Goal: Task Accomplishment & Management: Use online tool/utility

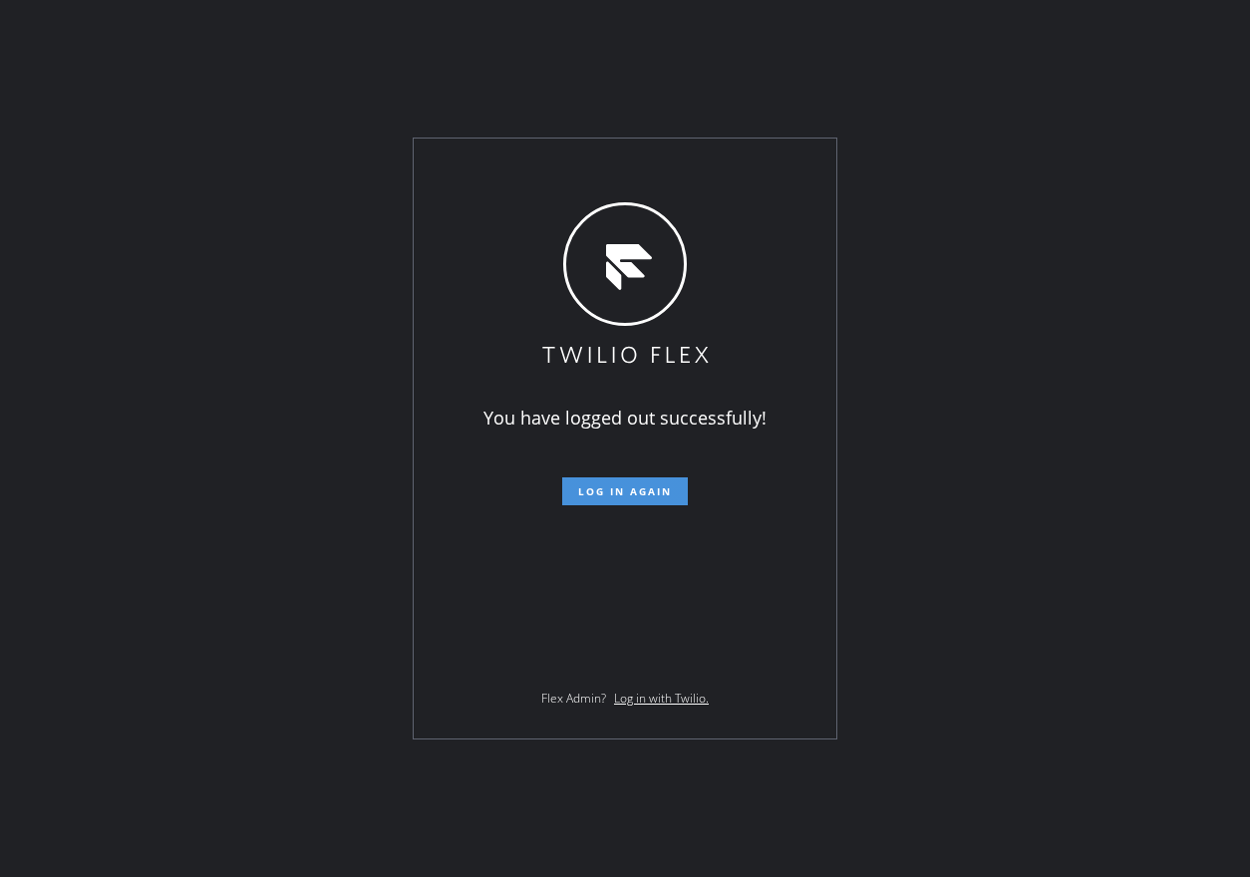
click at [646, 484] on span "Log in again" at bounding box center [625, 491] width 94 height 14
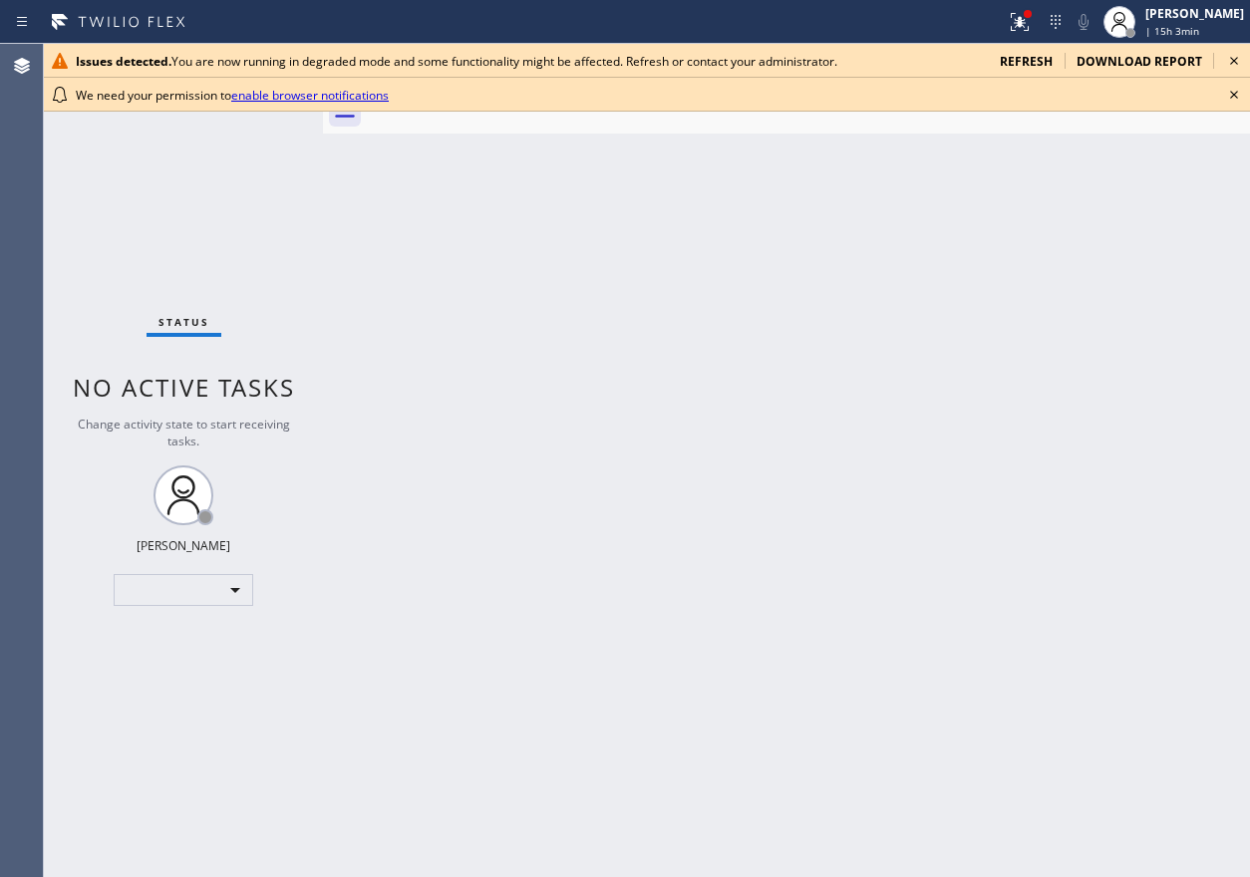
click at [1245, 87] on icon at bounding box center [1234, 95] width 24 height 24
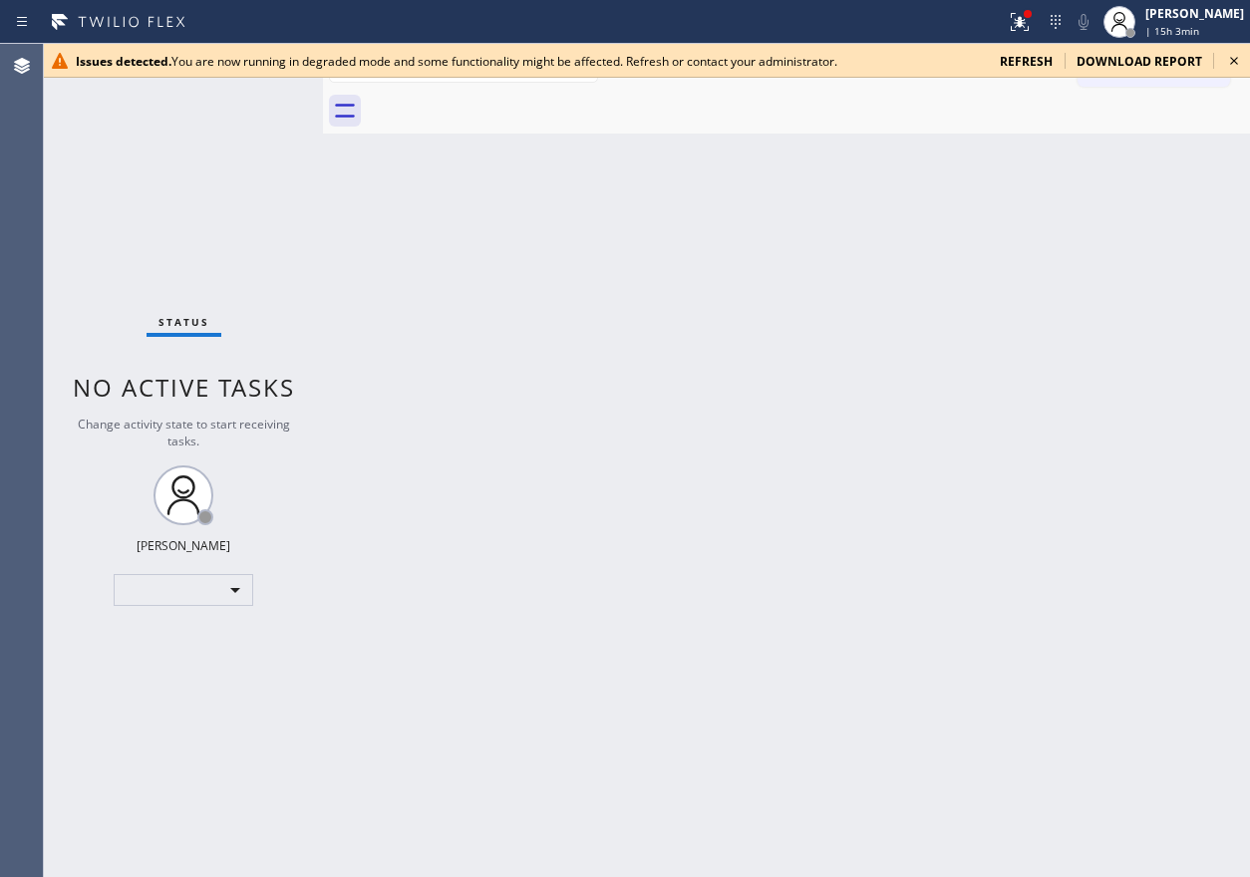
click at [1241, 58] on icon at bounding box center [1234, 61] width 24 height 24
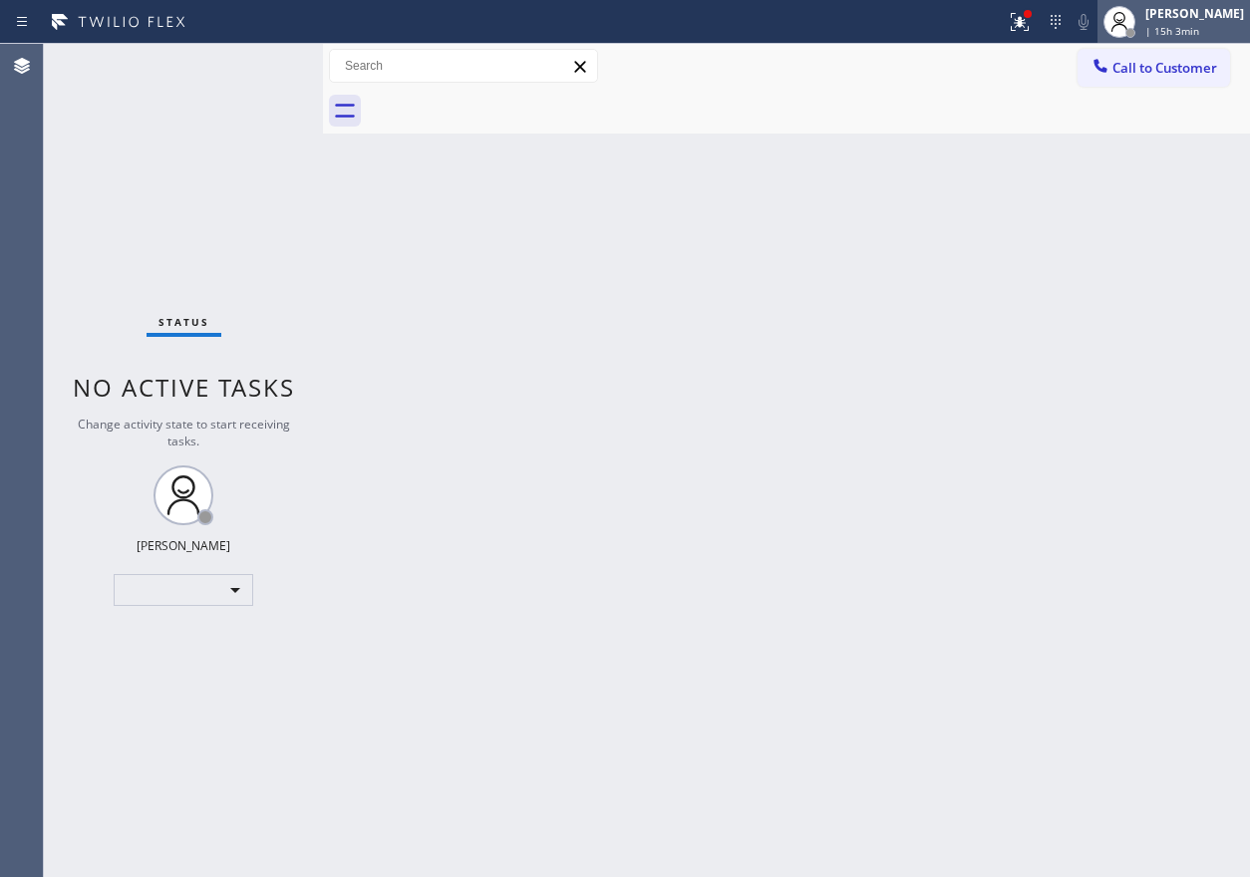
click at [1202, 20] on div "Paula Arnado" at bounding box center [1194, 13] width 99 height 17
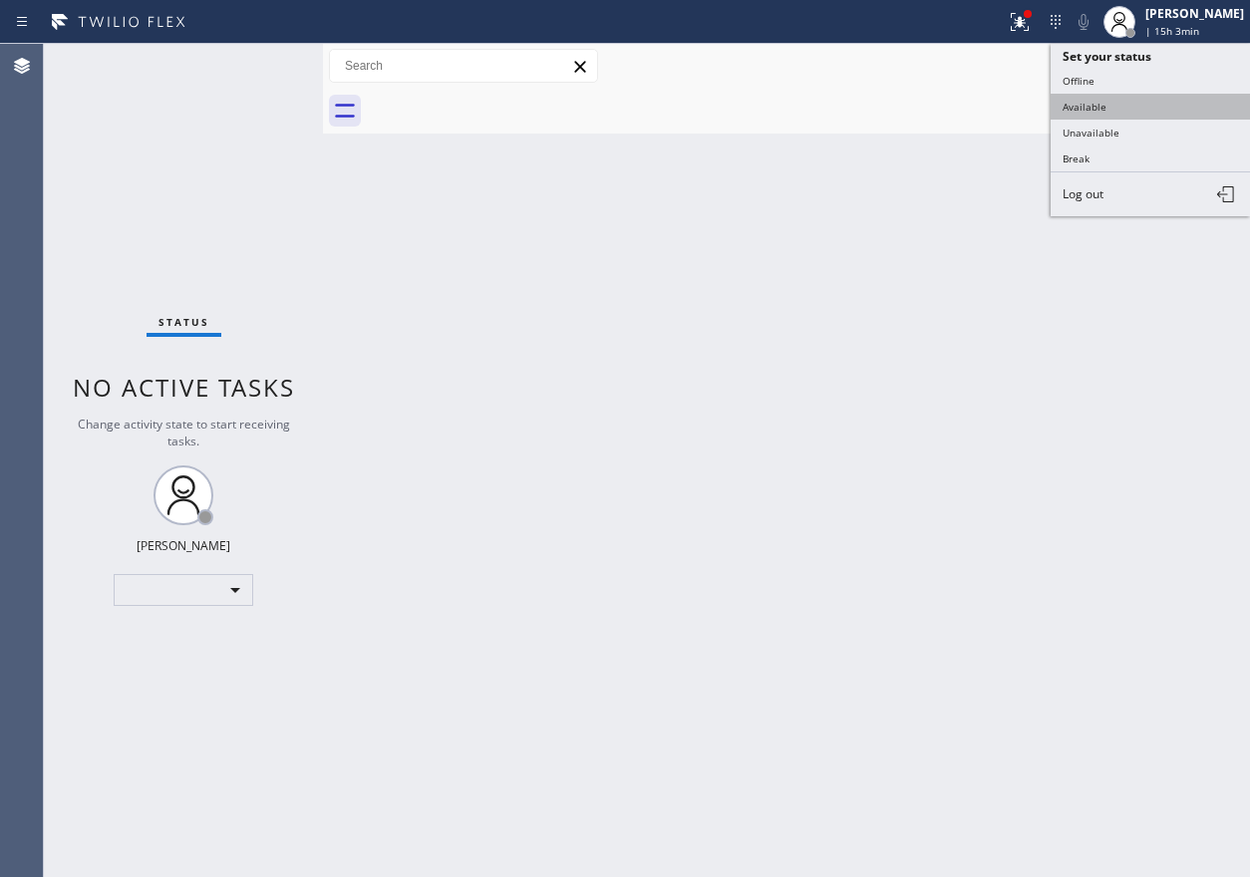
click at [1131, 112] on button "Available" at bounding box center [1150, 107] width 199 height 26
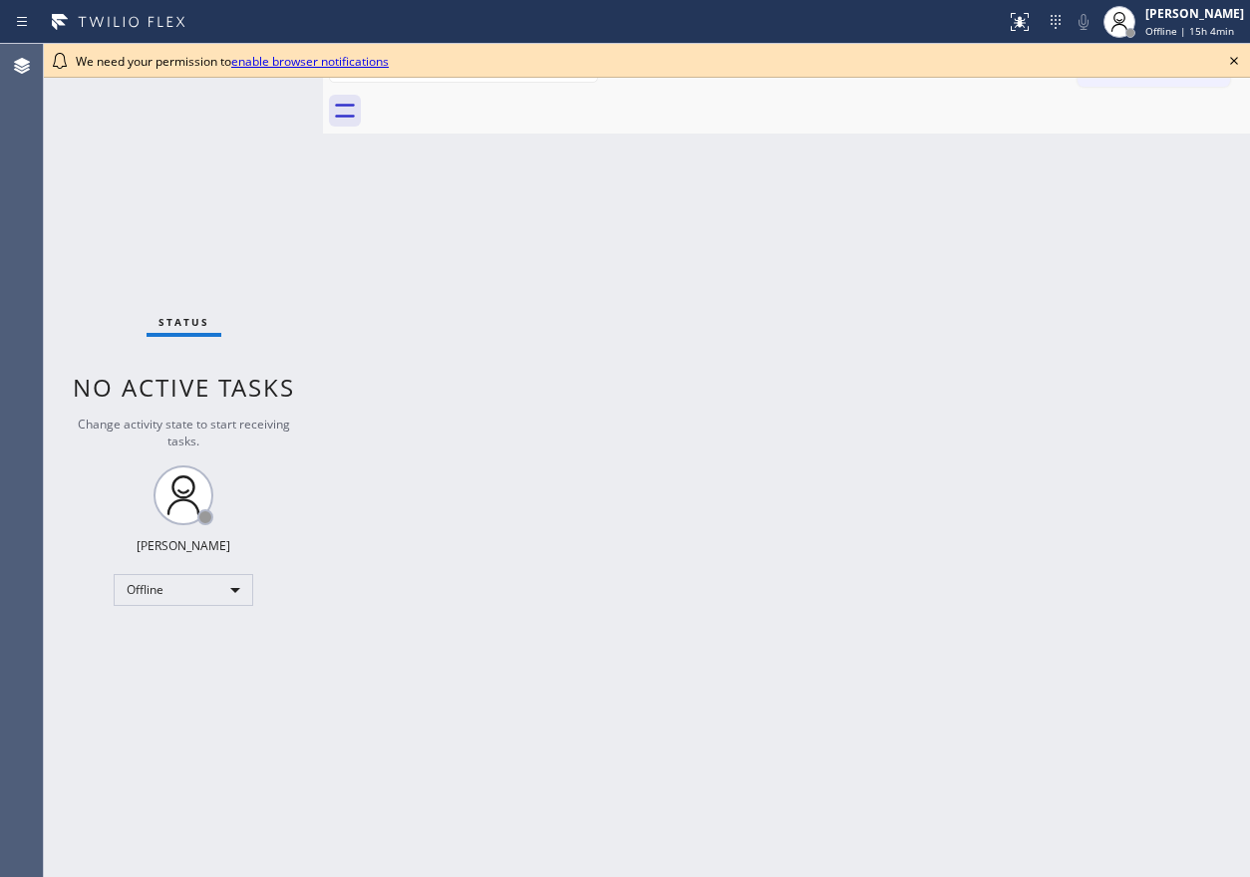
click at [1232, 61] on icon at bounding box center [1234, 61] width 24 height 24
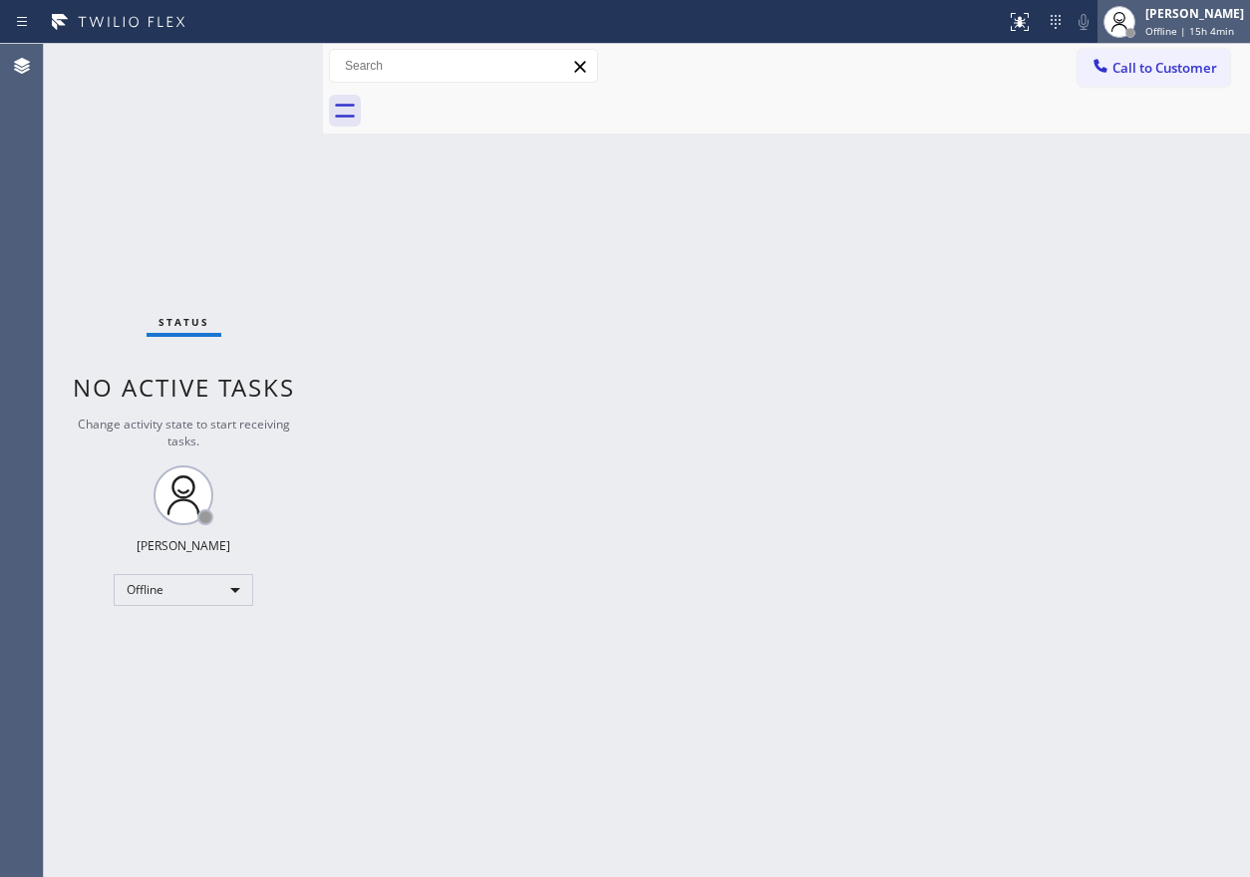
click at [1223, 33] on span "Offline | 15h 4min" at bounding box center [1189, 31] width 89 height 14
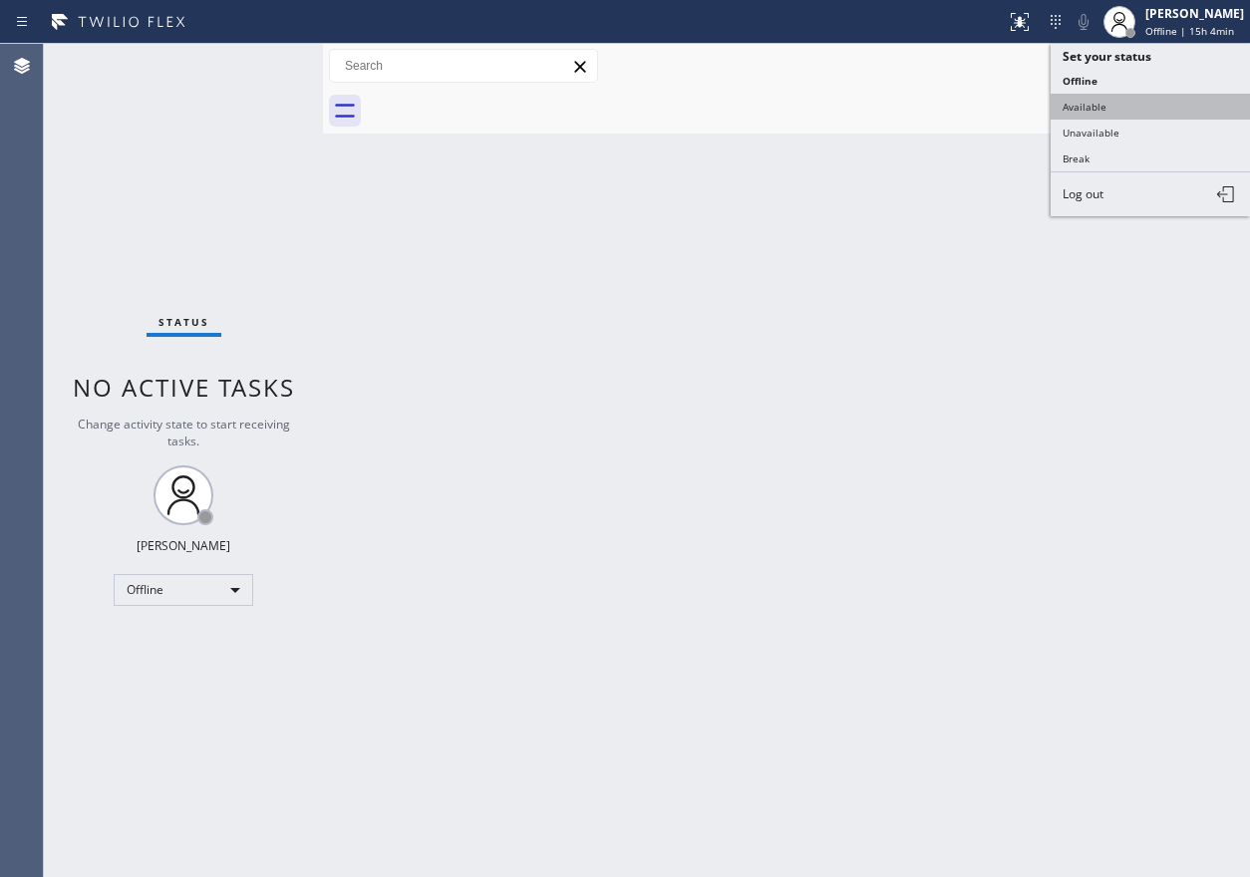
click at [1144, 108] on button "Available" at bounding box center [1150, 107] width 199 height 26
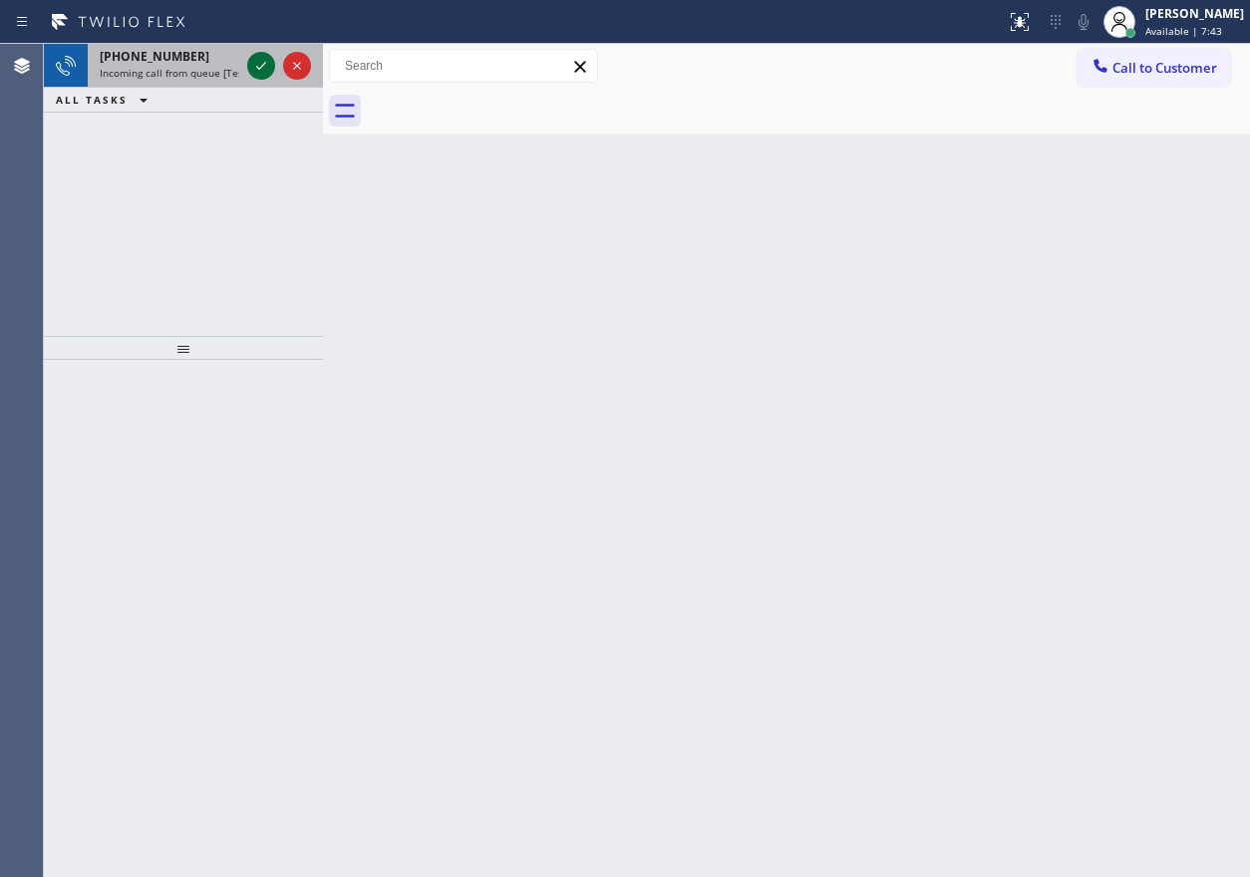
click at [257, 57] on icon at bounding box center [261, 66] width 24 height 24
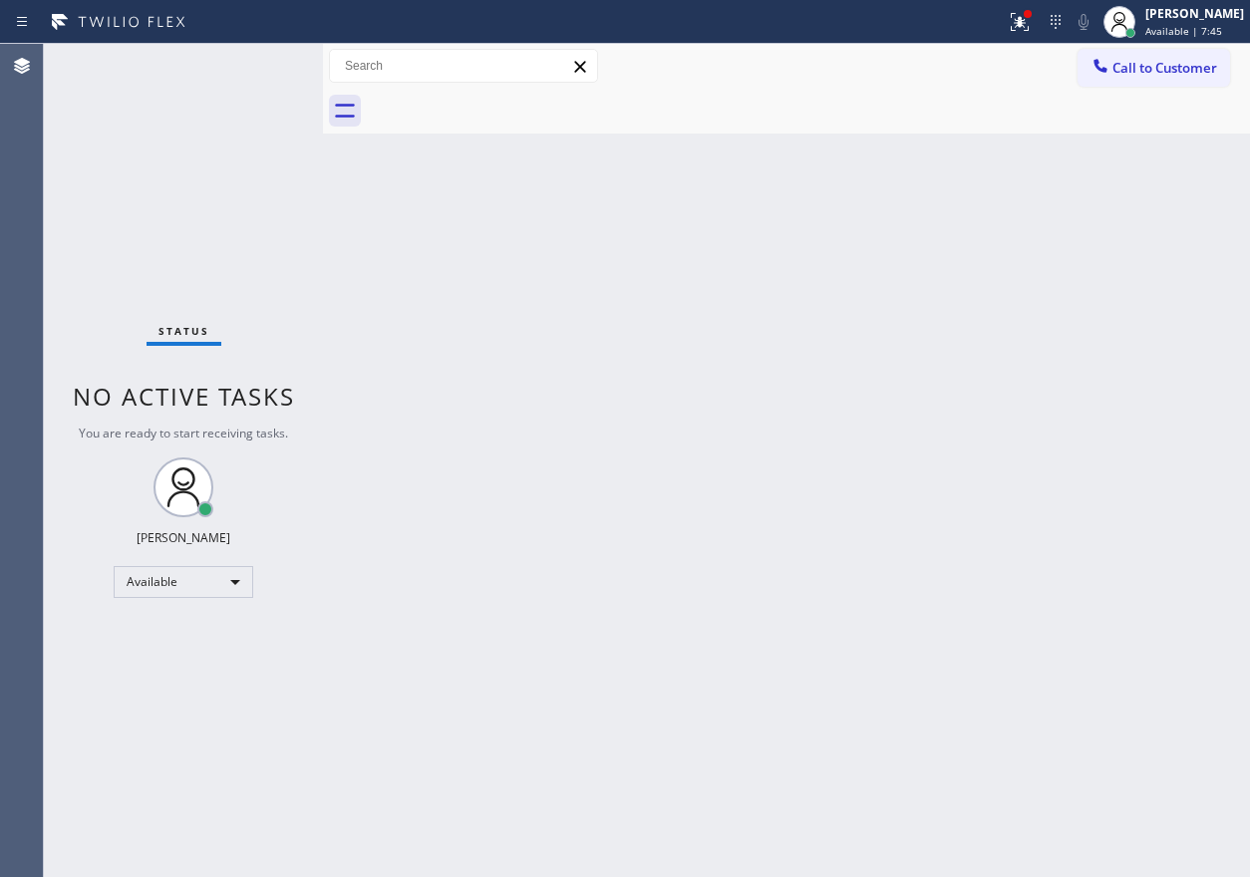
click at [250, 431] on span "You are ready to start receiving tasks." at bounding box center [183, 433] width 209 height 17
click at [1143, 289] on div "Back to Dashboard Change Sender ID Customers Technicians Select a contact Outbo…" at bounding box center [786, 460] width 927 height 833
click at [1042, 7] on button at bounding box center [1020, 22] width 44 height 44
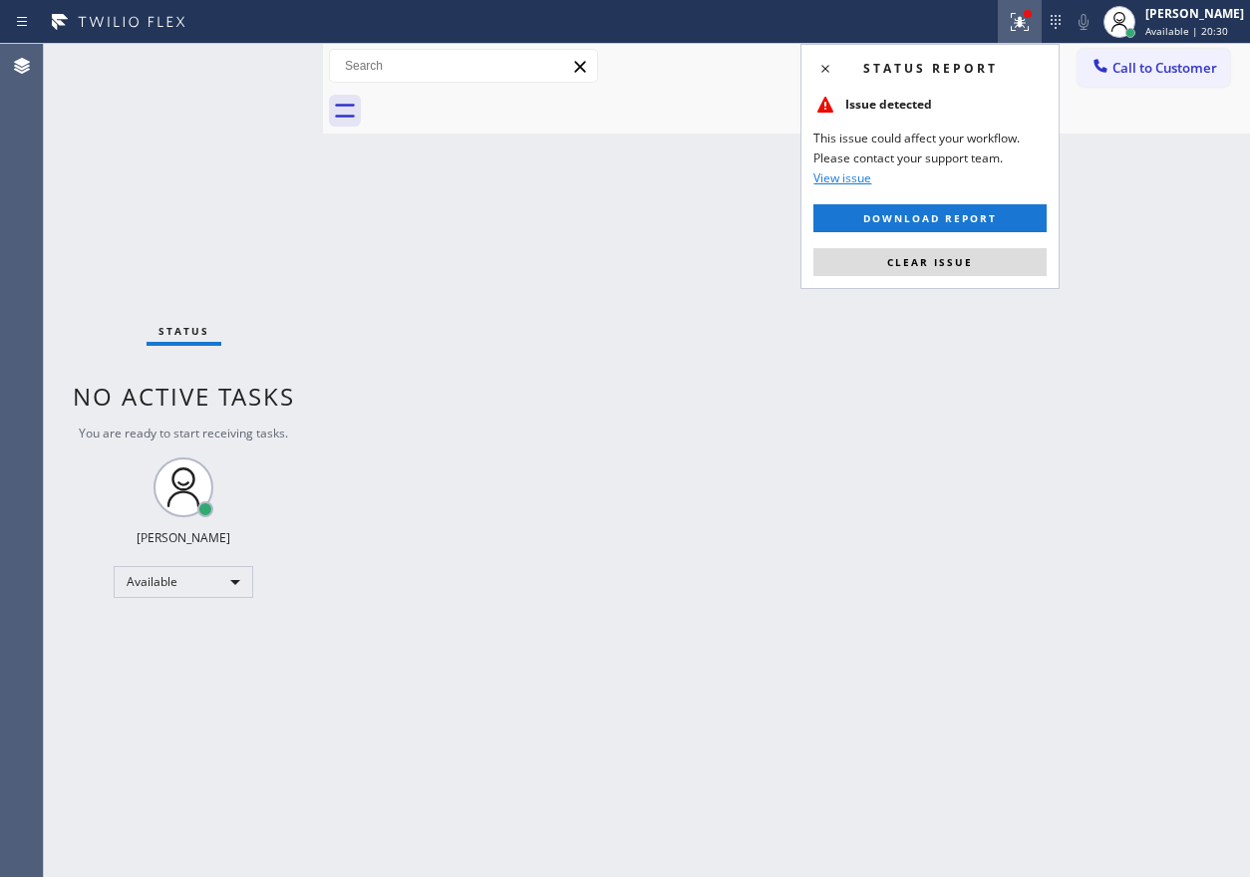
click at [939, 243] on div "Status report Issue detected This issue could affect your workflow. Please cont…" at bounding box center [930, 166] width 259 height 245
click at [939, 258] on span "Clear issue" at bounding box center [930, 262] width 86 height 14
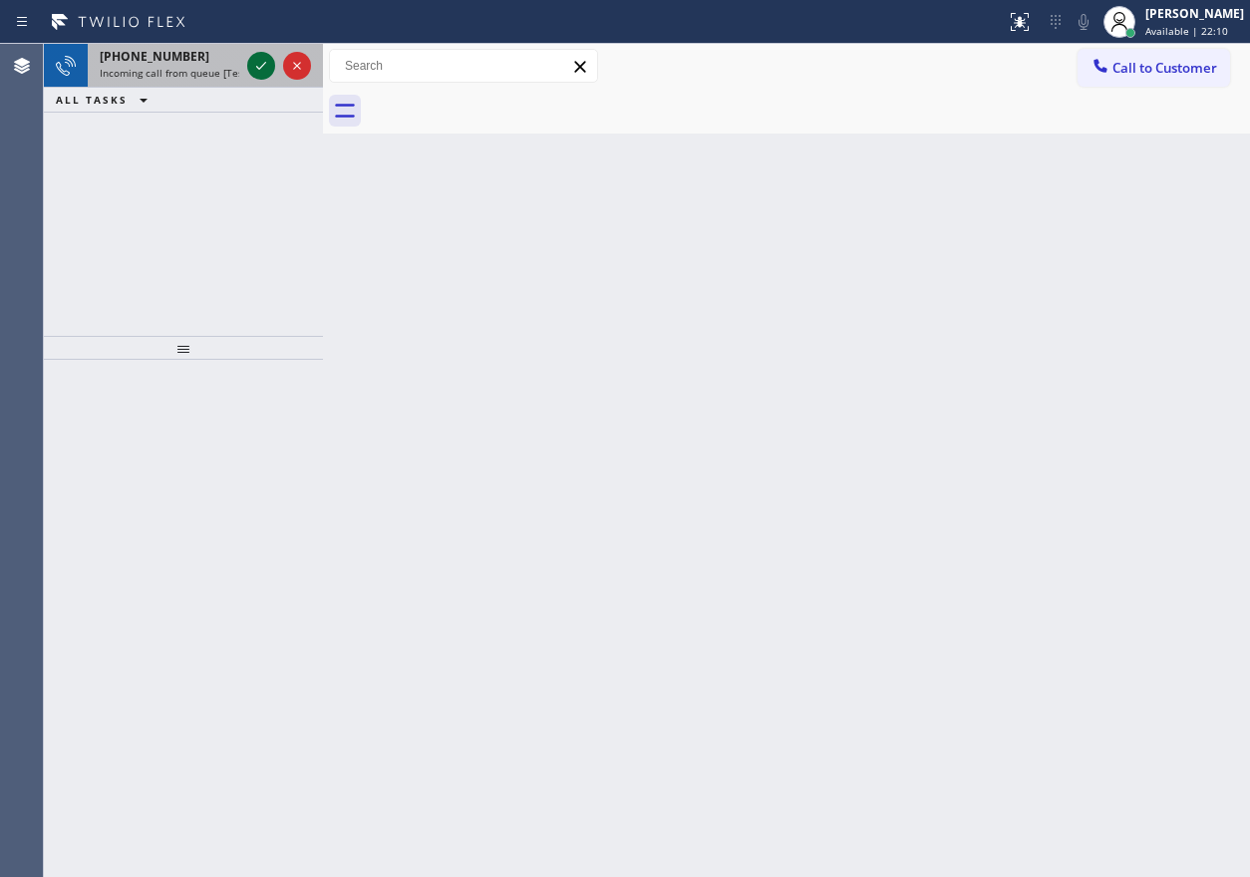
click at [259, 60] on icon at bounding box center [261, 66] width 24 height 24
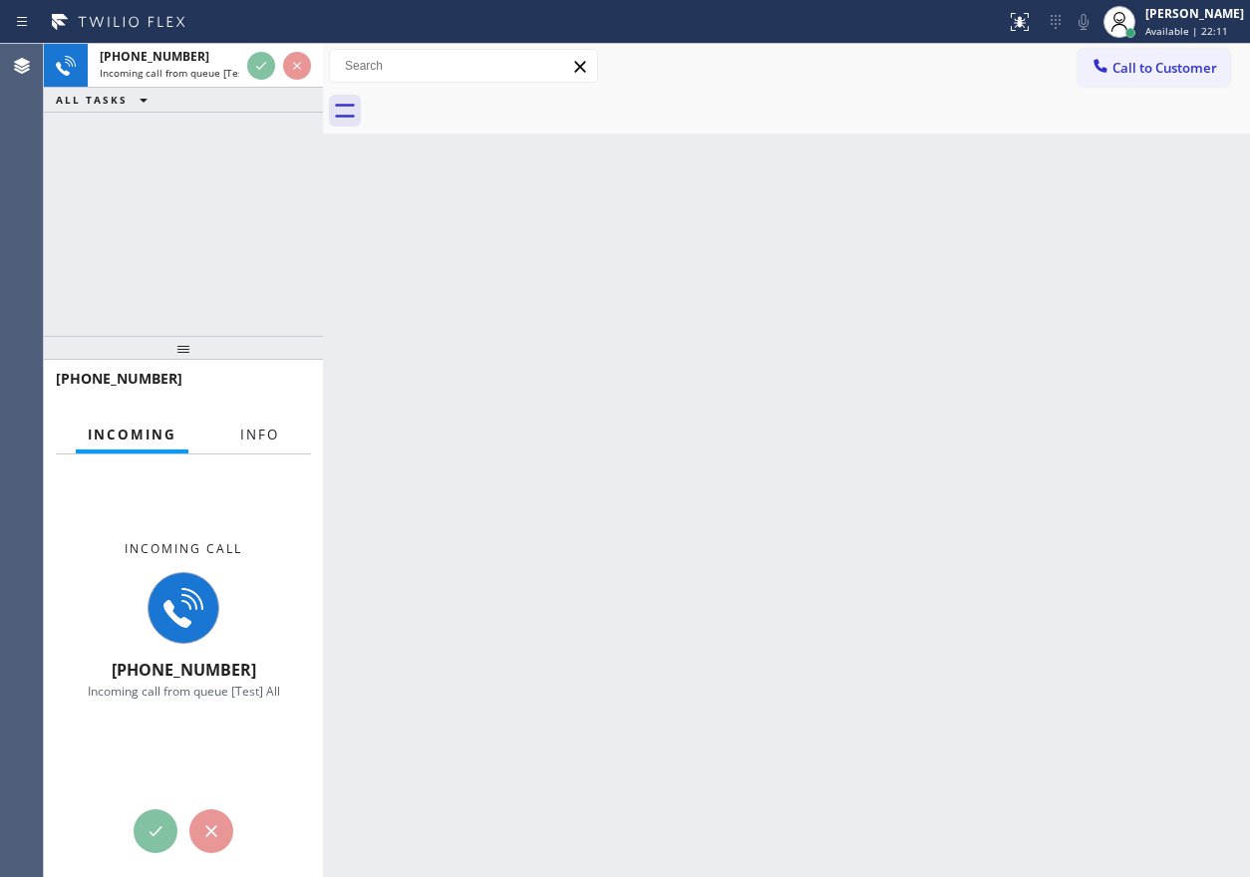
click at [255, 442] on span "Info" at bounding box center [259, 435] width 39 height 18
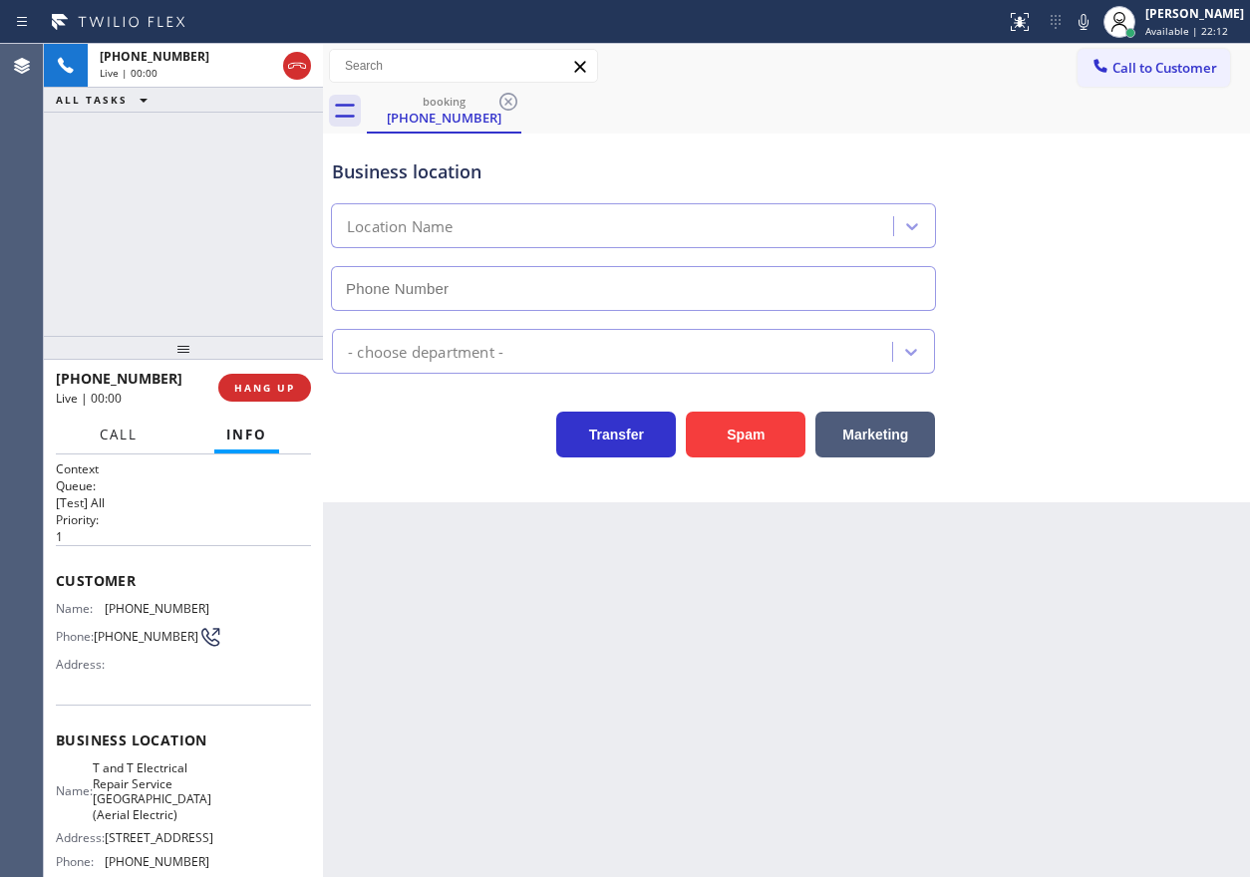
type input "[PHONE_NUMBER]"
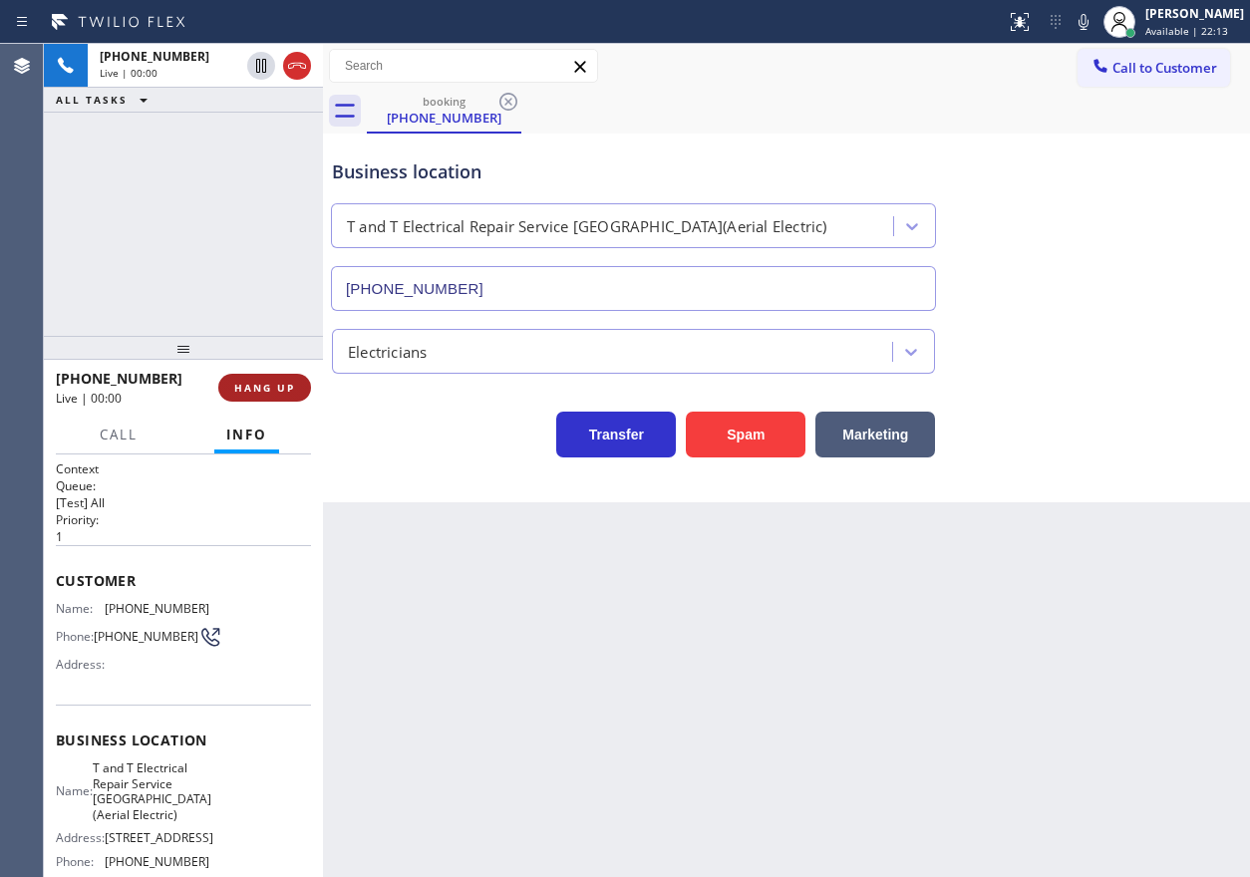
click at [281, 391] on span "HANG UP" at bounding box center [264, 388] width 61 height 14
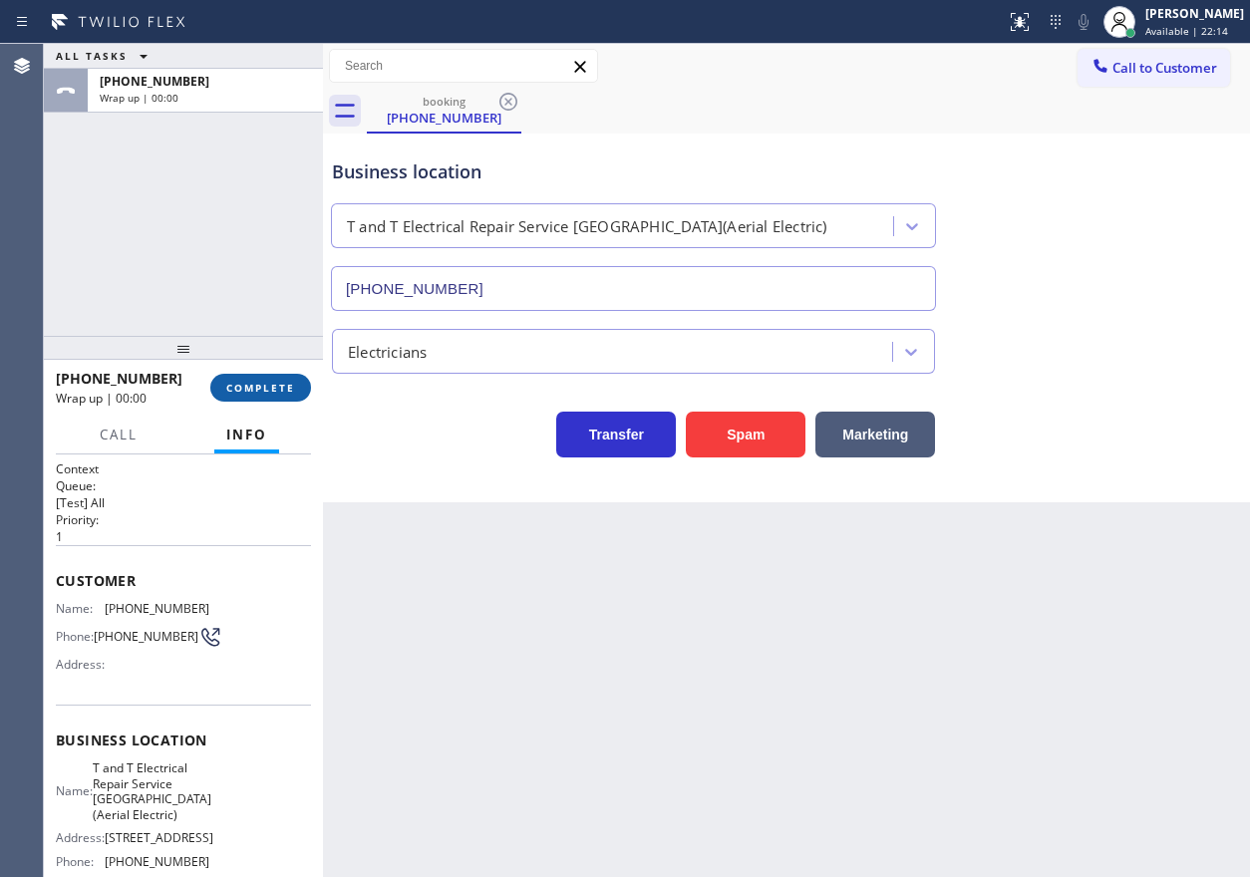
click at [282, 391] on span "COMPLETE" at bounding box center [260, 388] width 69 height 14
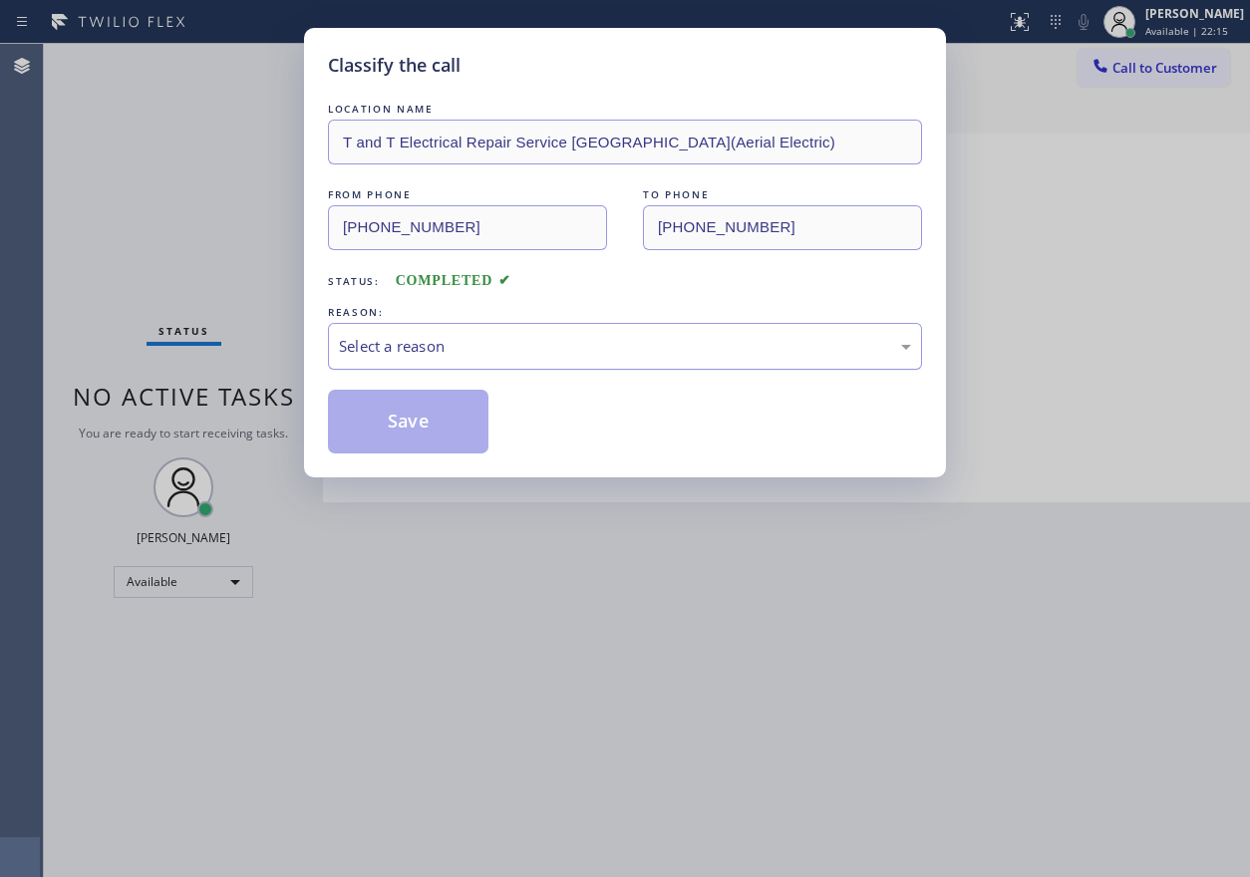
click at [429, 348] on div "Select a reason" at bounding box center [625, 346] width 572 height 23
click at [432, 424] on button "Save" at bounding box center [408, 422] width 161 height 64
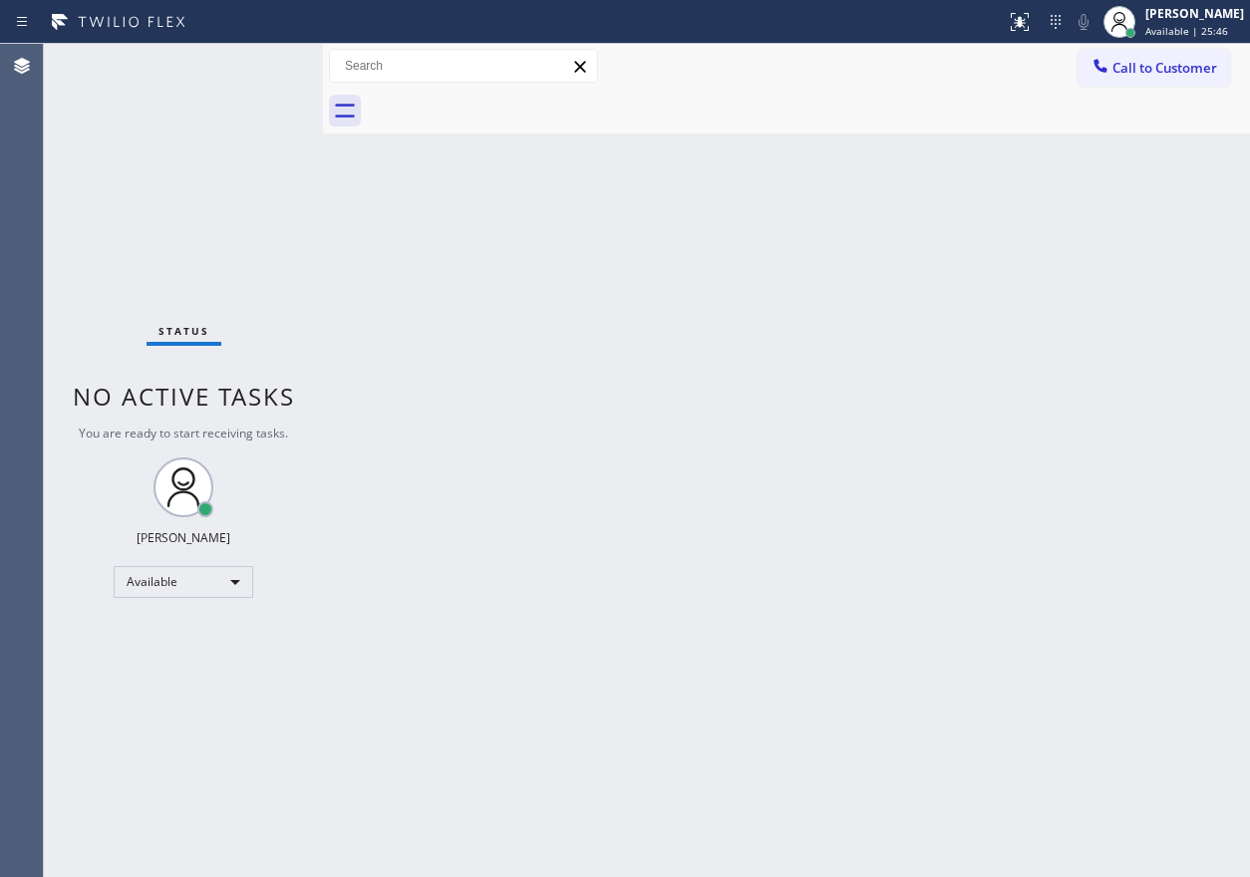
click at [256, 70] on div "Status No active tasks You are ready to start receiving tasks. [PERSON_NAME] Av…" at bounding box center [183, 460] width 279 height 833
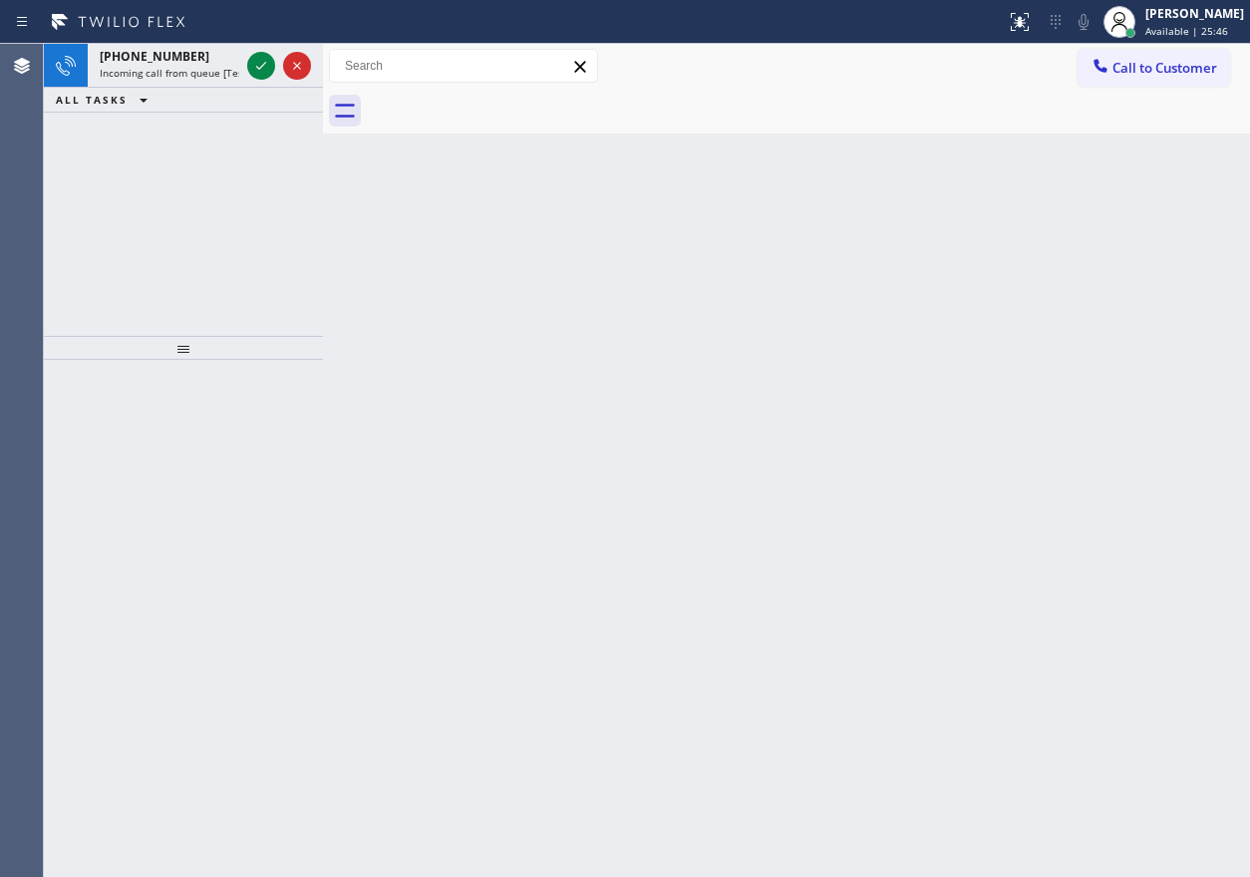
click at [256, 70] on icon at bounding box center [261, 66] width 24 height 24
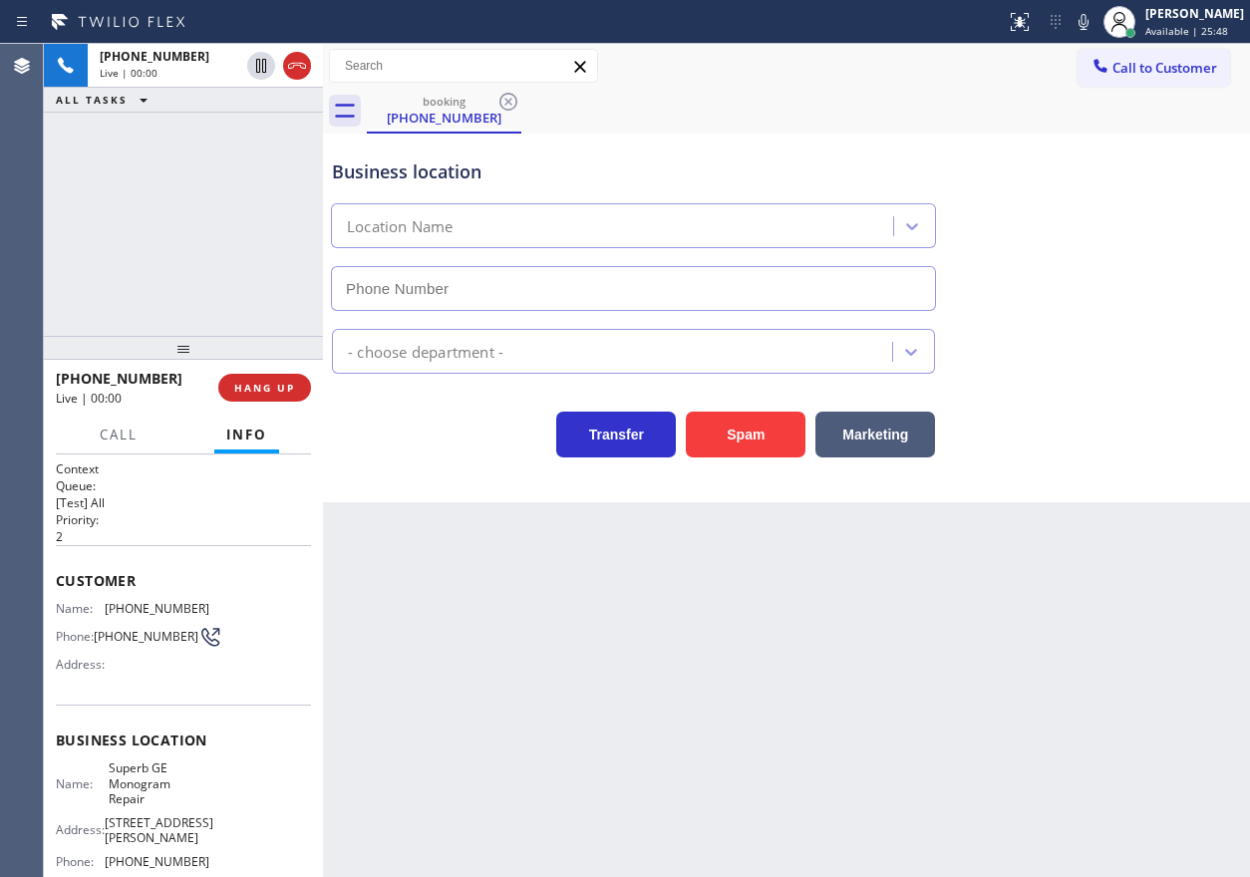
type input "[PHONE_NUMBER]"
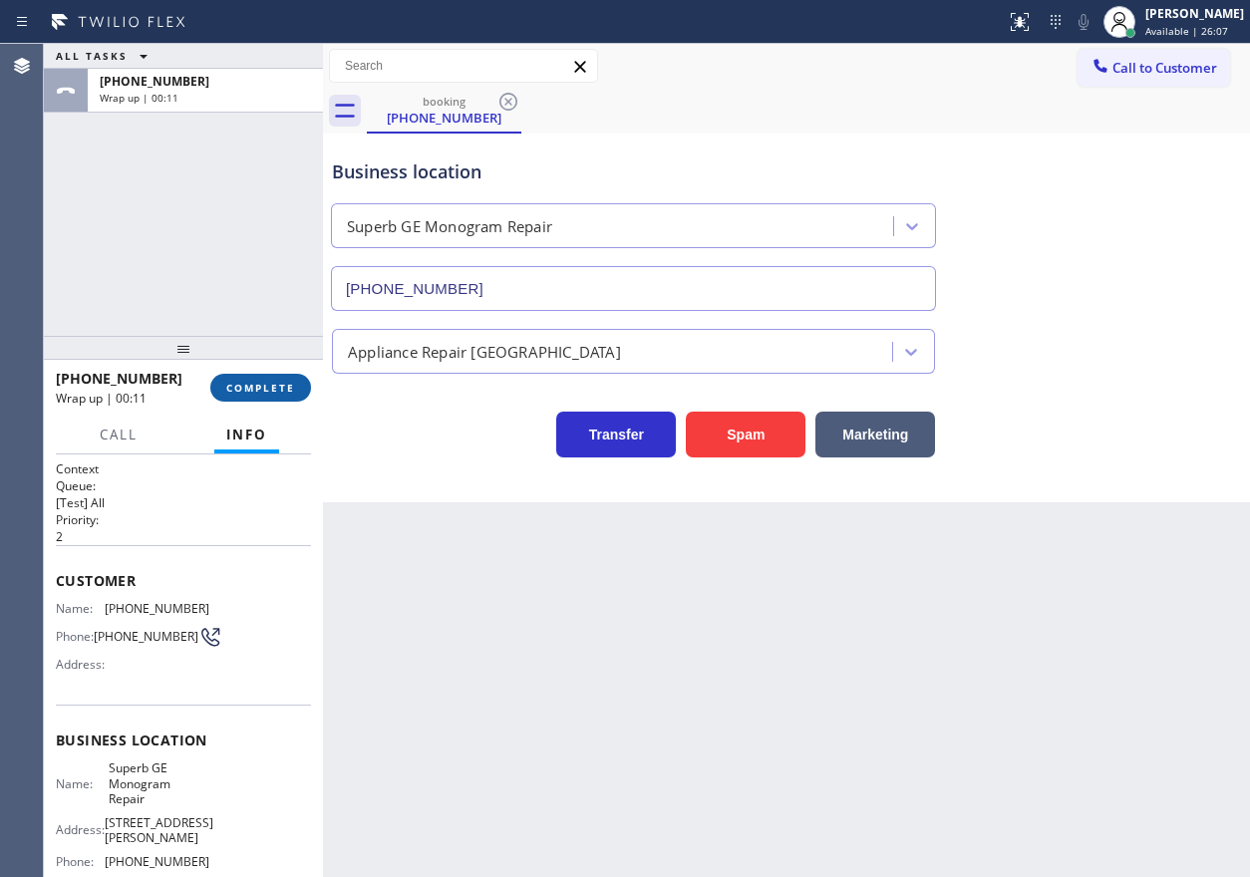
click at [247, 385] on span "COMPLETE" at bounding box center [260, 388] width 69 height 14
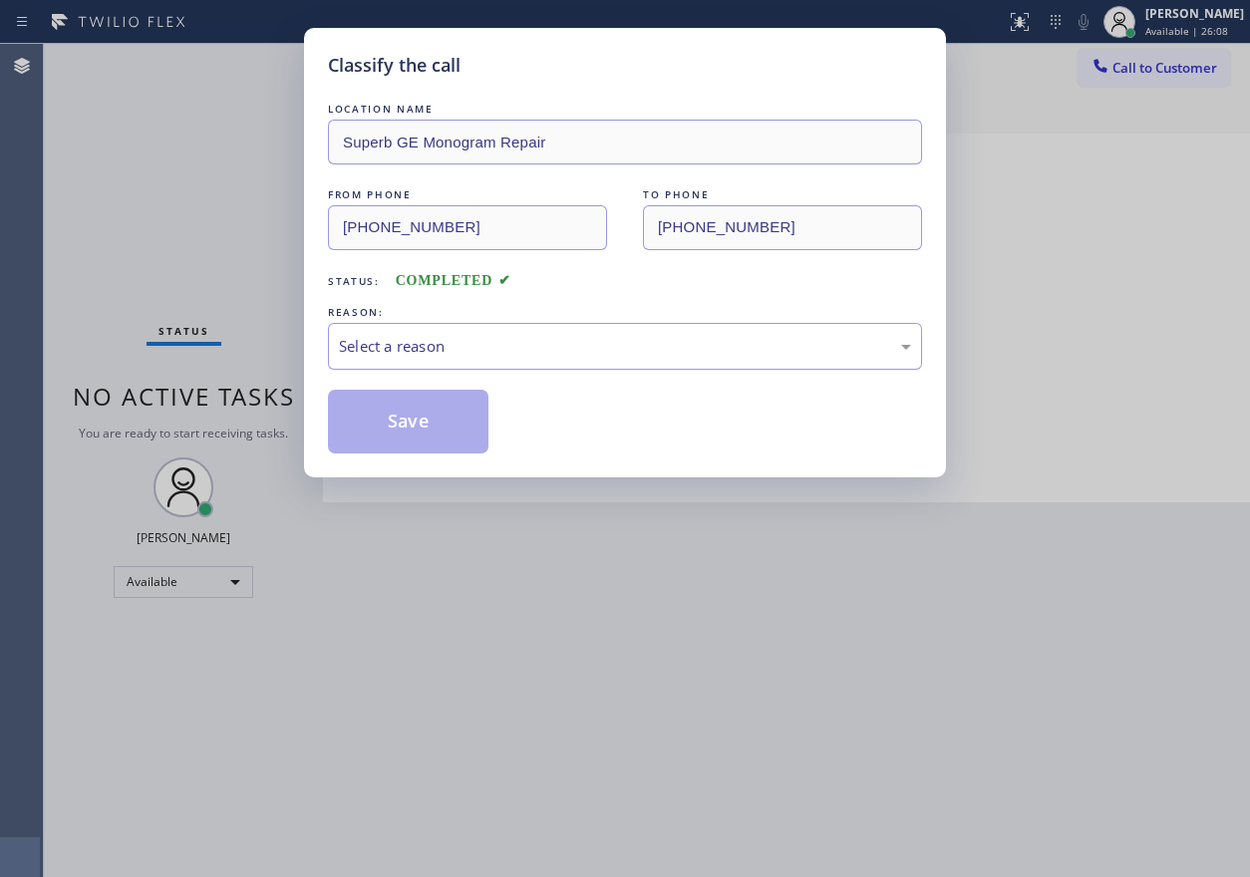
click at [472, 371] on div "LOCATION NAME Superb GE Monogram Repair FROM PHONE [PHONE_NUMBER] TO PHONE [PHO…" at bounding box center [625, 276] width 594 height 355
click at [475, 343] on div "Select a reason" at bounding box center [625, 346] width 572 height 23
click at [428, 430] on button "Save" at bounding box center [408, 422] width 161 height 64
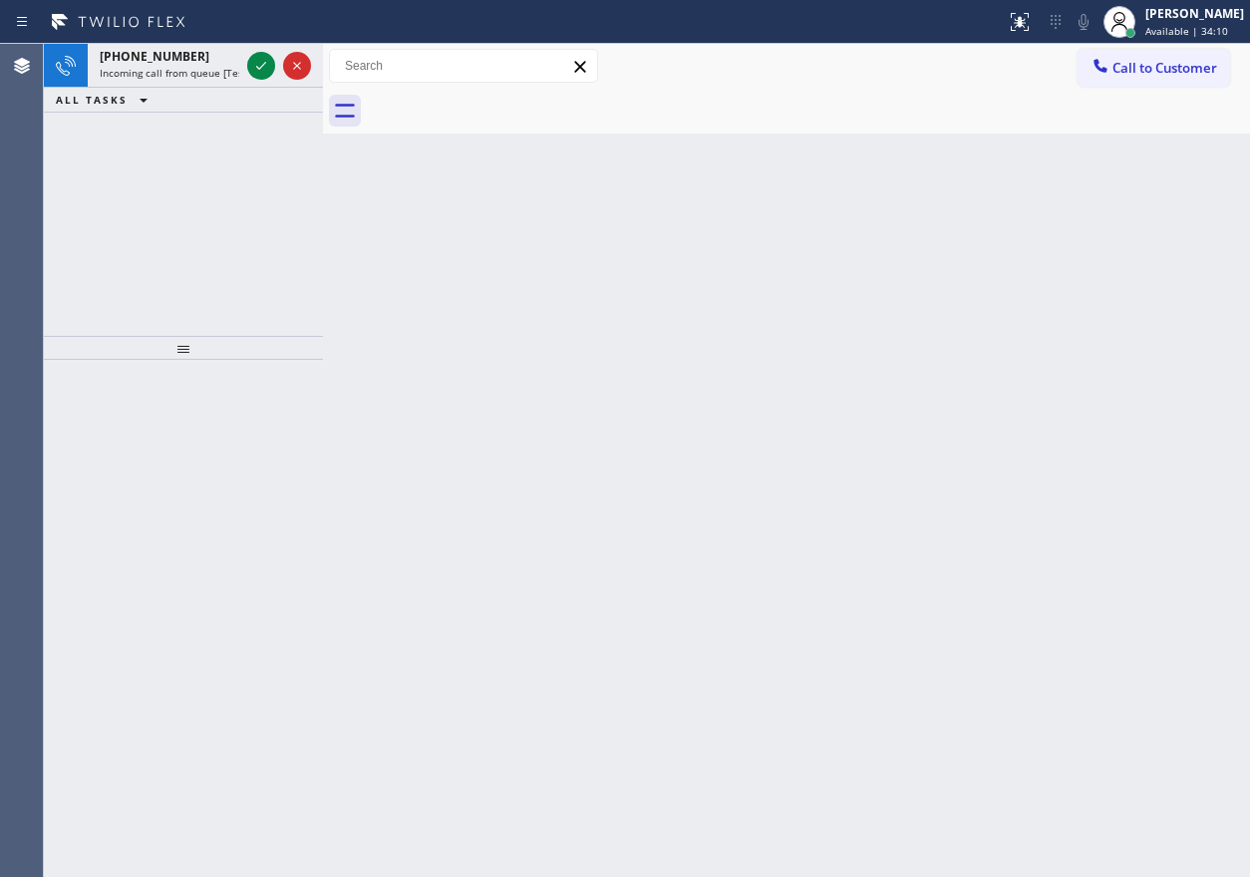
click at [1042, 263] on div "Back to Dashboard Change Sender ID Customers Technicians Select a contact Outbo…" at bounding box center [786, 460] width 927 height 833
click at [256, 66] on icon at bounding box center [261, 66] width 24 height 24
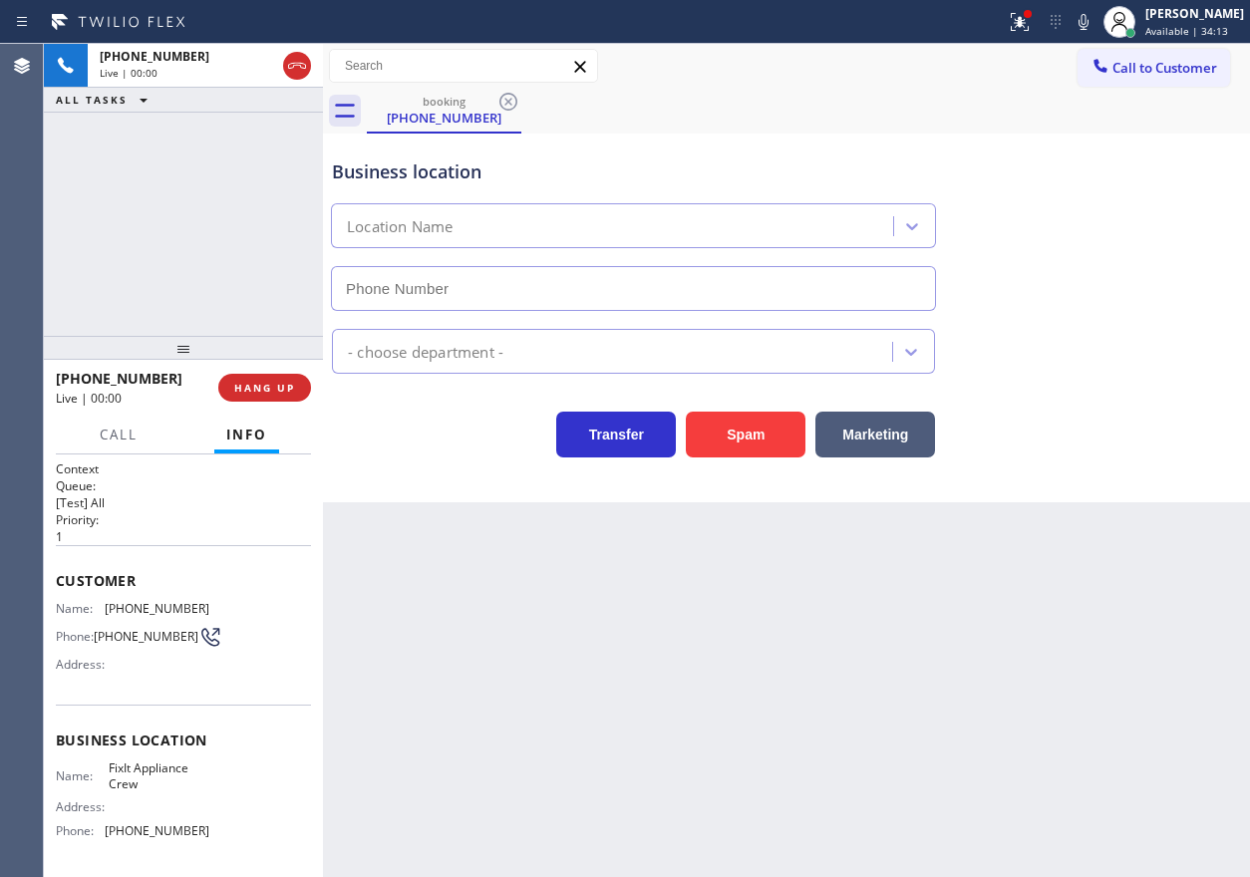
type input "[PHONE_NUMBER]"
click at [163, 760] on div "Business location Name: FixIt Appliance Crew Address: Phone: [PHONE_NUMBER]" at bounding box center [183, 788] width 255 height 166
click at [163, 761] on div "Business location Name: FixIt Appliance Crew Address: Phone: [PHONE_NUMBER]" at bounding box center [183, 788] width 255 height 166
click at [192, 778] on span "FixIt Appliance Crew" at bounding box center [159, 776] width 100 height 31
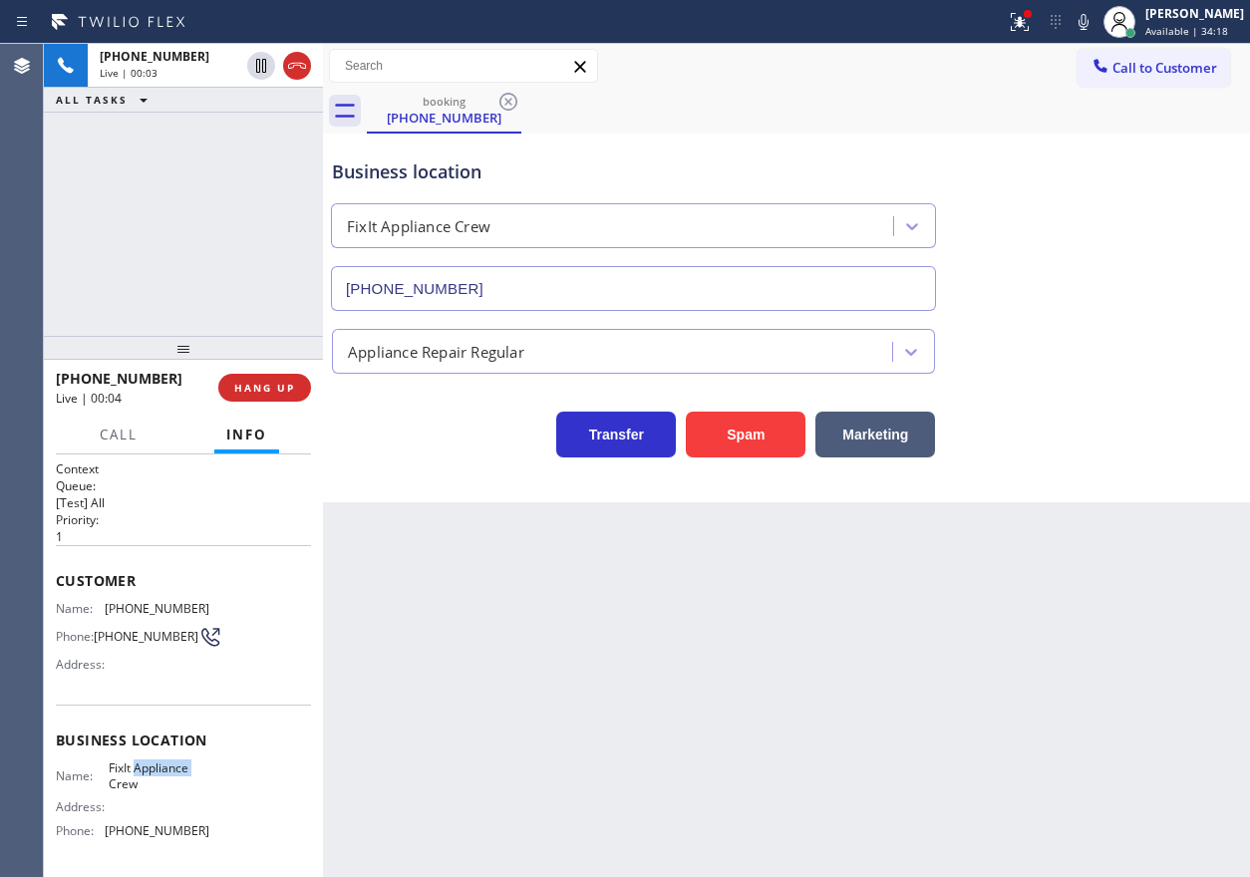
click at [192, 778] on span "FixIt Appliance Crew" at bounding box center [159, 776] width 100 height 31
copy span "FixIt Appliance Crew"
click at [596, 297] on input "[PHONE_NUMBER]" at bounding box center [633, 288] width 605 height 45
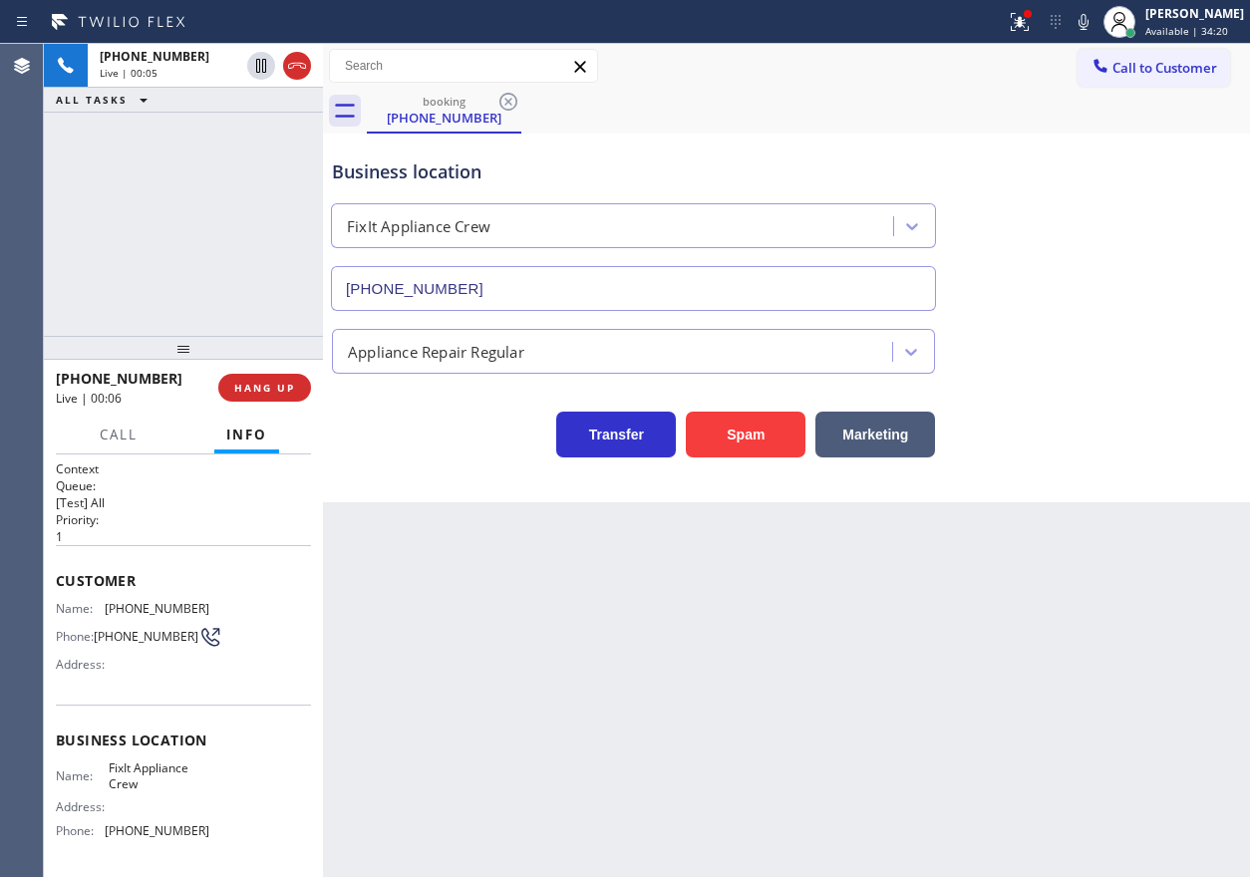
click at [596, 297] on input "[PHONE_NUMBER]" at bounding box center [633, 288] width 605 height 45
click at [149, 614] on span "[PHONE_NUMBER]" at bounding box center [157, 608] width 105 height 15
copy span "[PHONE_NUMBER]"
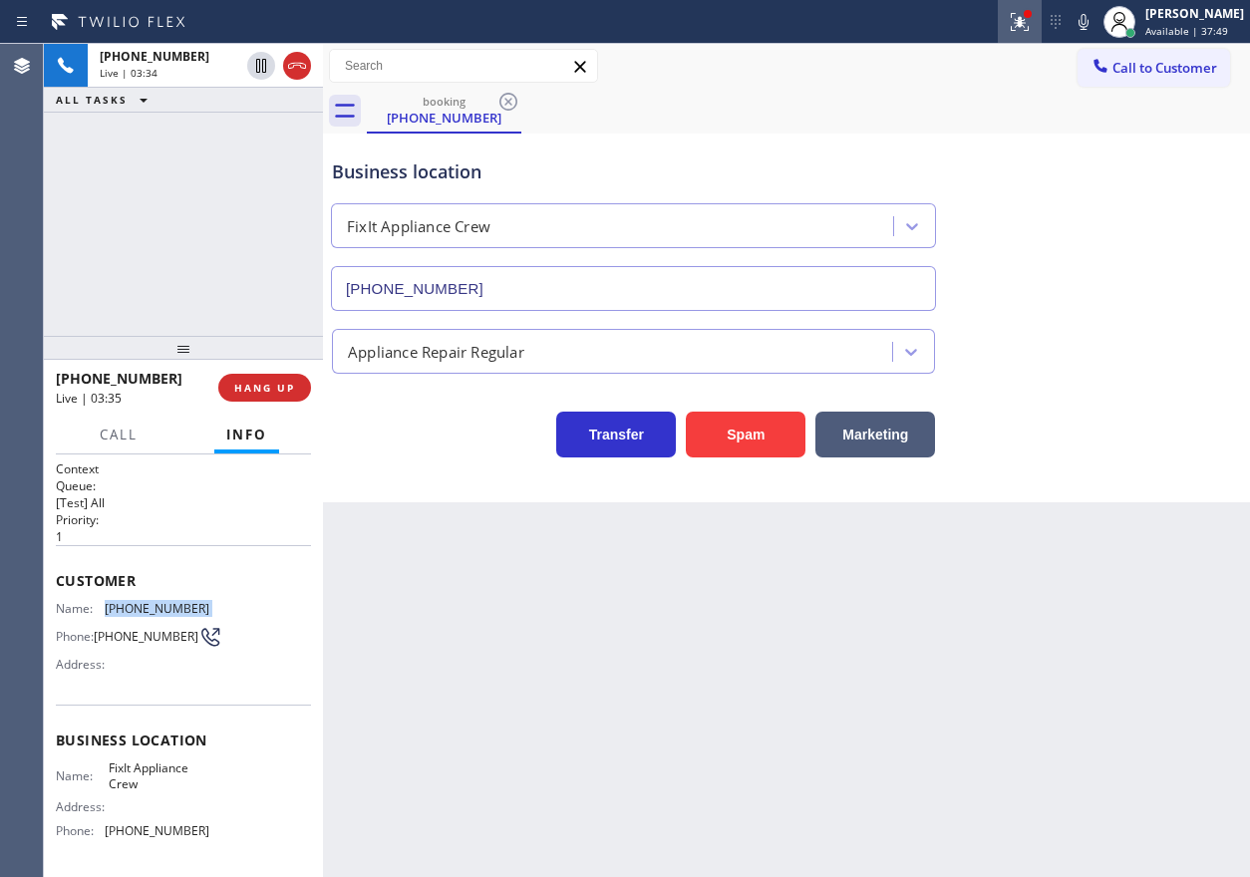
click at [1031, 40] on button at bounding box center [1020, 22] width 44 height 44
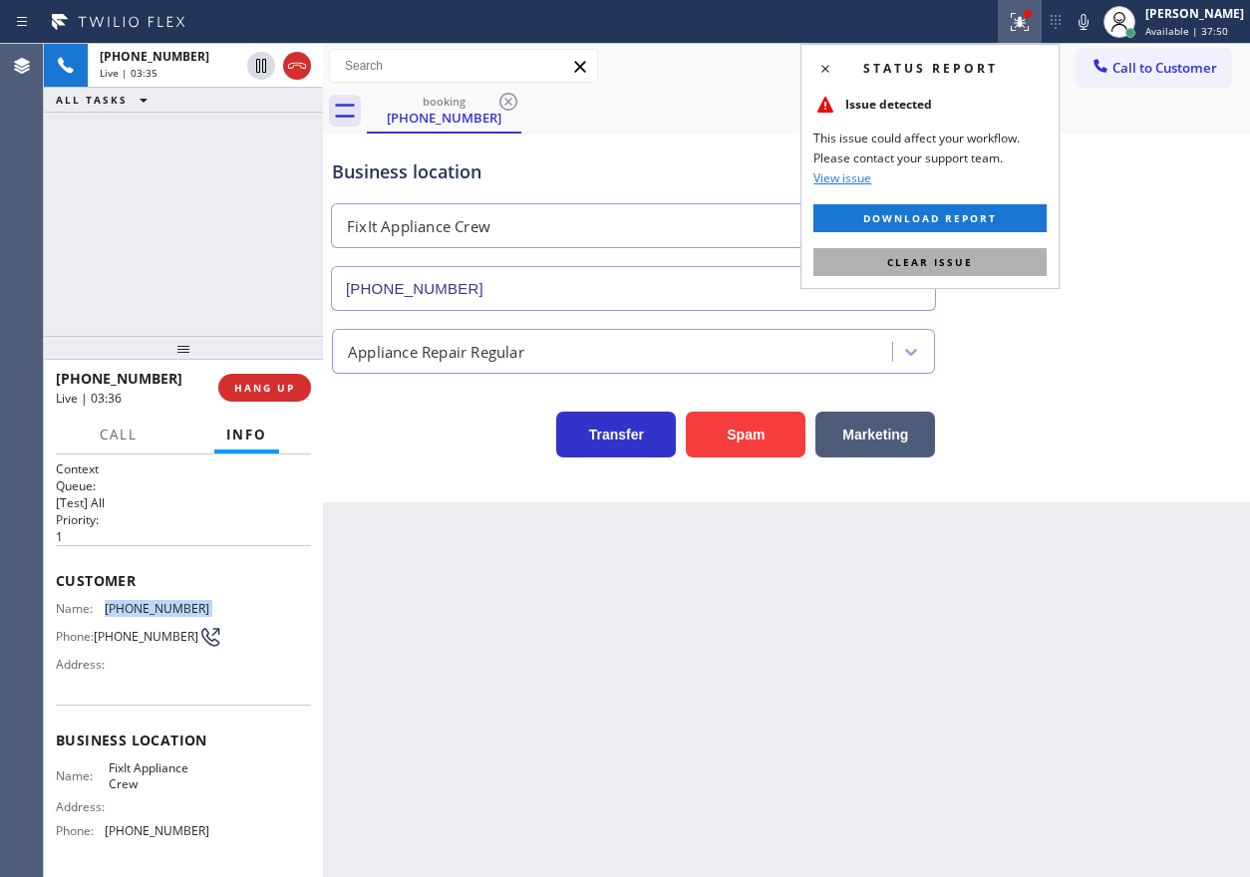
click at [942, 263] on span "Clear issue" at bounding box center [930, 262] width 86 height 14
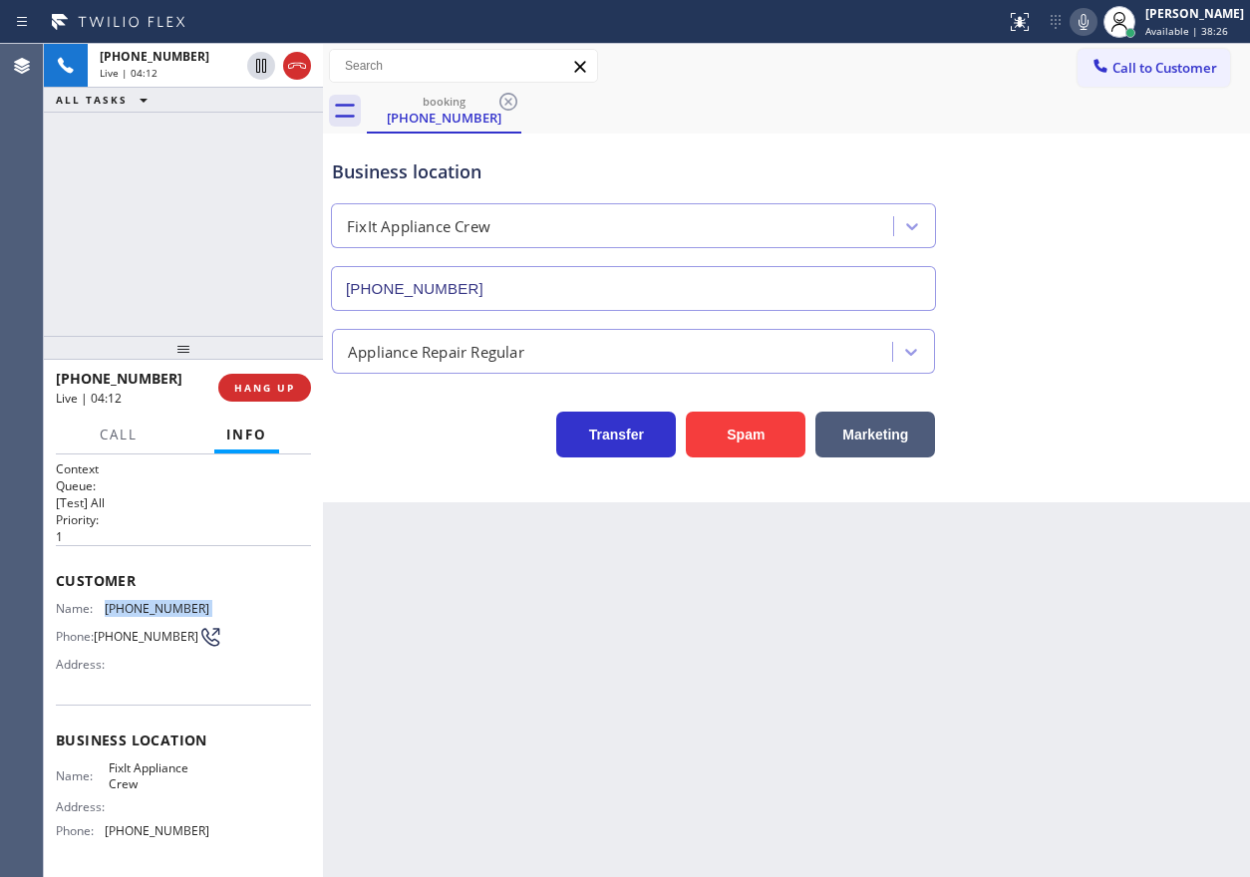
click at [1096, 16] on icon at bounding box center [1084, 22] width 24 height 24
click at [1089, 17] on icon at bounding box center [1084, 22] width 10 height 16
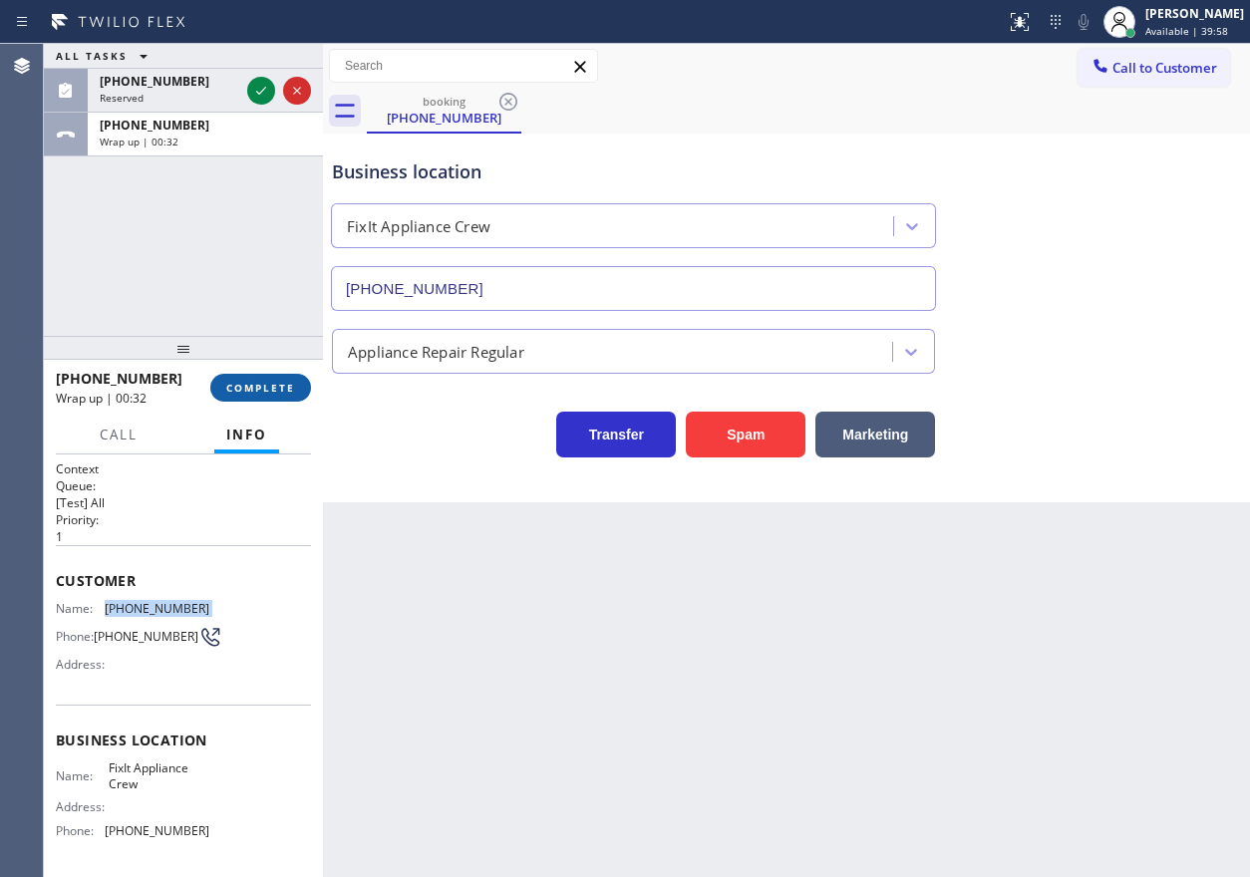
click at [272, 384] on span "COMPLETE" at bounding box center [260, 388] width 69 height 14
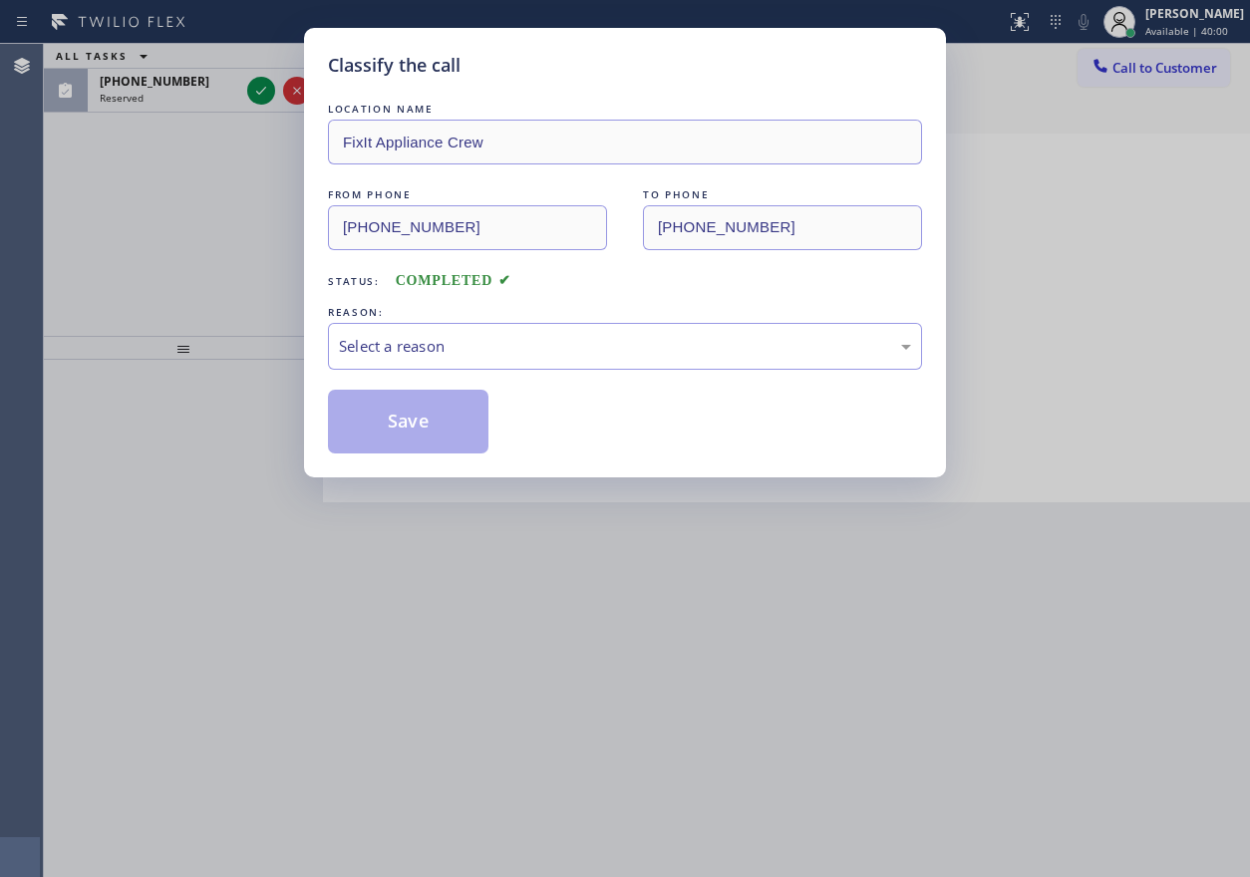
click at [505, 348] on div "Select a reason" at bounding box center [625, 346] width 572 height 23
click at [395, 414] on button "Save" at bounding box center [408, 422] width 161 height 64
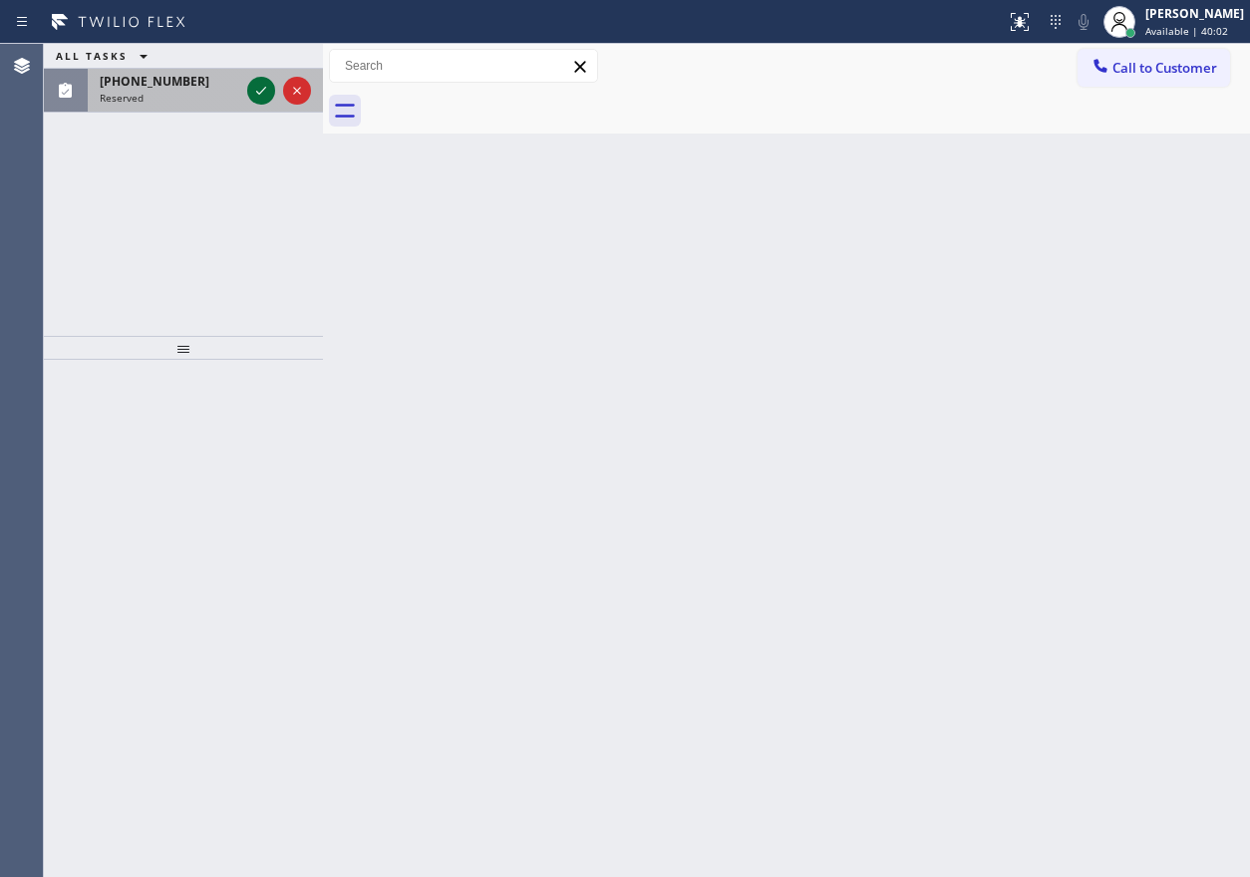
click at [260, 90] on icon at bounding box center [261, 91] width 24 height 24
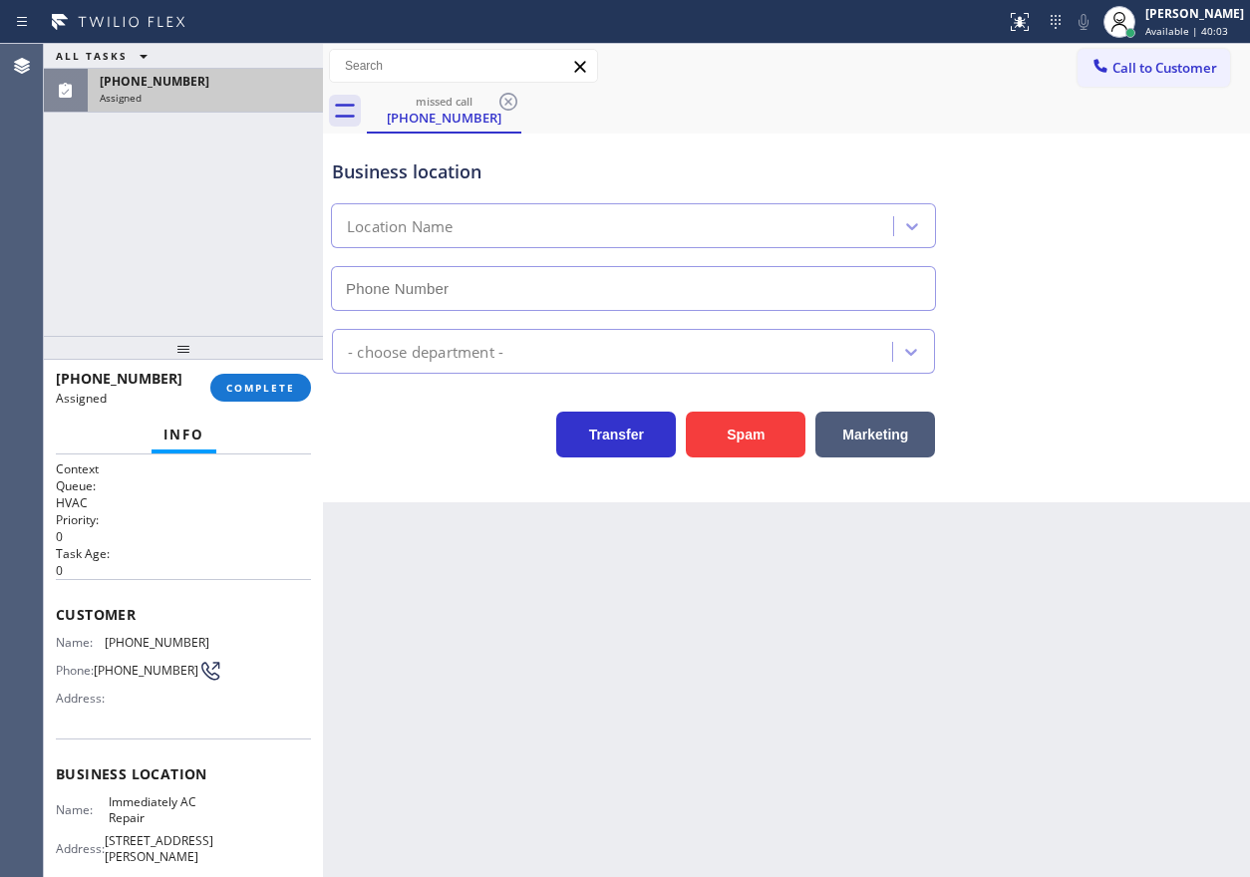
type input "[PHONE_NUMBER]"
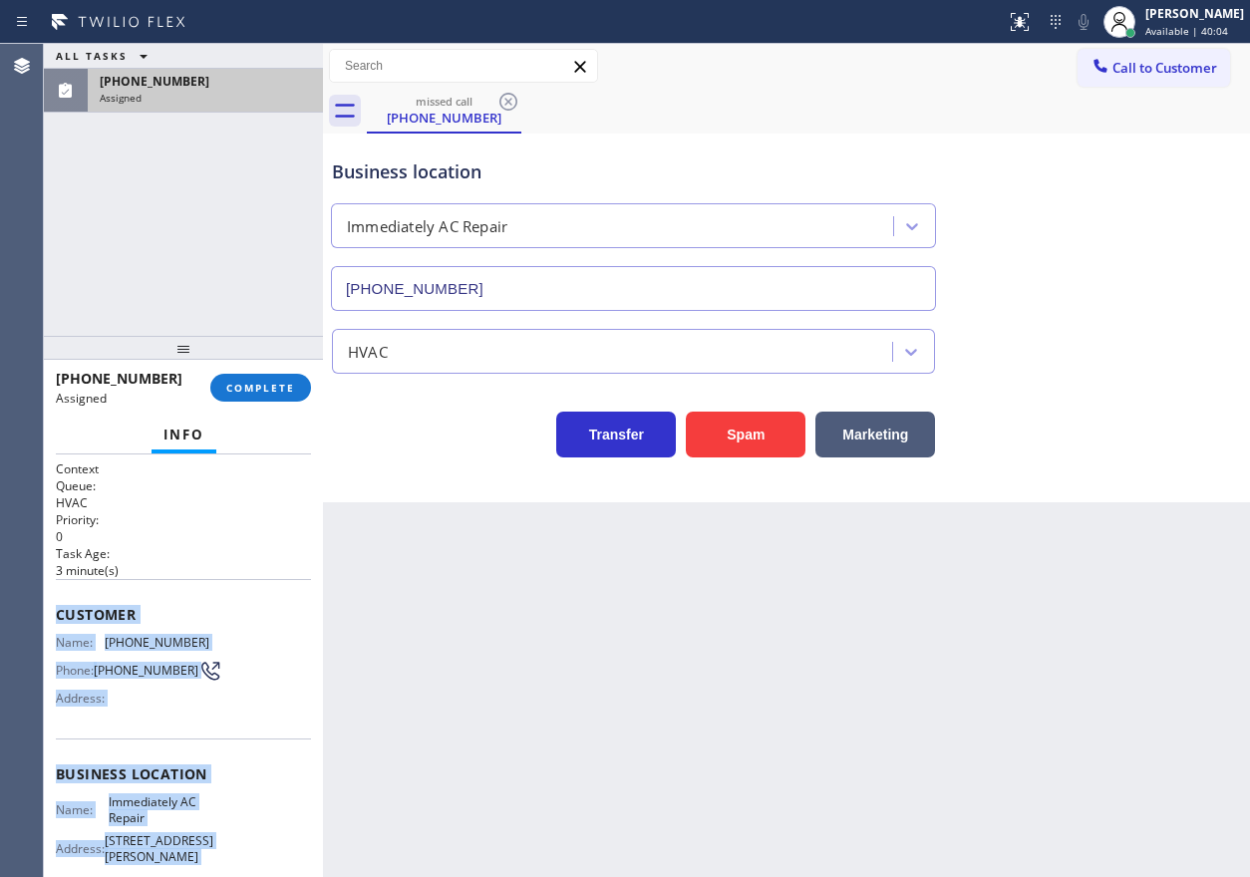
scroll to position [191, 0]
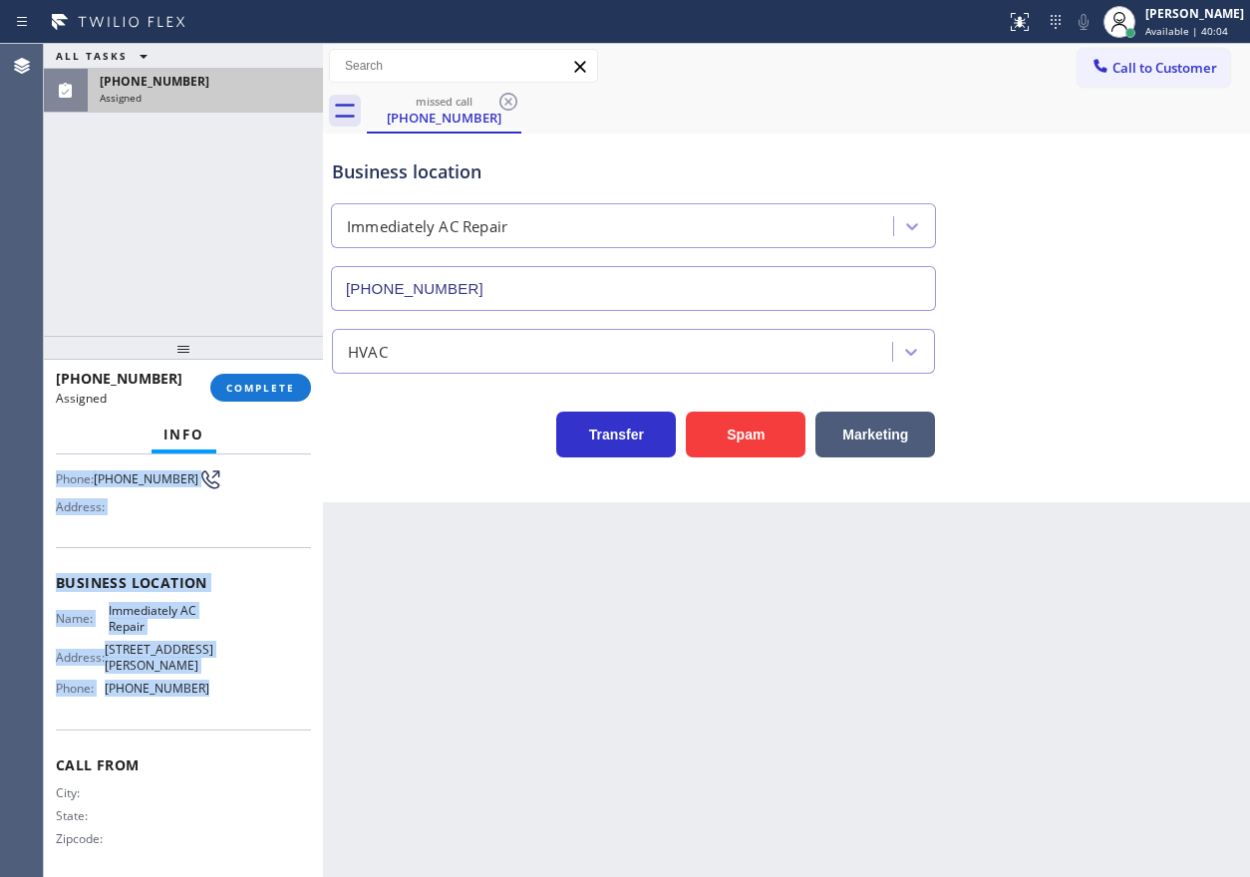
drag, startPoint x: 51, startPoint y: 610, endPoint x: 246, endPoint y: 682, distance: 208.2
click at [246, 682] on div "Context Queue: HVAC Priority: 0 Task Age: [DEMOGRAPHIC_DATA] minute(s) Customer…" at bounding box center [183, 666] width 279 height 423
copy div "Customer Name: [PHONE_NUMBER] Phone: [PHONE_NUMBER] Address: Business location …"
click at [271, 397] on button "COMPLETE" at bounding box center [260, 388] width 101 height 28
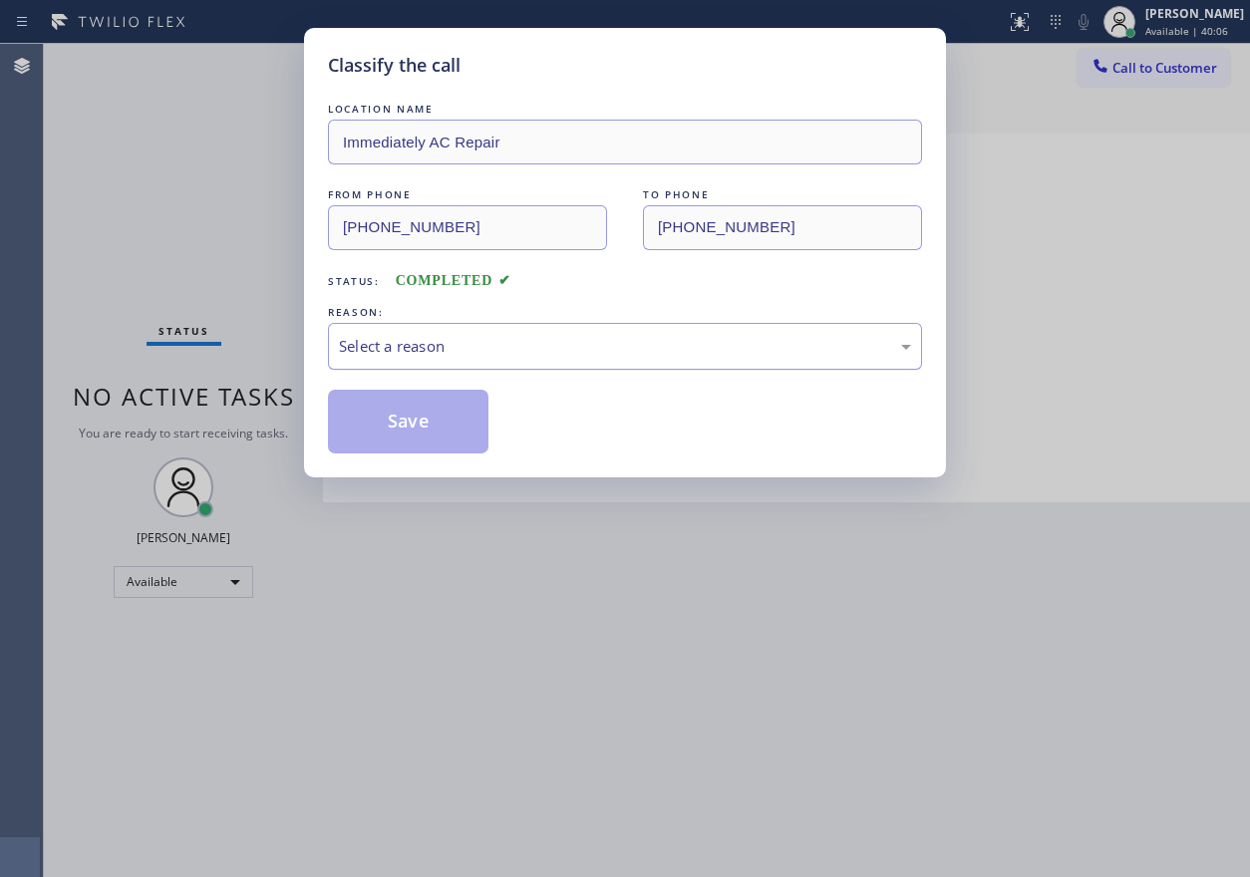
click at [427, 335] on div "Select a reason" at bounding box center [625, 346] width 572 height 23
click at [422, 436] on button "Save" at bounding box center [408, 422] width 161 height 64
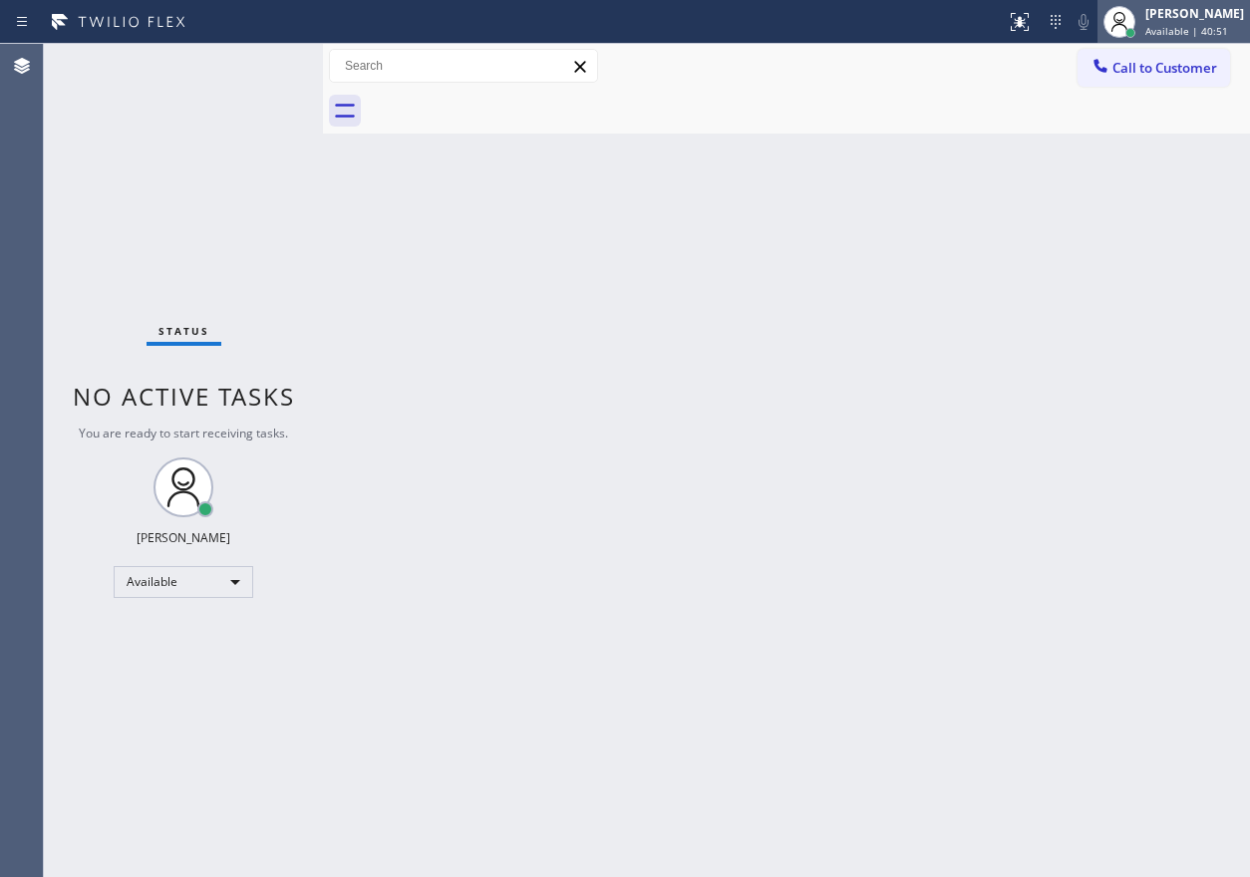
click at [1186, 23] on div "[PERSON_NAME] Available | 40:51" at bounding box center [1195, 21] width 109 height 35
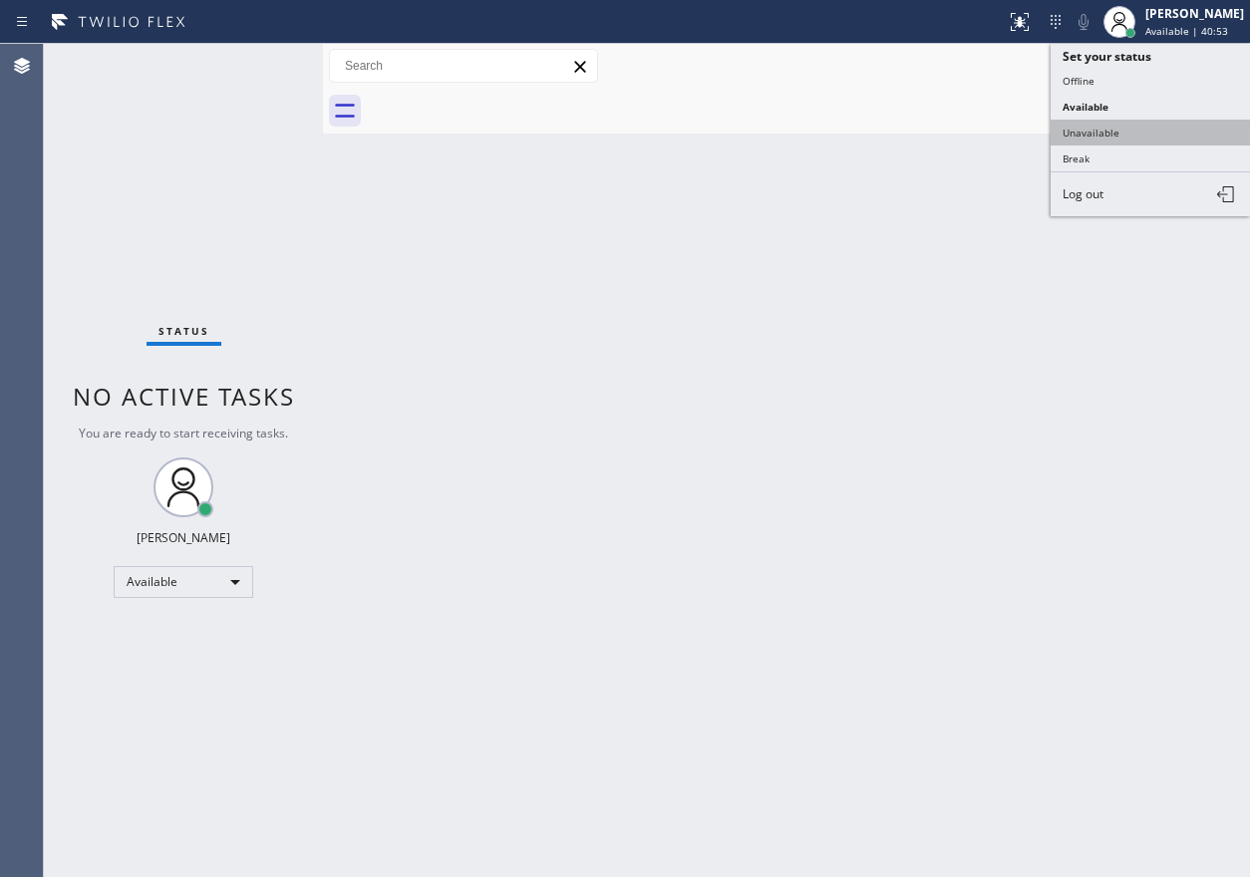
click at [1121, 133] on button "Unavailable" at bounding box center [1150, 133] width 199 height 26
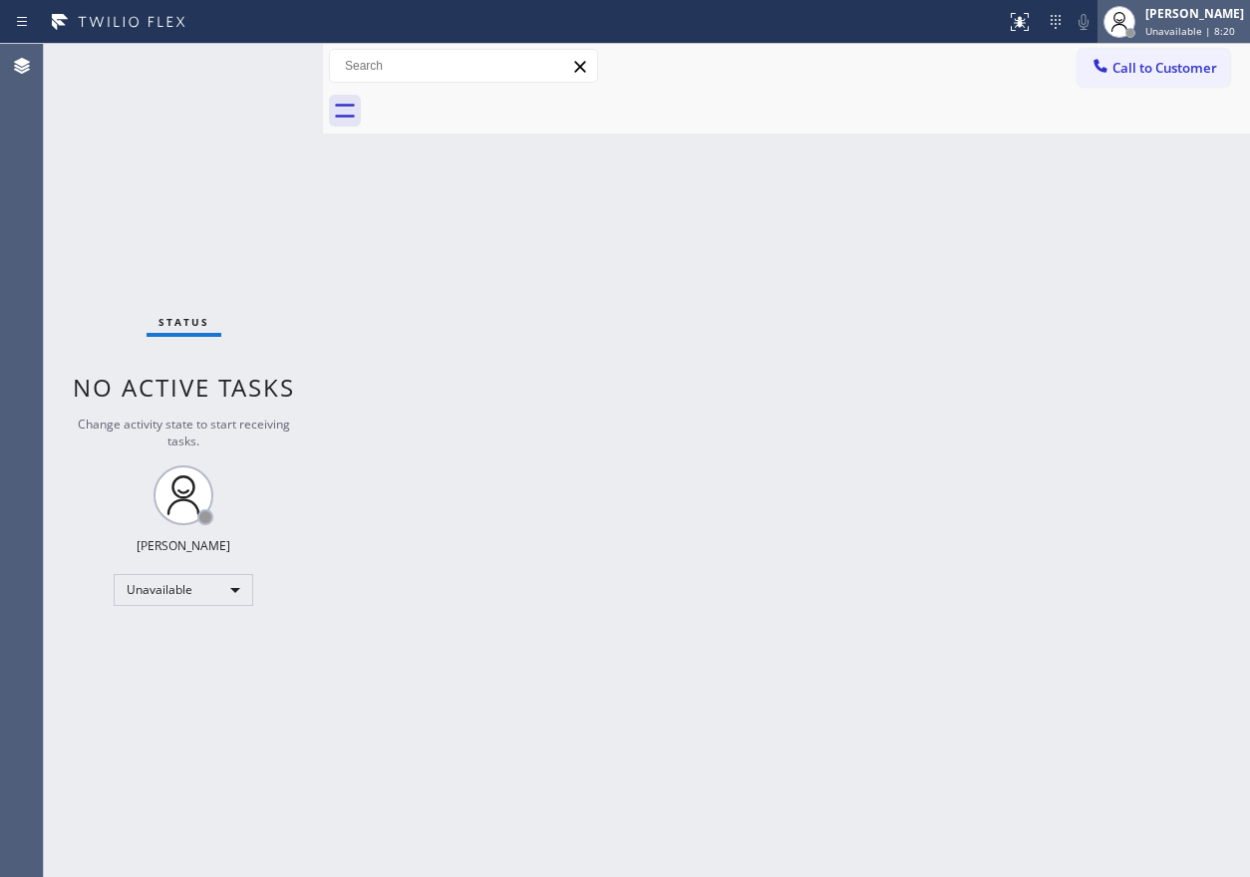
click at [1141, 24] on div at bounding box center [1120, 22] width 44 height 44
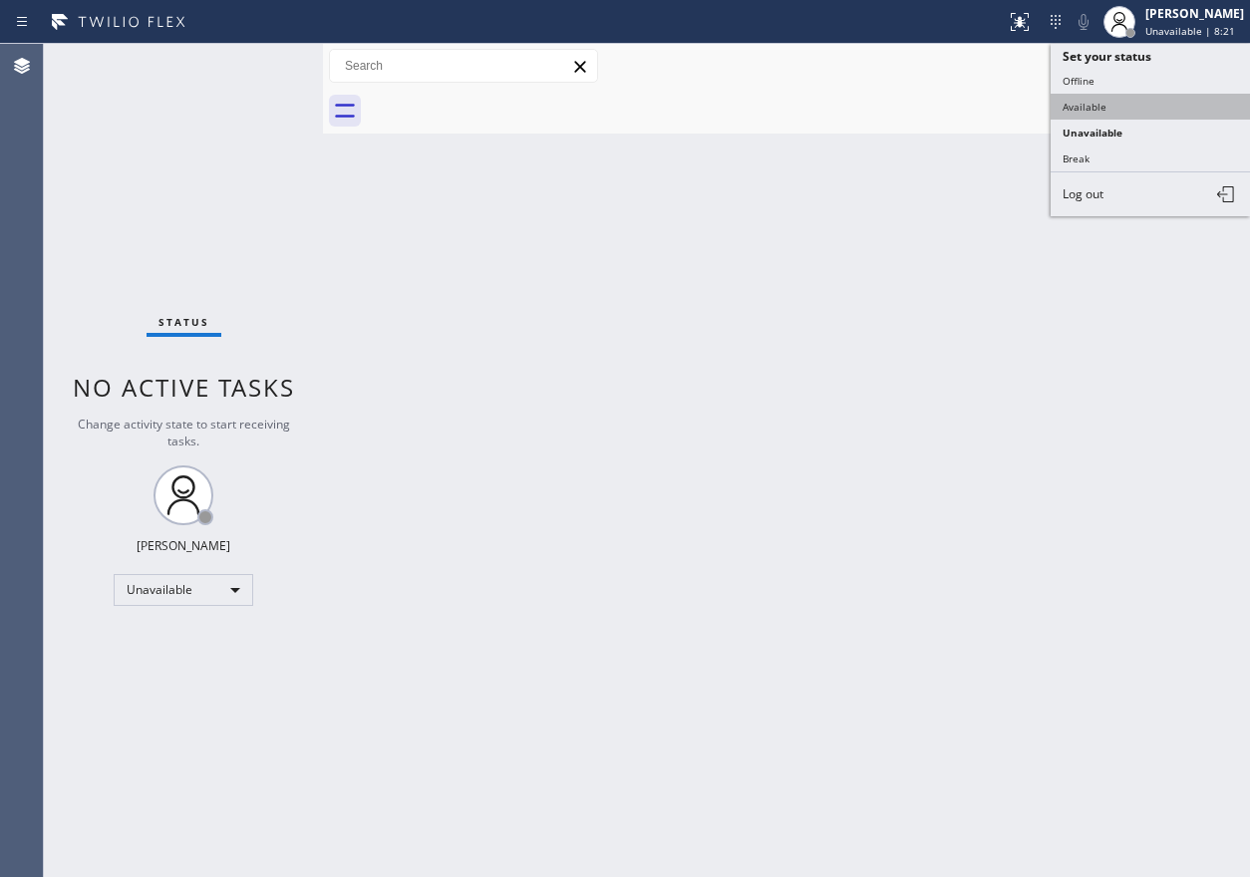
click at [1135, 101] on button "Available" at bounding box center [1150, 107] width 199 height 26
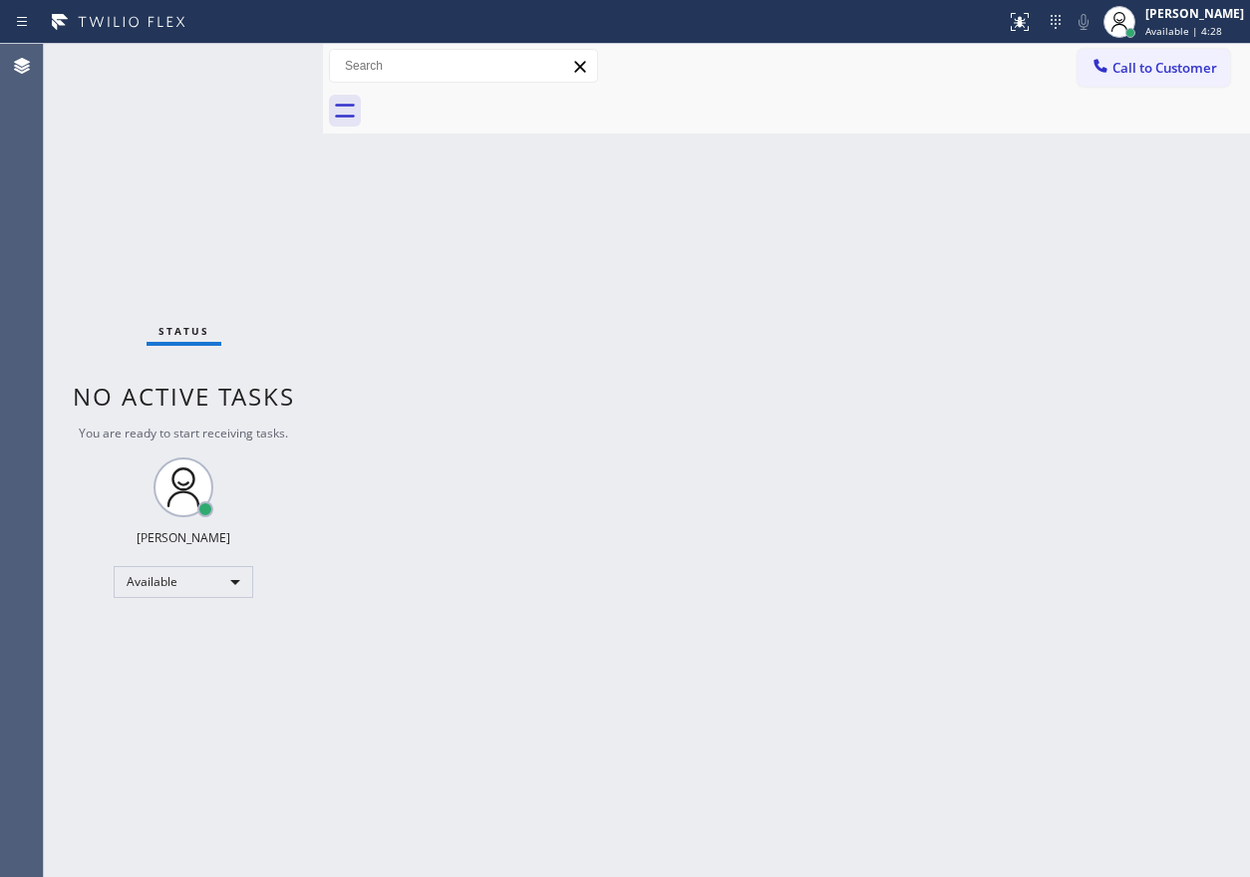
click at [1049, 286] on div "Back to Dashboard Change Sender ID Customers Technicians Select a contact Outbo…" at bounding box center [786, 460] width 927 height 833
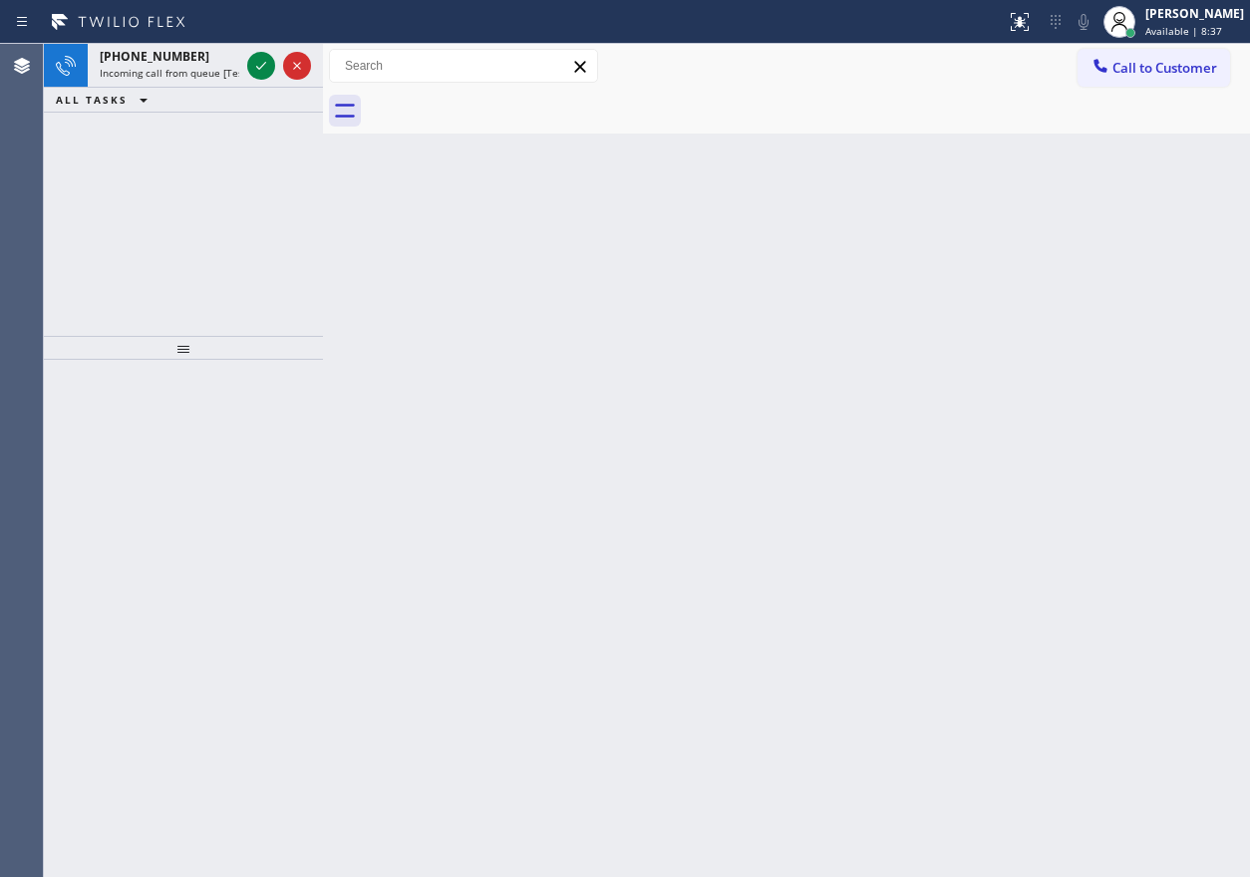
click at [1140, 311] on div "Back to Dashboard Change Sender ID Customers Technicians Select a contact Outbo…" at bounding box center [786, 460] width 927 height 833
click at [245, 66] on div at bounding box center [279, 66] width 72 height 44
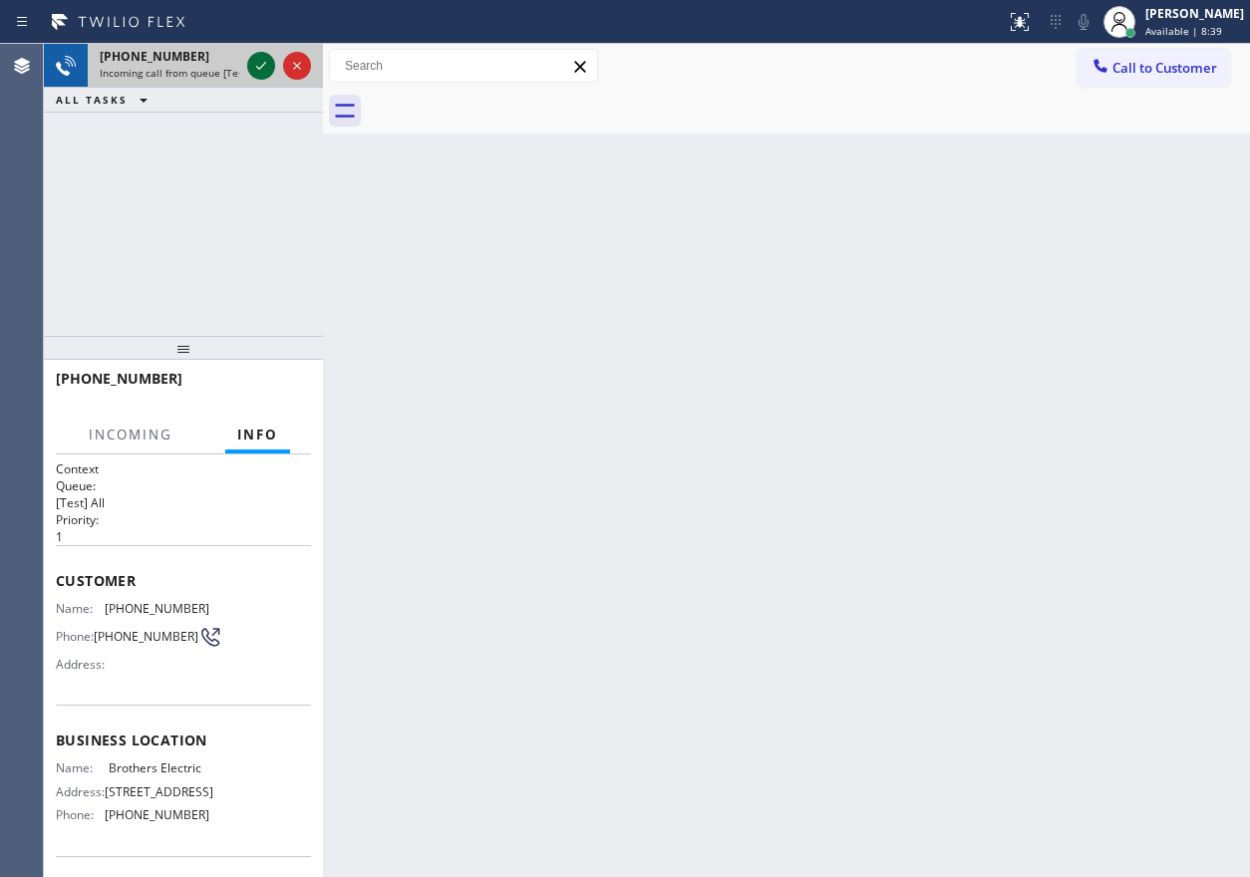
click at [255, 66] on icon at bounding box center [261, 66] width 24 height 24
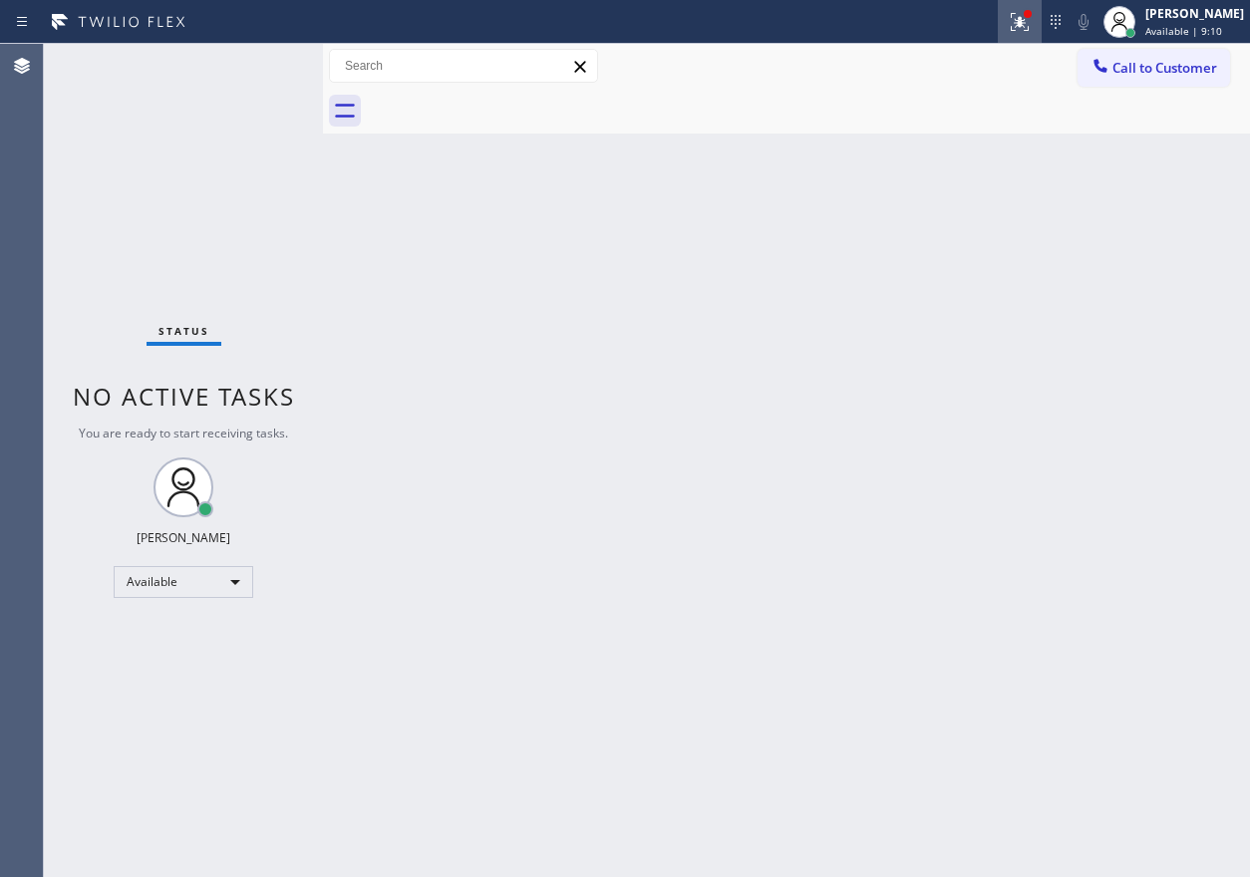
click at [1042, 16] on div at bounding box center [1020, 22] width 44 height 24
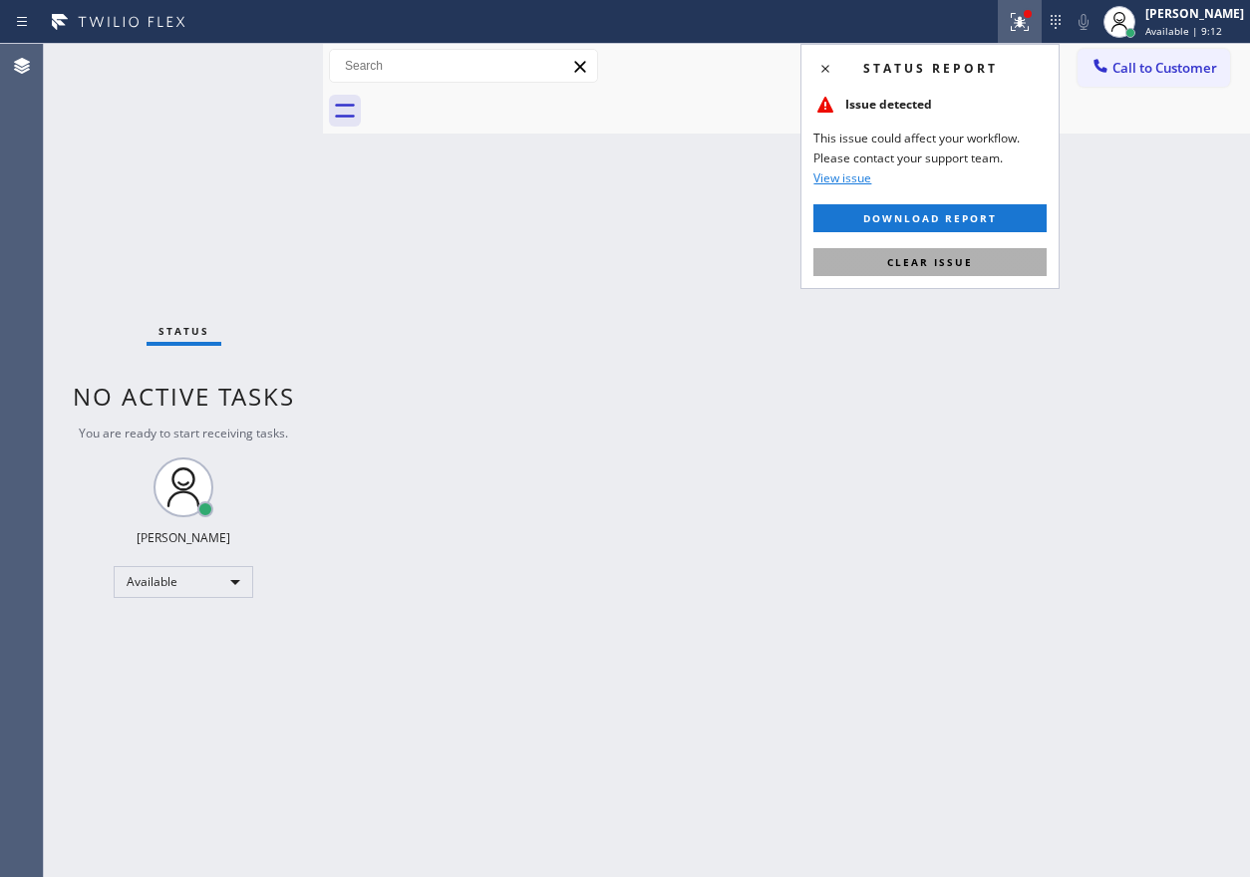
click at [1031, 273] on button "Clear issue" at bounding box center [929, 262] width 233 height 28
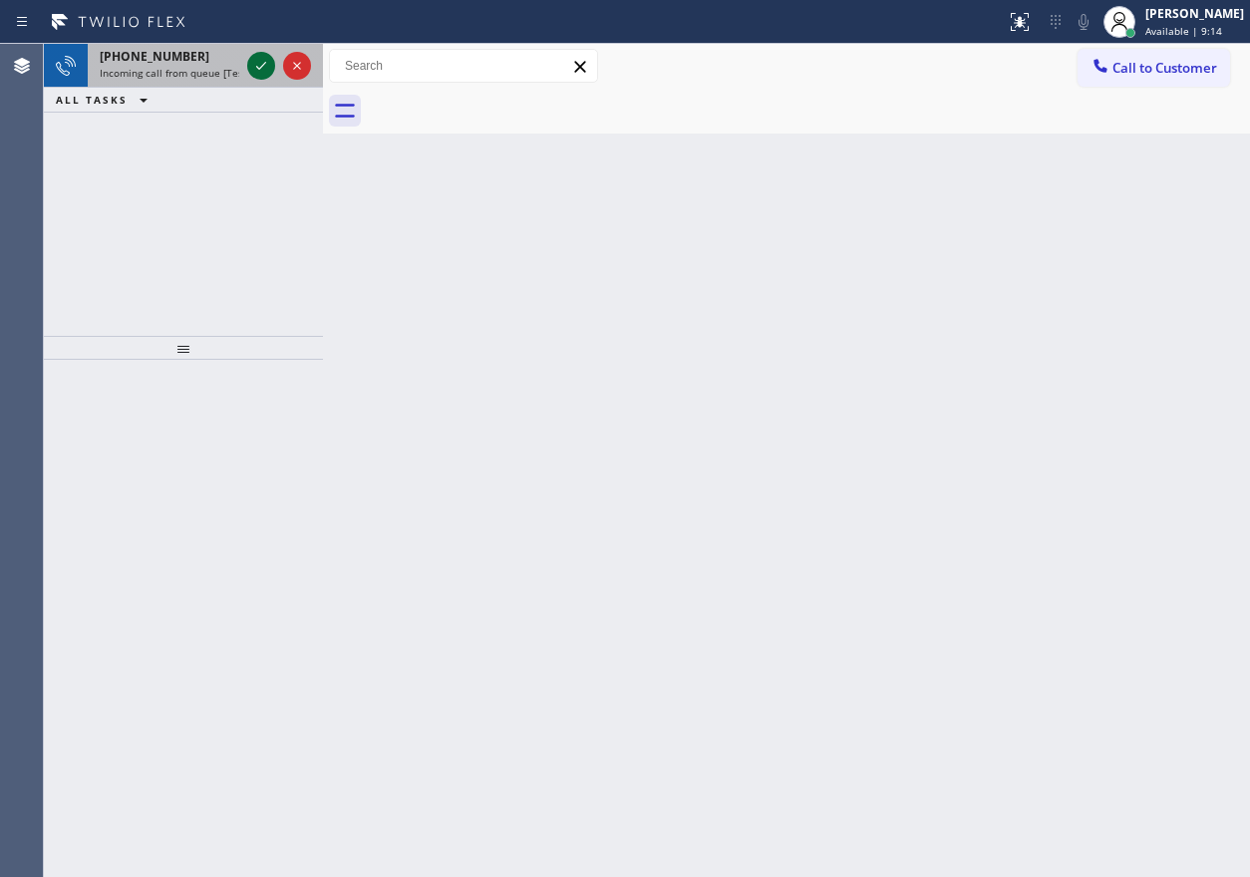
click at [259, 65] on icon at bounding box center [261, 66] width 24 height 24
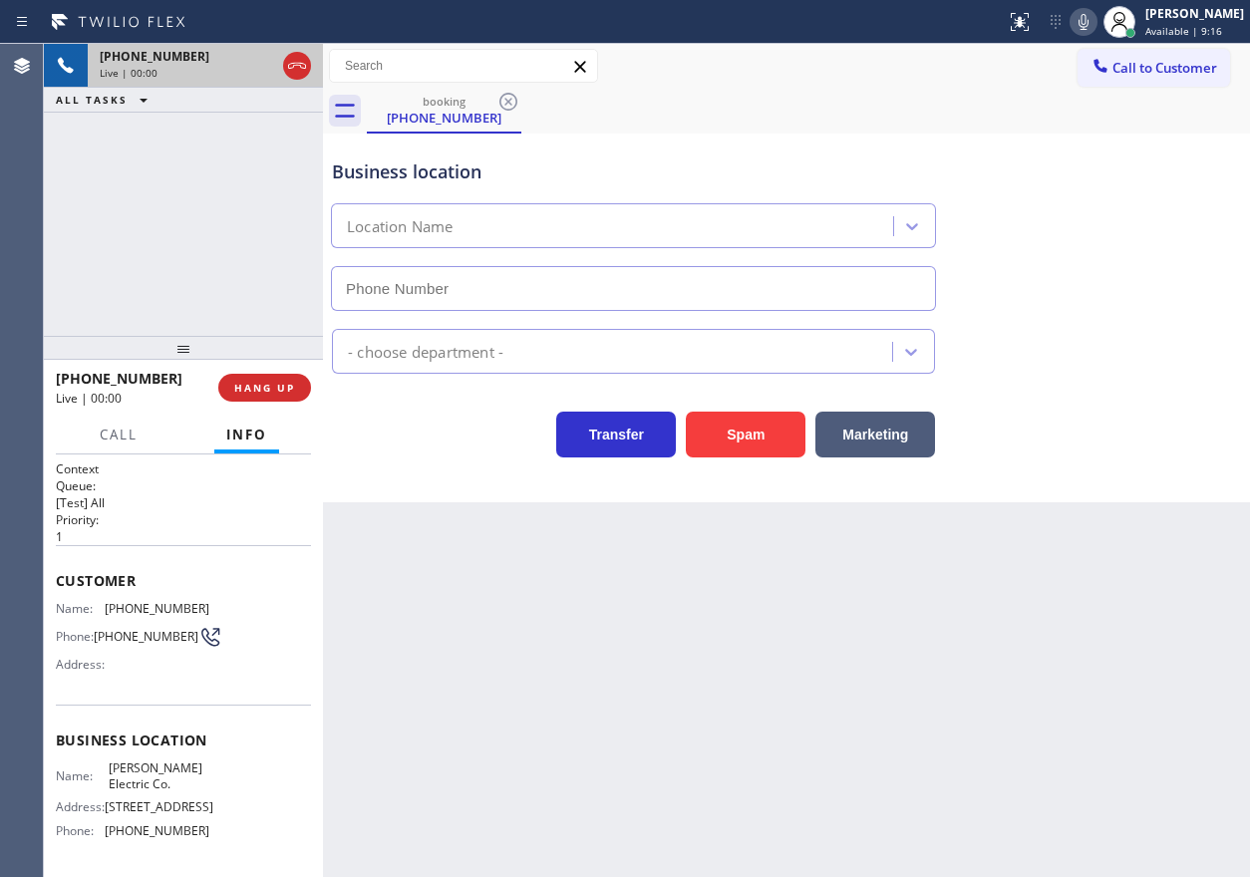
type input "[PHONE_NUMBER]"
click at [281, 385] on span "HANG UP" at bounding box center [264, 388] width 61 height 14
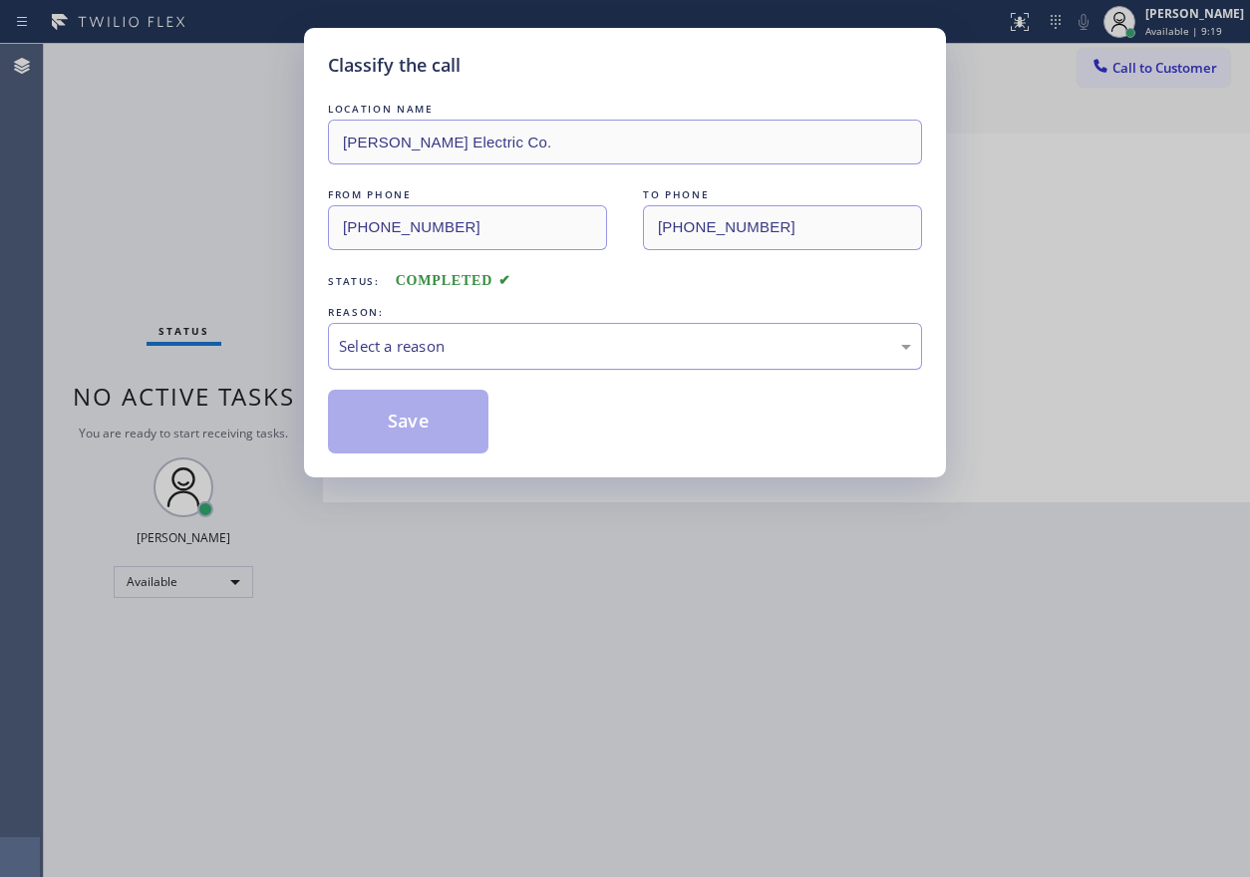
click at [419, 347] on div "Select a reason" at bounding box center [625, 346] width 572 height 23
click at [424, 438] on button "Save" at bounding box center [408, 422] width 161 height 64
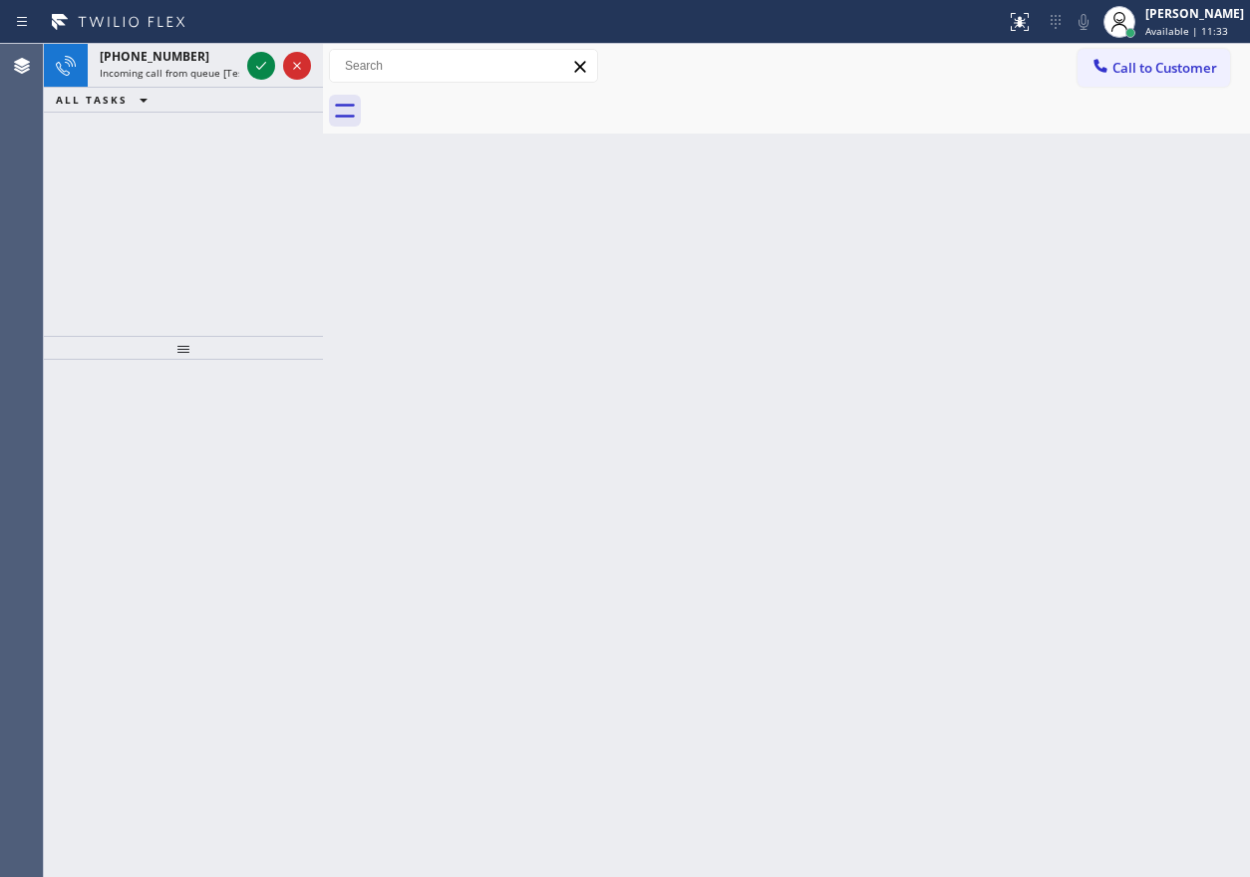
click at [1199, 340] on div "Back to Dashboard Change Sender ID Customers Technicians Select a contact Outbo…" at bounding box center [786, 460] width 927 height 833
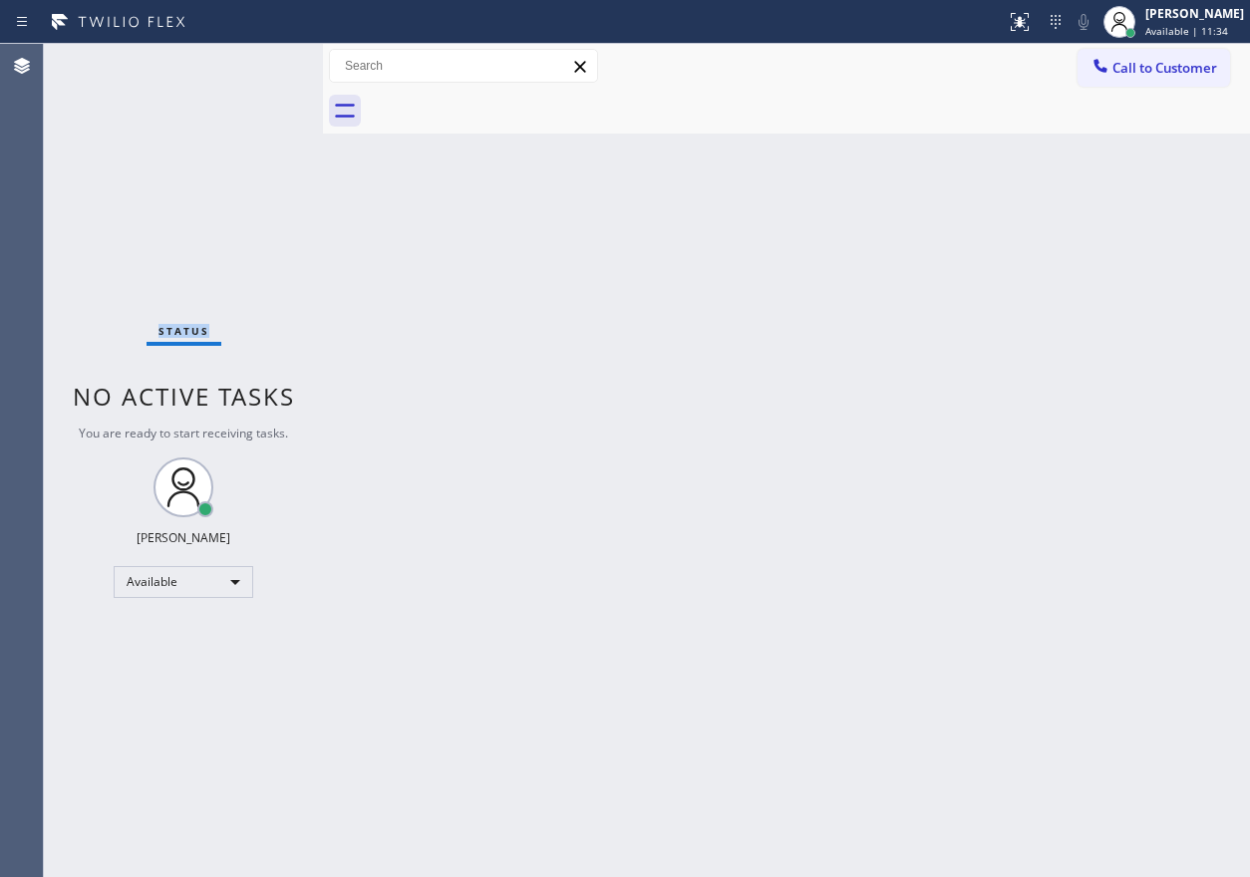
click at [258, 62] on div "Status No active tasks You are ready to start receiving tasks. [PERSON_NAME] Av…" at bounding box center [183, 460] width 279 height 833
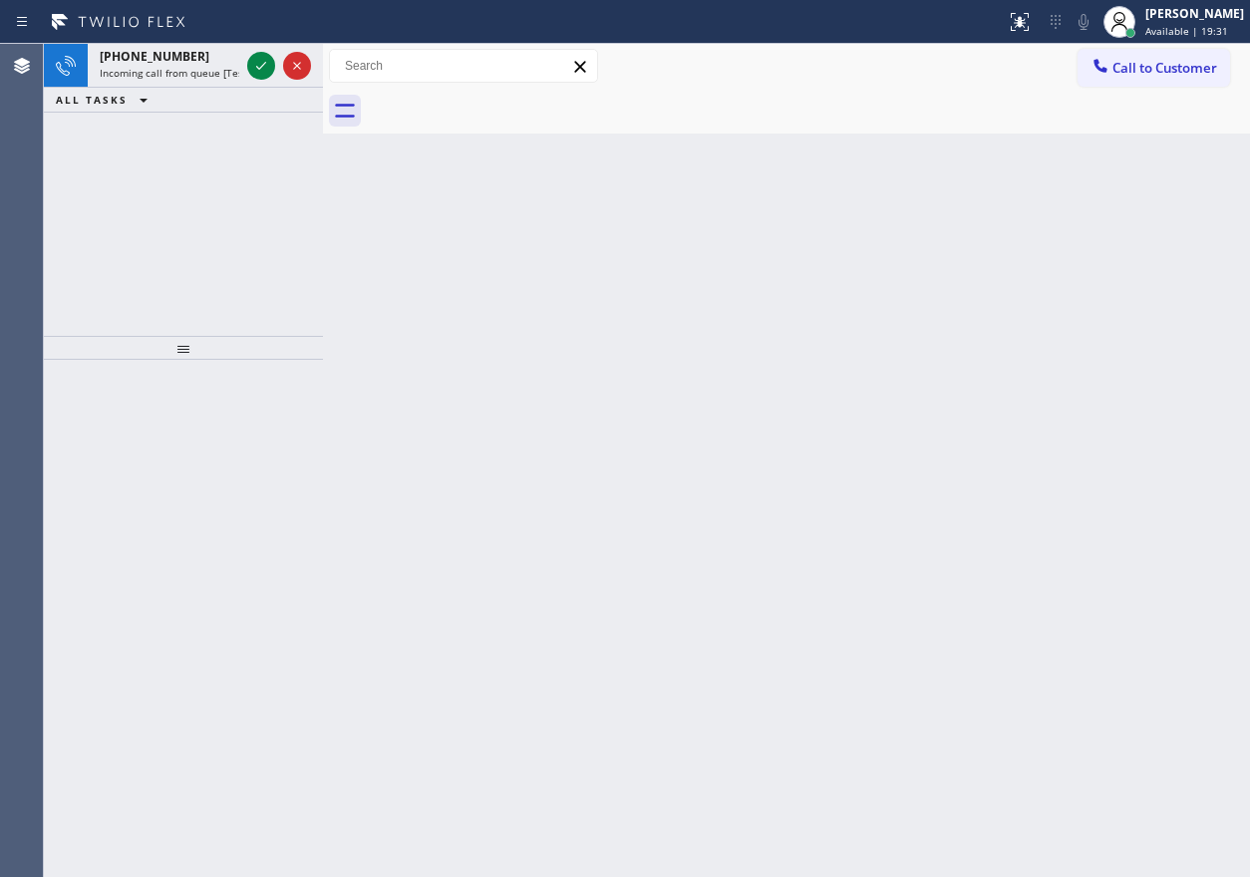
click at [1149, 399] on div "Back to Dashboard Change Sender ID Customers Technicians Select a contact Outbo…" at bounding box center [786, 460] width 927 height 833
click at [253, 71] on icon at bounding box center [261, 66] width 24 height 24
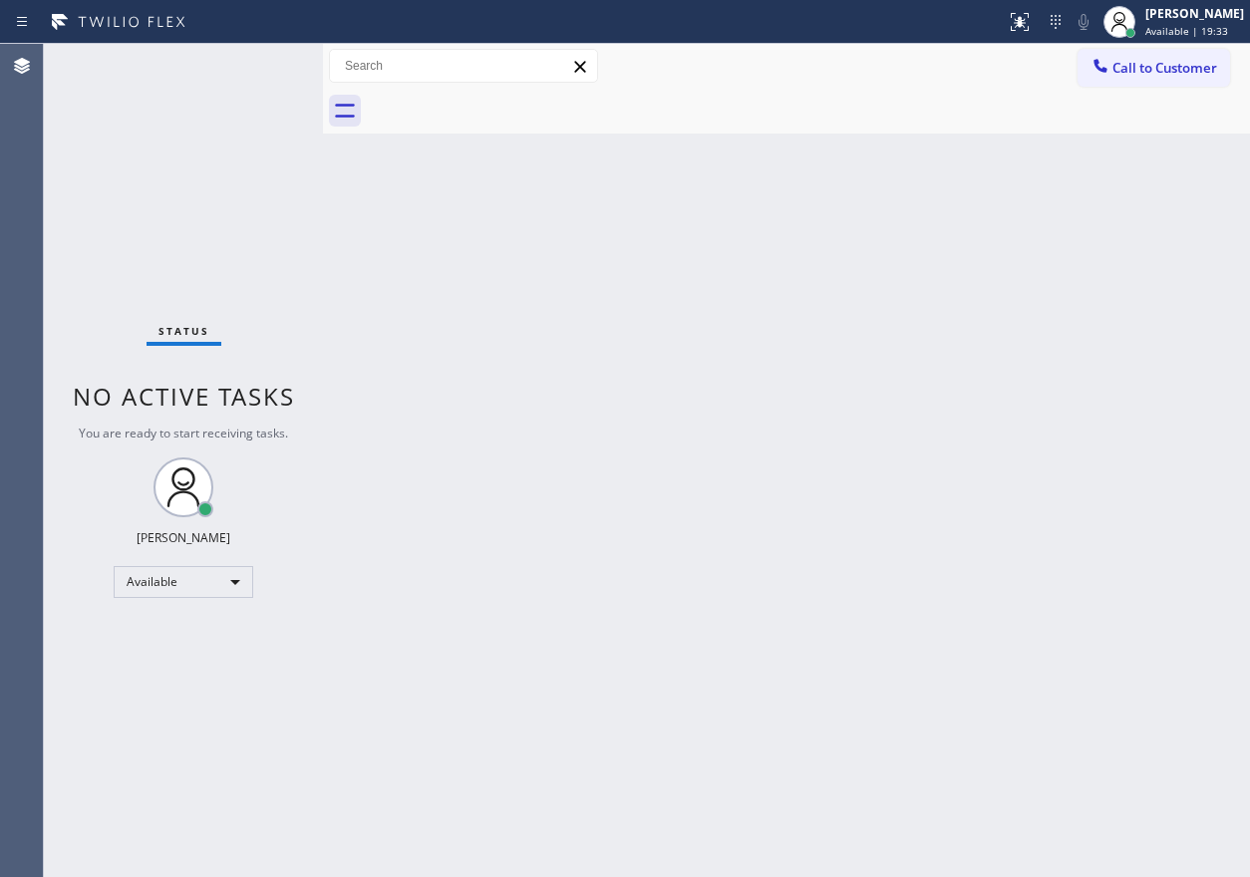
click at [254, 71] on div "Status No active tasks You are ready to start receiving tasks. [PERSON_NAME] Av…" at bounding box center [183, 460] width 279 height 833
click at [919, 740] on div "Back to Dashboard Change Sender ID Customers Technicians Select a contact Outbo…" at bounding box center [786, 460] width 927 height 833
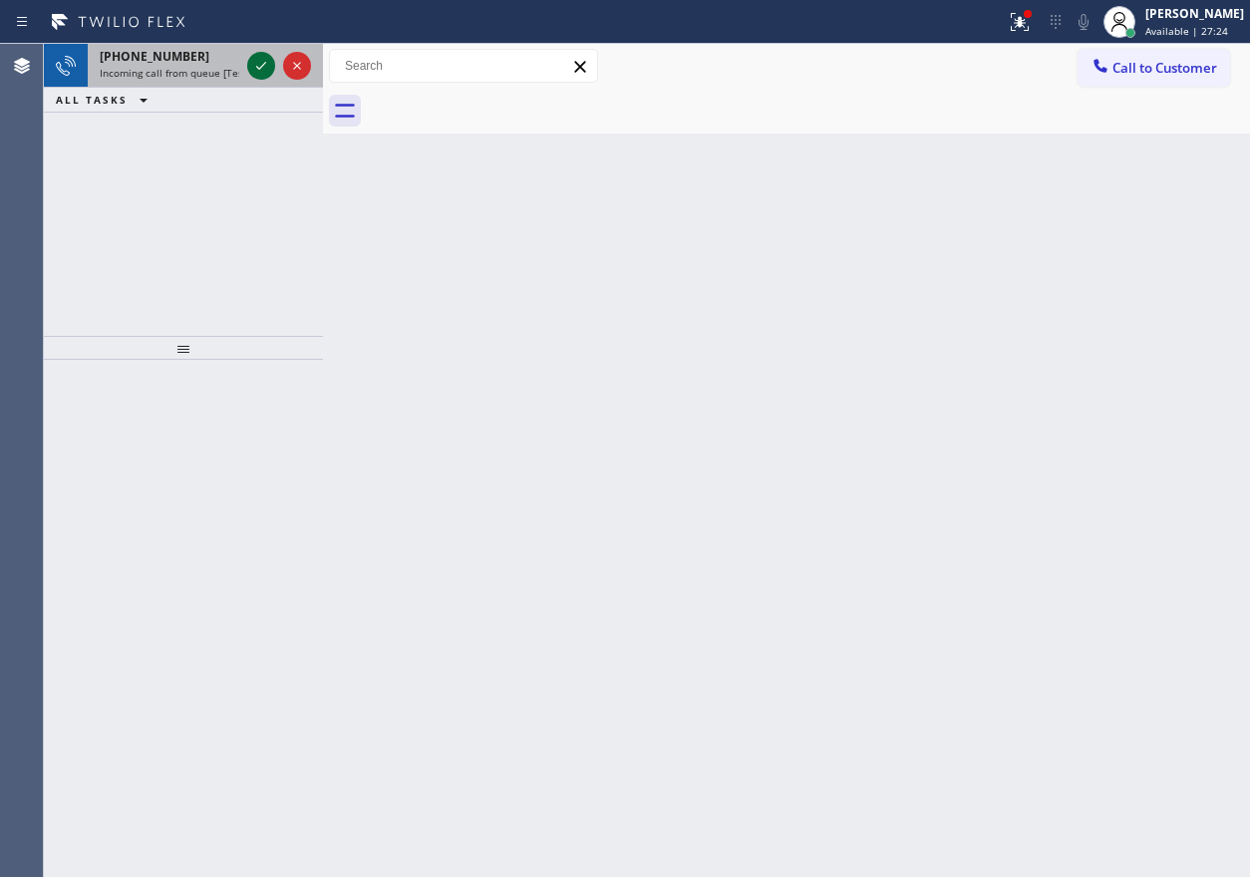
click at [261, 67] on icon at bounding box center [261, 66] width 24 height 24
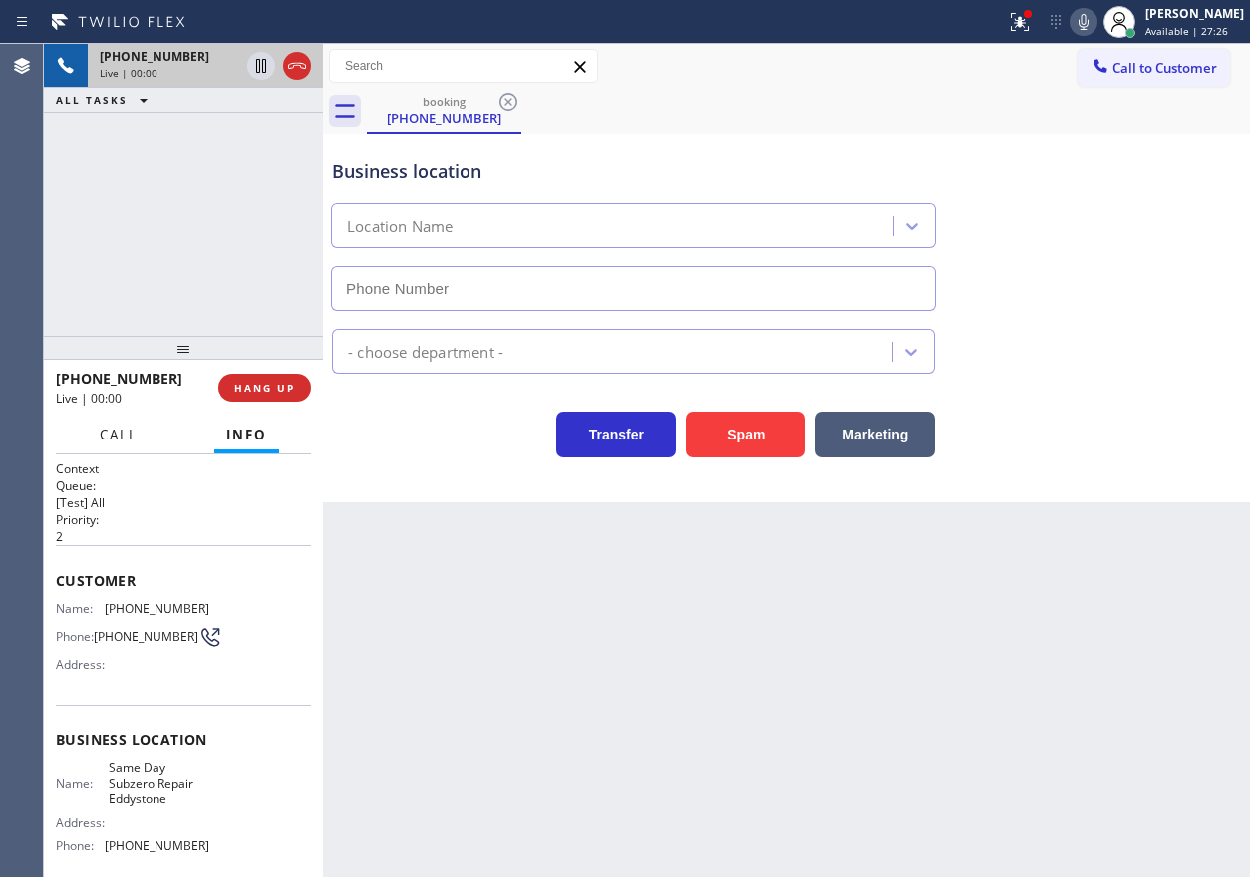
type input "[PHONE_NUMBER]"
click at [724, 438] on button "Spam" at bounding box center [746, 435] width 120 height 46
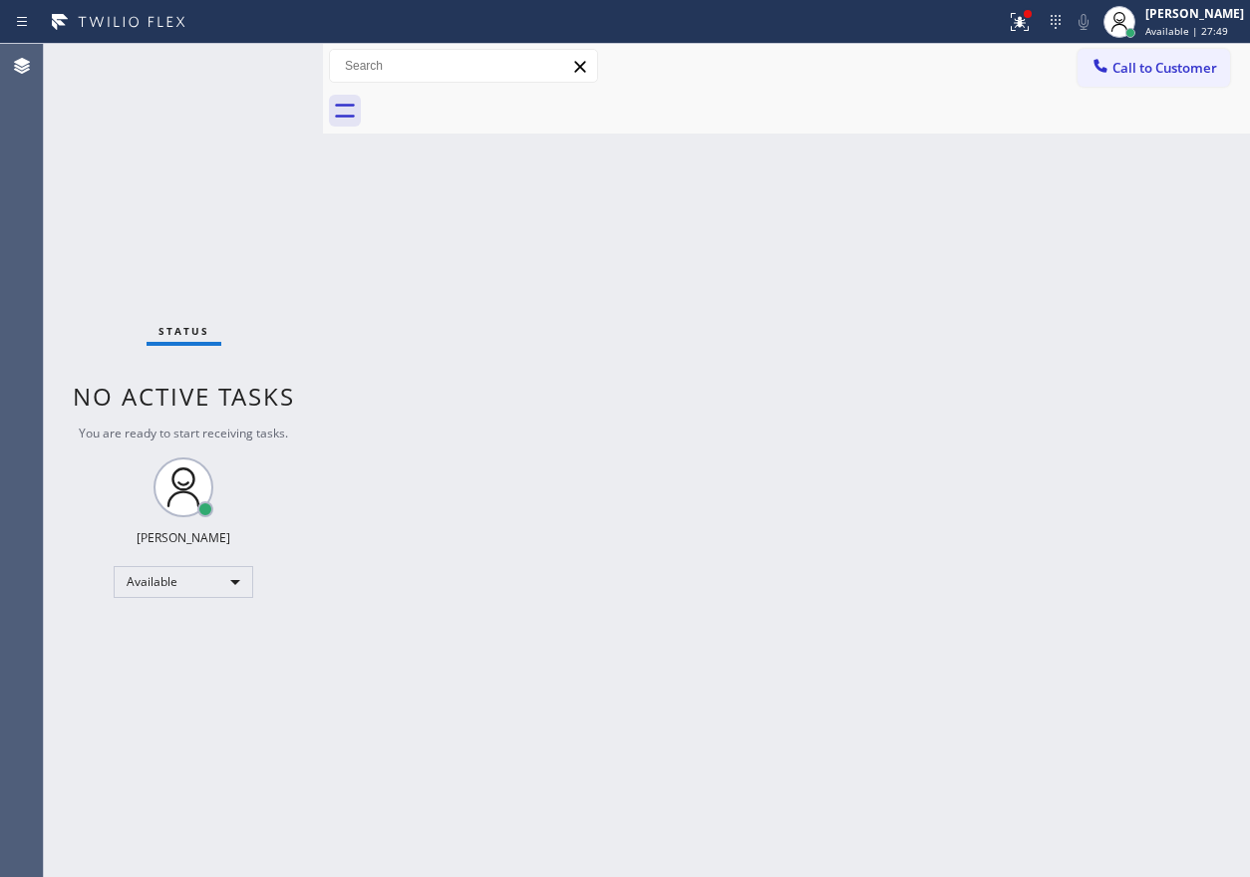
click at [1125, 241] on div "Back to Dashboard Change Sender ID Customers Technicians Select a contact Outbo…" at bounding box center [786, 460] width 927 height 833
drag, startPoint x: 1046, startPoint y: 12, endPoint x: 1044, endPoint y: 39, distance: 27.0
click at [1032, 12] on div at bounding box center [1028, 14] width 8 height 8
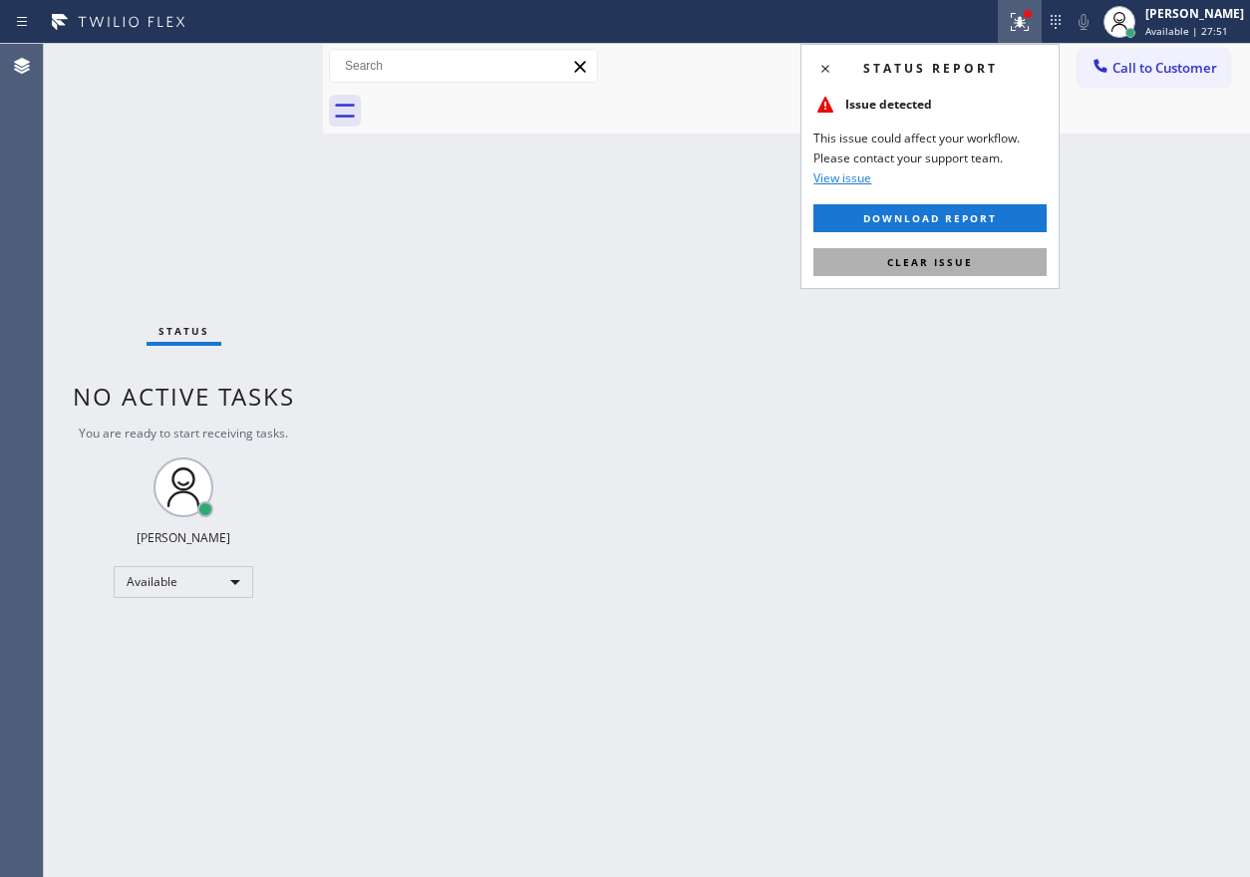
click at [1023, 275] on button "Clear issue" at bounding box center [929, 262] width 233 height 28
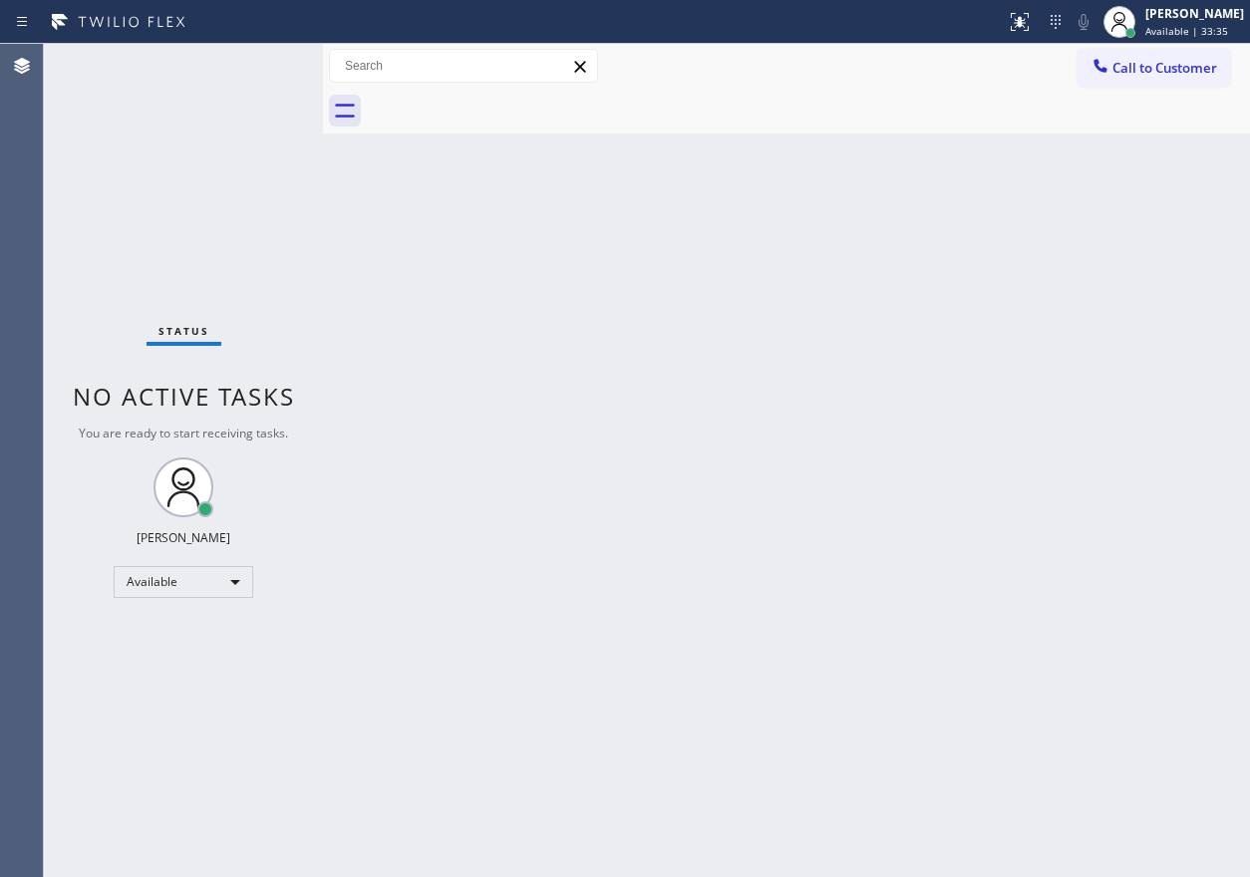
click at [872, 671] on div "Back to Dashboard Change Sender ID Customers Technicians Select a contact Outbo…" at bounding box center [786, 460] width 927 height 833
click at [1039, 606] on div "Back to Dashboard Change Sender ID Customers Technicians Select a contact Outbo…" at bounding box center [786, 460] width 927 height 833
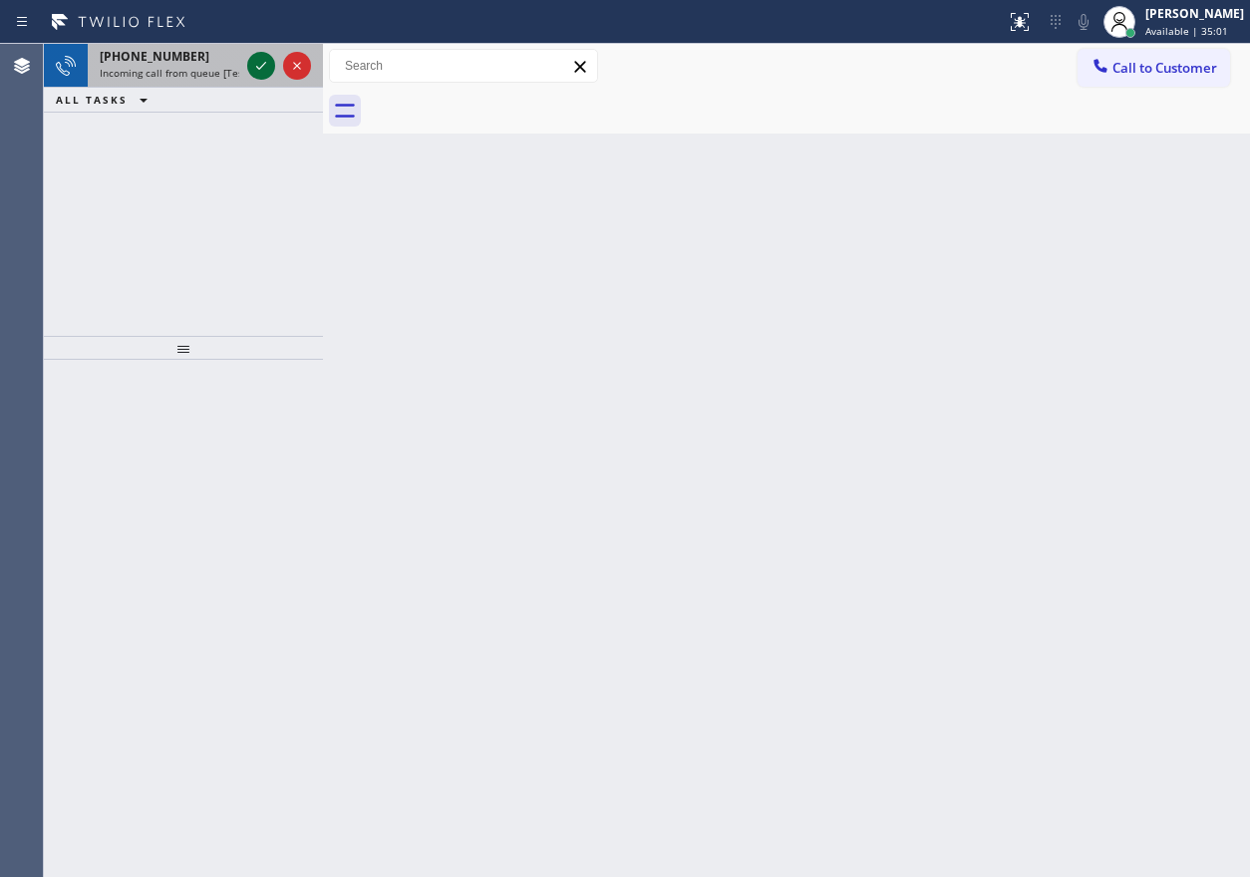
click at [248, 66] on div at bounding box center [261, 66] width 28 height 24
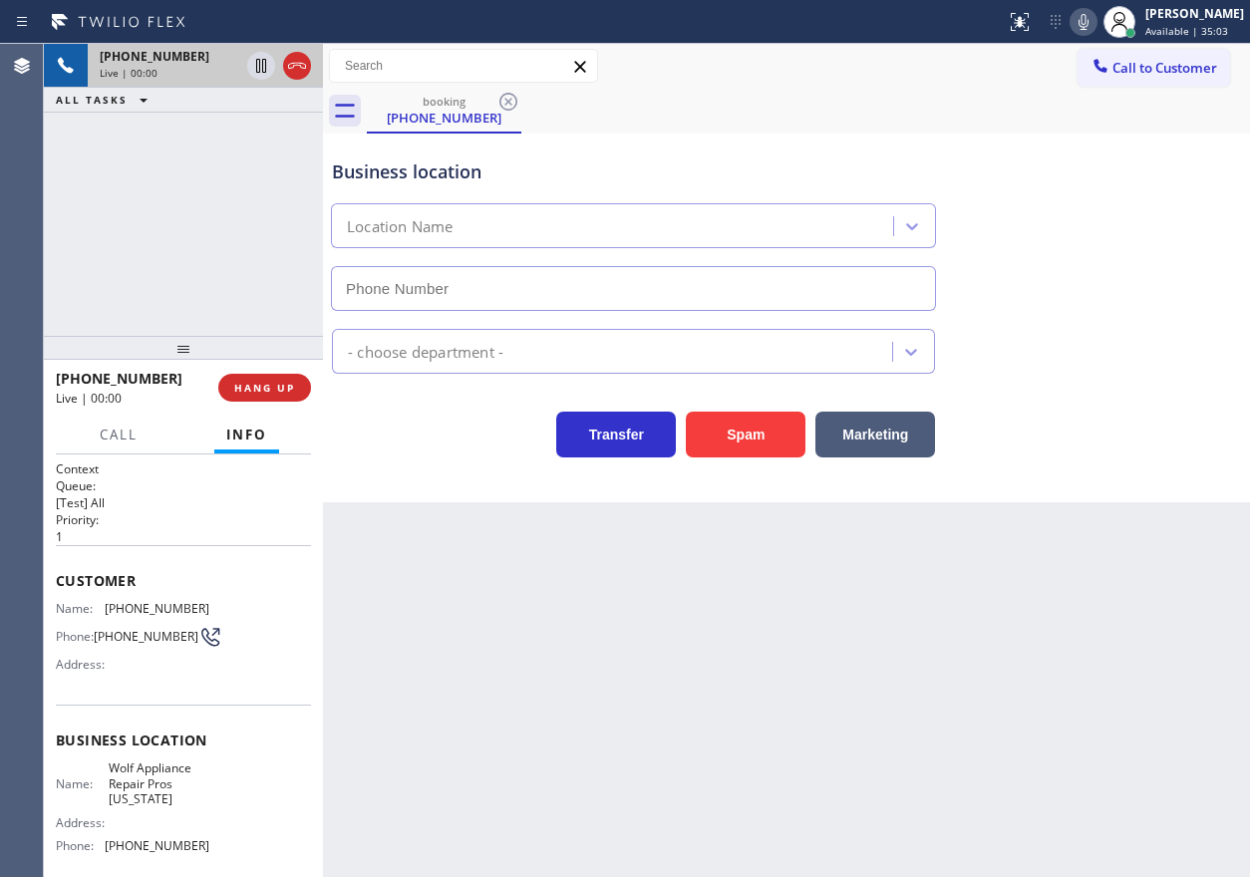
type input "[PHONE_NUMBER]"
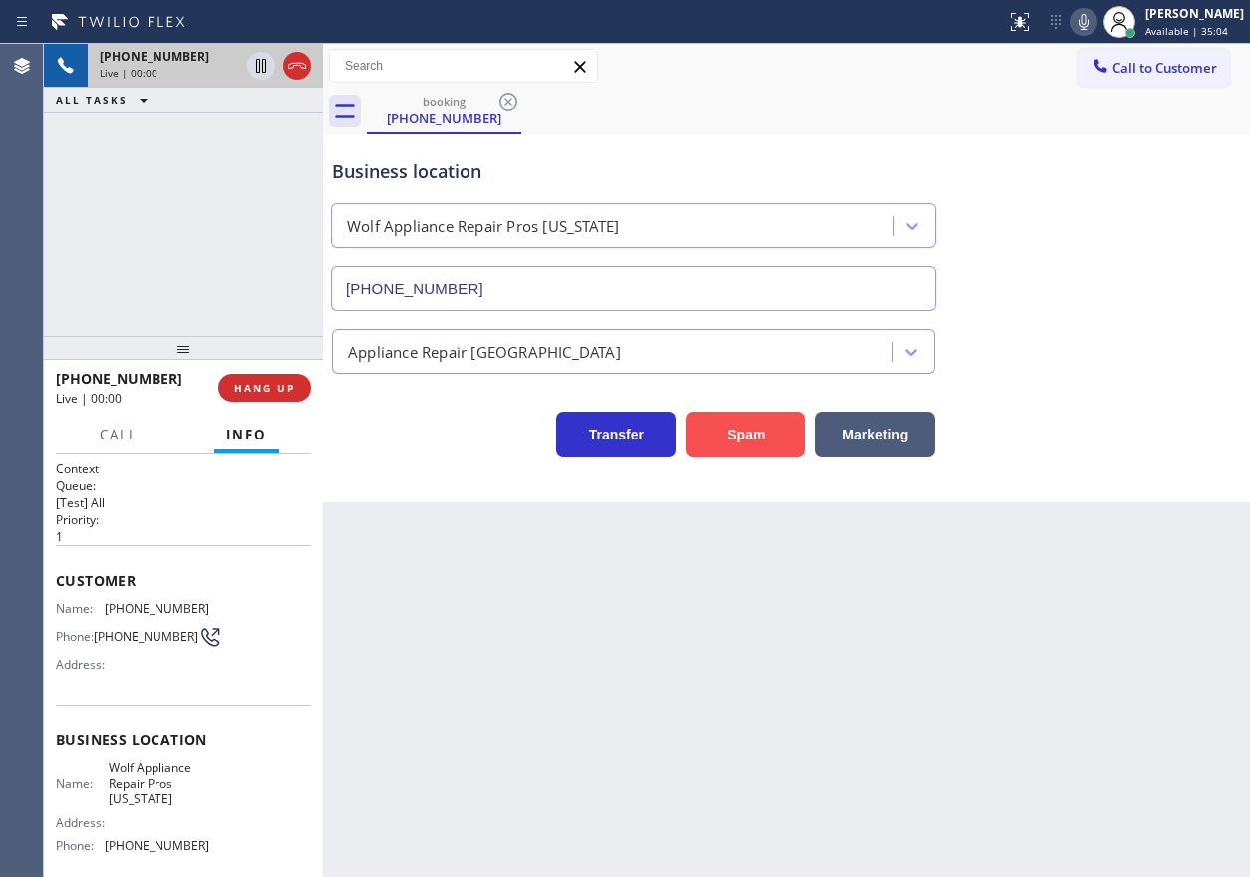
click at [727, 420] on button "Spam" at bounding box center [746, 435] width 120 height 46
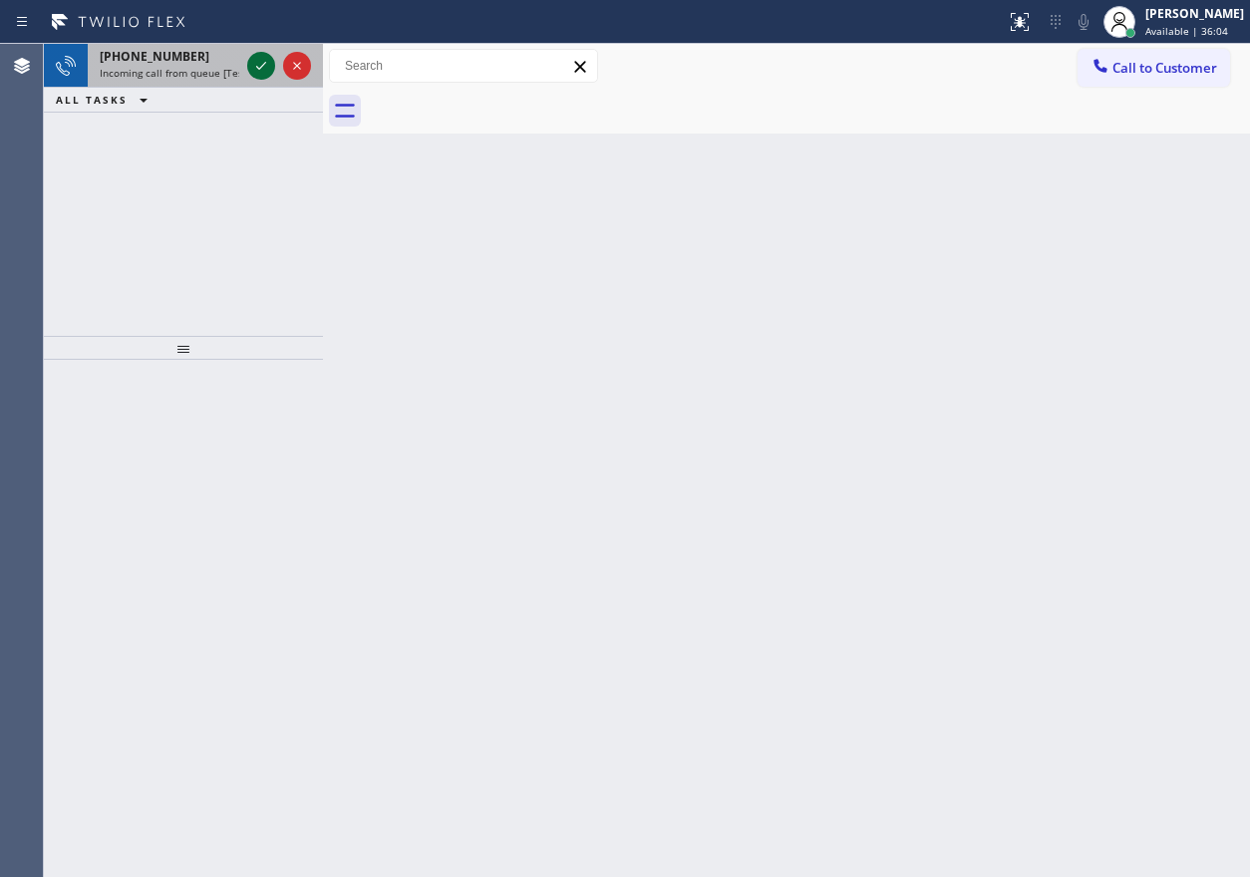
click at [255, 52] on button at bounding box center [261, 66] width 28 height 28
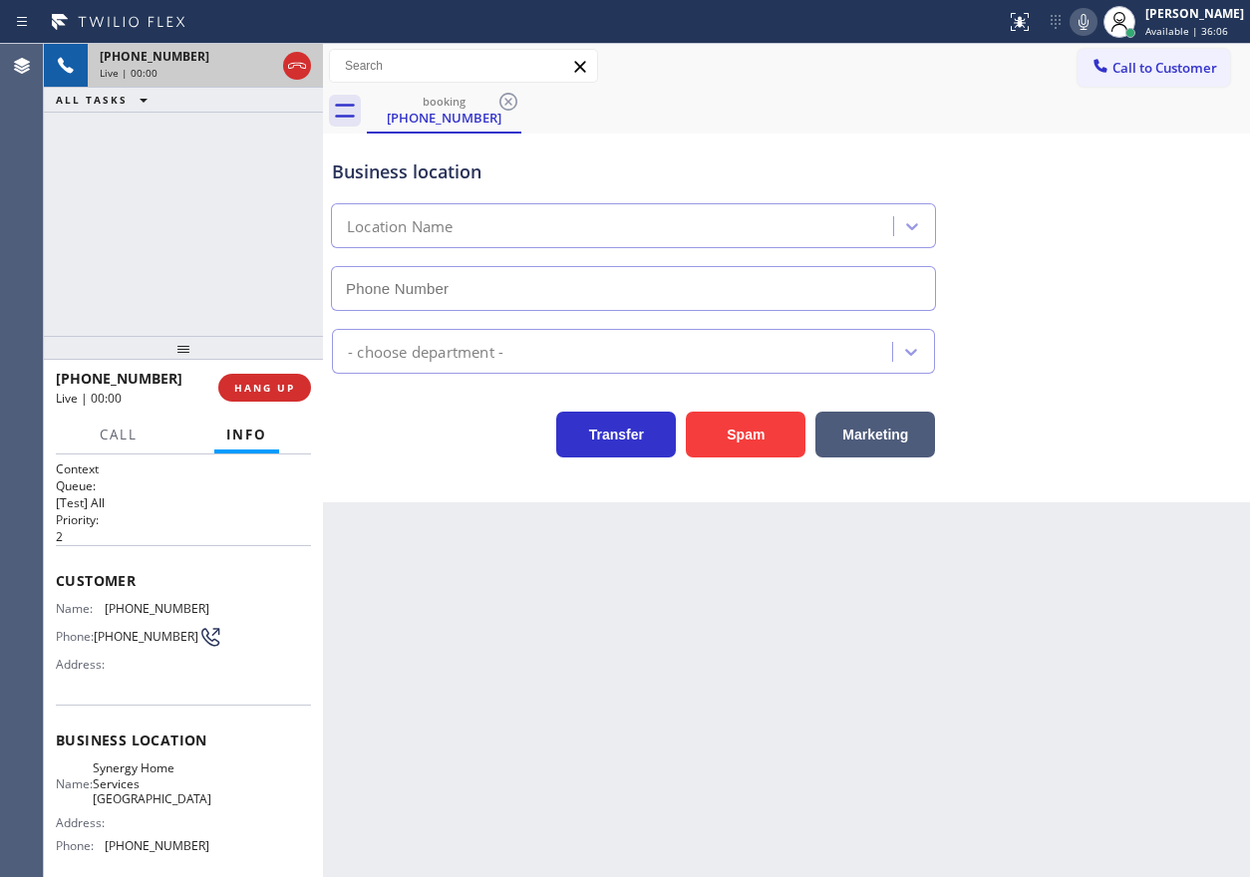
type input "[PHONE_NUMBER]"
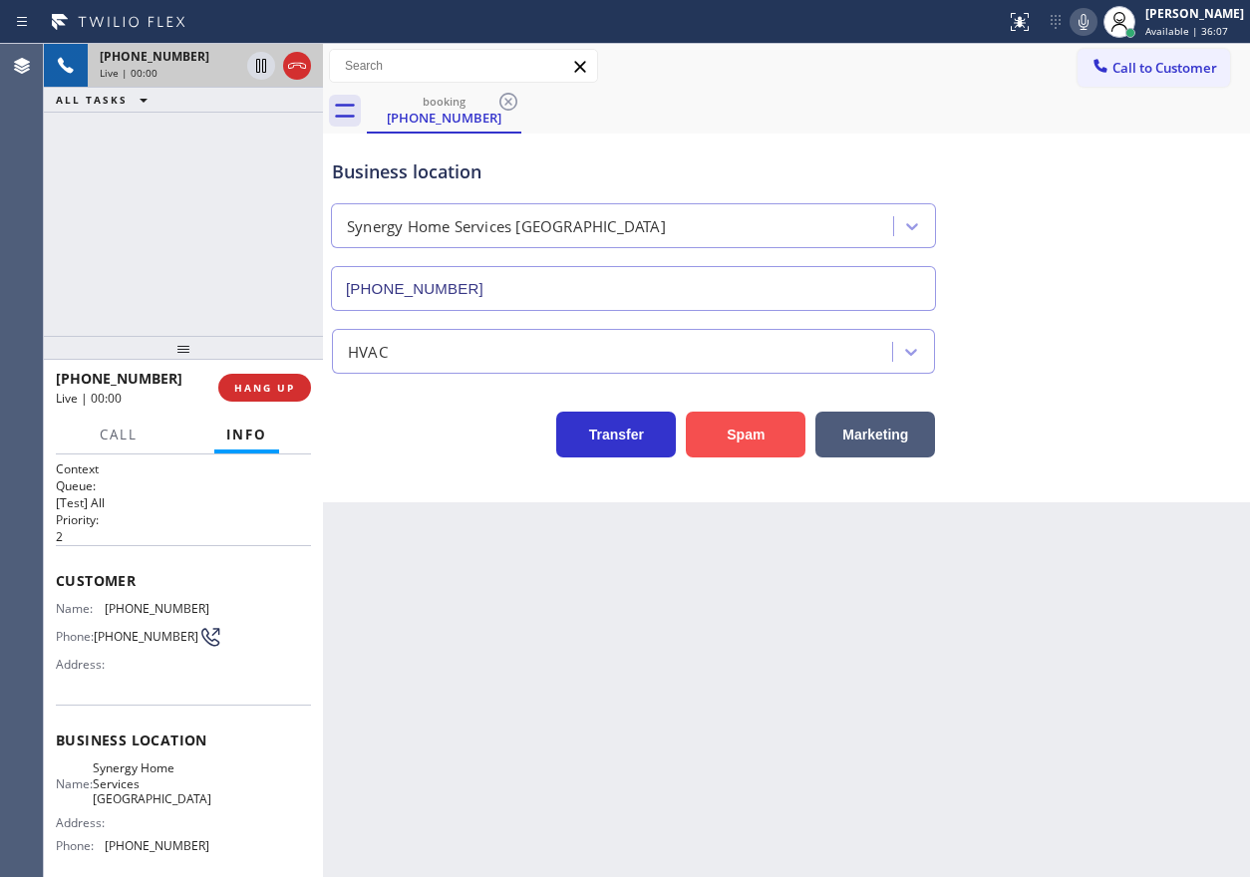
click at [738, 423] on button "Spam" at bounding box center [746, 435] width 120 height 46
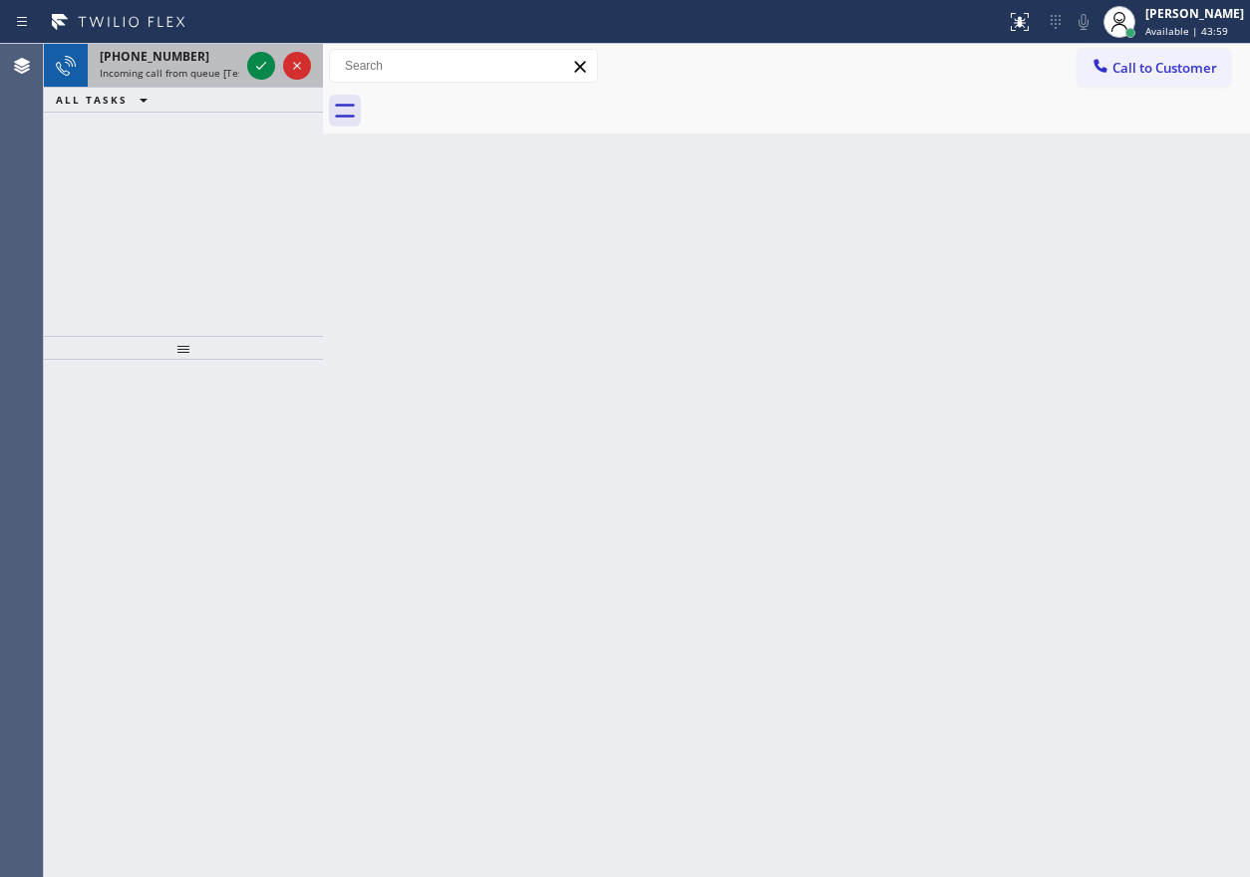
click at [246, 65] on div at bounding box center [279, 66] width 72 height 44
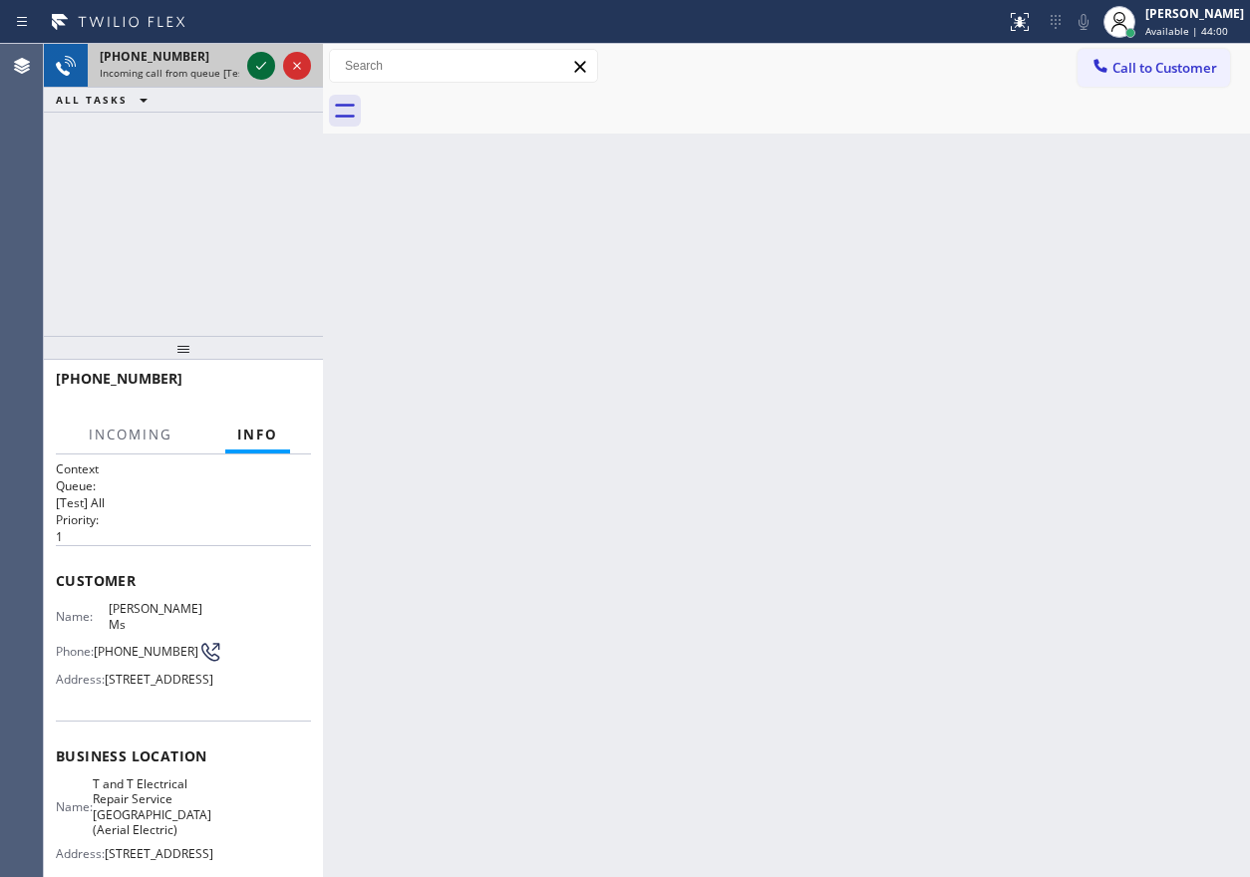
click at [251, 67] on icon at bounding box center [261, 66] width 24 height 24
click at [276, 411] on div "[PHONE_NUMBER] Live | 00:00 HANG UP" at bounding box center [183, 388] width 255 height 52
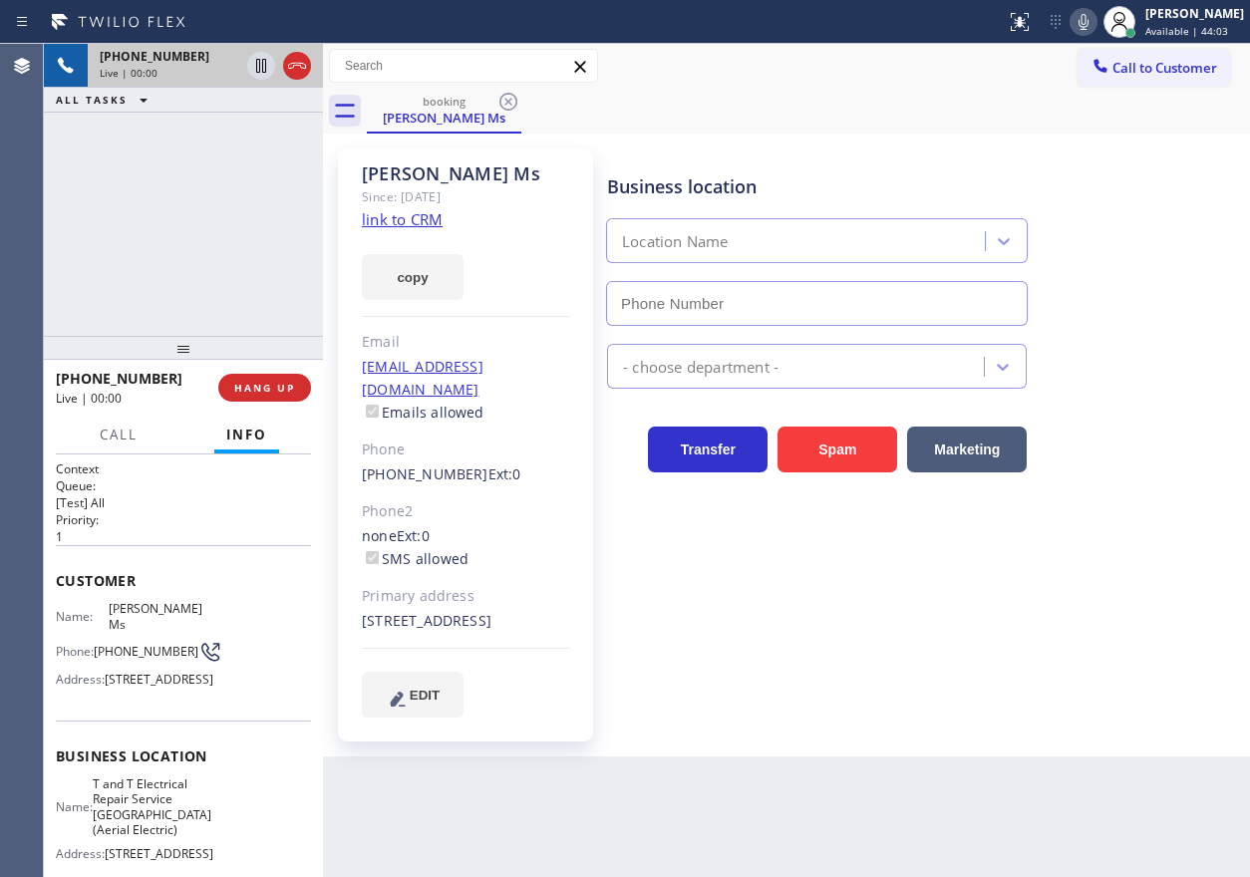
click at [277, 405] on div "[PHONE_NUMBER] Live | 00:00 HANG UP" at bounding box center [183, 388] width 255 height 52
type input "[PHONE_NUMBER]"
click at [279, 401] on button "HANG UP" at bounding box center [264, 388] width 93 height 28
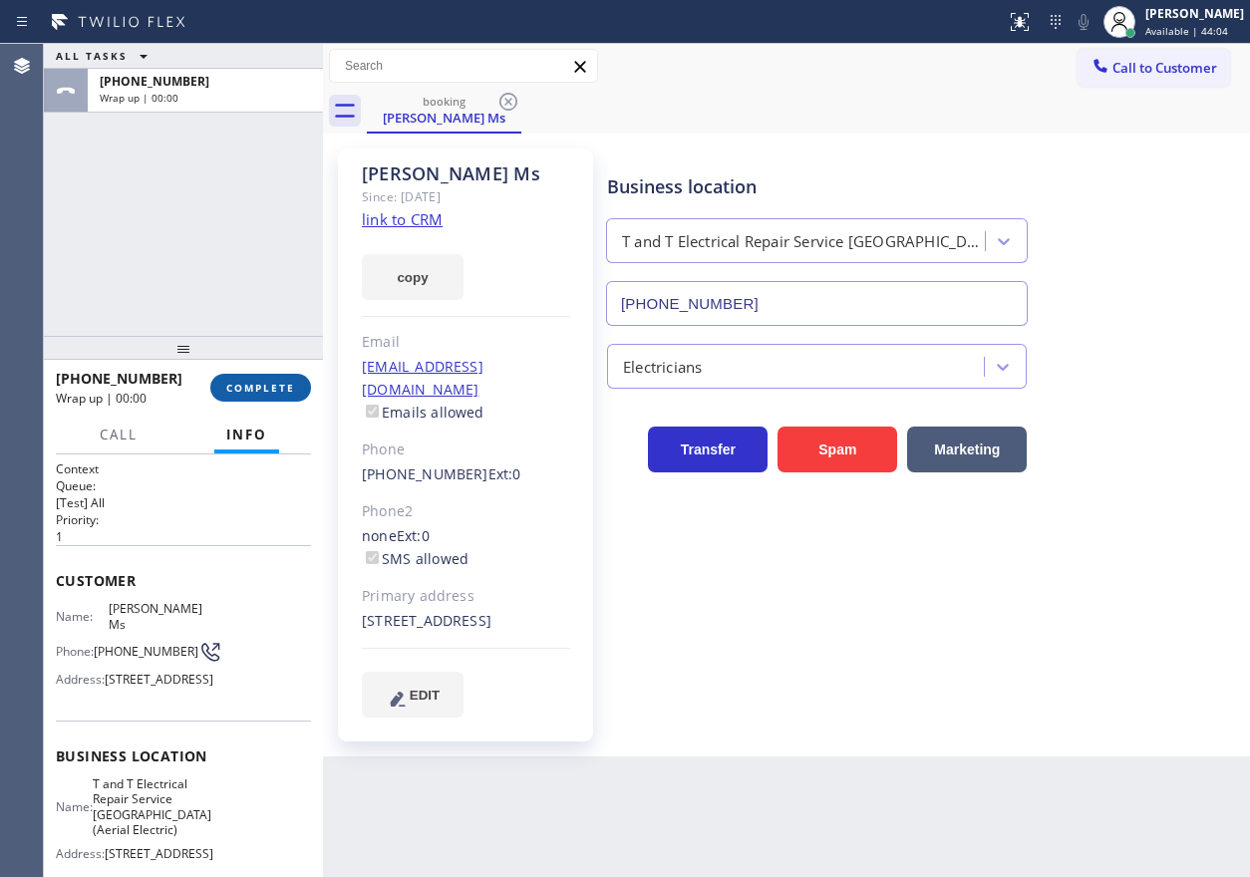
click at [288, 383] on span "COMPLETE" at bounding box center [260, 388] width 69 height 14
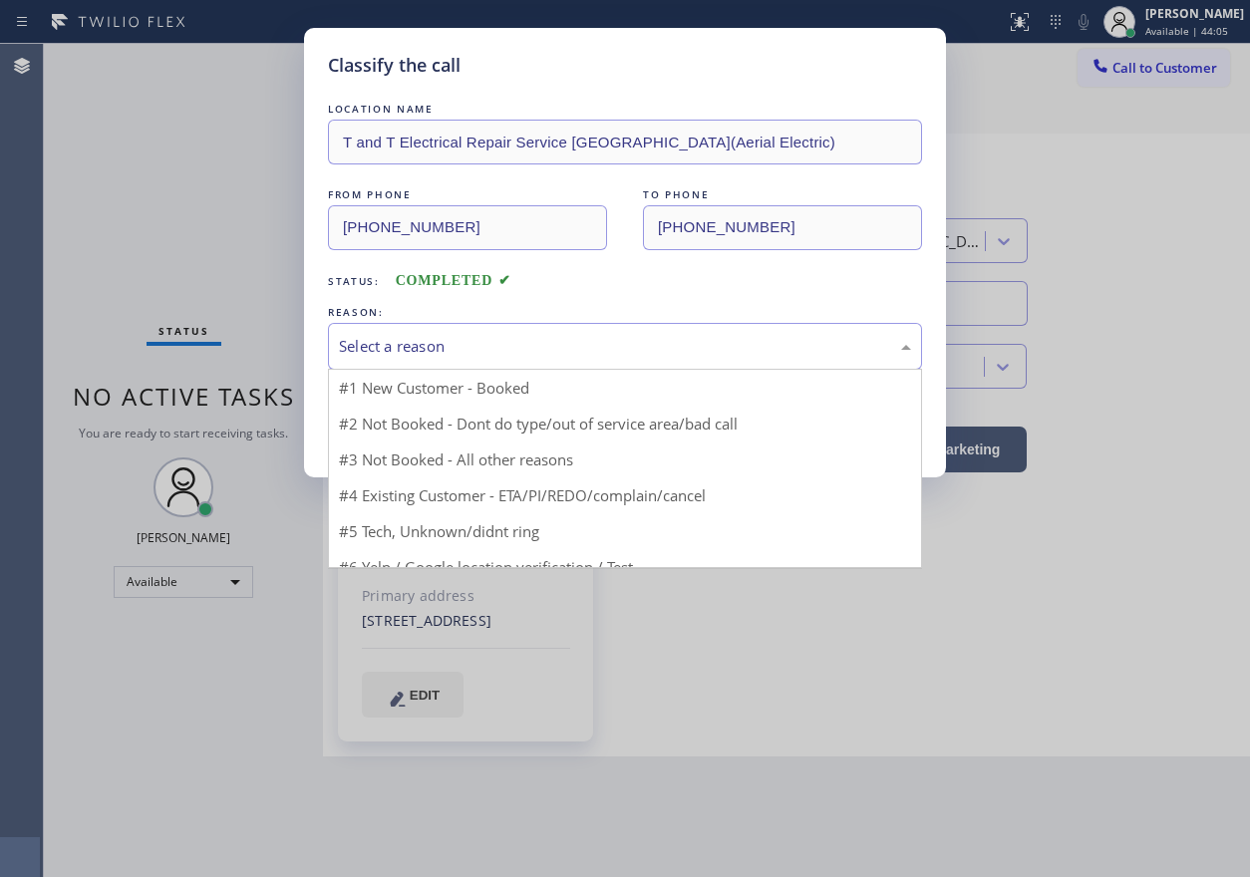
drag, startPoint x: 589, startPoint y: 350, endPoint x: 524, endPoint y: 430, distance: 102.8
click at [588, 357] on div "Select a reason" at bounding box center [625, 346] width 572 height 23
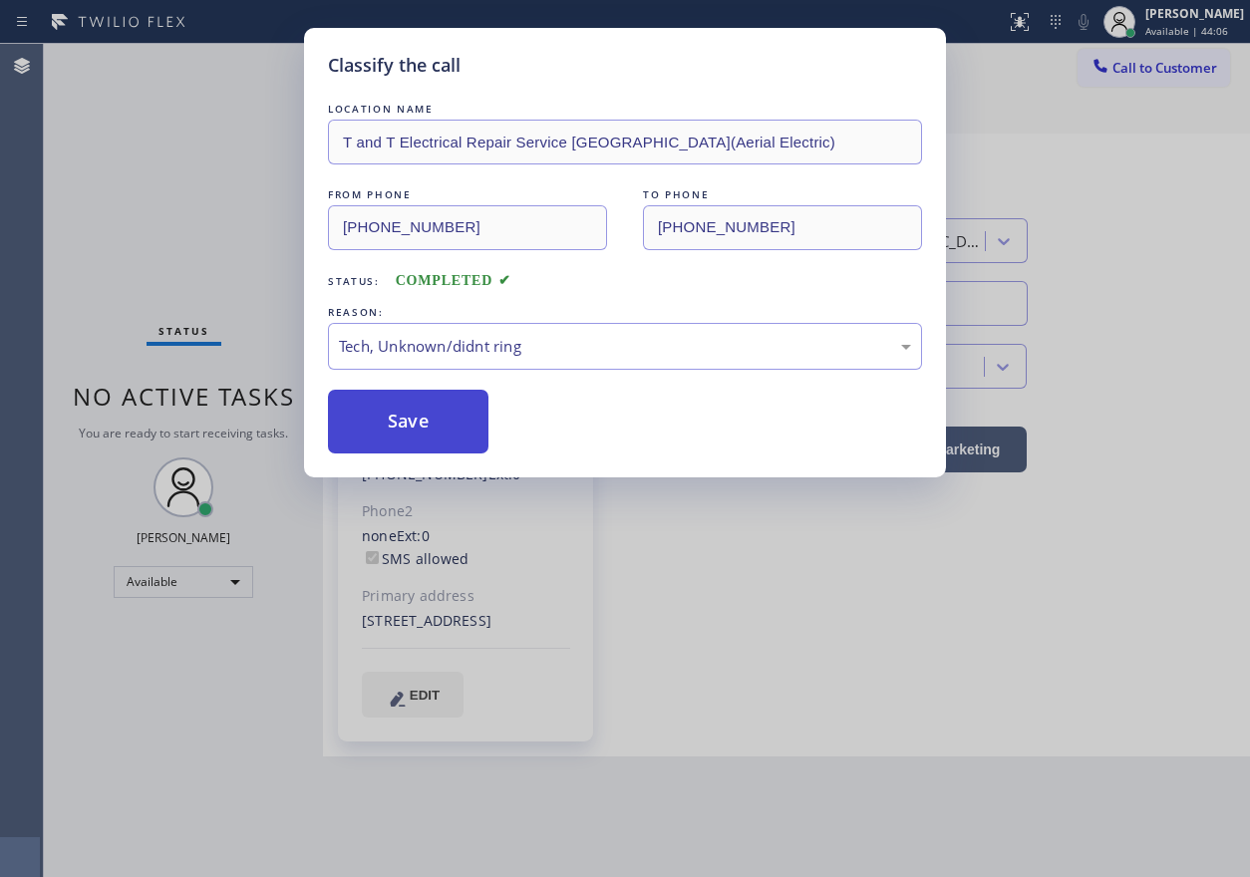
click at [422, 432] on button "Save" at bounding box center [408, 422] width 161 height 64
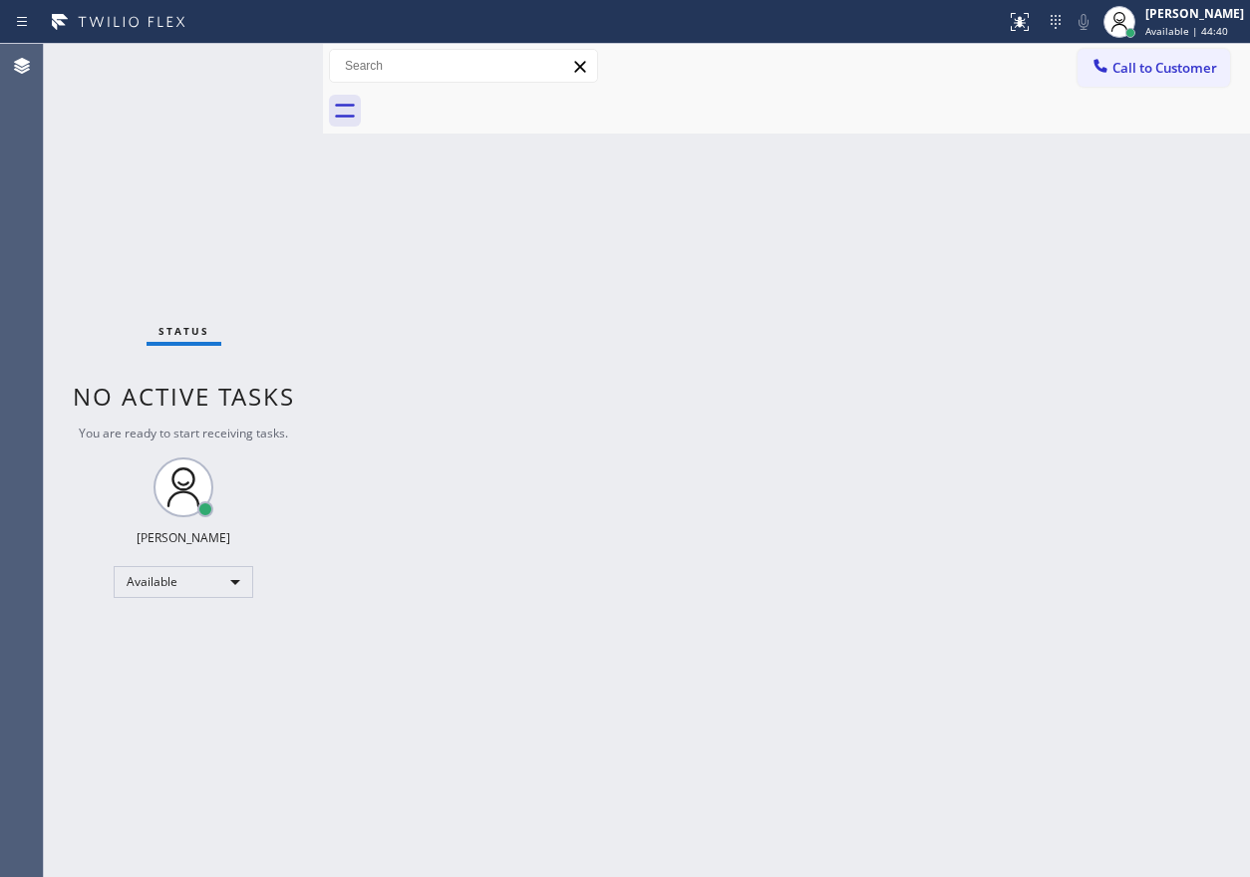
click at [1058, 484] on div "Back to Dashboard Change Sender ID Customers Technicians Select a contact Outbo…" at bounding box center [786, 460] width 927 height 833
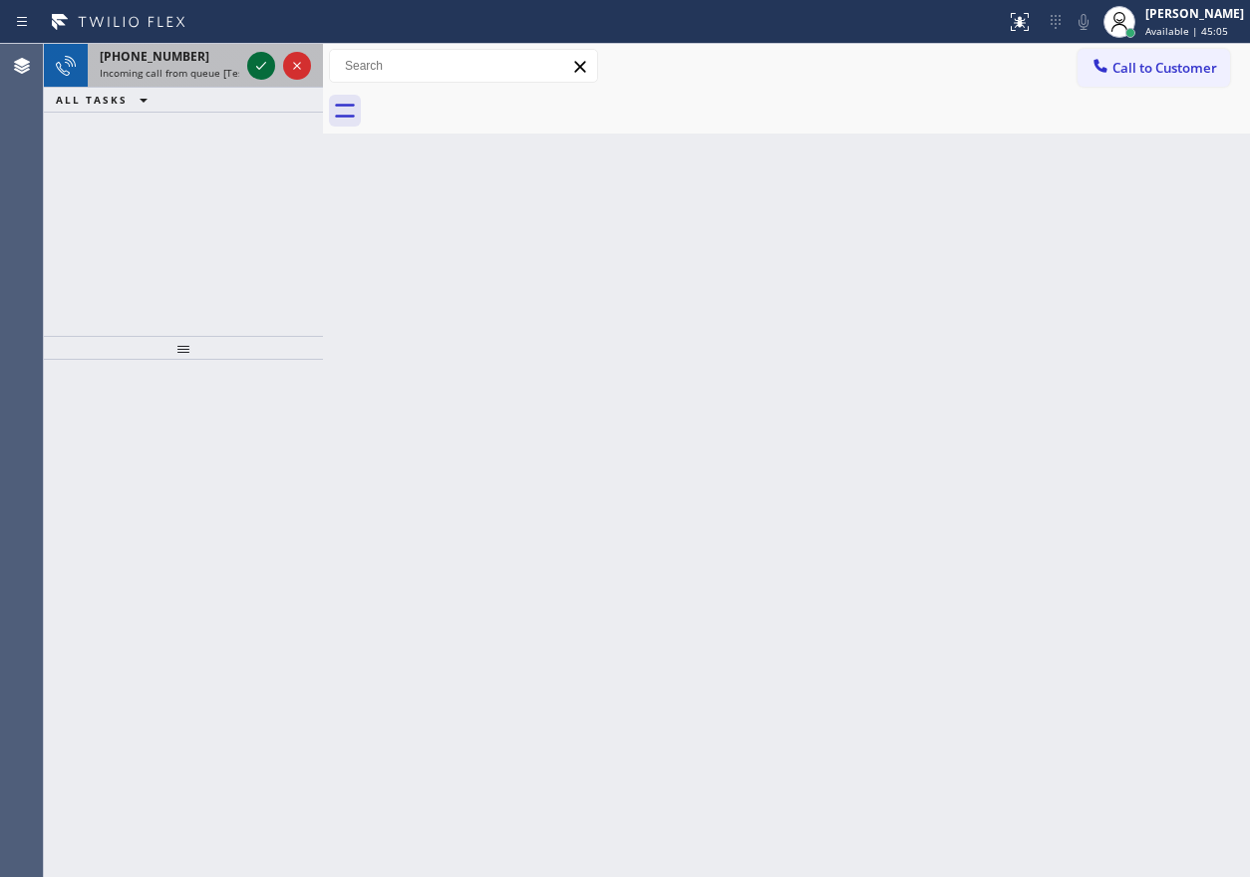
click at [257, 55] on icon at bounding box center [261, 66] width 24 height 24
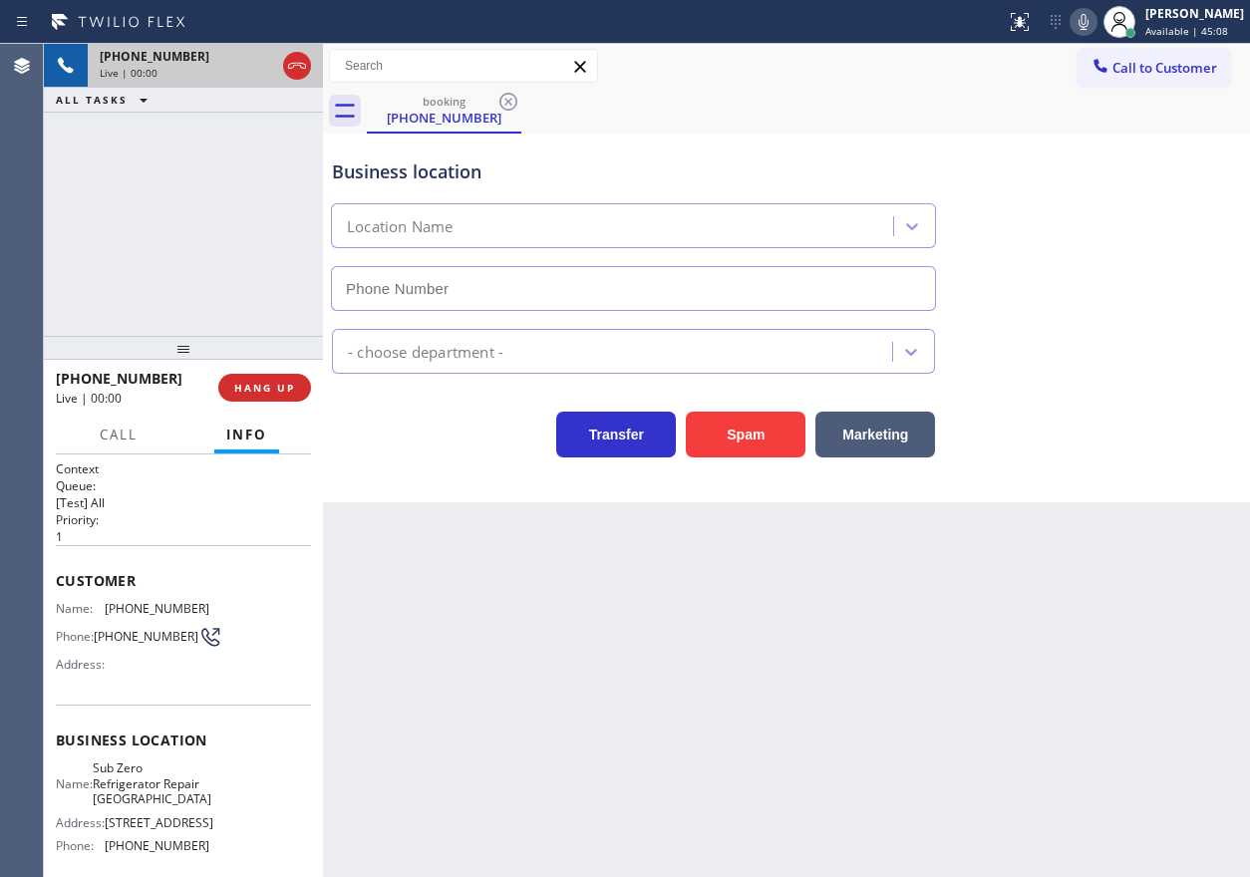
type input "[PHONE_NUMBER]"
click at [142, 777] on span "Sub Zero Refrigerator Repair [GEOGRAPHIC_DATA]" at bounding box center [152, 784] width 119 height 46
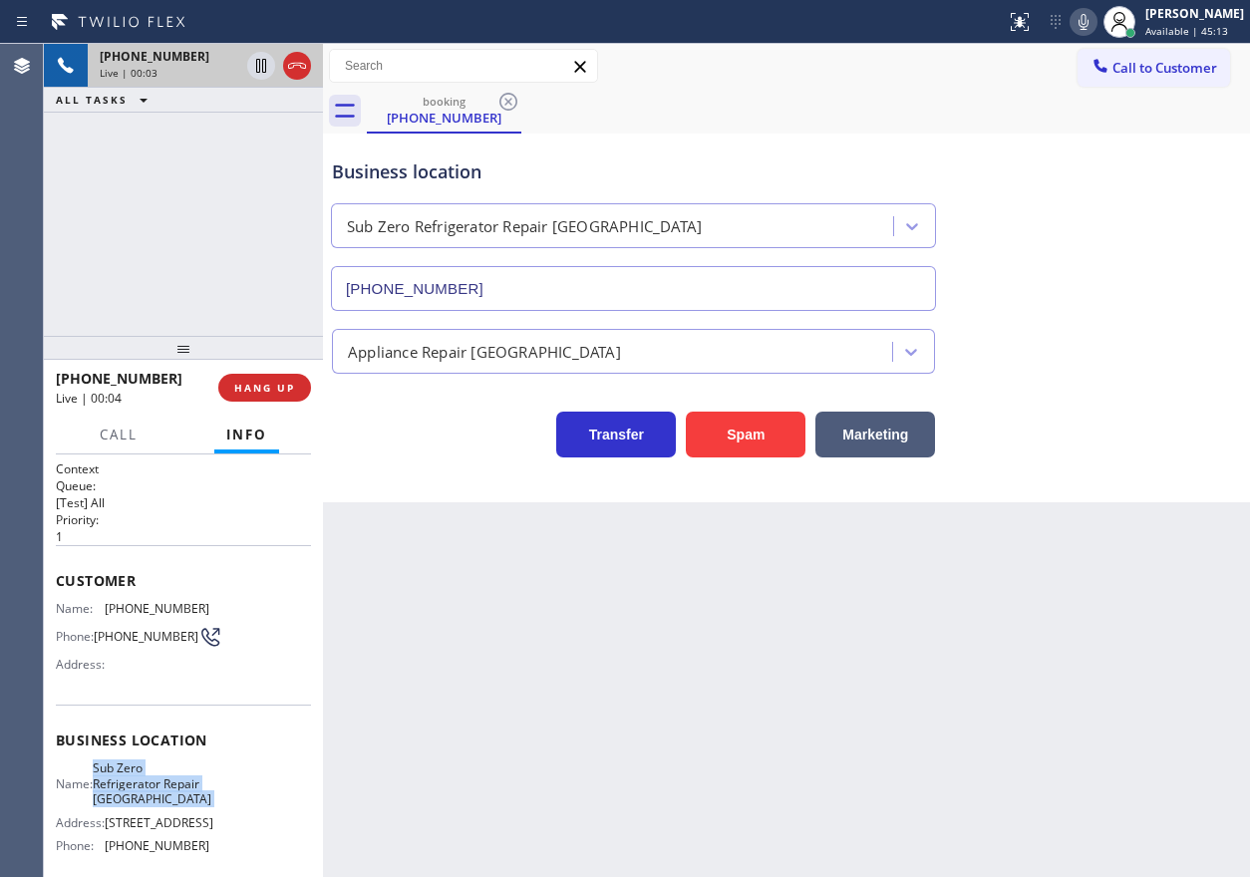
click at [142, 777] on span "Sub Zero Refrigerator Repair [GEOGRAPHIC_DATA]" at bounding box center [152, 784] width 119 height 46
copy span "Sub Zero Refrigerator Repair [GEOGRAPHIC_DATA]"
click at [535, 277] on input "[PHONE_NUMBER]" at bounding box center [633, 288] width 605 height 45
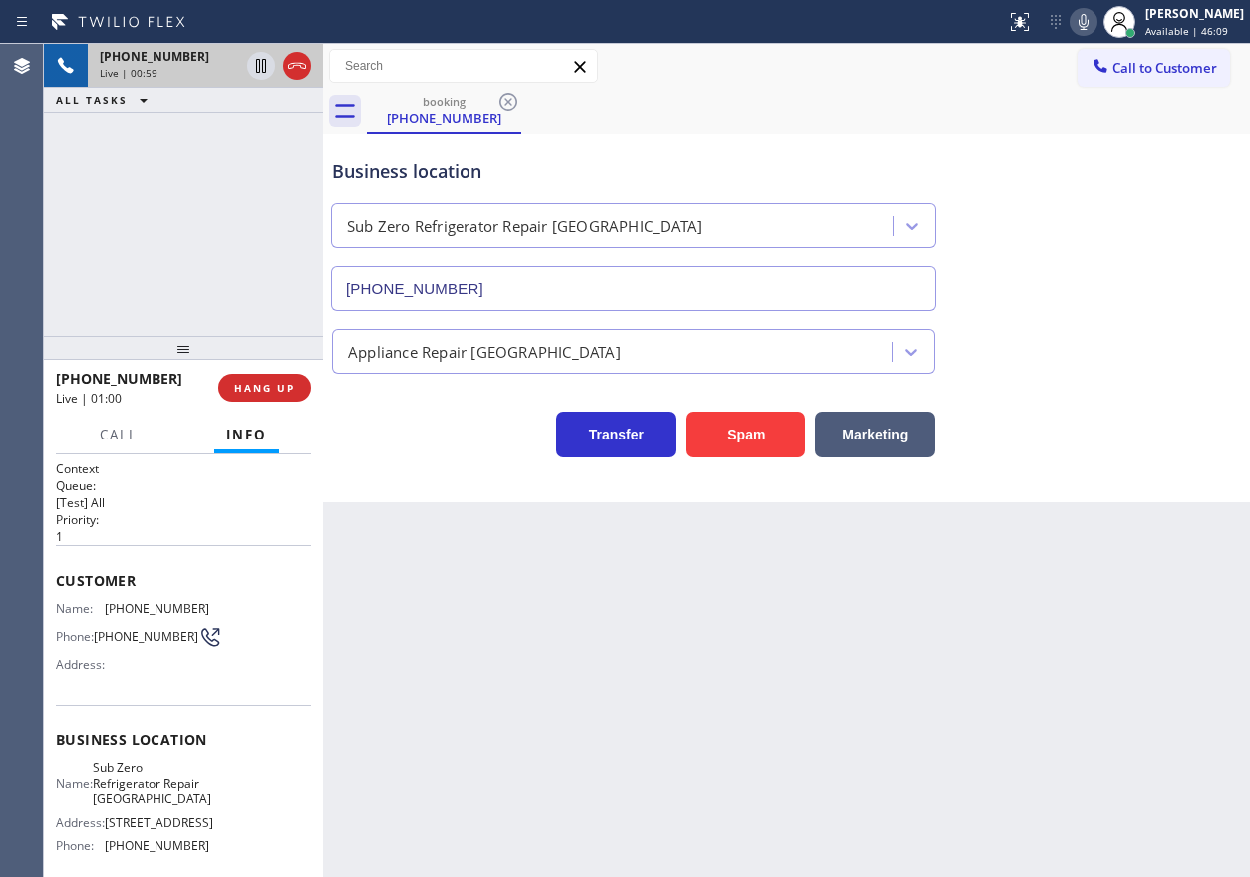
click at [153, 610] on span "[PHONE_NUMBER]" at bounding box center [157, 608] width 105 height 15
copy span "[PHONE_NUMBER]"
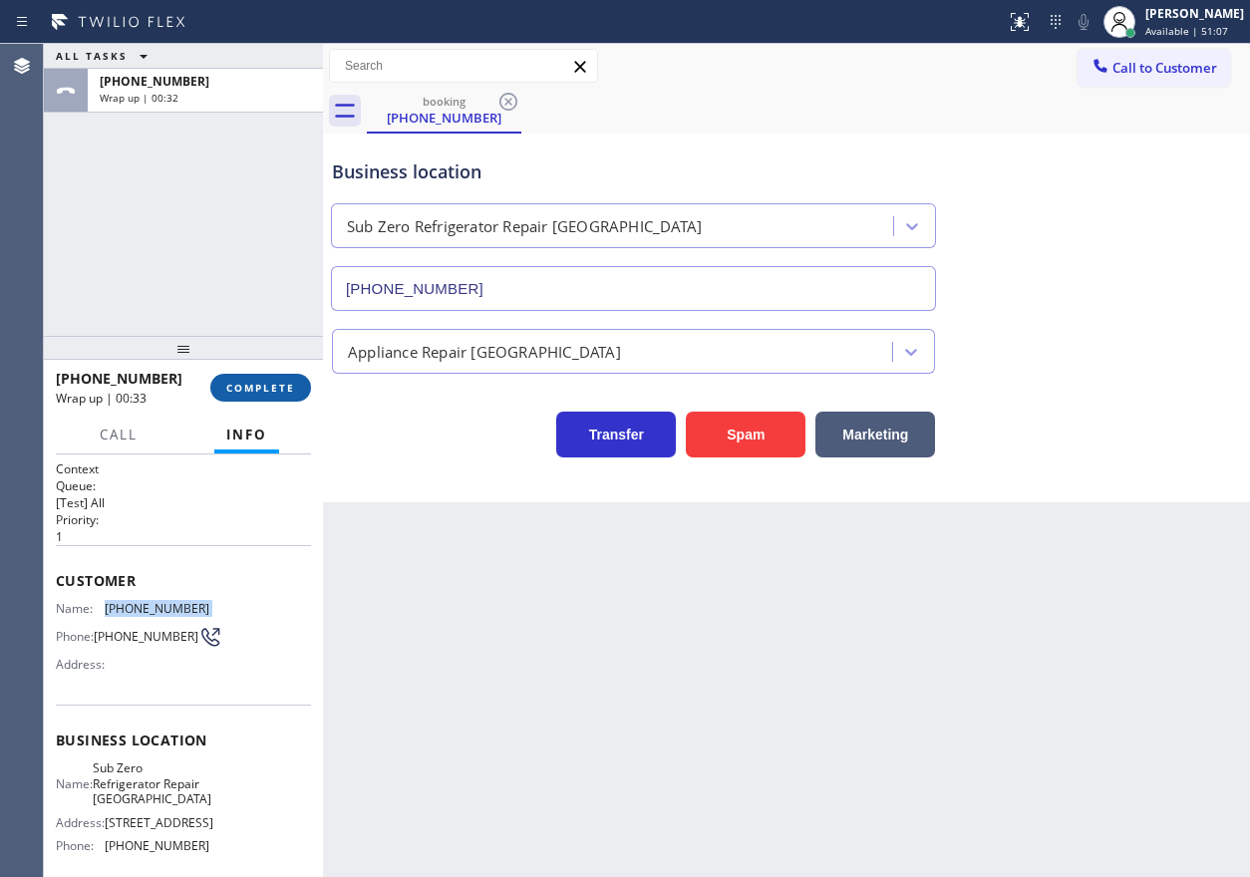
click at [298, 392] on button "COMPLETE" at bounding box center [260, 388] width 101 height 28
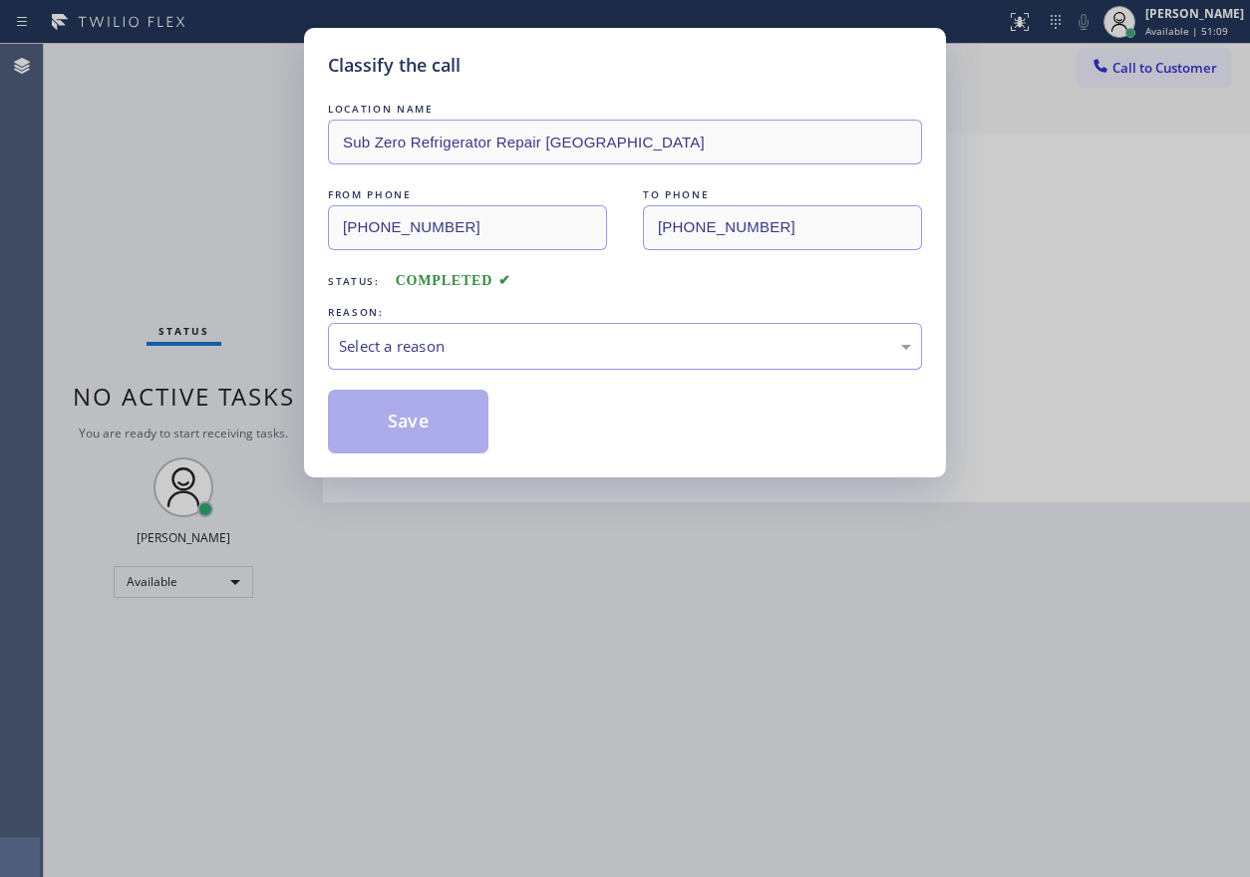
click at [517, 357] on div "Select a reason" at bounding box center [625, 346] width 572 height 23
click at [398, 421] on button "Save" at bounding box center [408, 422] width 161 height 64
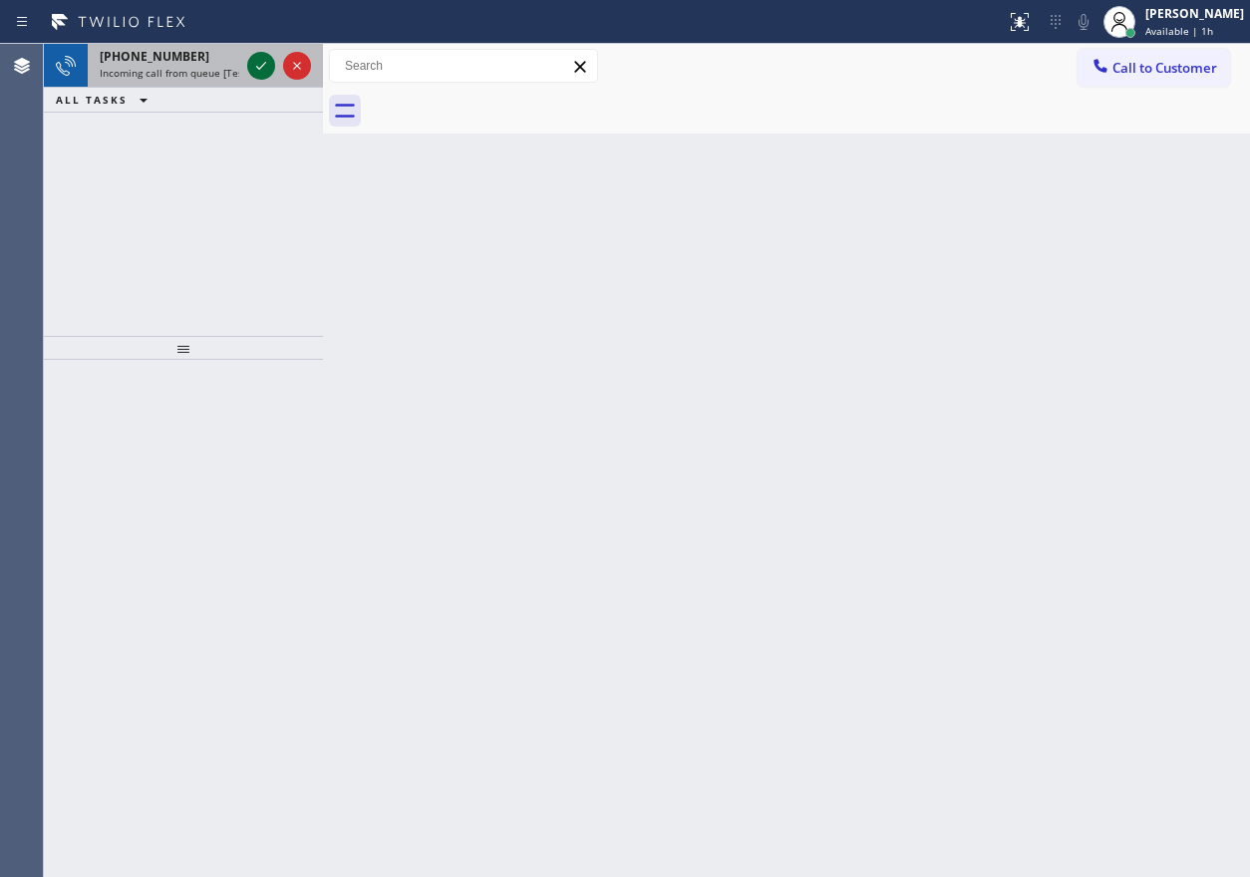
click at [256, 72] on icon at bounding box center [261, 66] width 24 height 24
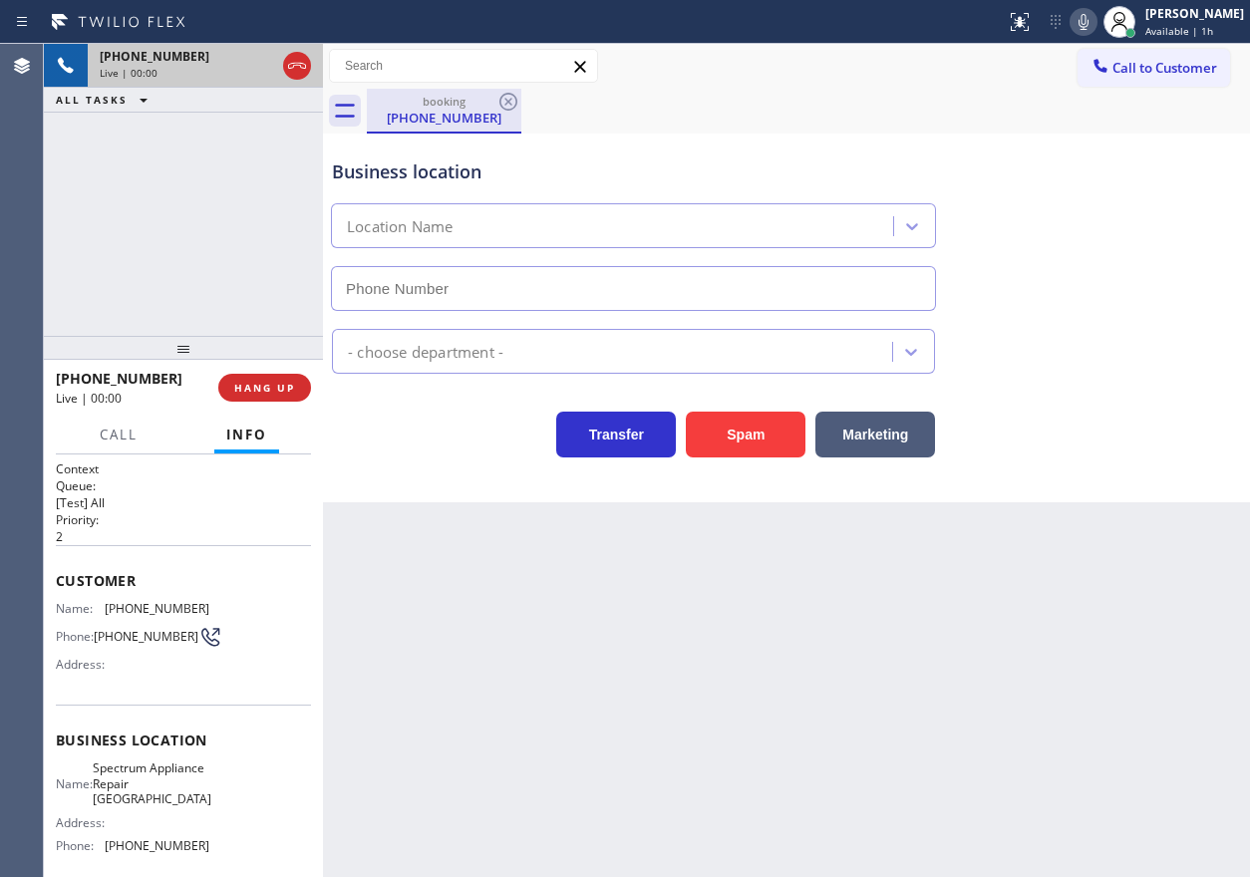
type input "[PHONE_NUMBER]"
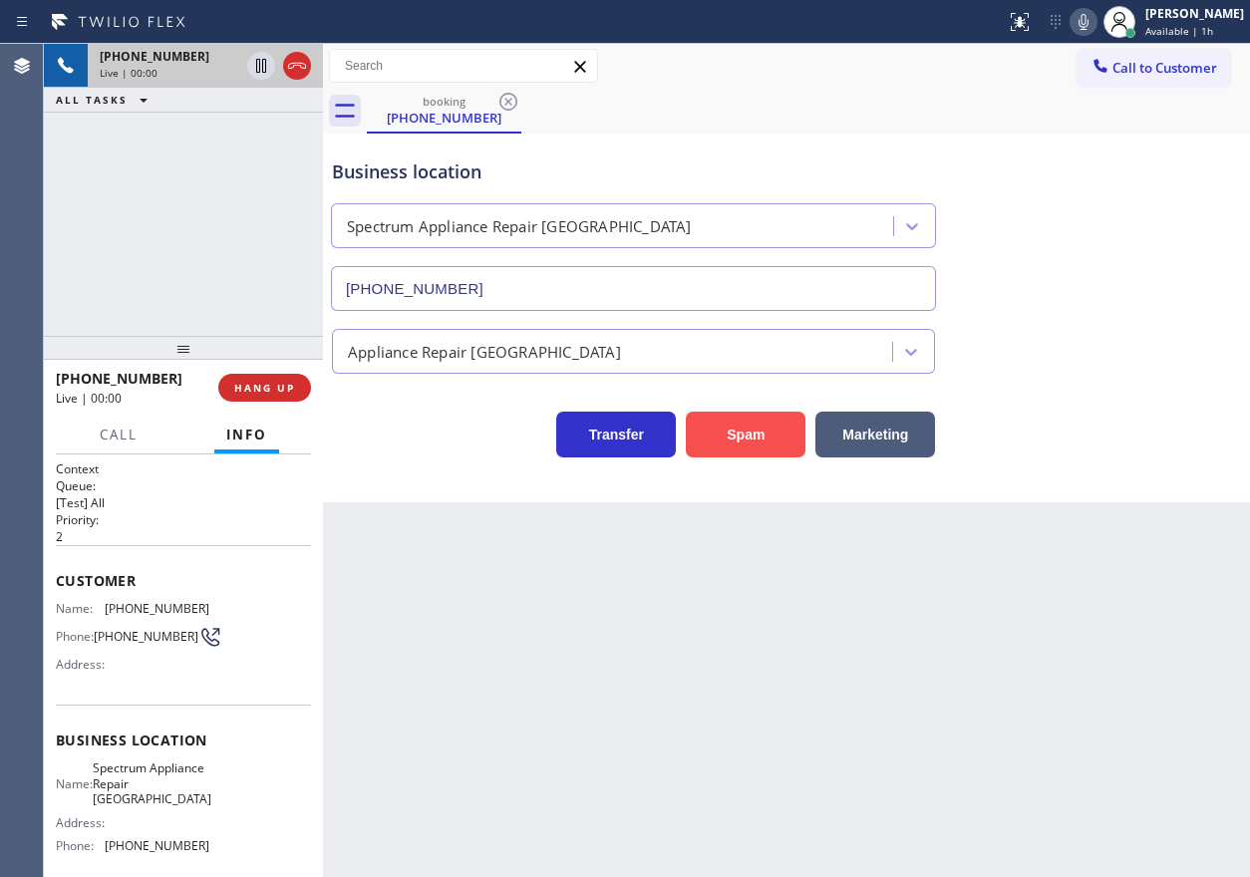
click at [747, 421] on button "Spam" at bounding box center [746, 435] width 120 height 46
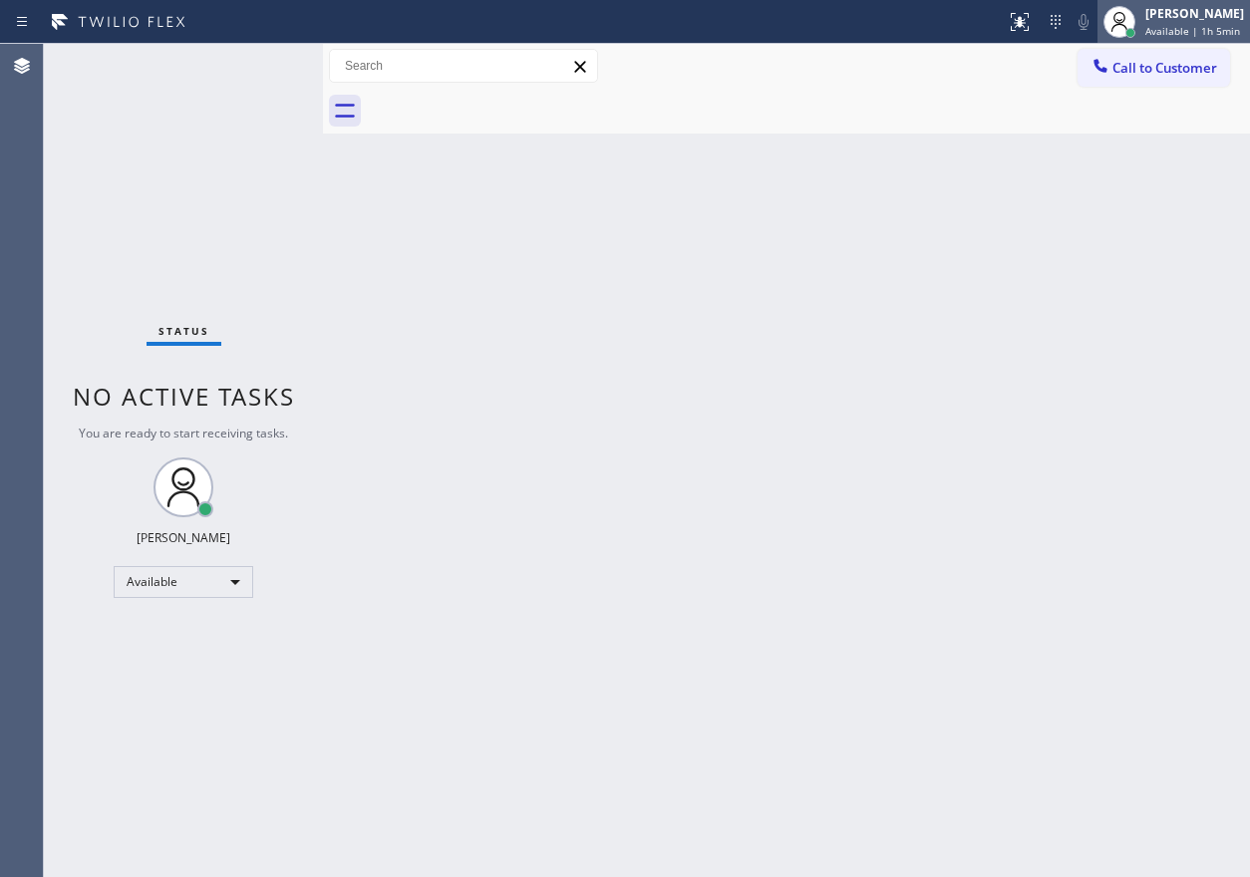
click at [1249, 34] on div "[PERSON_NAME] Available | 1h 5min" at bounding box center [1195, 21] width 109 height 35
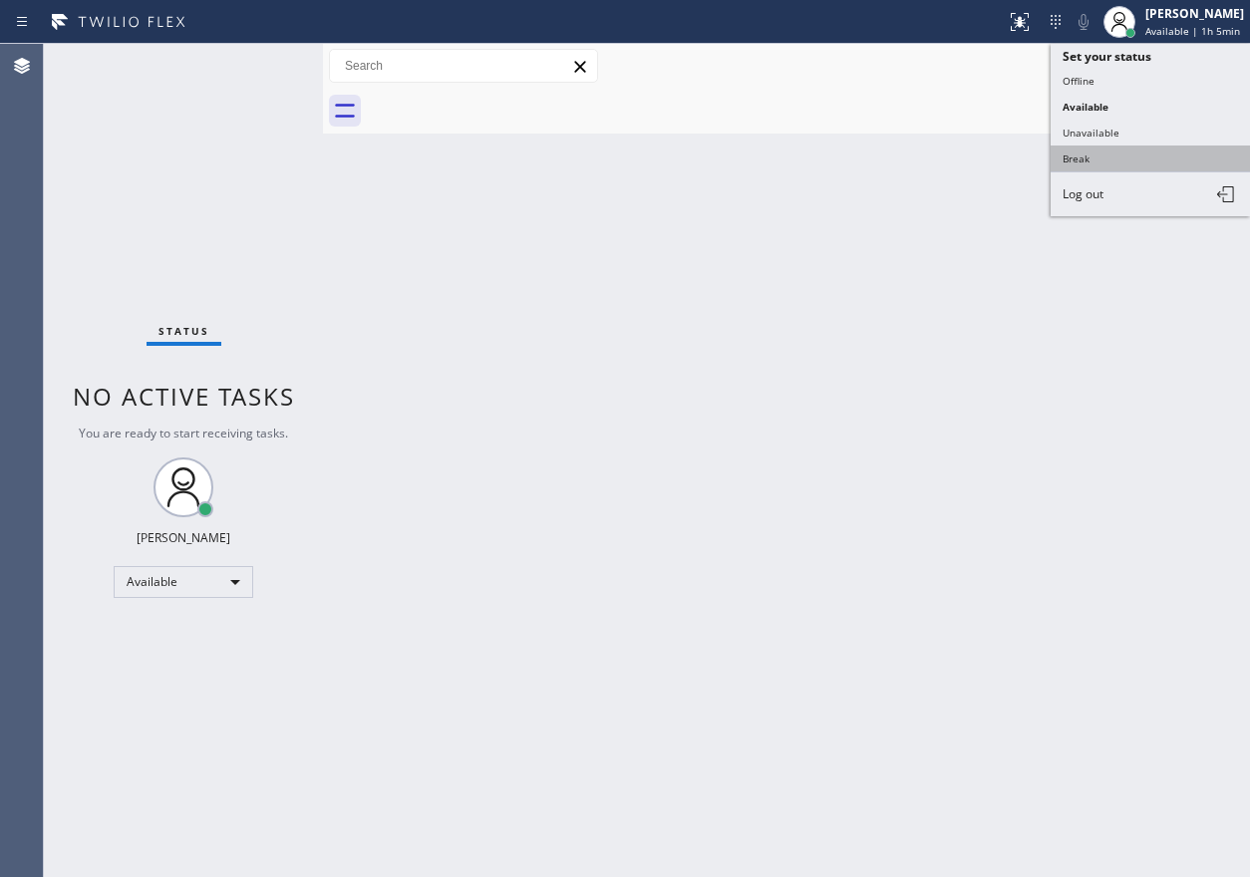
click at [1159, 161] on button "Break" at bounding box center [1150, 159] width 199 height 26
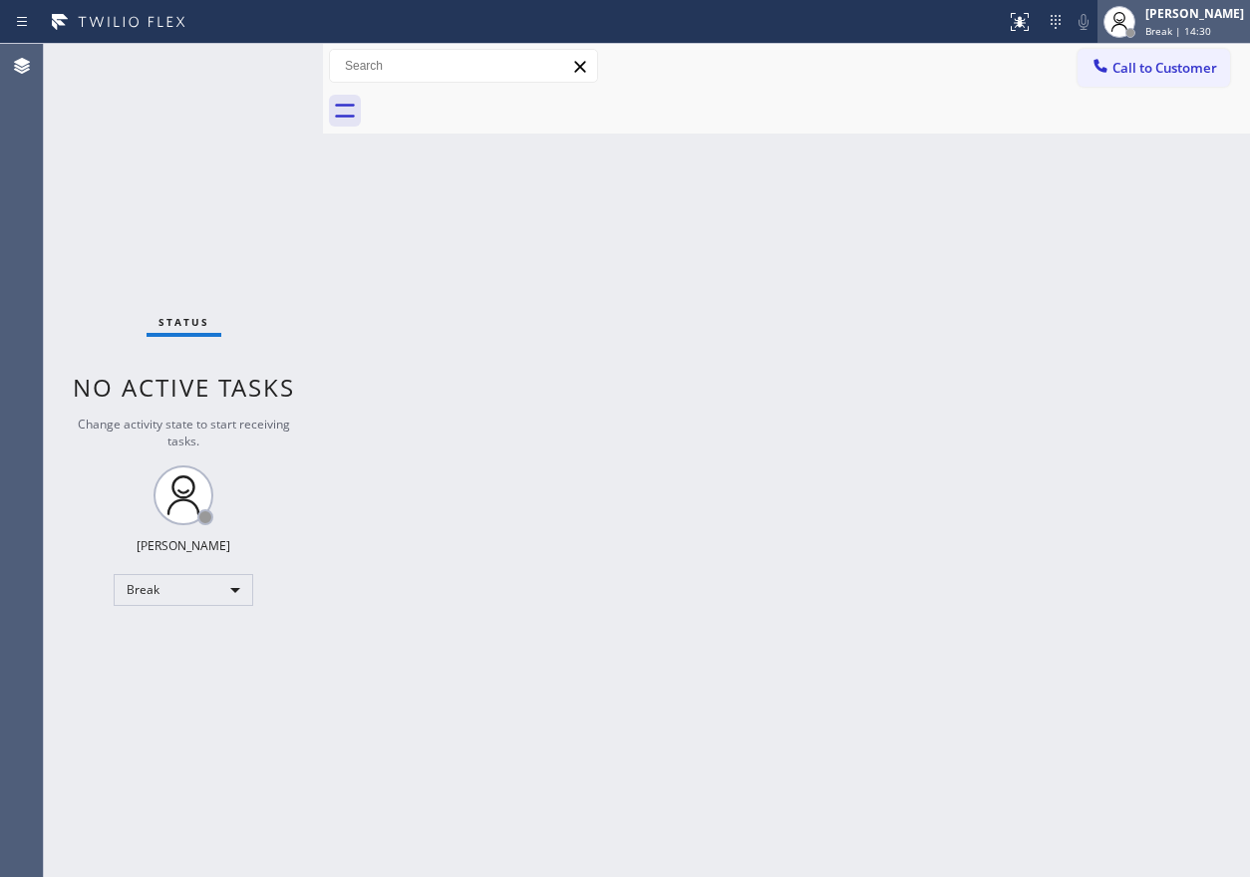
click at [1131, 21] on icon at bounding box center [1120, 22] width 24 height 24
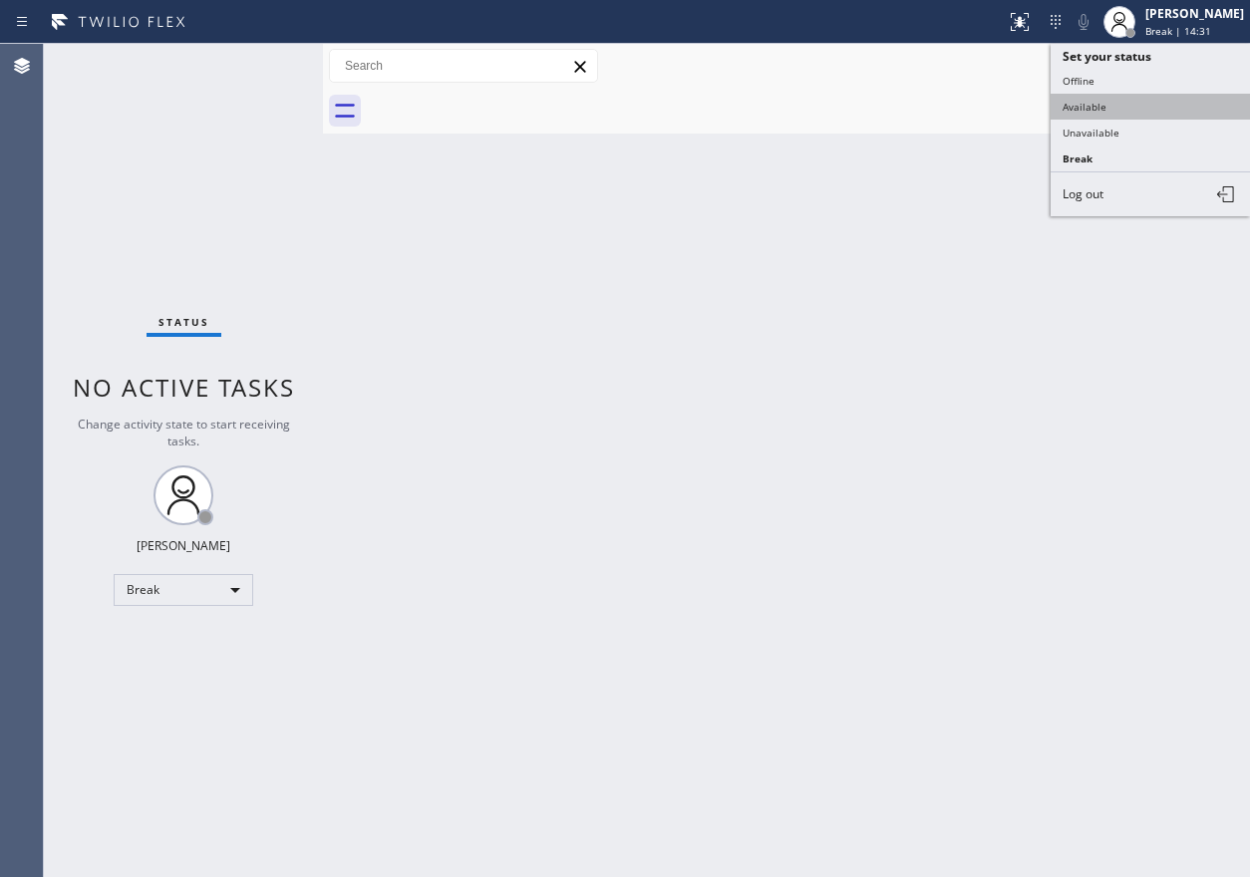
click at [1090, 118] on button "Available" at bounding box center [1150, 107] width 199 height 26
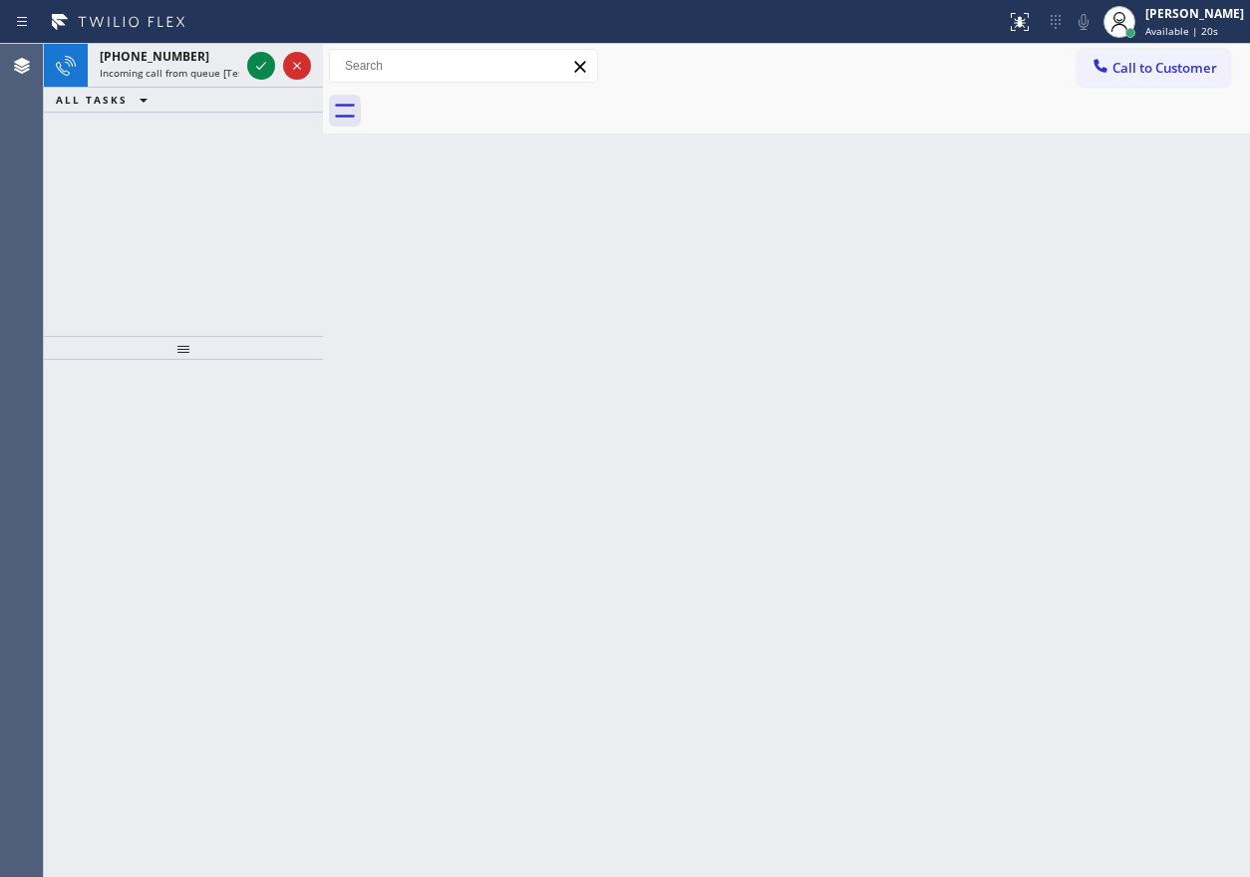
click at [1117, 204] on div "Back to Dashboard Change Sender ID Customers Technicians Select a contact Outbo…" at bounding box center [786, 460] width 927 height 833
click at [260, 74] on icon at bounding box center [261, 66] width 24 height 24
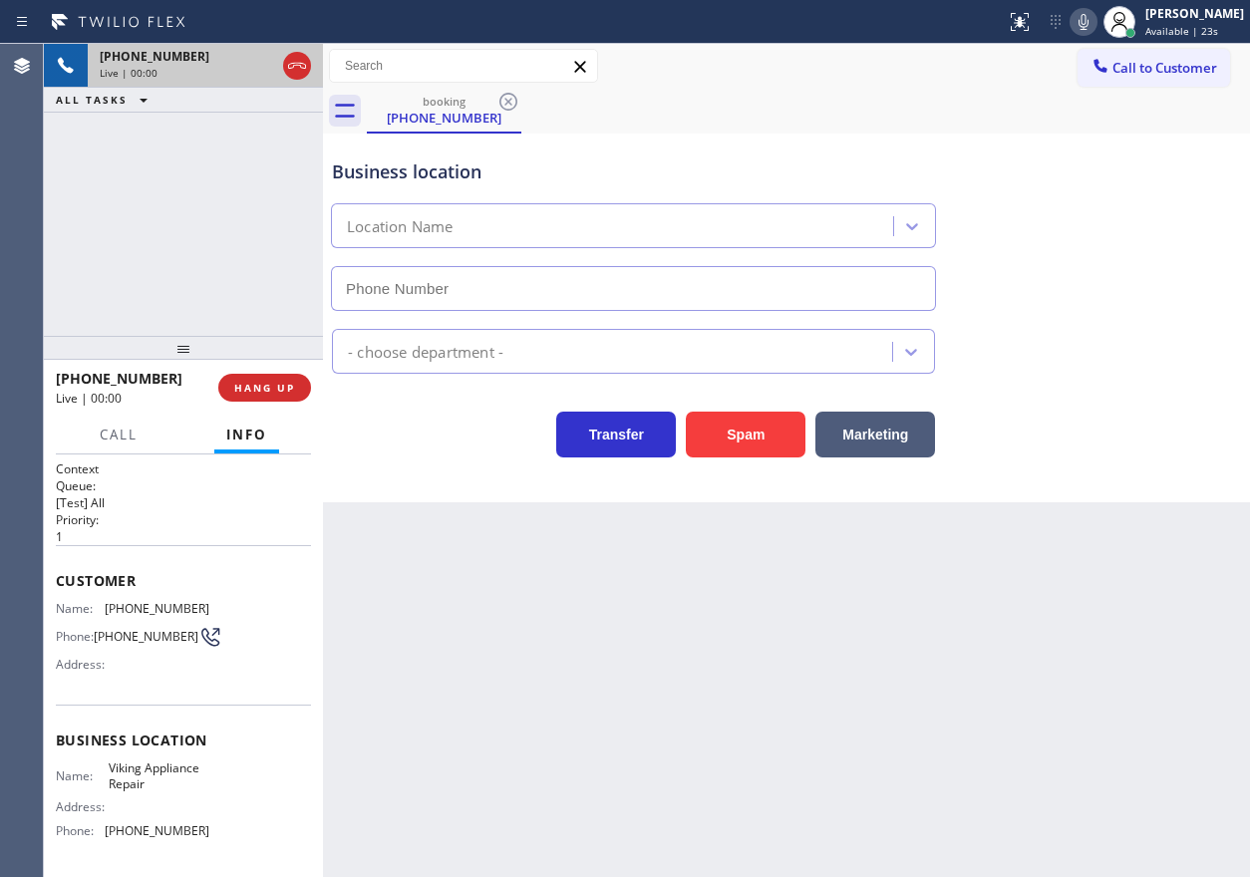
type input "[PHONE_NUMBER]"
click at [120, 780] on span "Viking Appliance Repair" at bounding box center [159, 776] width 100 height 31
copy span "Viking Appliance Repair"
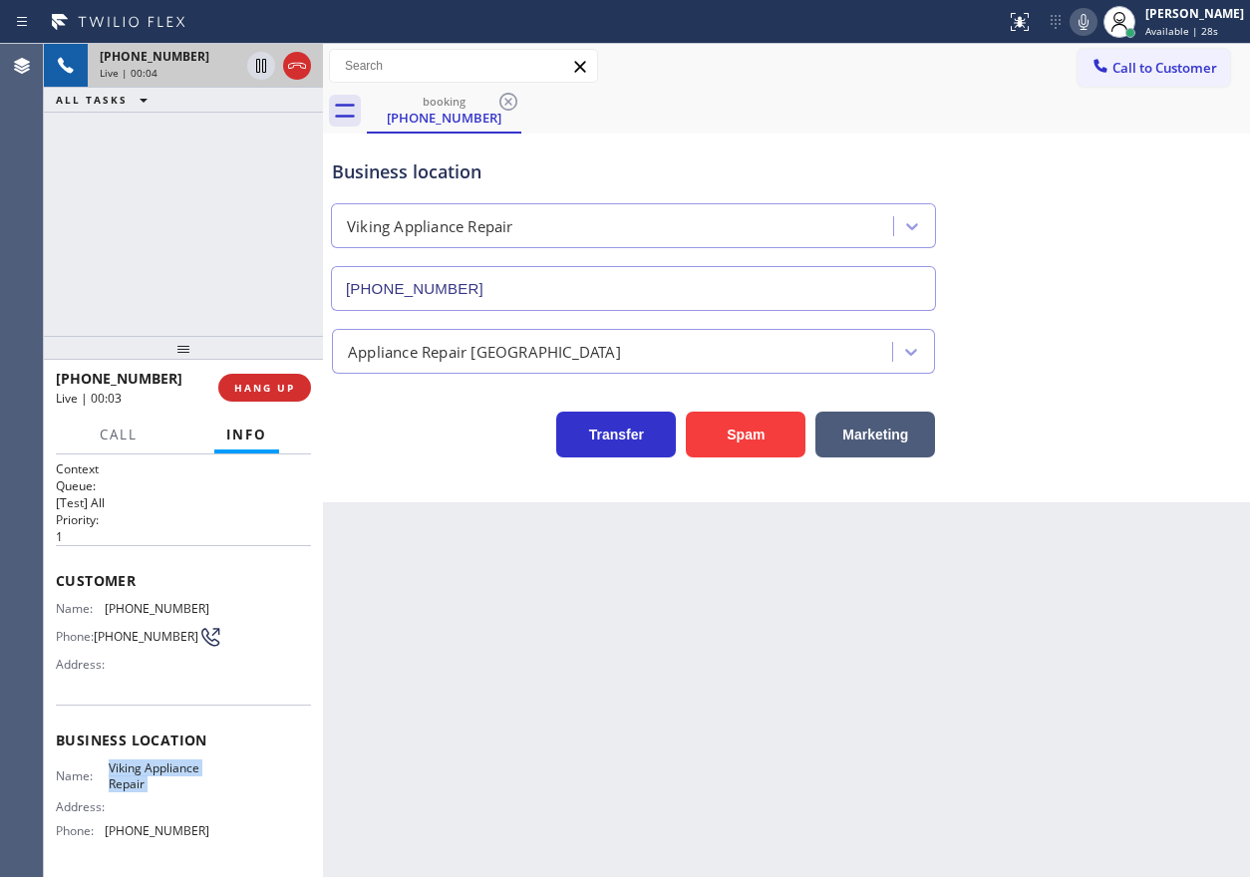
click at [496, 292] on input "[PHONE_NUMBER]" at bounding box center [633, 288] width 605 height 45
click at [154, 596] on div "Customer Name: [PHONE_NUMBER] Phone: [PHONE_NUMBER] Address:" at bounding box center [183, 625] width 255 height 160
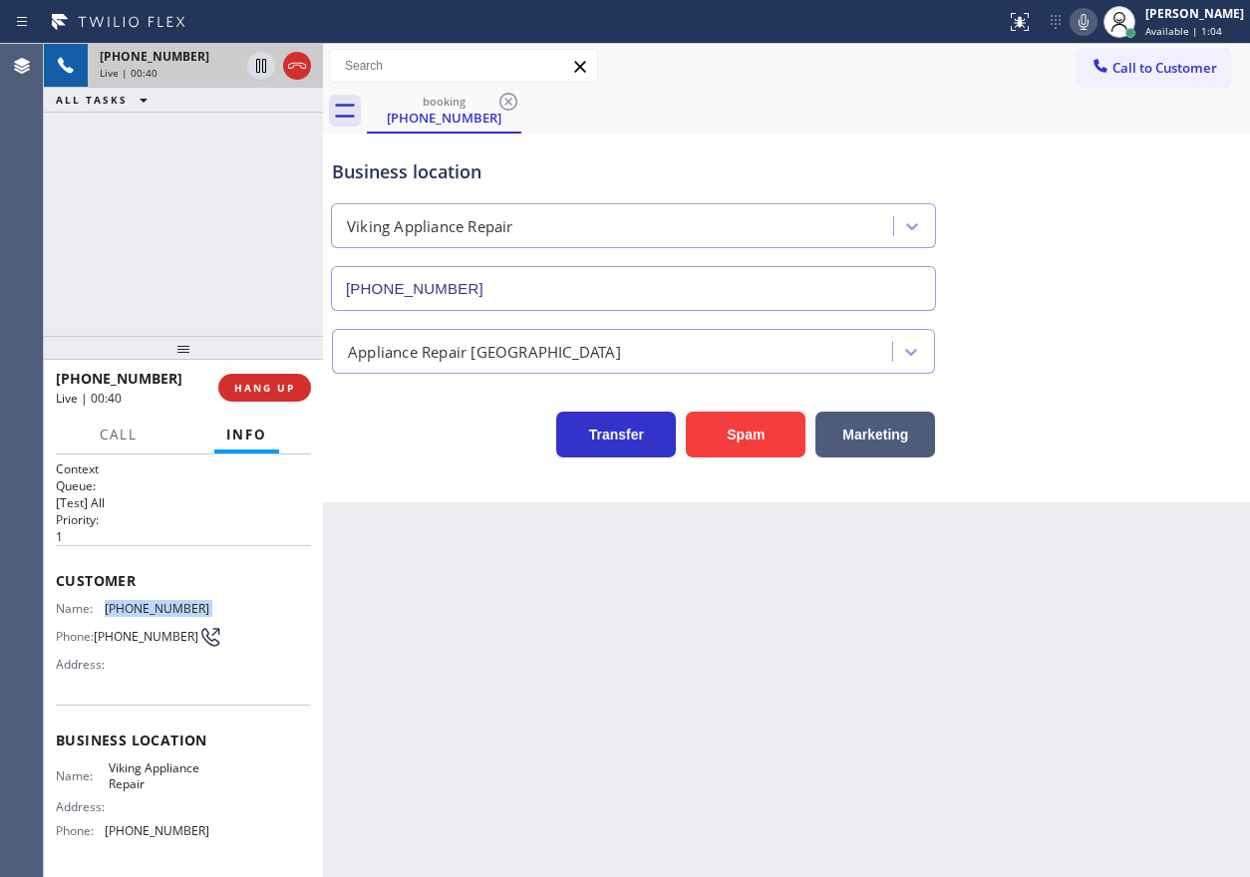
click at [154, 596] on div "Customer Name: [PHONE_NUMBER] Phone: [PHONE_NUMBER] Address:" at bounding box center [183, 625] width 255 height 160
copy span "[PHONE_NUMBER]"
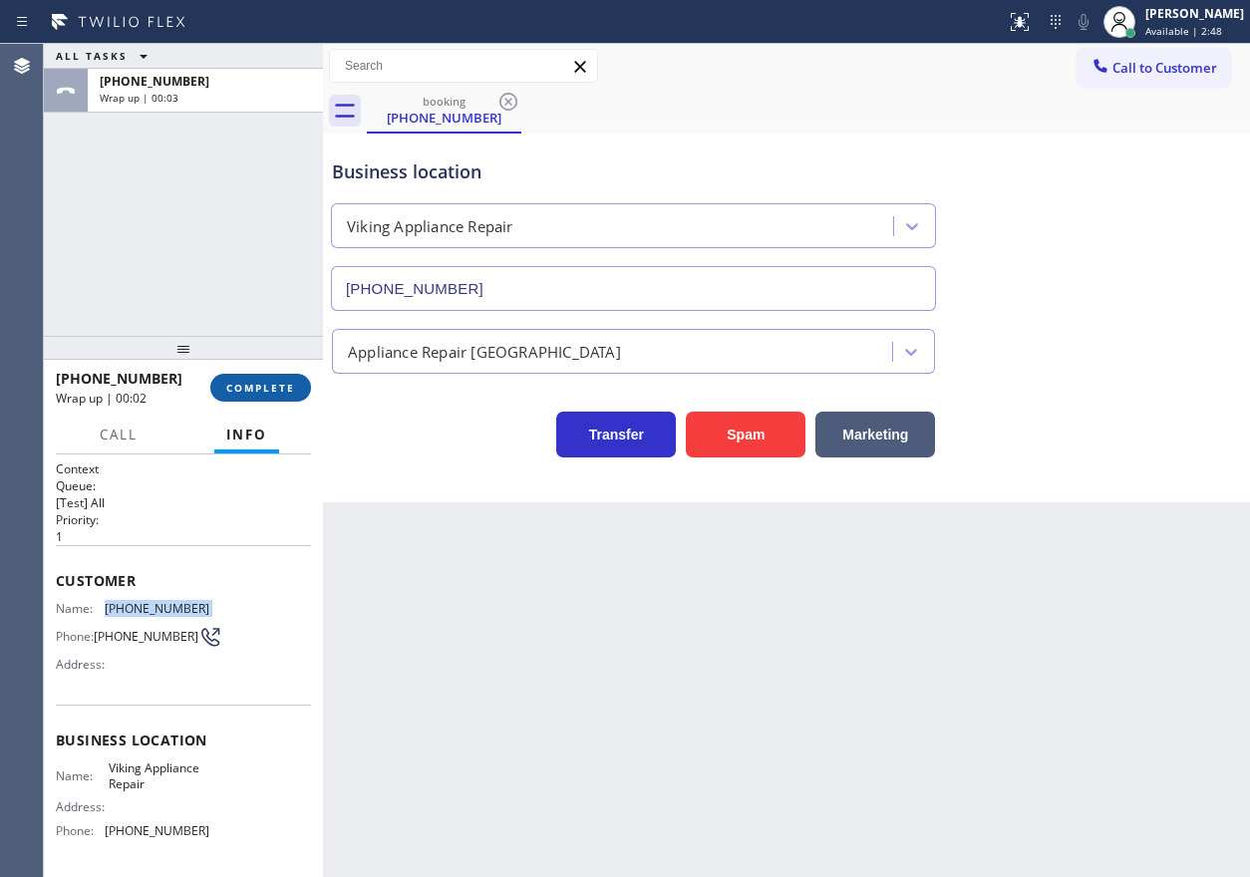
click at [258, 376] on button "COMPLETE" at bounding box center [260, 388] width 101 height 28
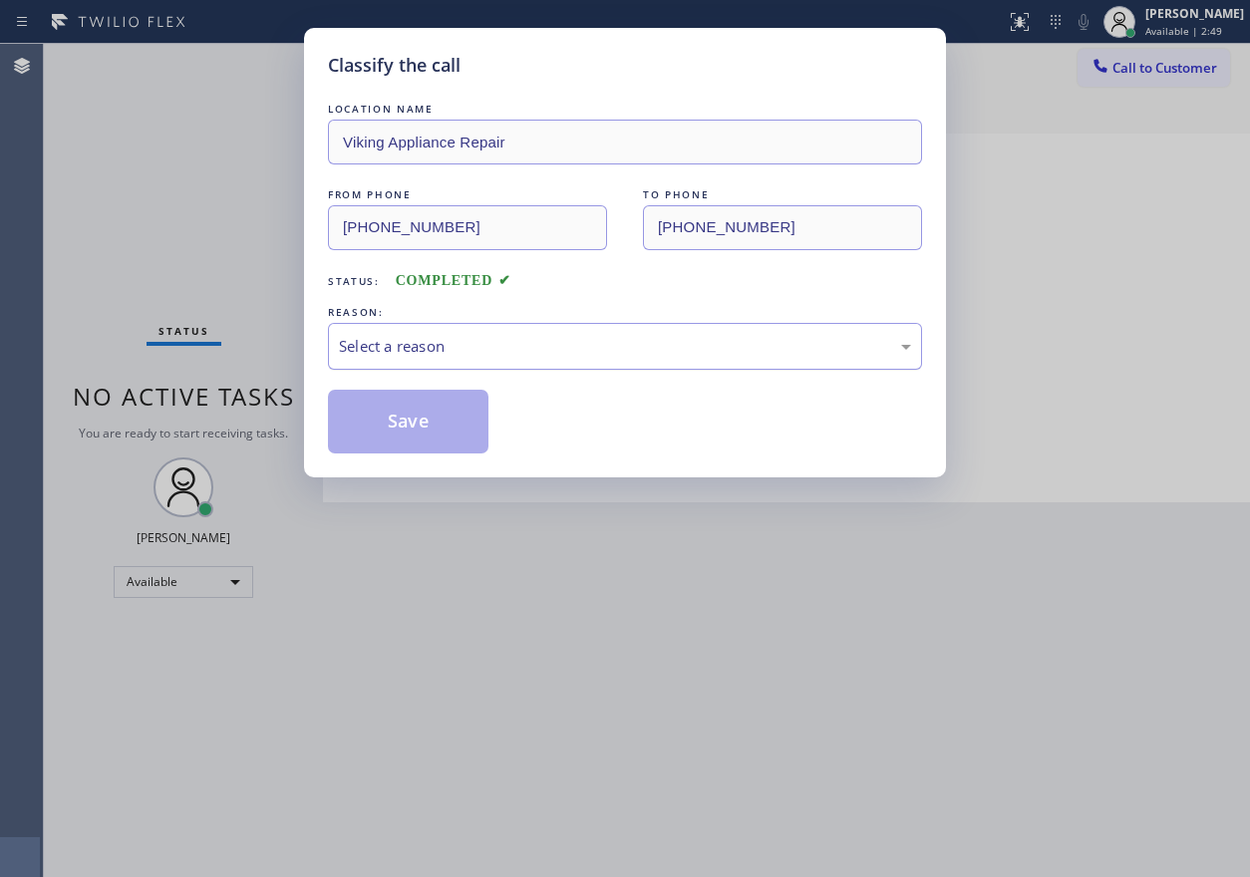
click at [484, 350] on div "Select a reason" at bounding box center [625, 346] width 572 height 23
click at [397, 408] on button "Save" at bounding box center [408, 422] width 161 height 64
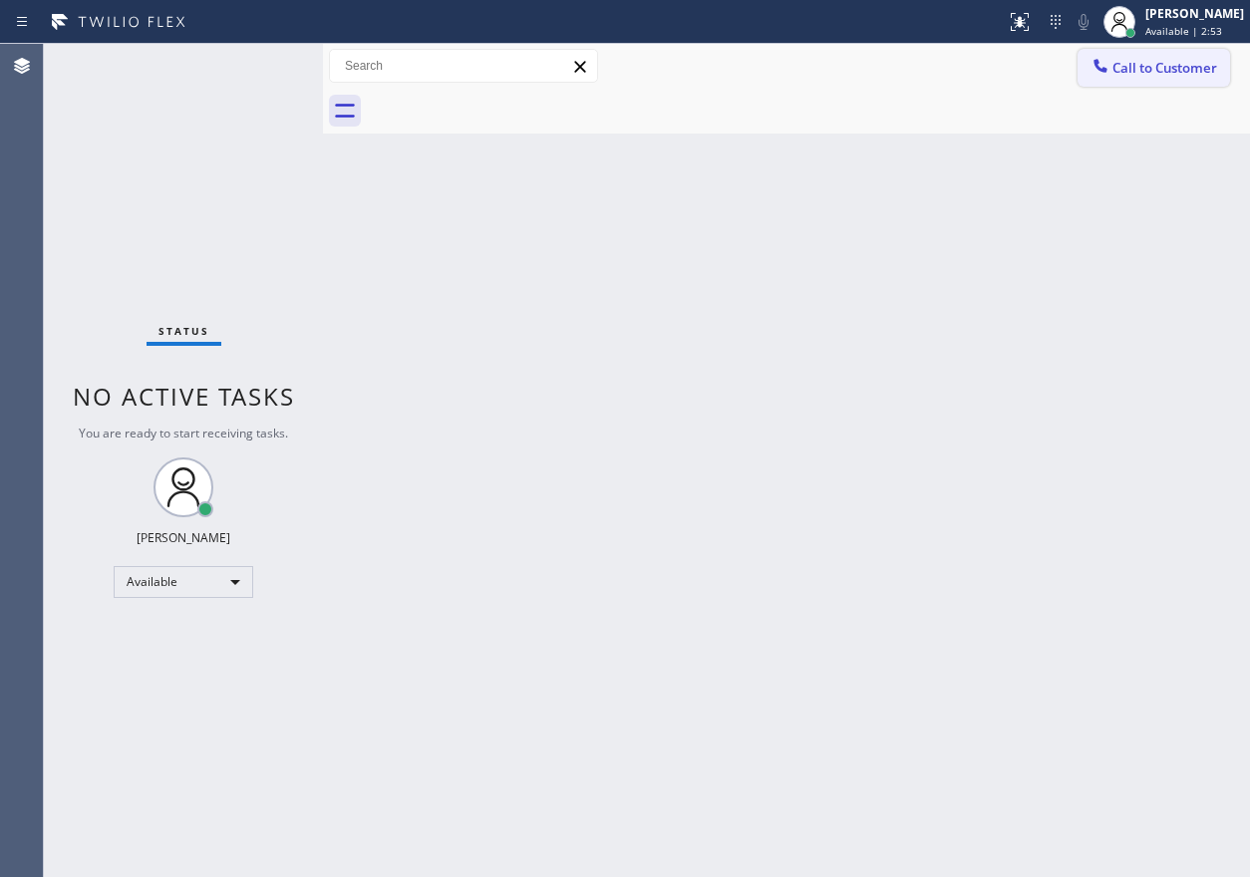
click at [1116, 67] on span "Call to Customer" at bounding box center [1165, 68] width 105 height 18
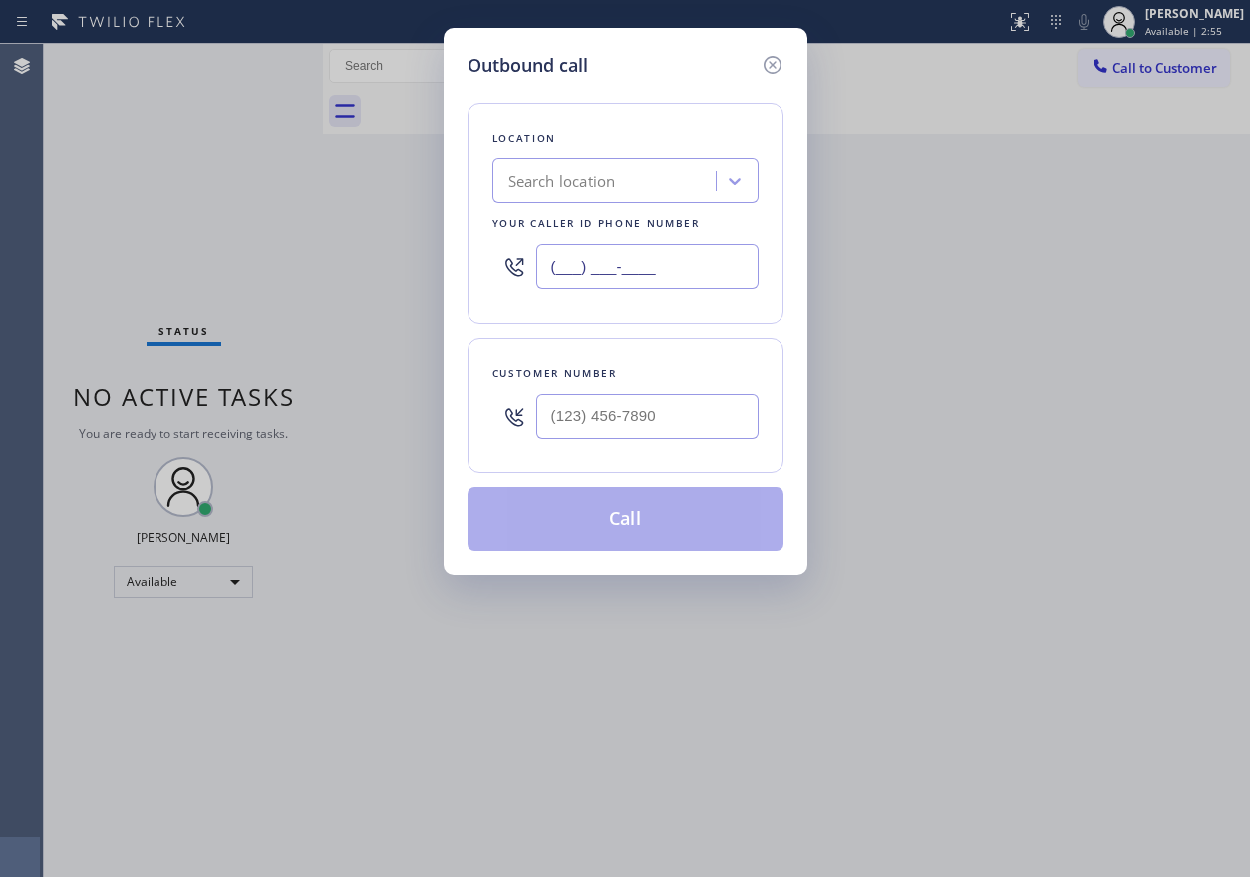
click at [655, 263] on input "(___) ___-____" at bounding box center [647, 266] width 222 height 45
paste input "855) 393-3634"
type input "[PHONE_NUMBER]"
click at [679, 408] on input "text" at bounding box center [647, 416] width 222 height 45
paste input "917) 373-0860"
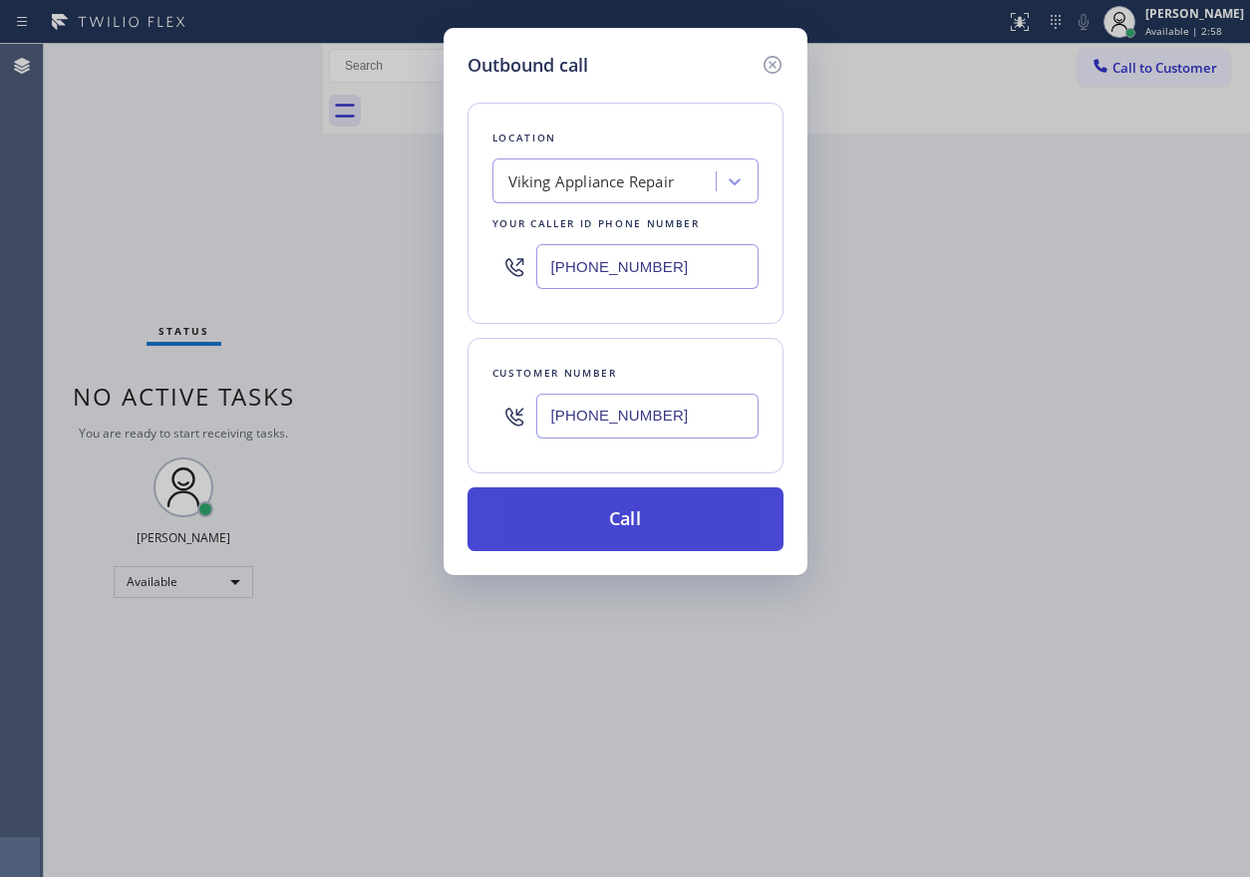
type input "[PHONE_NUMBER]"
click at [624, 504] on button "Call" at bounding box center [626, 519] width 316 height 64
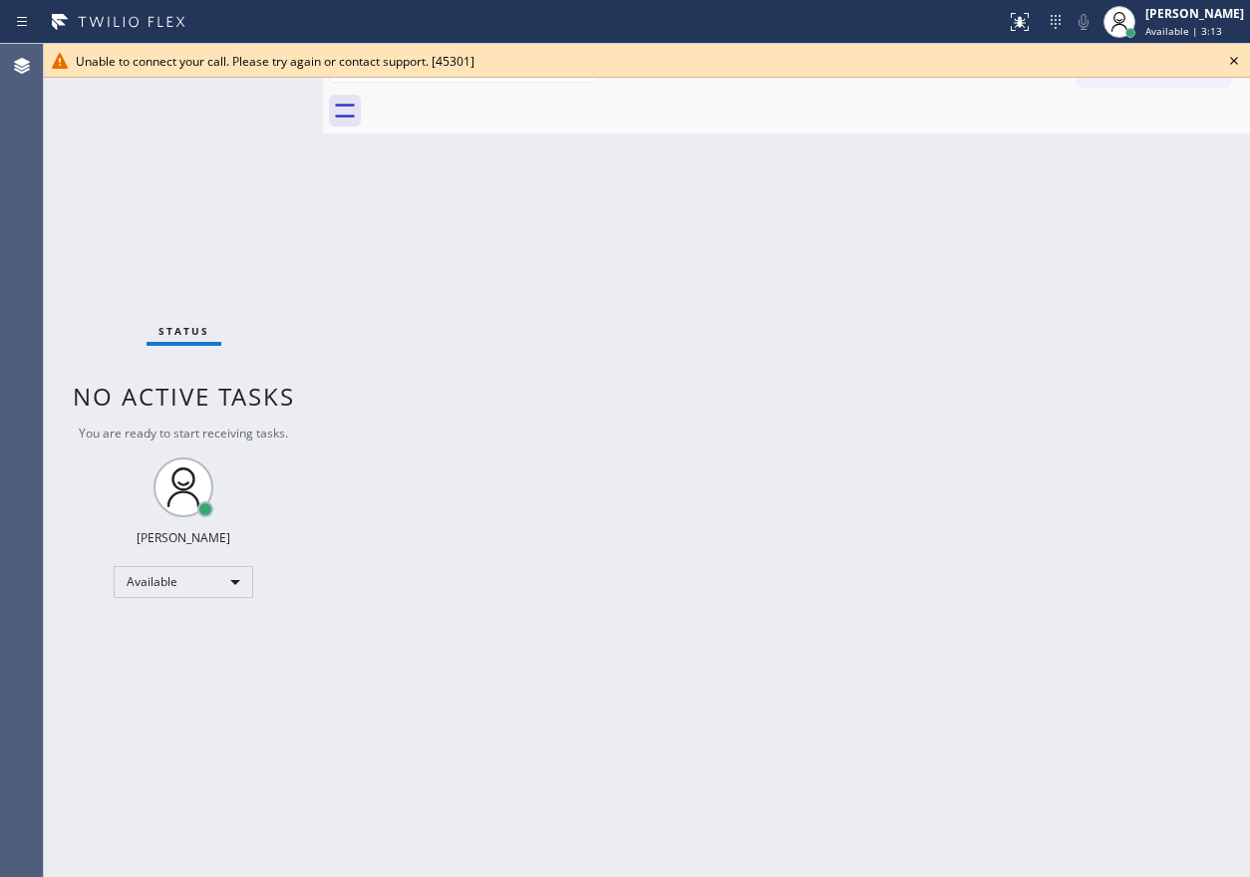
click at [1231, 64] on icon at bounding box center [1234, 61] width 8 height 8
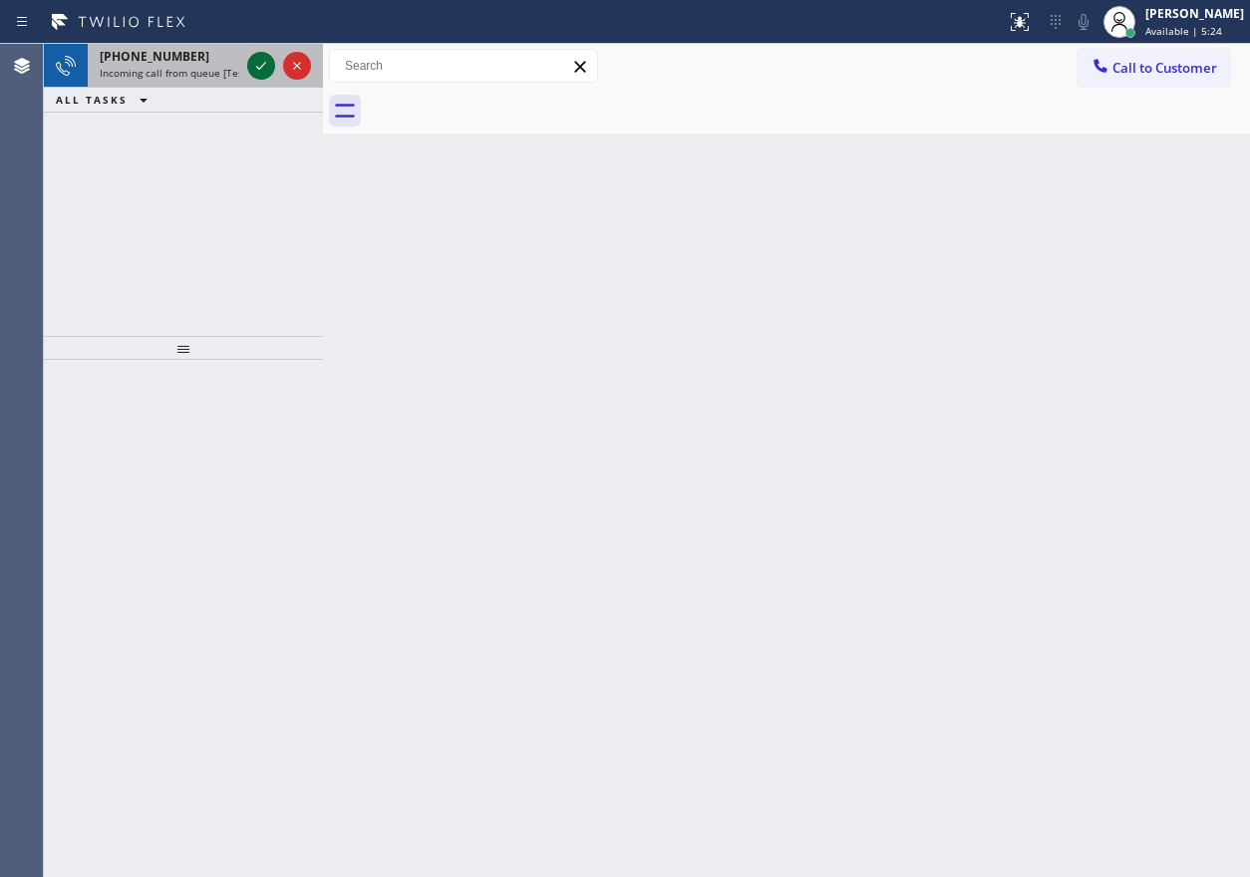
click at [260, 68] on icon at bounding box center [261, 66] width 24 height 24
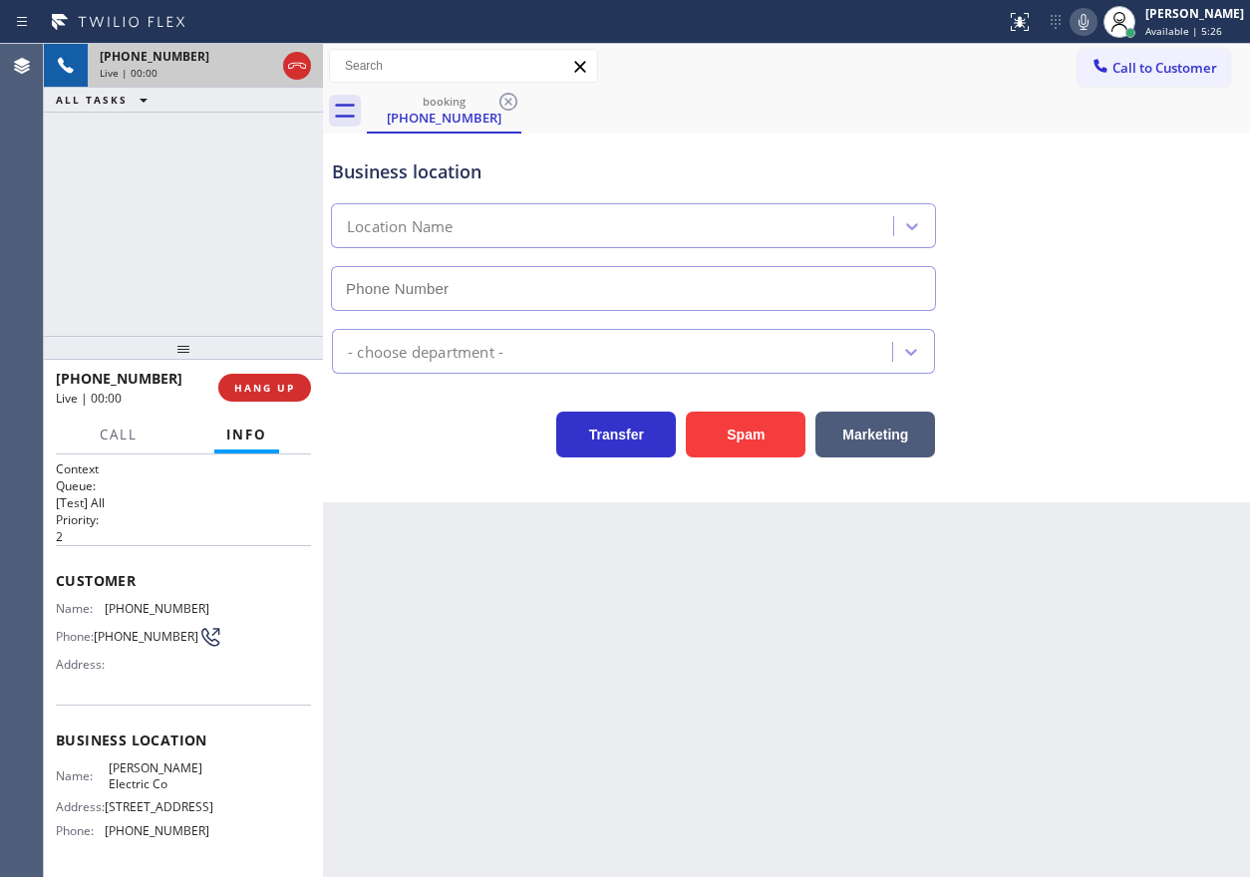
type input "[PHONE_NUMBER]"
click at [280, 389] on span "HANG UP" at bounding box center [264, 388] width 61 height 14
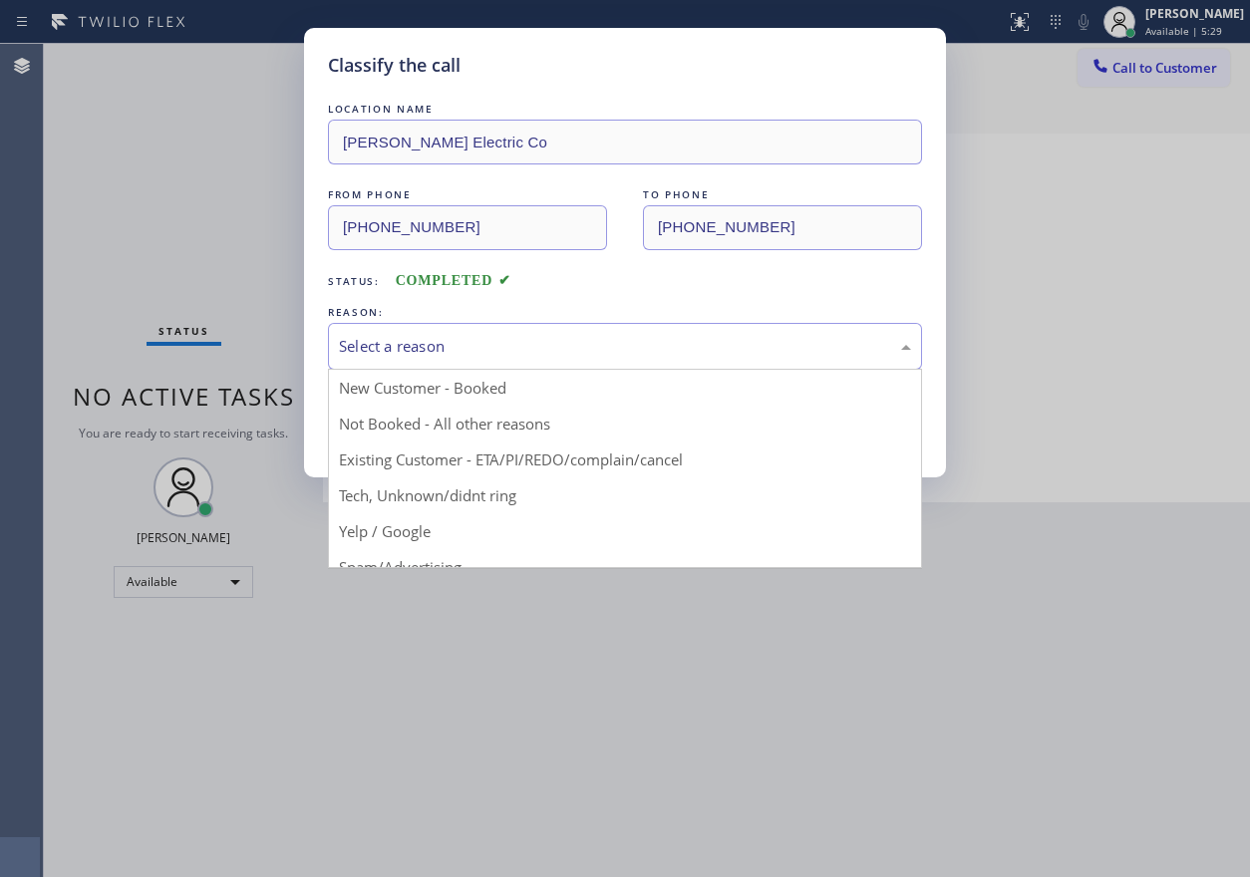
click at [531, 363] on div "Select a reason" at bounding box center [625, 346] width 594 height 47
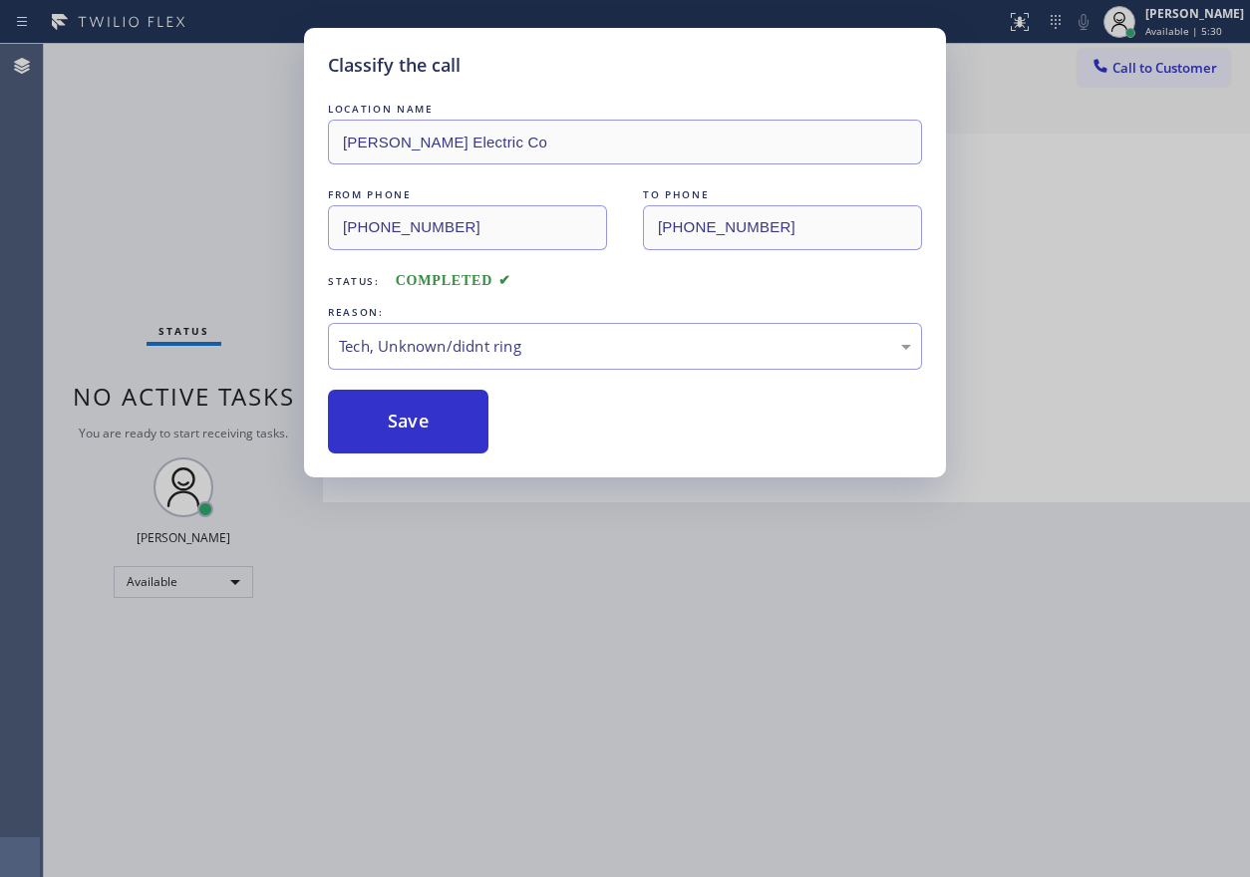
drag, startPoint x: 424, startPoint y: 427, endPoint x: 1142, endPoint y: 455, distance: 719.3
click at [429, 431] on button "Save" at bounding box center [408, 422] width 161 height 64
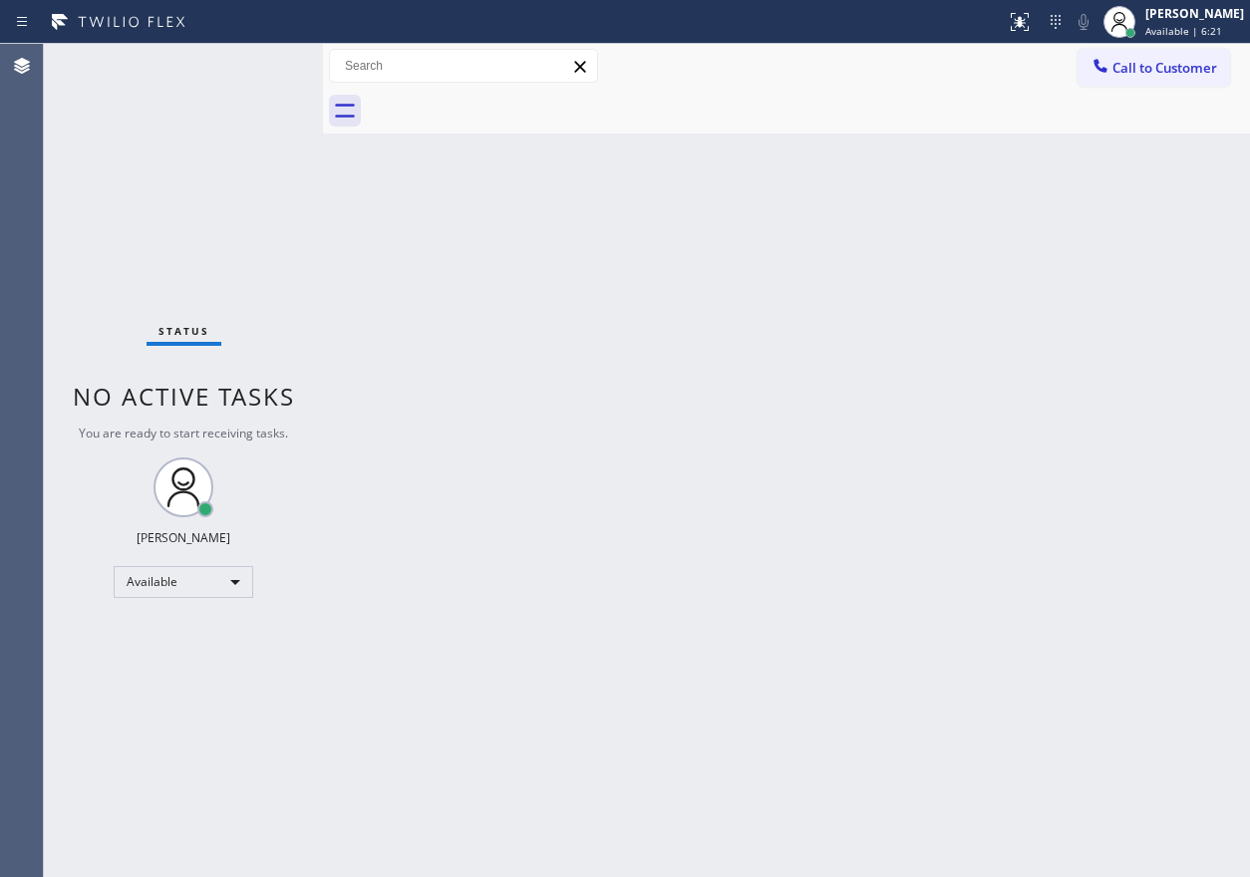
click at [1086, 307] on div "Back to Dashboard Change Sender ID Customers Technicians Select a contact Outbo…" at bounding box center [786, 460] width 927 height 833
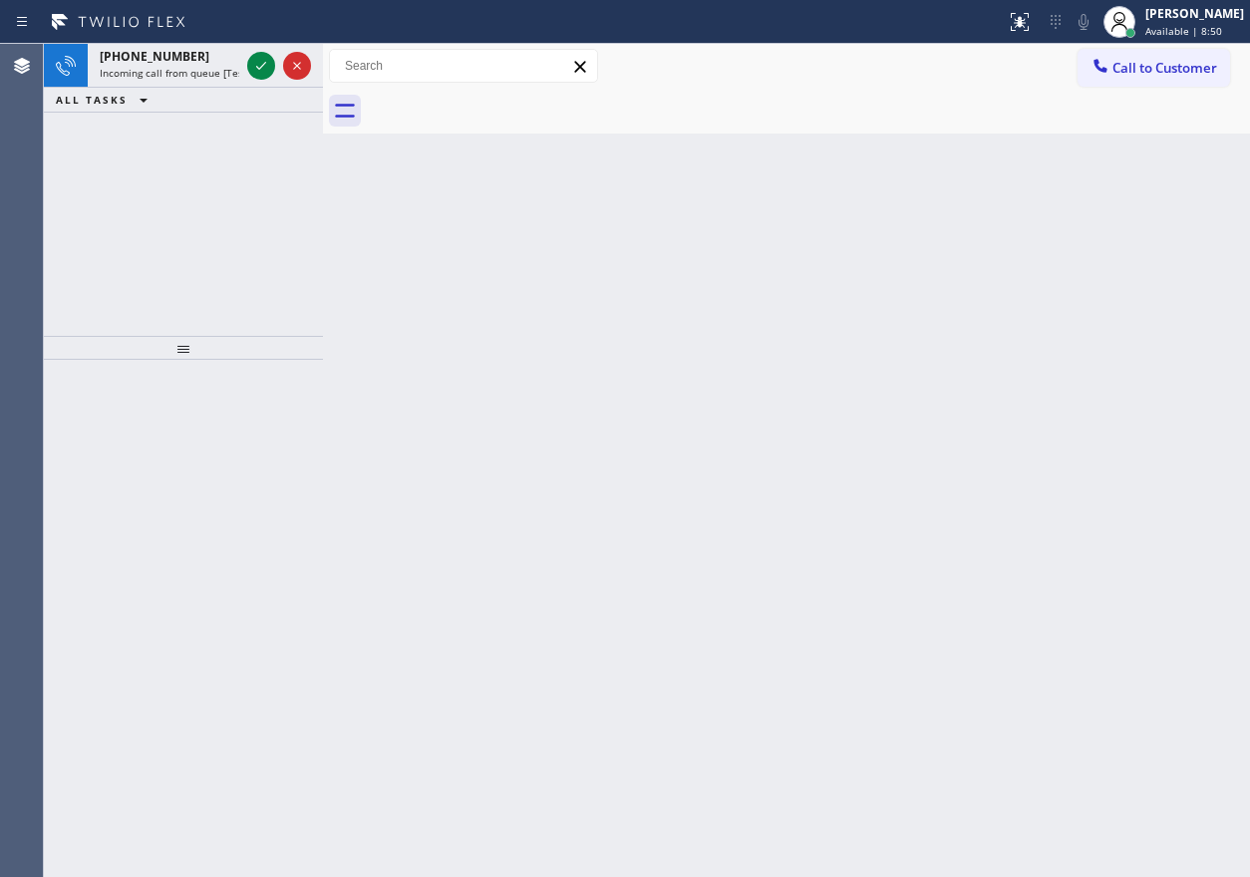
drag, startPoint x: 1091, startPoint y: 229, endPoint x: 1034, endPoint y: 230, distance: 56.8
click at [1091, 229] on div "Back to Dashboard Change Sender ID Customers Technicians Select a contact Outbo…" at bounding box center [786, 460] width 927 height 833
click at [254, 59] on icon at bounding box center [261, 66] width 24 height 24
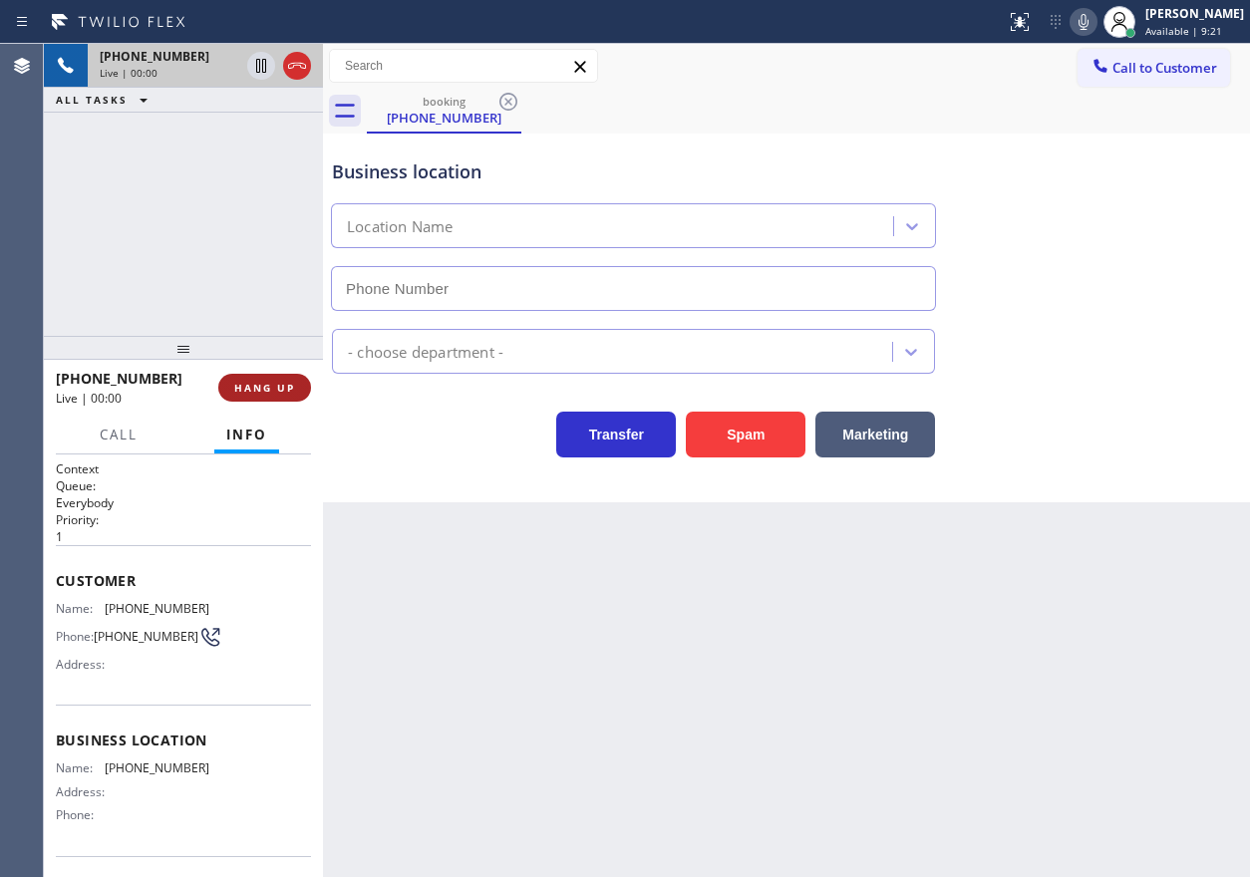
click at [279, 389] on span "HANG UP" at bounding box center [264, 388] width 61 height 14
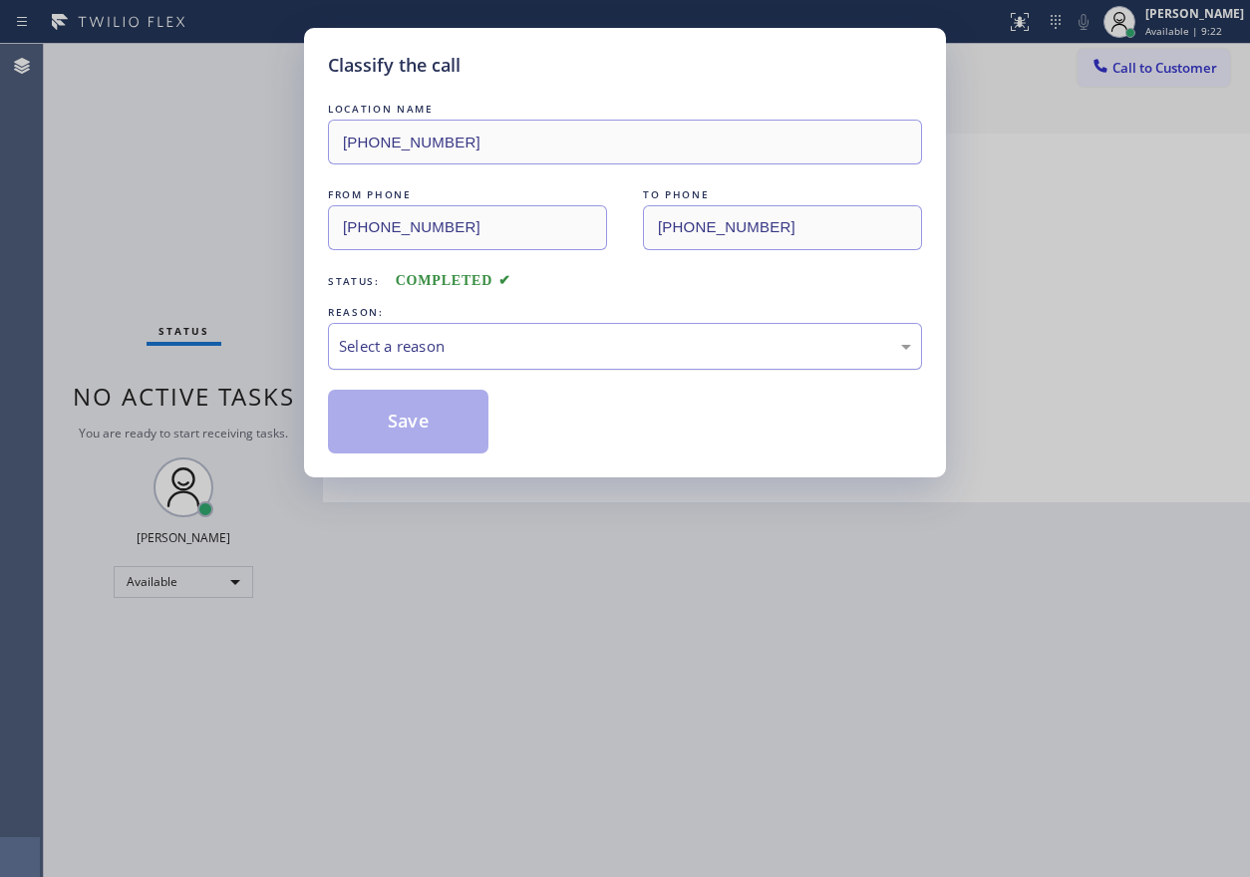
click at [427, 353] on div "Select a reason" at bounding box center [625, 346] width 572 height 23
click at [425, 446] on button "Save" at bounding box center [408, 422] width 161 height 64
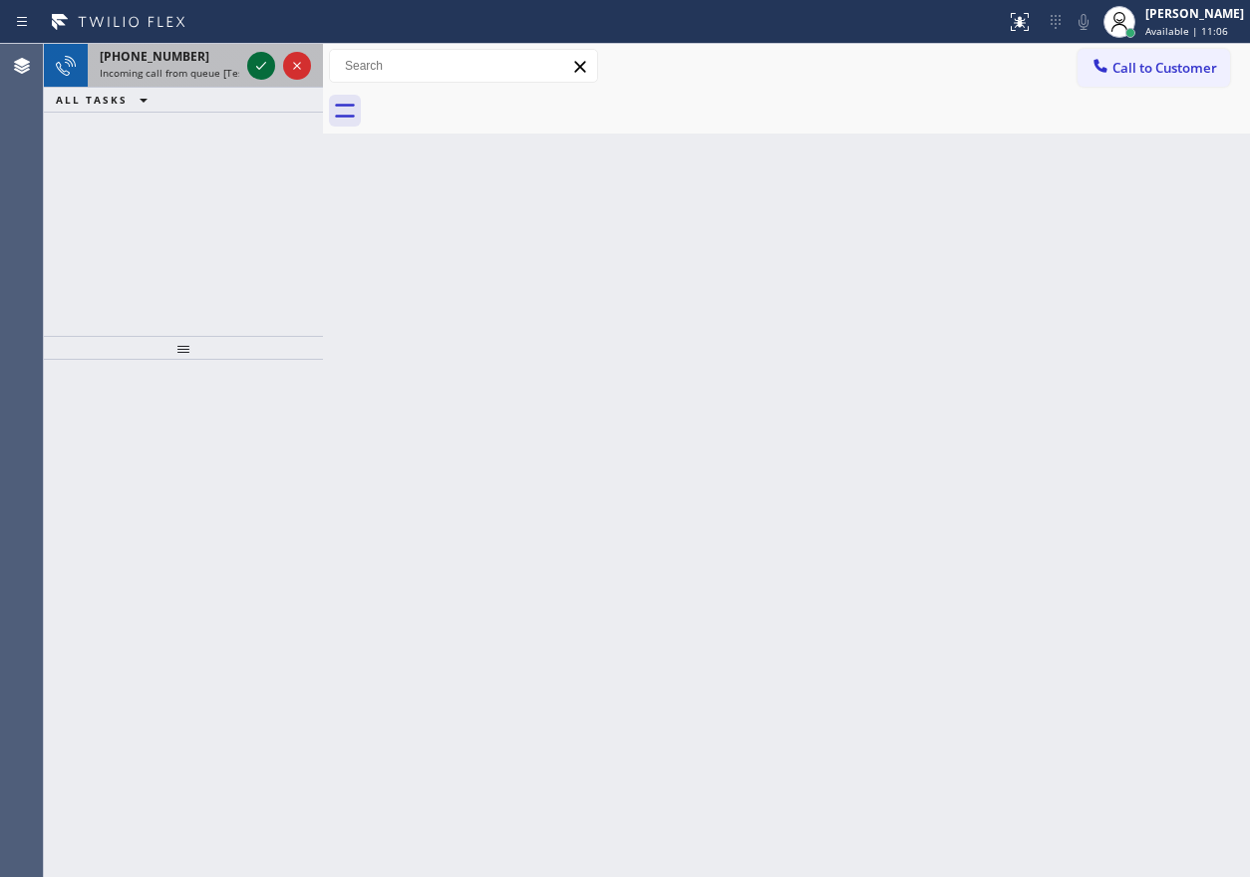
click at [257, 70] on icon at bounding box center [261, 66] width 24 height 24
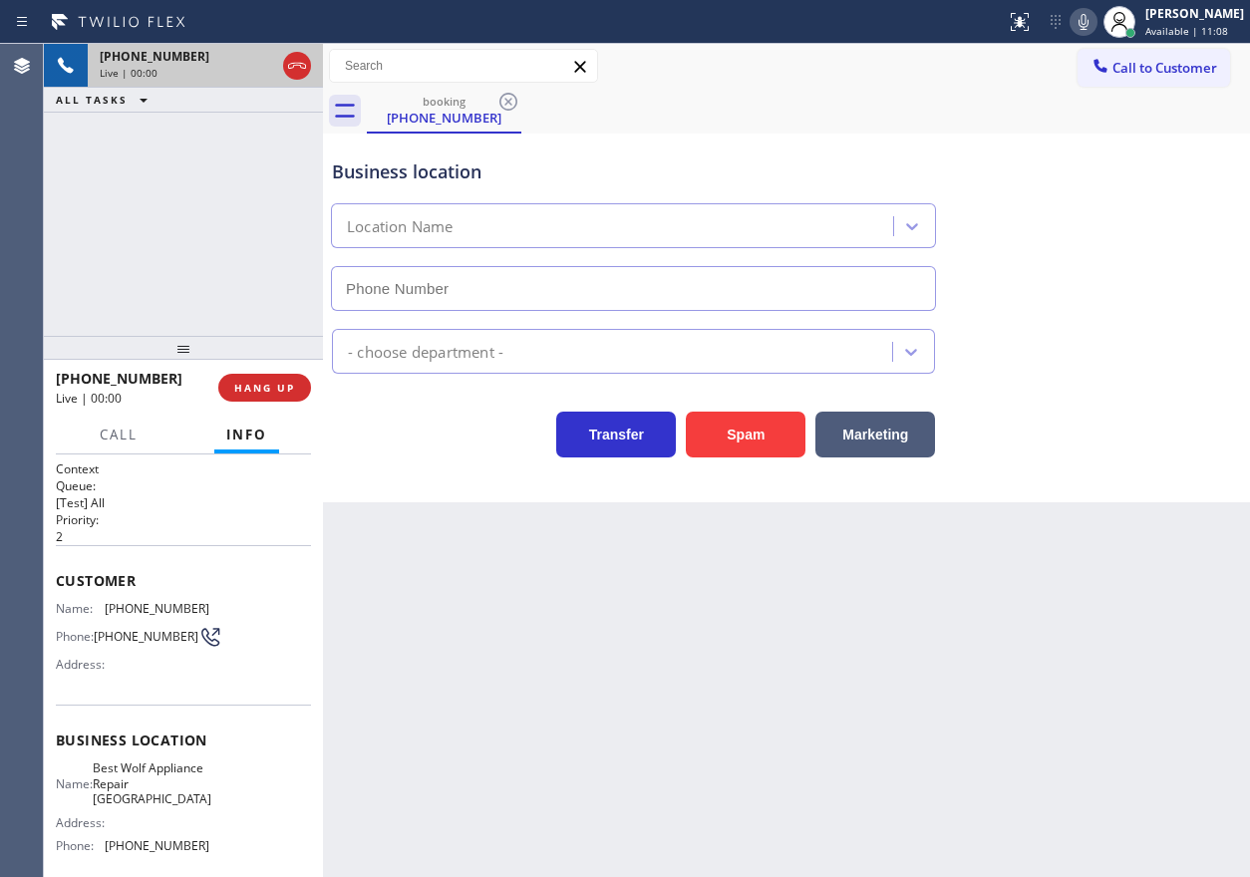
type input "[PHONE_NUMBER]"
click at [162, 799] on span "Best Wolf Appliance Repair [GEOGRAPHIC_DATA]" at bounding box center [152, 784] width 119 height 46
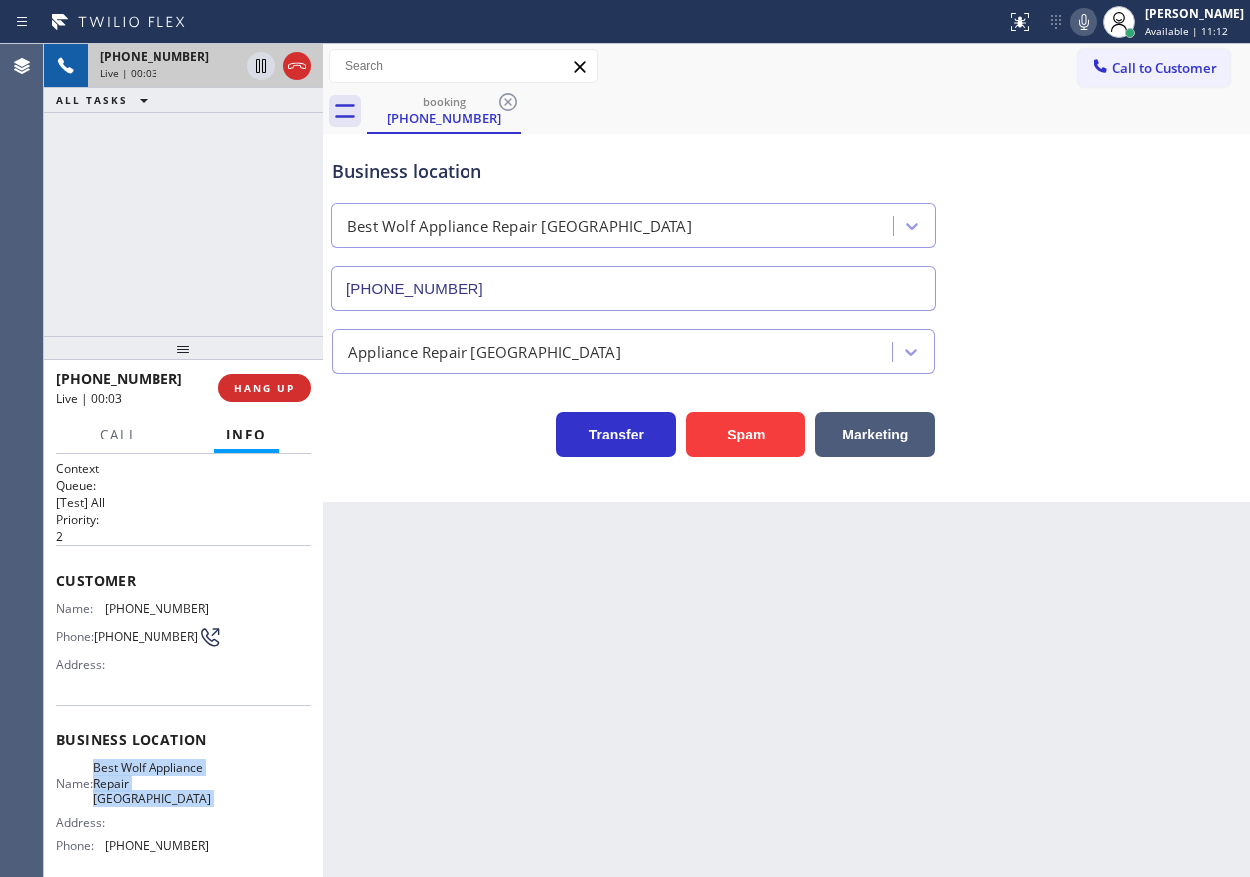
click at [162, 799] on span "Best Wolf Appliance Repair [GEOGRAPHIC_DATA]" at bounding box center [152, 784] width 119 height 46
click at [634, 263] on div "[PHONE_NUMBER]" at bounding box center [633, 284] width 613 height 53
click at [633, 293] on input "[PHONE_NUMBER]" at bounding box center [633, 288] width 605 height 45
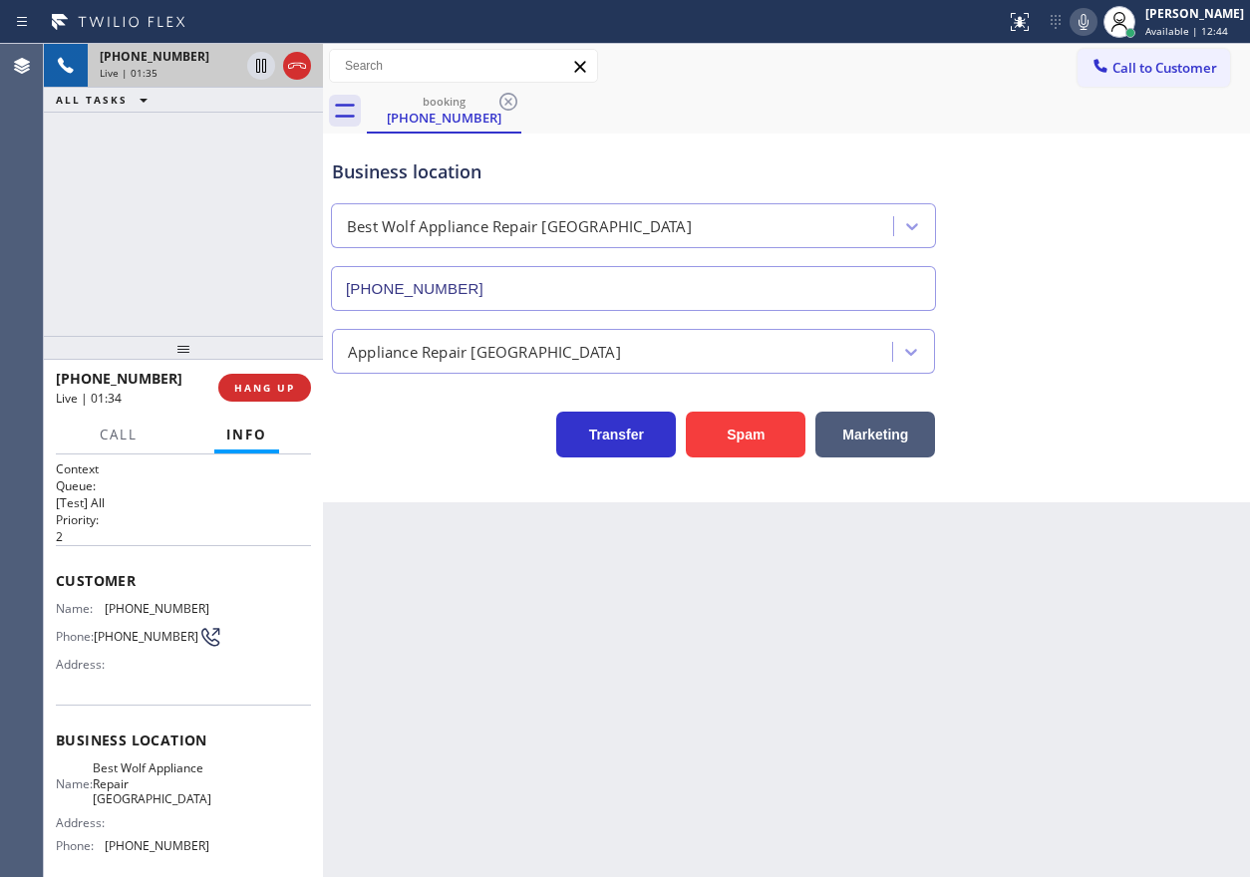
click at [159, 611] on span "[PHONE_NUMBER]" at bounding box center [157, 608] width 105 height 15
copy span "[PHONE_NUMBER]"
click at [159, 601] on span "[PHONE_NUMBER]" at bounding box center [157, 608] width 105 height 15
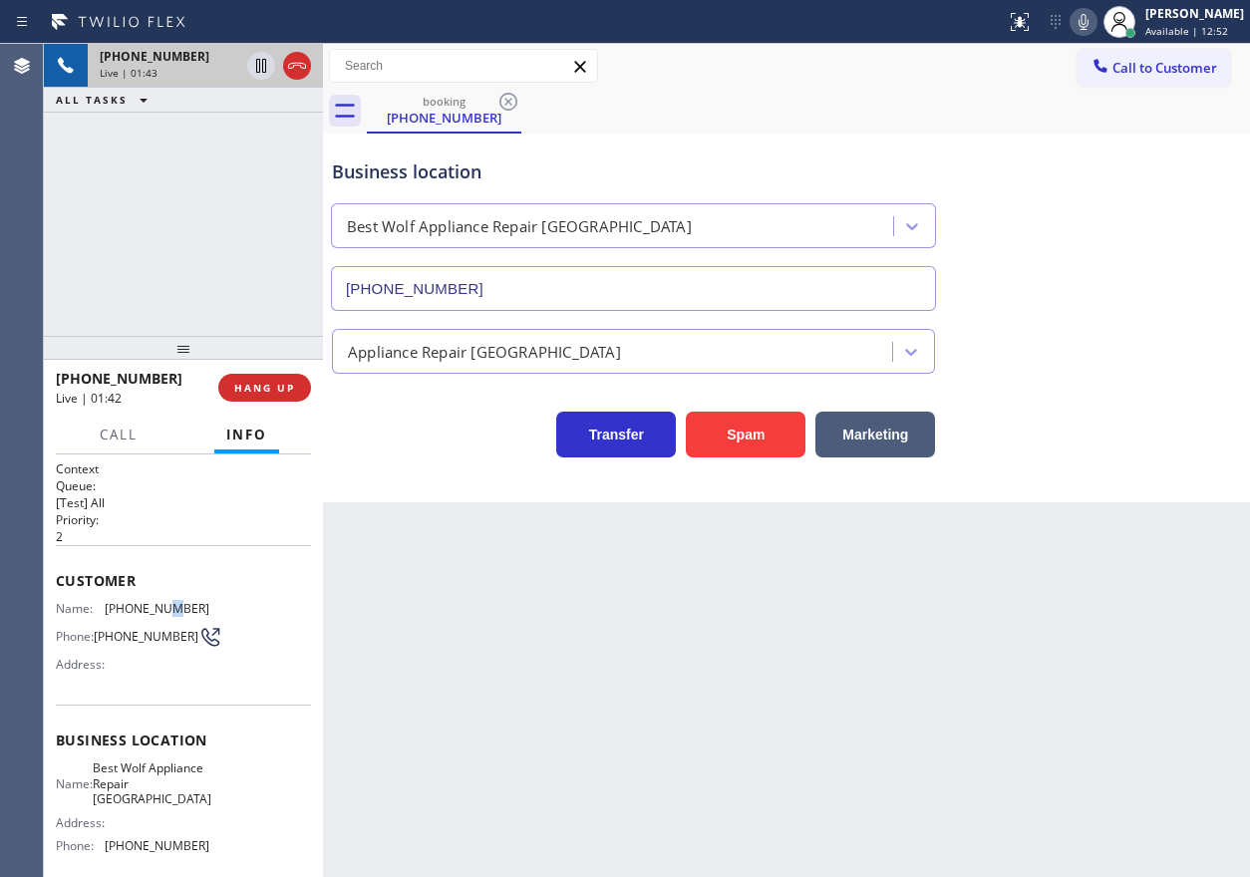
click at [159, 601] on span "[PHONE_NUMBER]" at bounding box center [157, 608] width 105 height 15
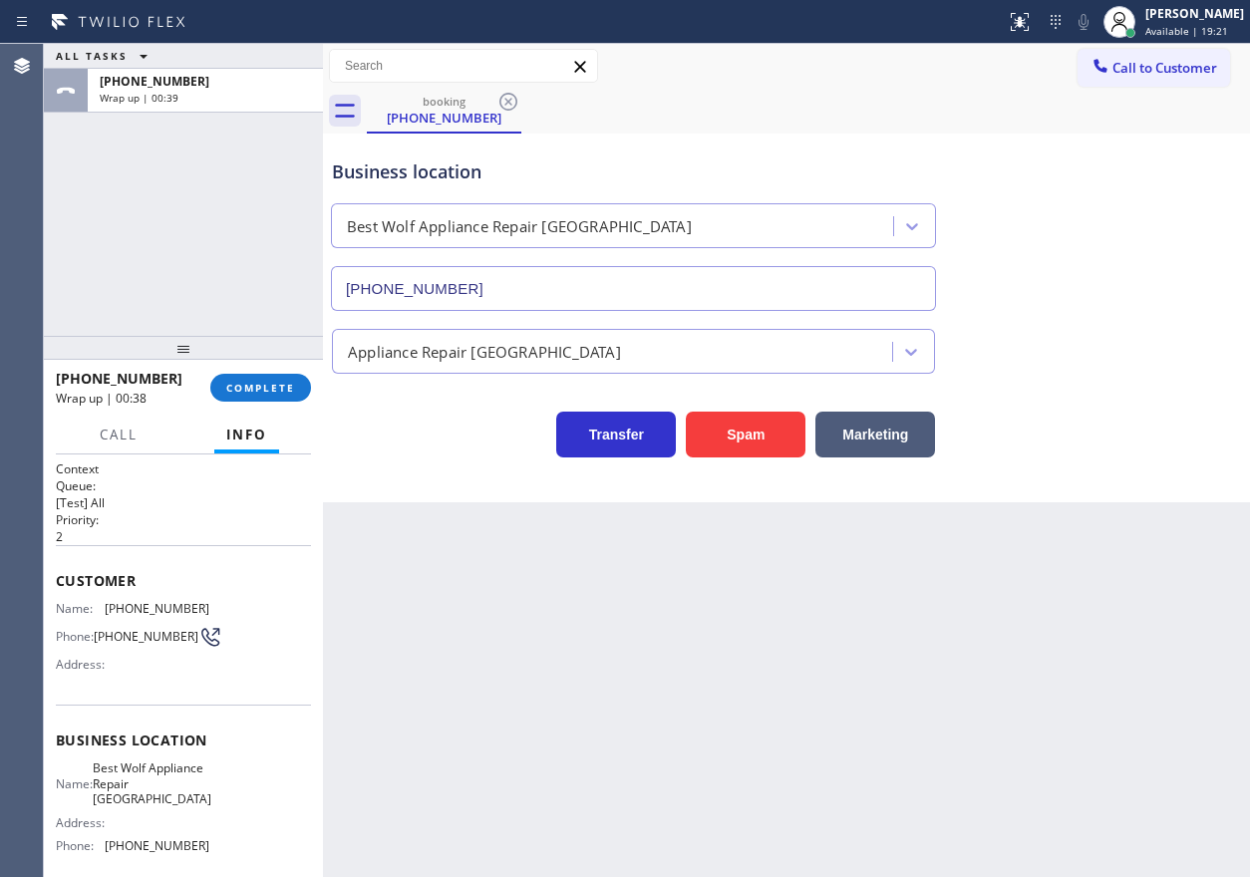
click at [252, 404] on div "[PHONE_NUMBER] Wrap up | 00:38 COMPLETE" at bounding box center [183, 388] width 255 height 52
click at [254, 397] on button "COMPLETE" at bounding box center [260, 388] width 101 height 28
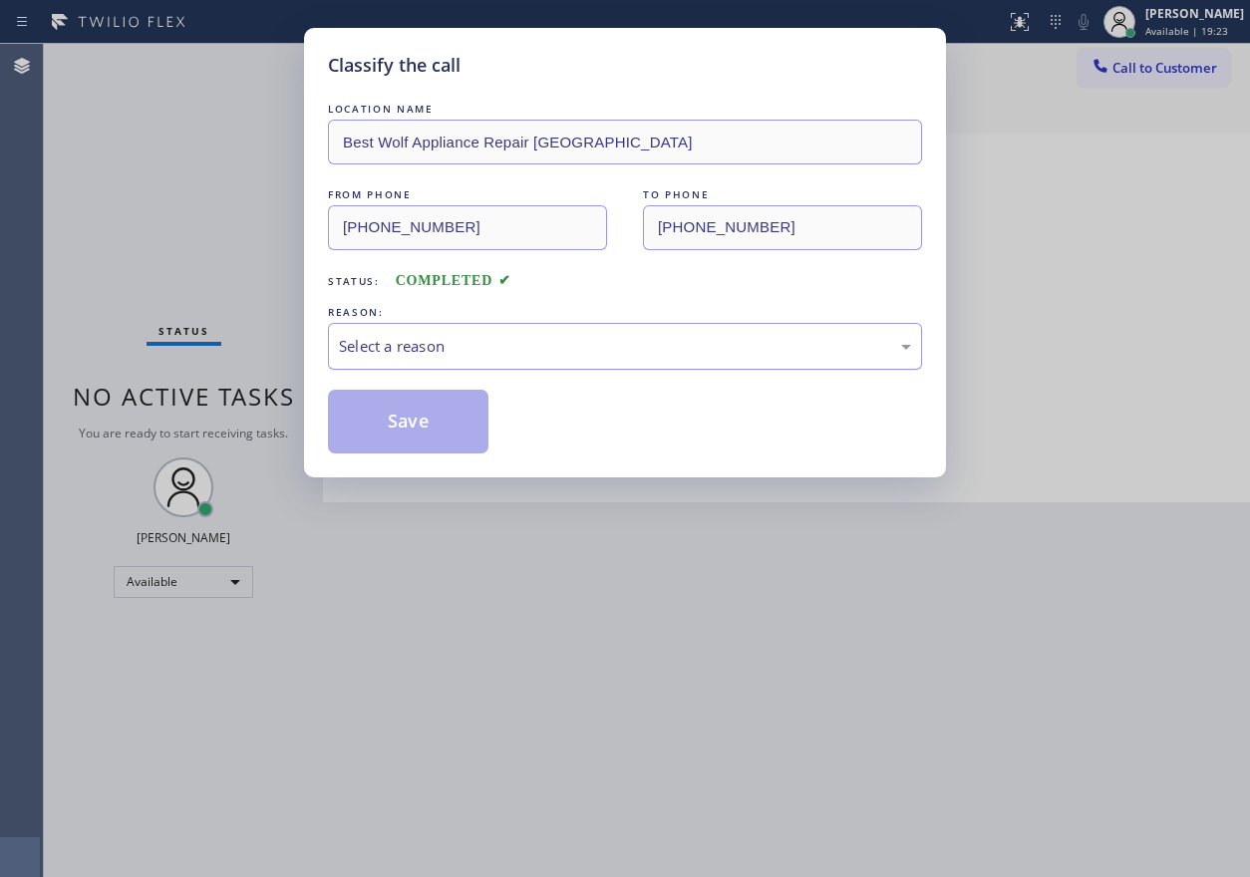
click at [595, 342] on div "Select a reason" at bounding box center [625, 346] width 572 height 23
click at [430, 398] on button "Save" at bounding box center [408, 422] width 161 height 64
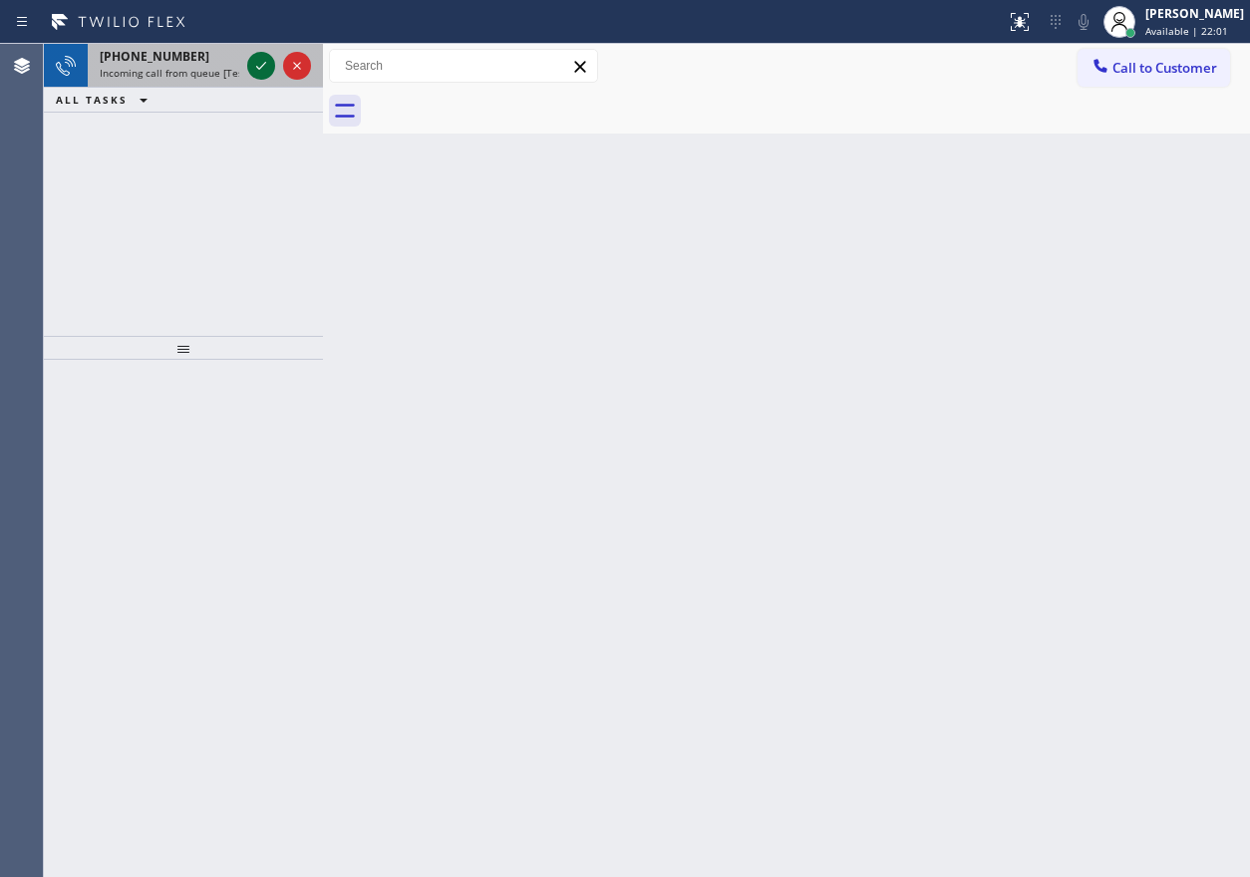
click at [265, 69] on icon at bounding box center [261, 66] width 24 height 24
click at [259, 69] on icon at bounding box center [261, 66] width 10 height 8
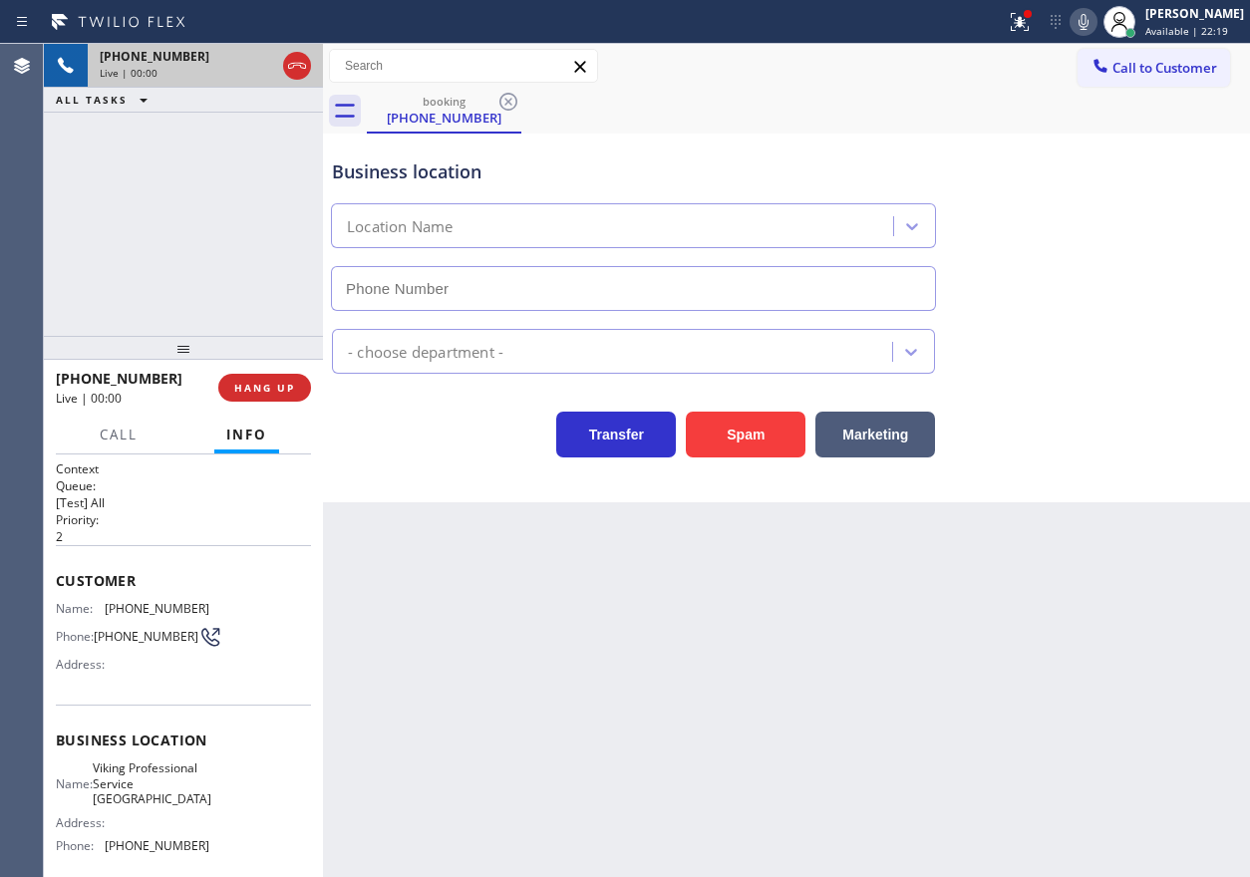
type input "[PHONE_NUMBER]"
click at [162, 807] on span "Viking Professional Service [GEOGRAPHIC_DATA]" at bounding box center [152, 784] width 119 height 46
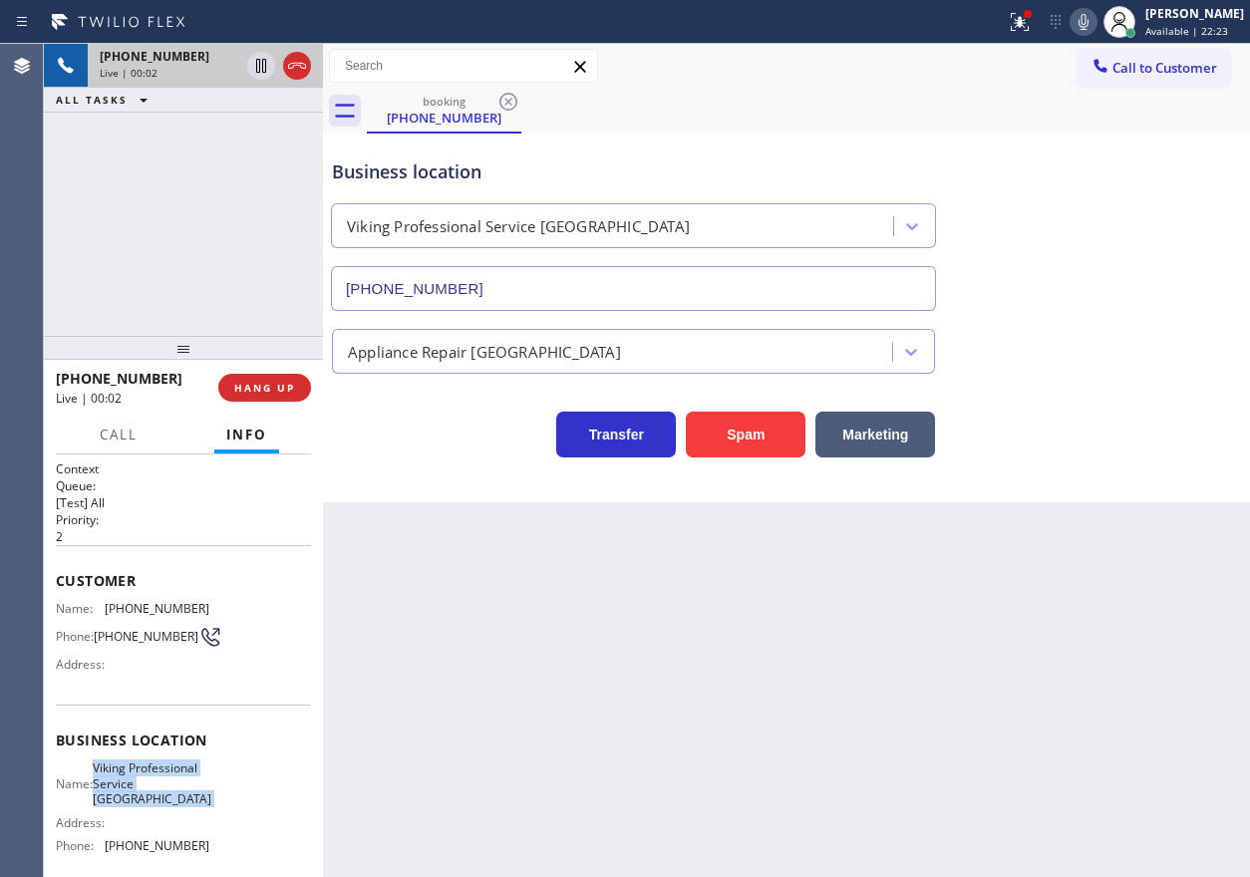
click at [162, 807] on span "Viking Professional Service [GEOGRAPHIC_DATA]" at bounding box center [152, 784] width 119 height 46
copy span "Viking Professional Service [GEOGRAPHIC_DATA]"
click at [507, 281] on input "[PHONE_NUMBER]" at bounding box center [633, 288] width 605 height 45
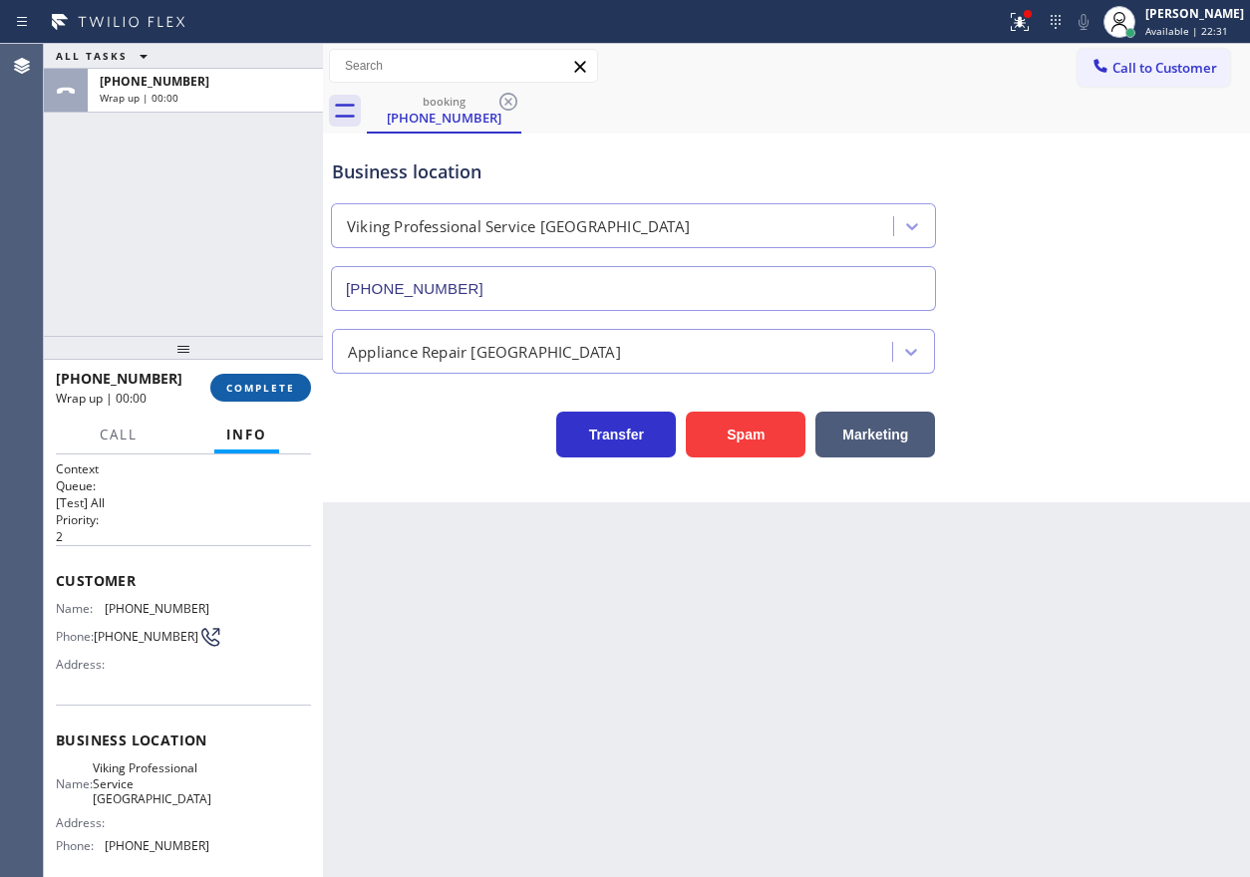
click at [263, 382] on span "COMPLETE" at bounding box center [260, 388] width 69 height 14
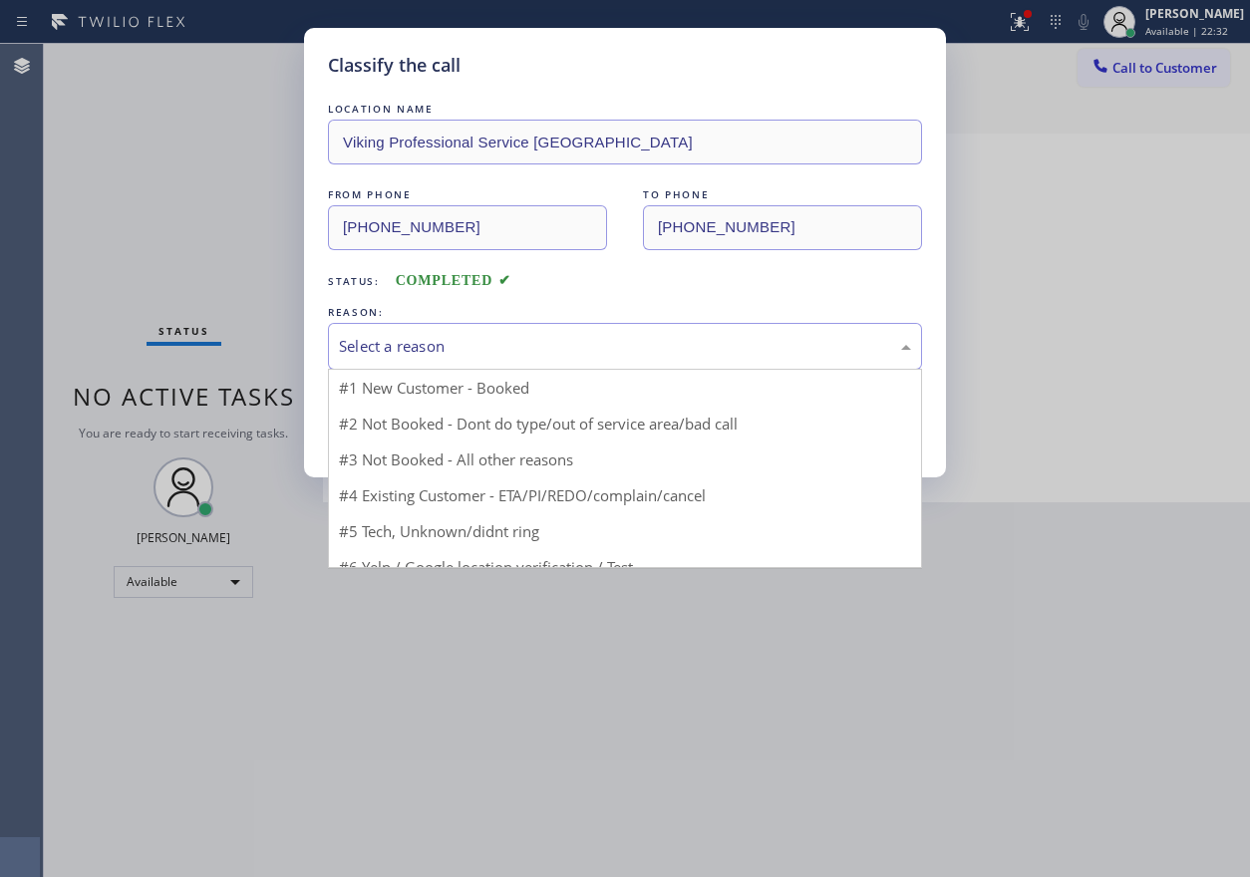
click at [468, 345] on div "Select a reason" at bounding box center [625, 346] width 572 height 23
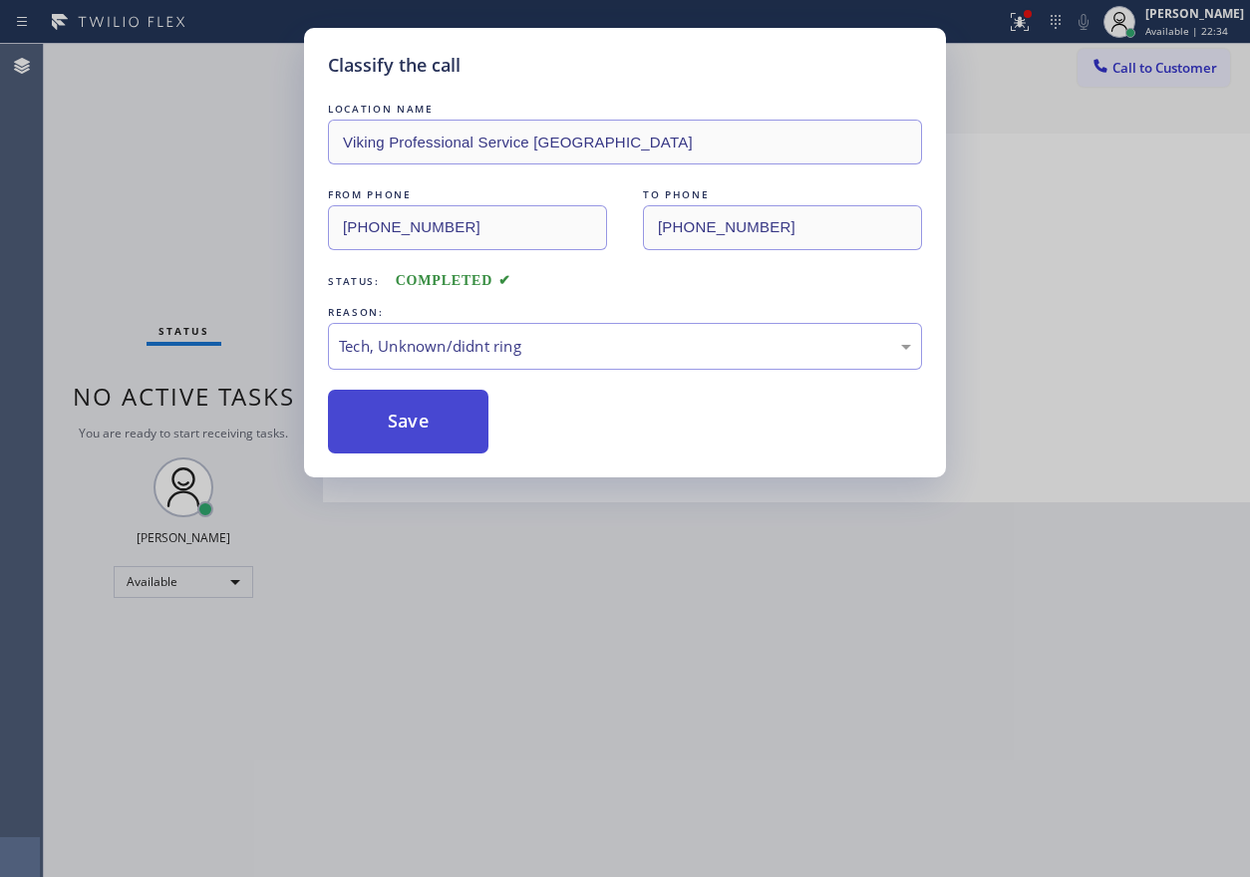
click at [442, 421] on button "Save" at bounding box center [408, 422] width 161 height 64
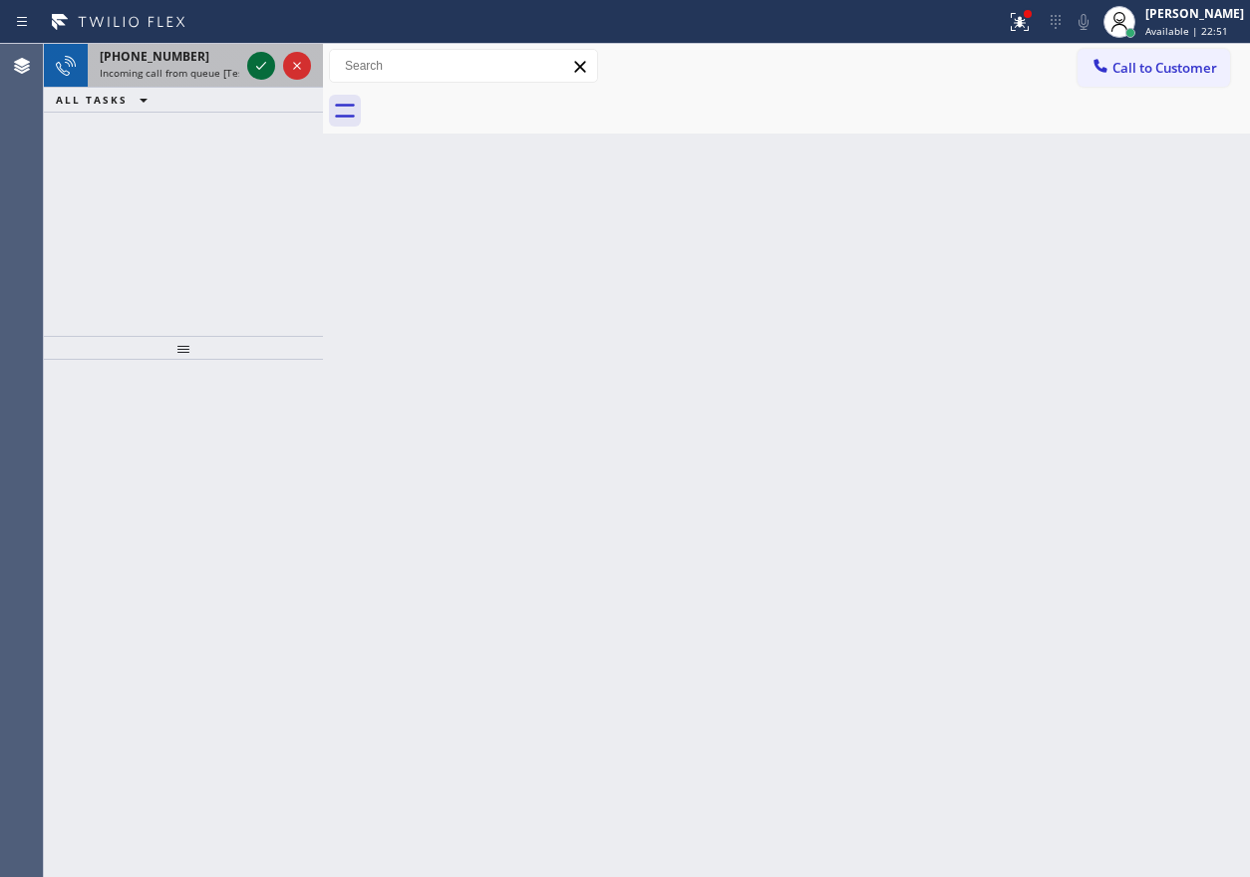
click at [261, 63] on icon at bounding box center [261, 66] width 24 height 24
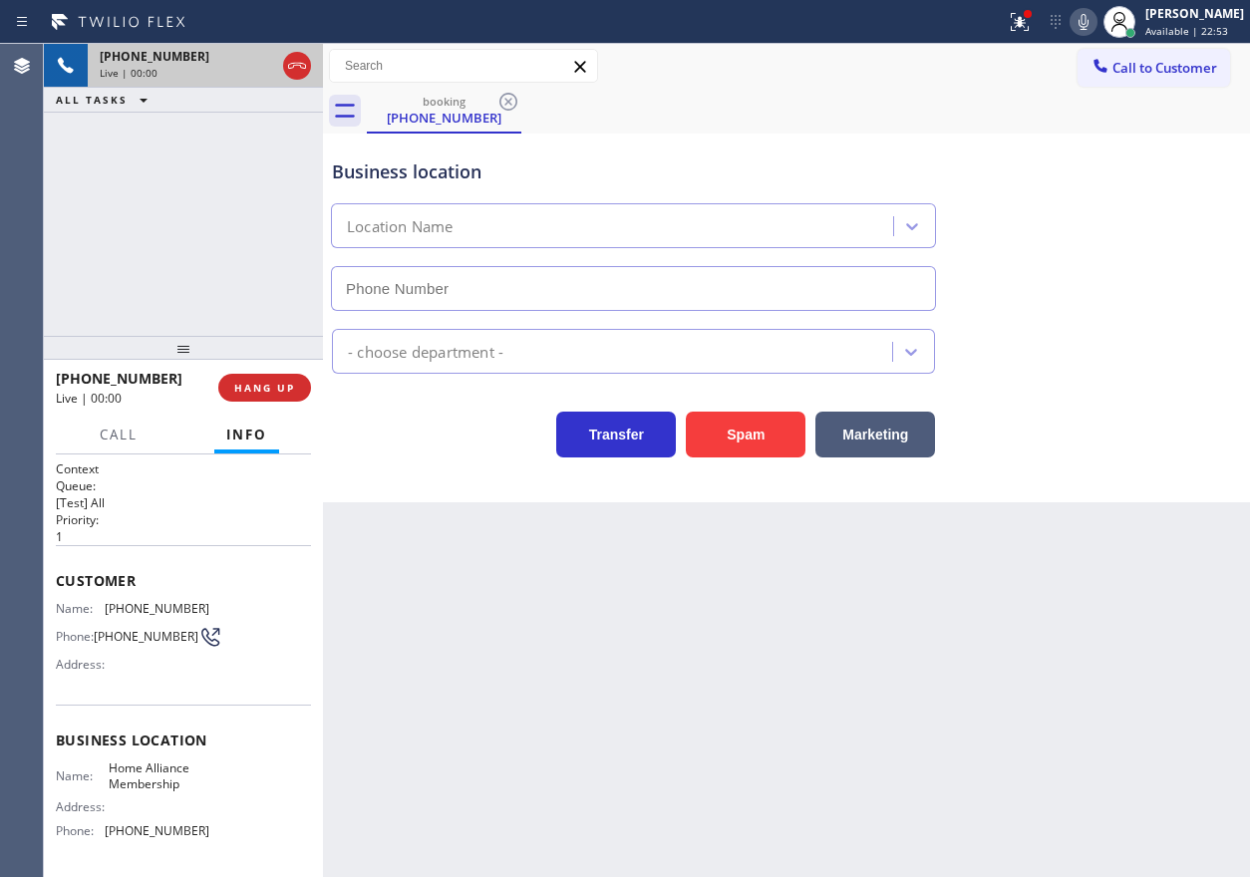
type input "[PHONE_NUMBER]"
click at [243, 381] on span "HANG UP" at bounding box center [264, 388] width 61 height 14
click at [248, 381] on span "HANG UP" at bounding box center [264, 388] width 61 height 14
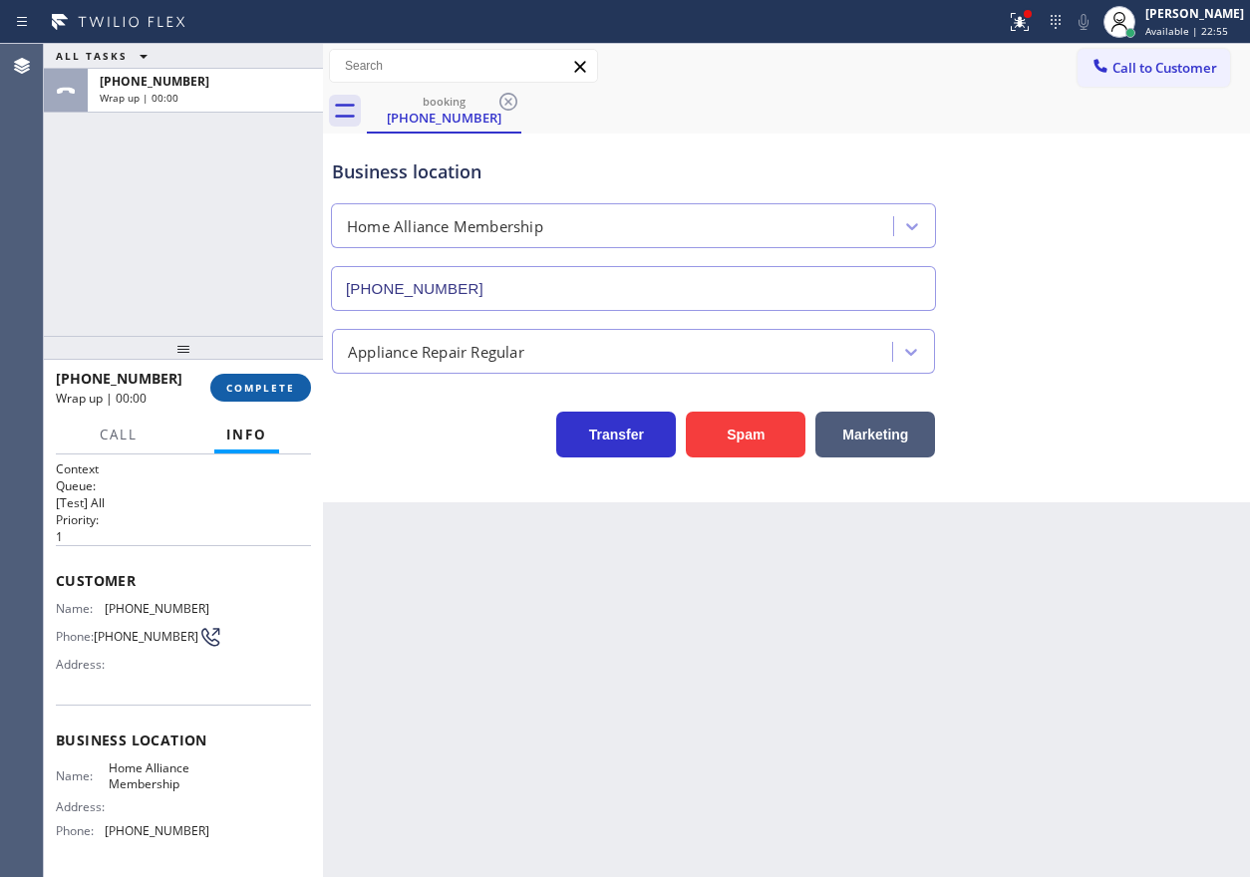
click at [291, 392] on span "COMPLETE" at bounding box center [260, 388] width 69 height 14
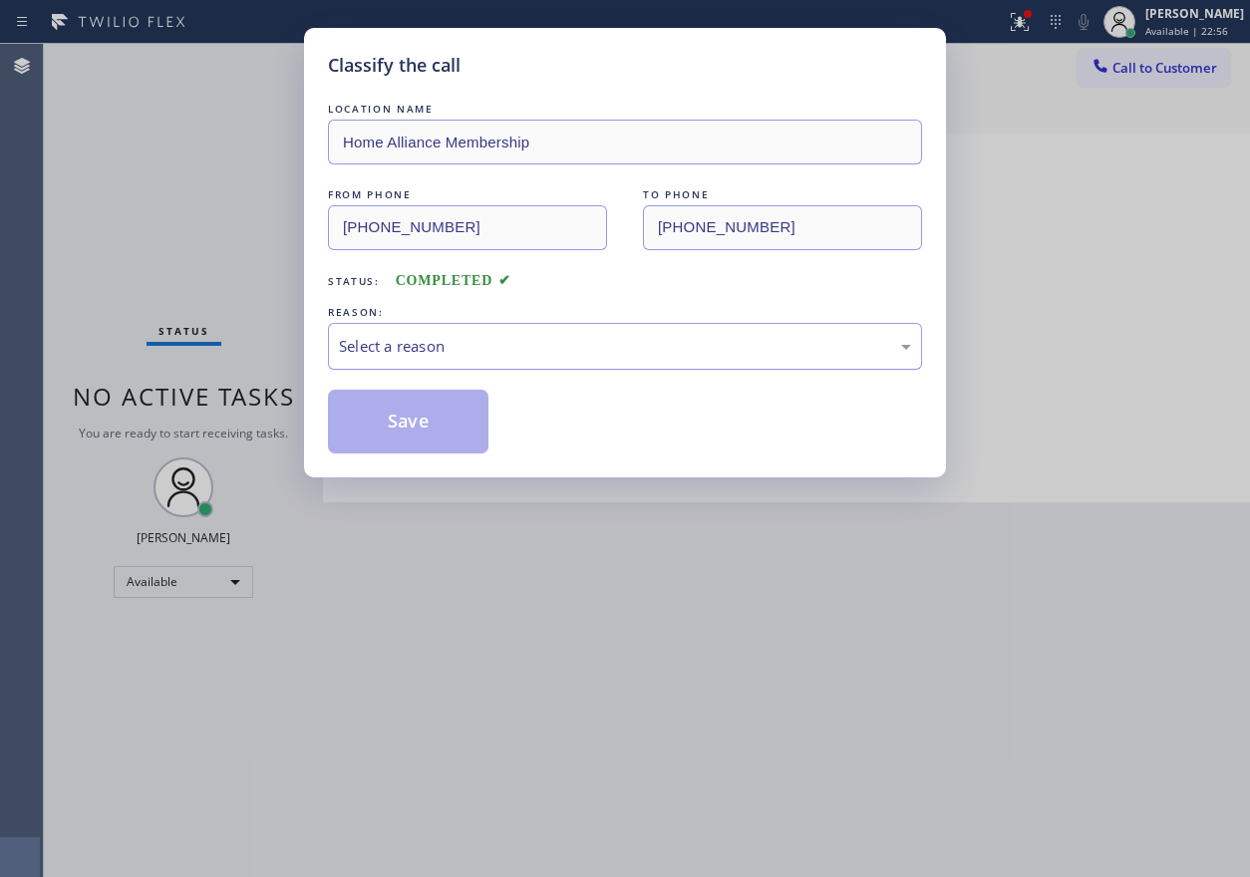
click at [534, 358] on div "Select a reason" at bounding box center [625, 346] width 594 height 47
click at [451, 429] on button "Save" at bounding box center [408, 422] width 161 height 64
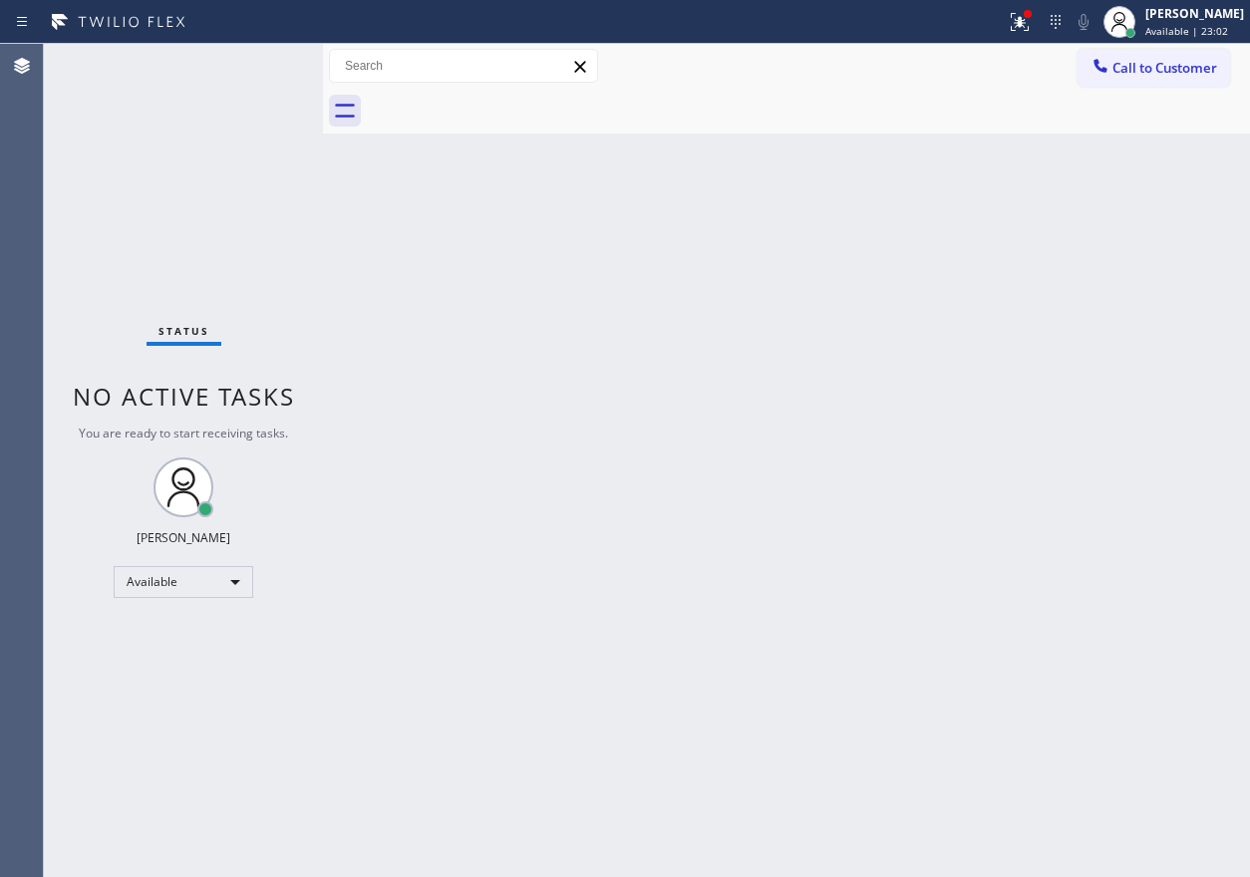
click at [1146, 445] on div "Back to Dashboard Change Sender ID Customers Technicians Select a contact Outbo…" at bounding box center [786, 460] width 927 height 833
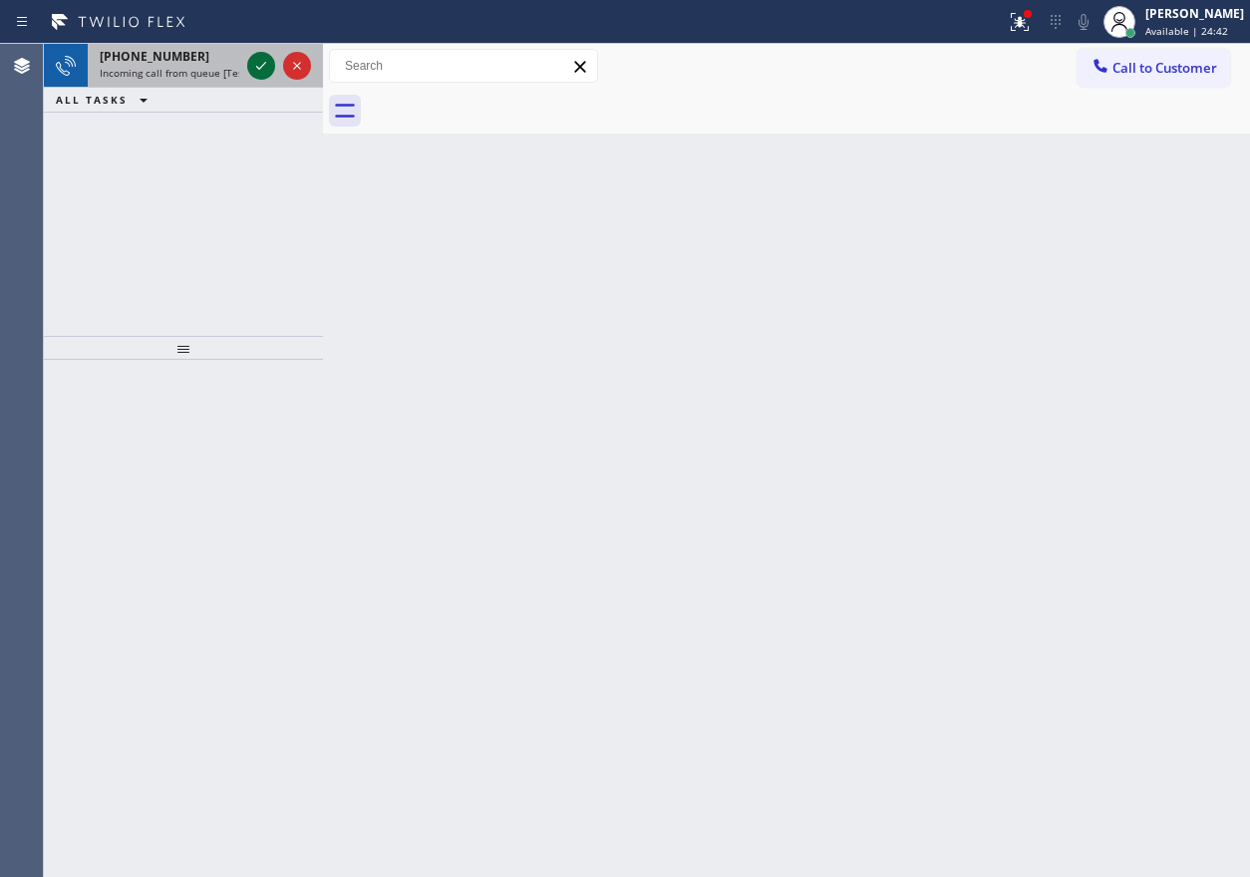
click at [247, 63] on div at bounding box center [279, 66] width 72 height 44
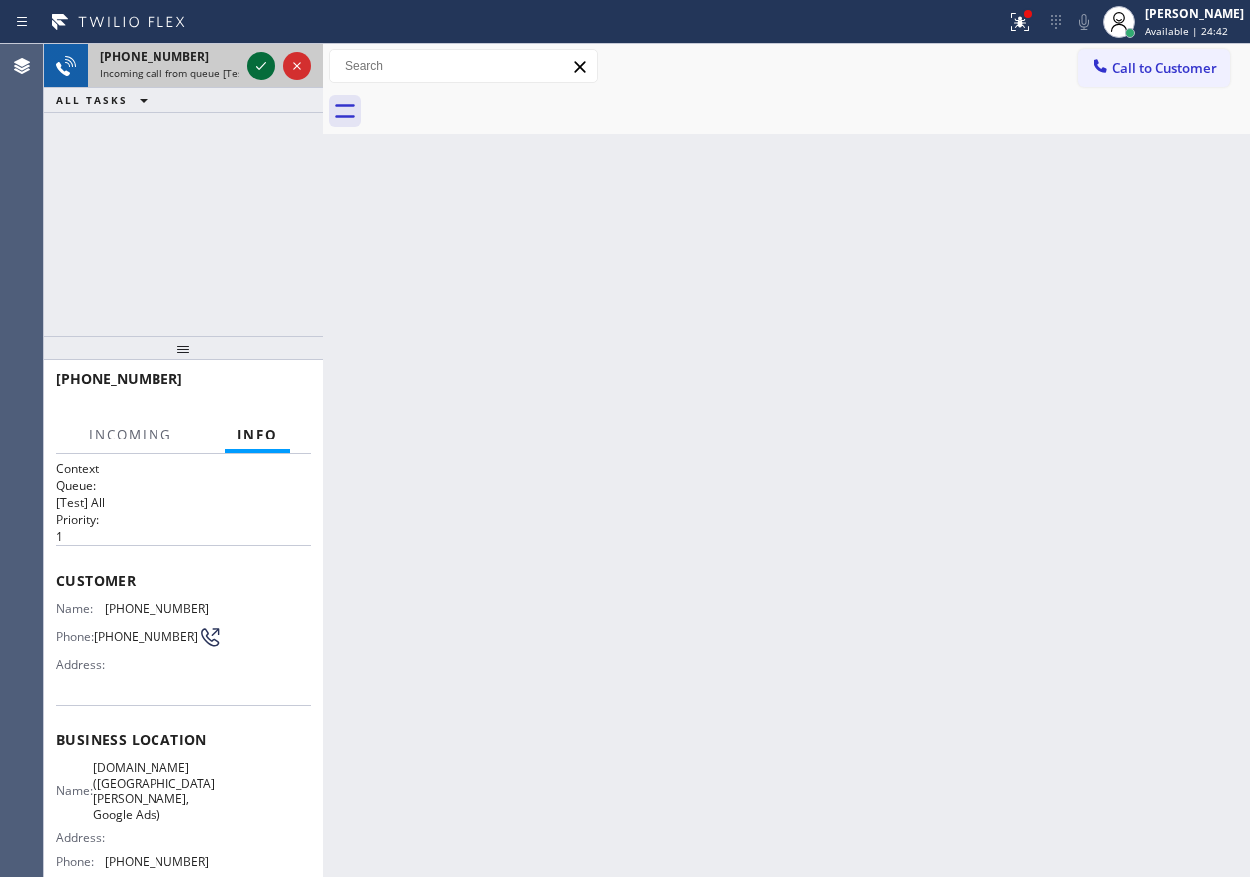
click at [252, 63] on icon at bounding box center [261, 66] width 24 height 24
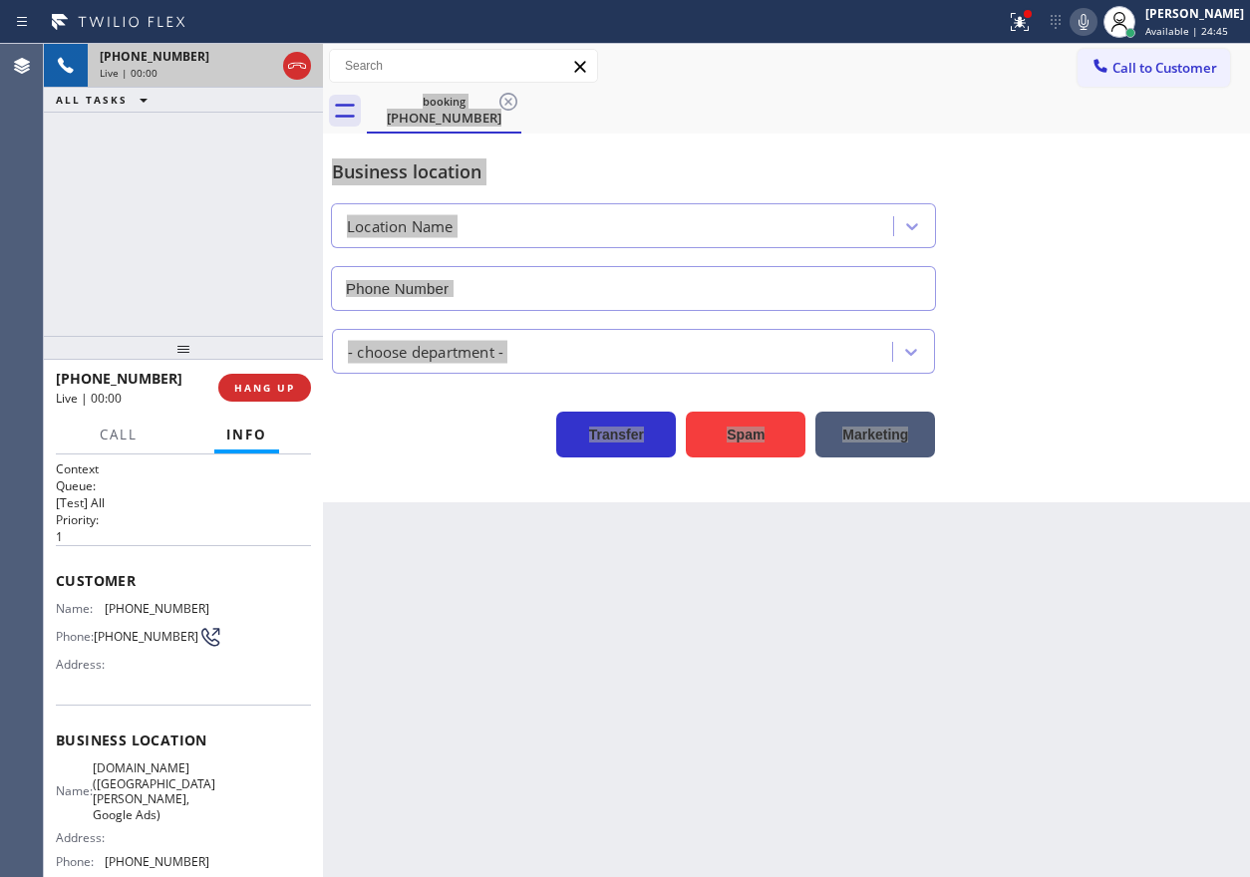
type input "[PHONE_NUMBER]"
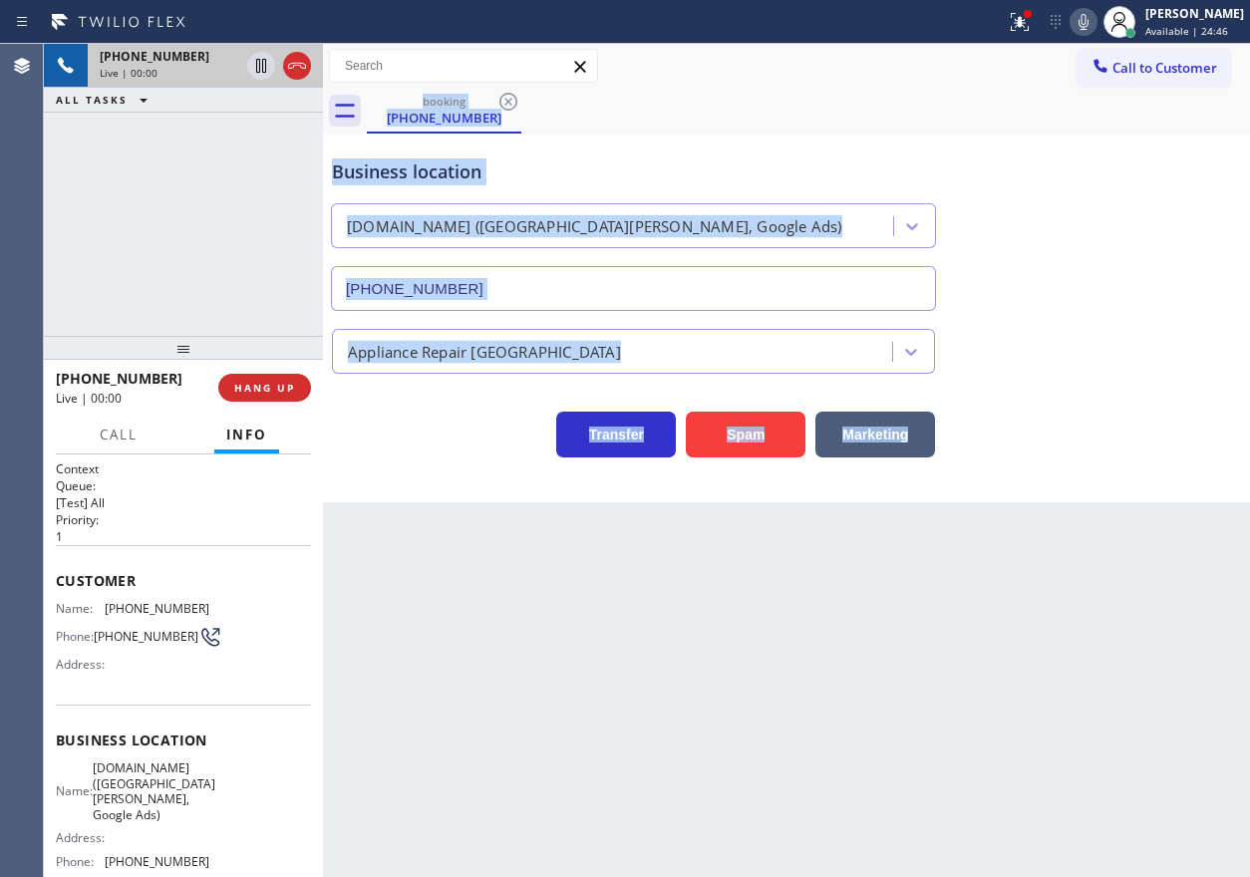
click at [541, 569] on div "Back to Dashboard Change Sender ID Customers Technicians Select a contact Outbo…" at bounding box center [786, 460] width 927 height 833
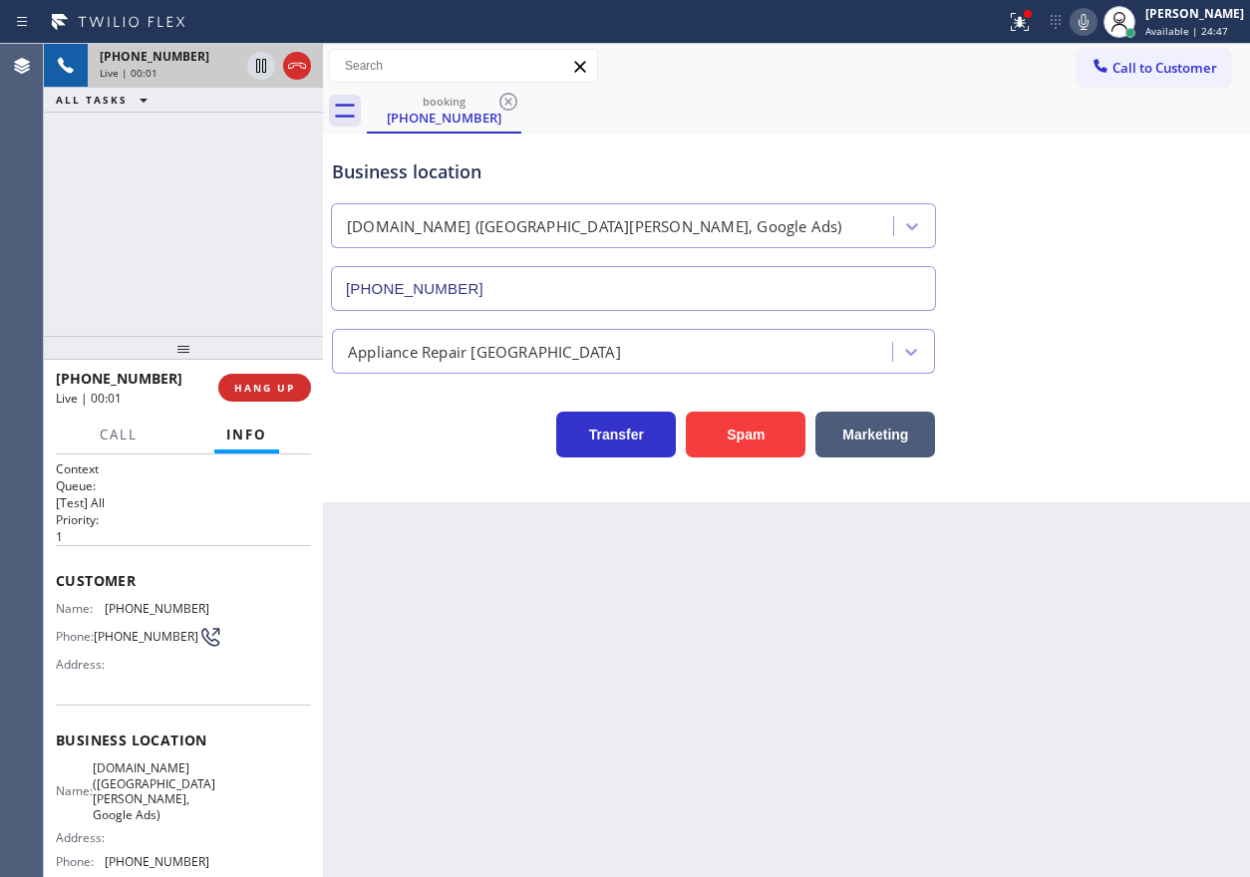
click at [157, 778] on span "[DOMAIN_NAME] ([GEOGRAPHIC_DATA][PERSON_NAME], Google Ads)" at bounding box center [154, 792] width 123 height 62
copy span "[DOMAIN_NAME] ([GEOGRAPHIC_DATA][PERSON_NAME], Google Ads)"
click at [576, 278] on input "[PHONE_NUMBER]" at bounding box center [633, 288] width 605 height 45
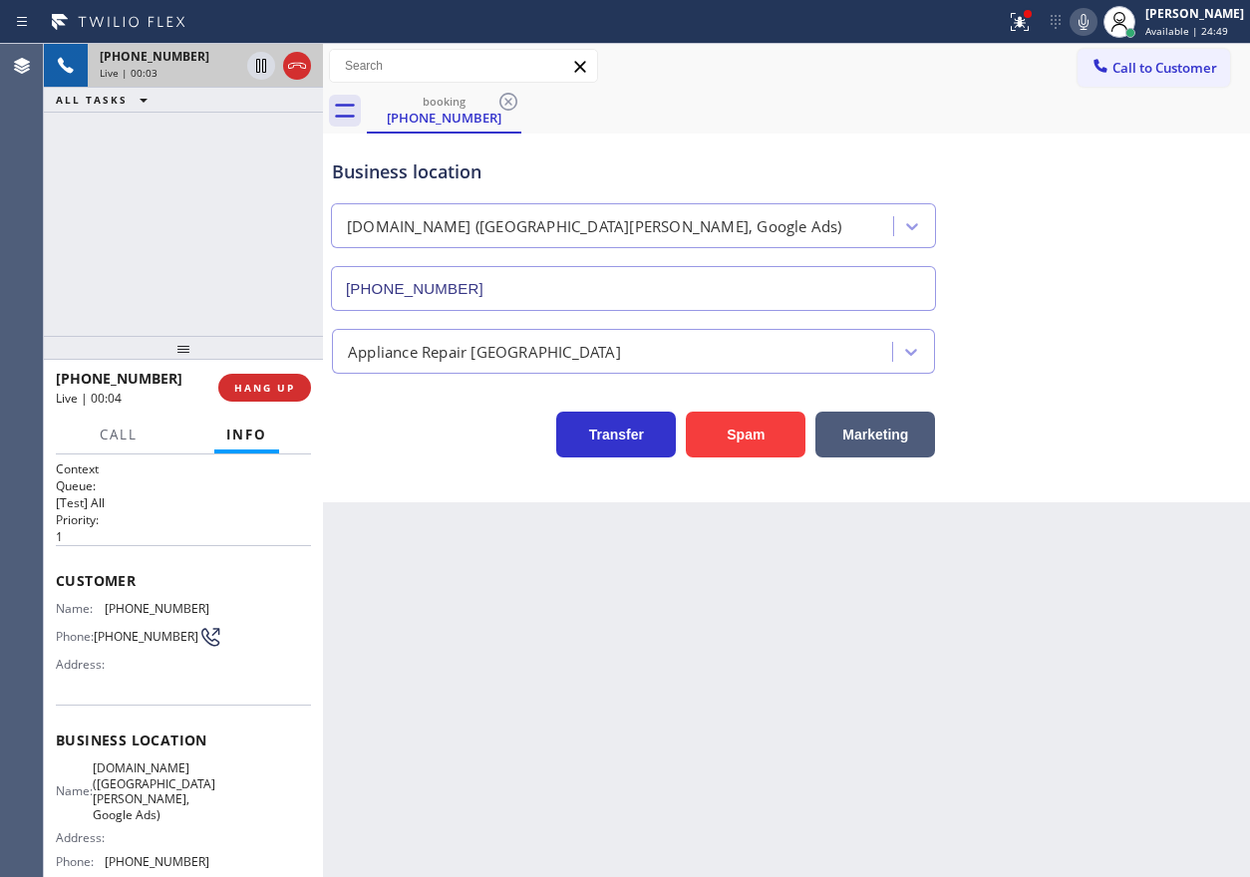
click at [576, 278] on input "[PHONE_NUMBER]" at bounding box center [633, 288] width 605 height 45
click at [126, 613] on span "[PHONE_NUMBER]" at bounding box center [157, 608] width 105 height 15
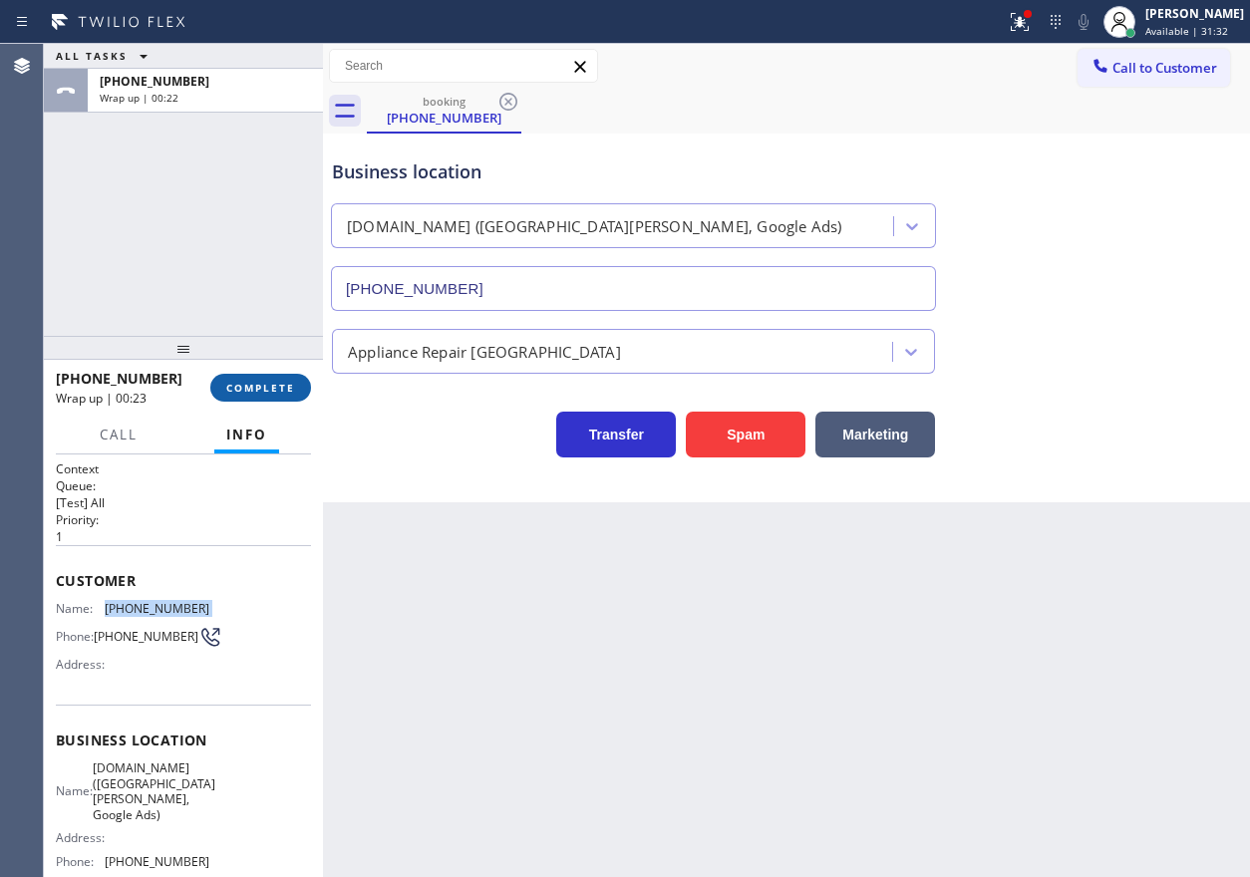
click at [262, 378] on button "COMPLETE" at bounding box center [260, 388] width 101 height 28
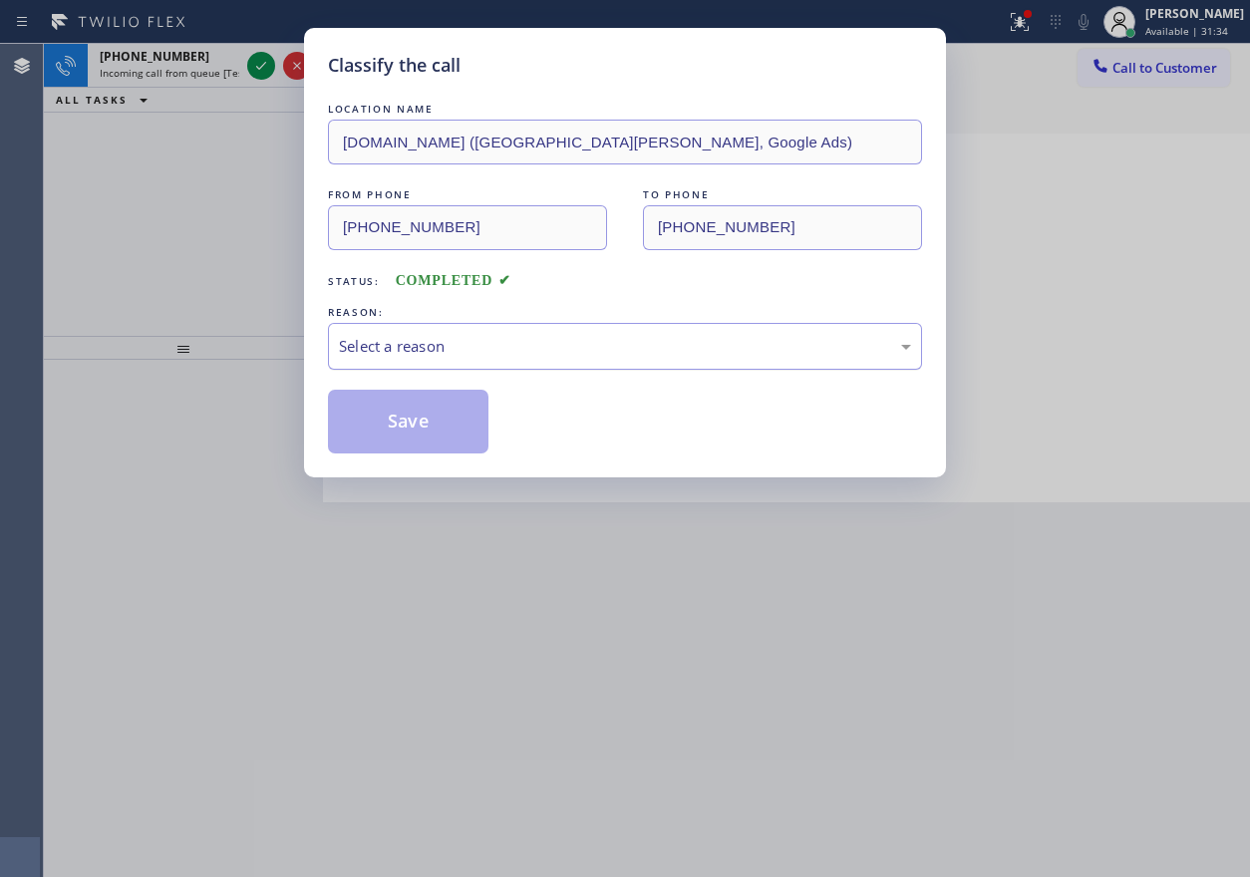
click at [491, 348] on div "Select a reason" at bounding box center [625, 346] width 572 height 23
click at [408, 398] on button "Save" at bounding box center [408, 422] width 161 height 64
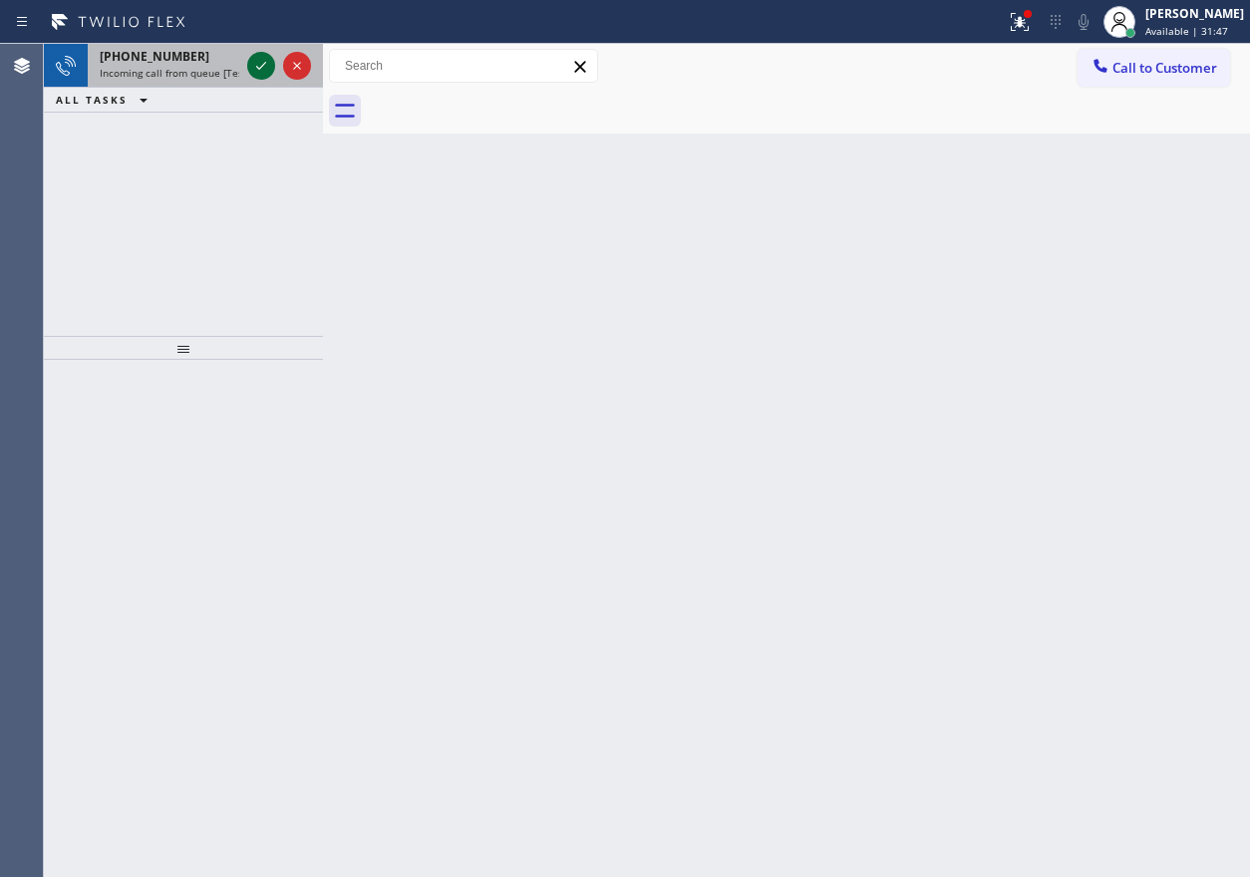
click at [257, 69] on icon at bounding box center [261, 66] width 24 height 24
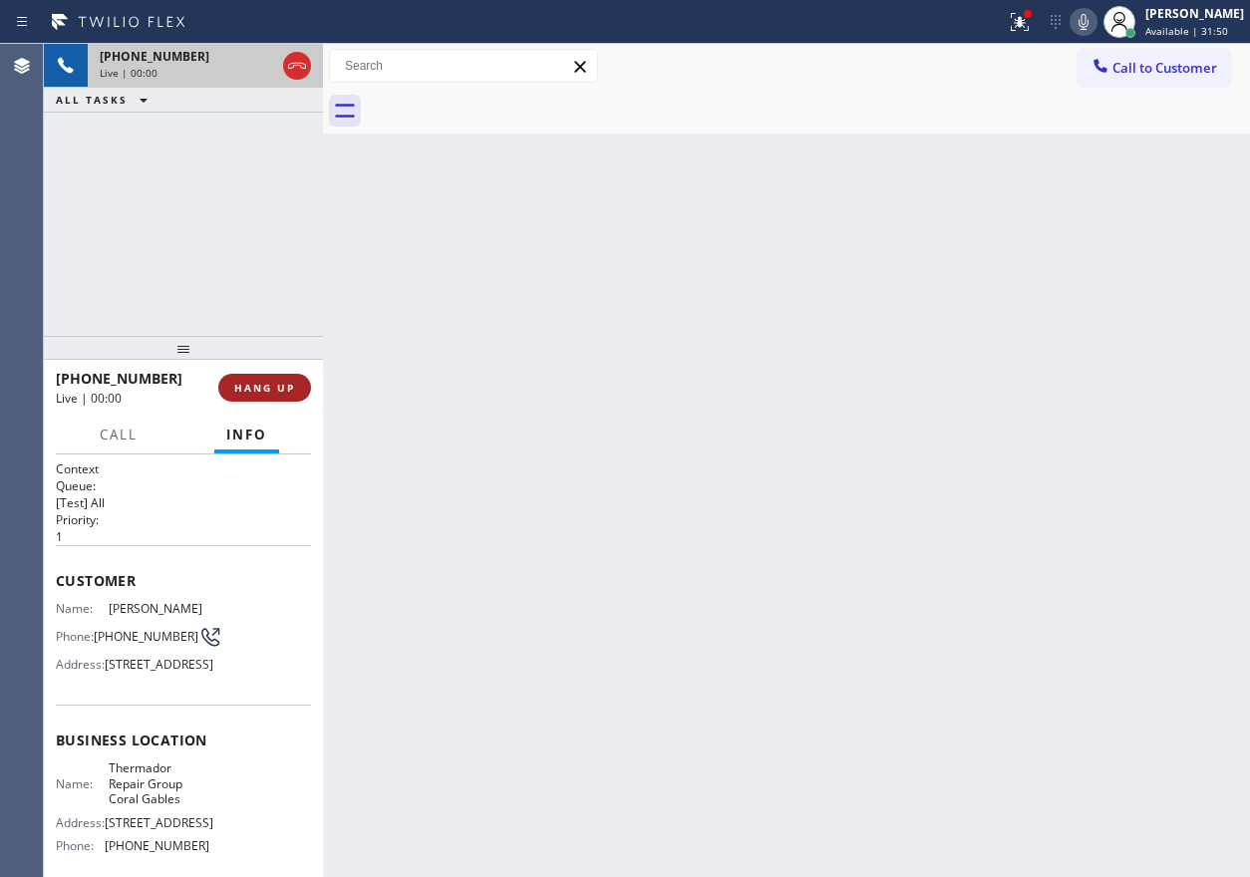
click at [279, 388] on span "HANG UP" at bounding box center [264, 388] width 61 height 14
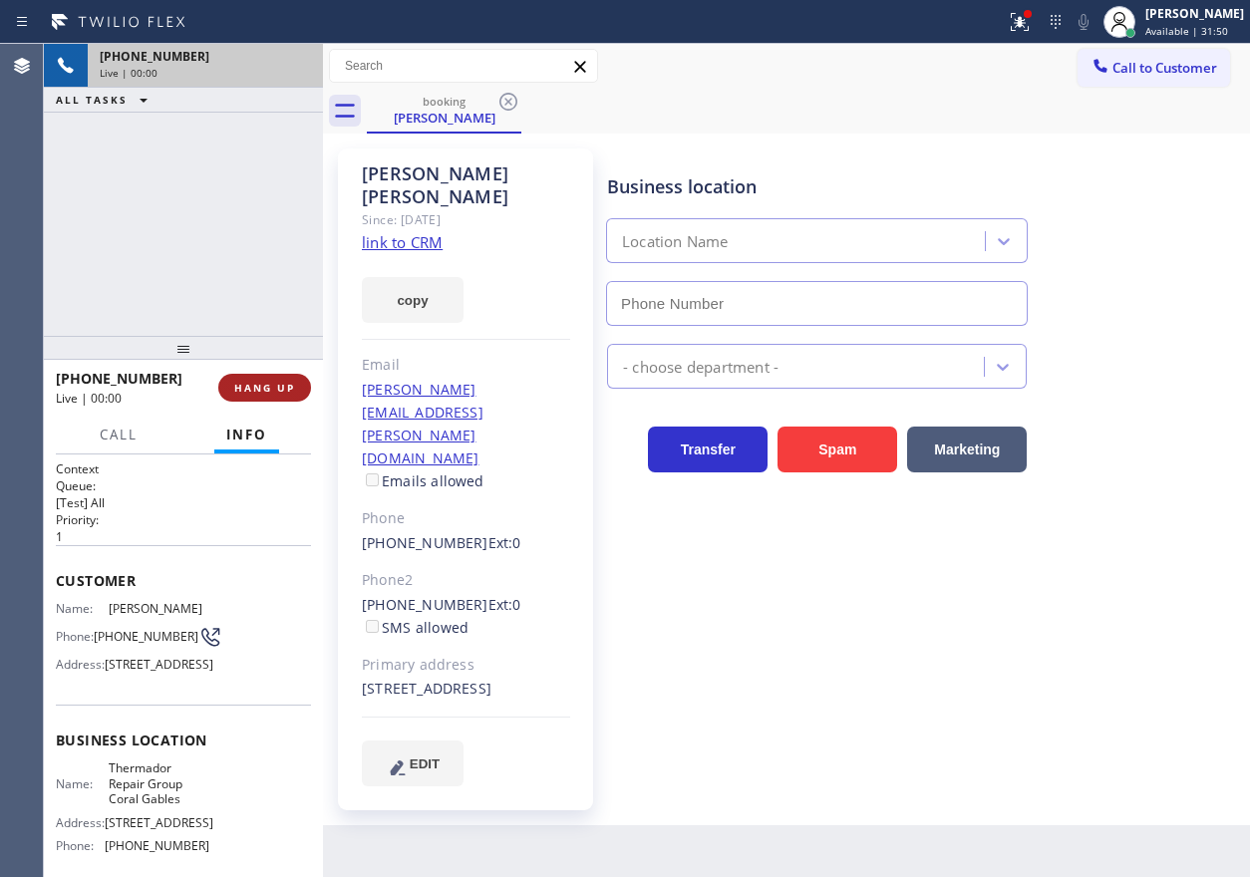
type input "[PHONE_NUMBER]"
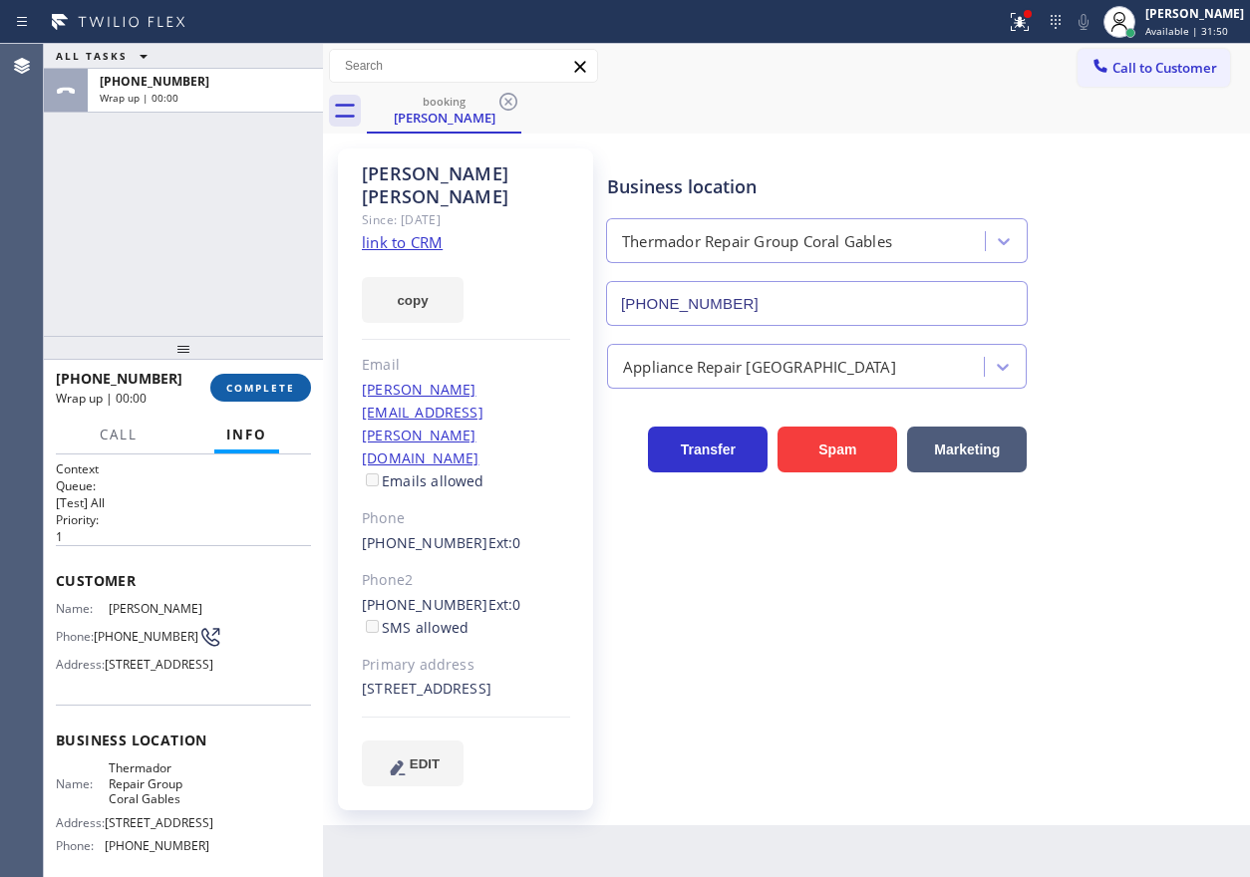
click at [278, 388] on span "COMPLETE" at bounding box center [260, 388] width 69 height 14
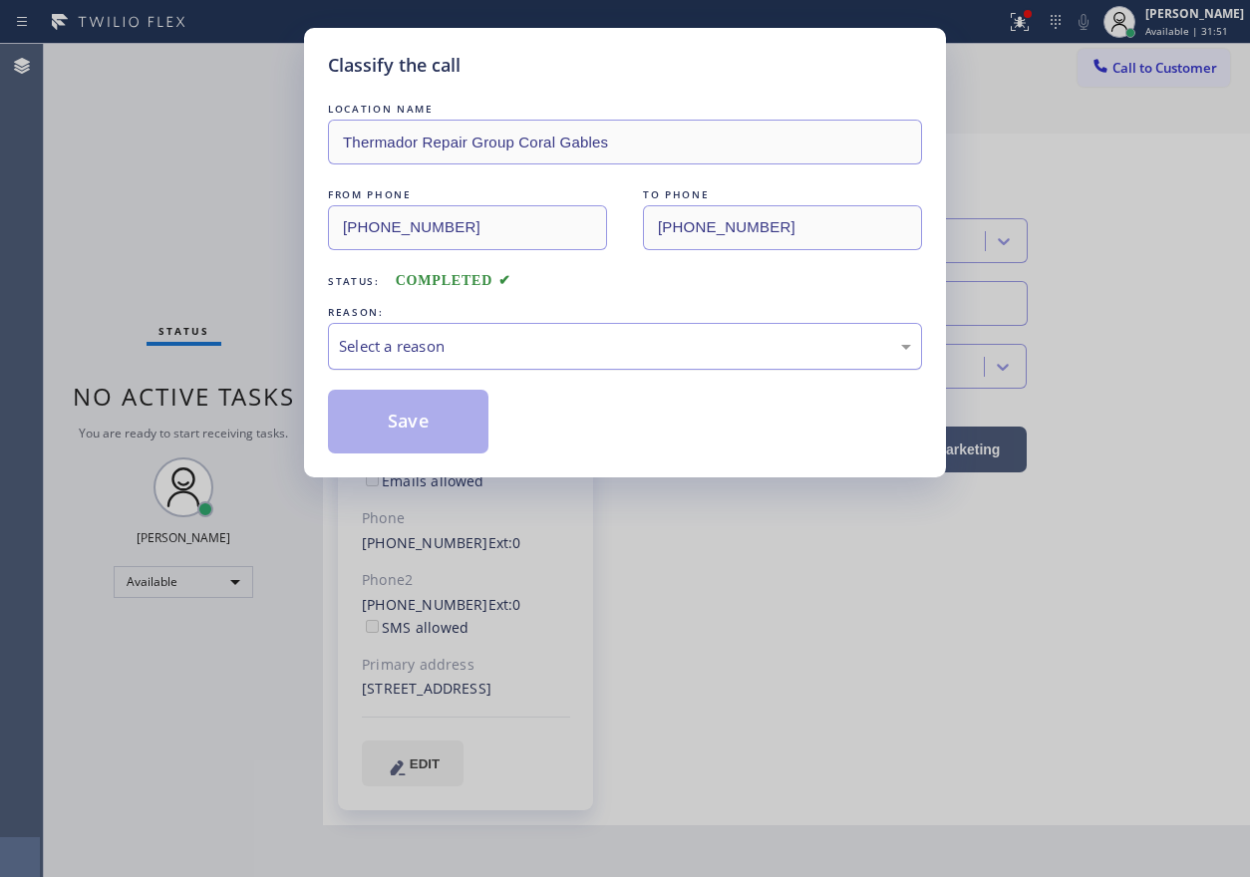
click at [533, 347] on div "Select a reason" at bounding box center [625, 346] width 572 height 23
click at [430, 444] on button "Save" at bounding box center [408, 422] width 161 height 64
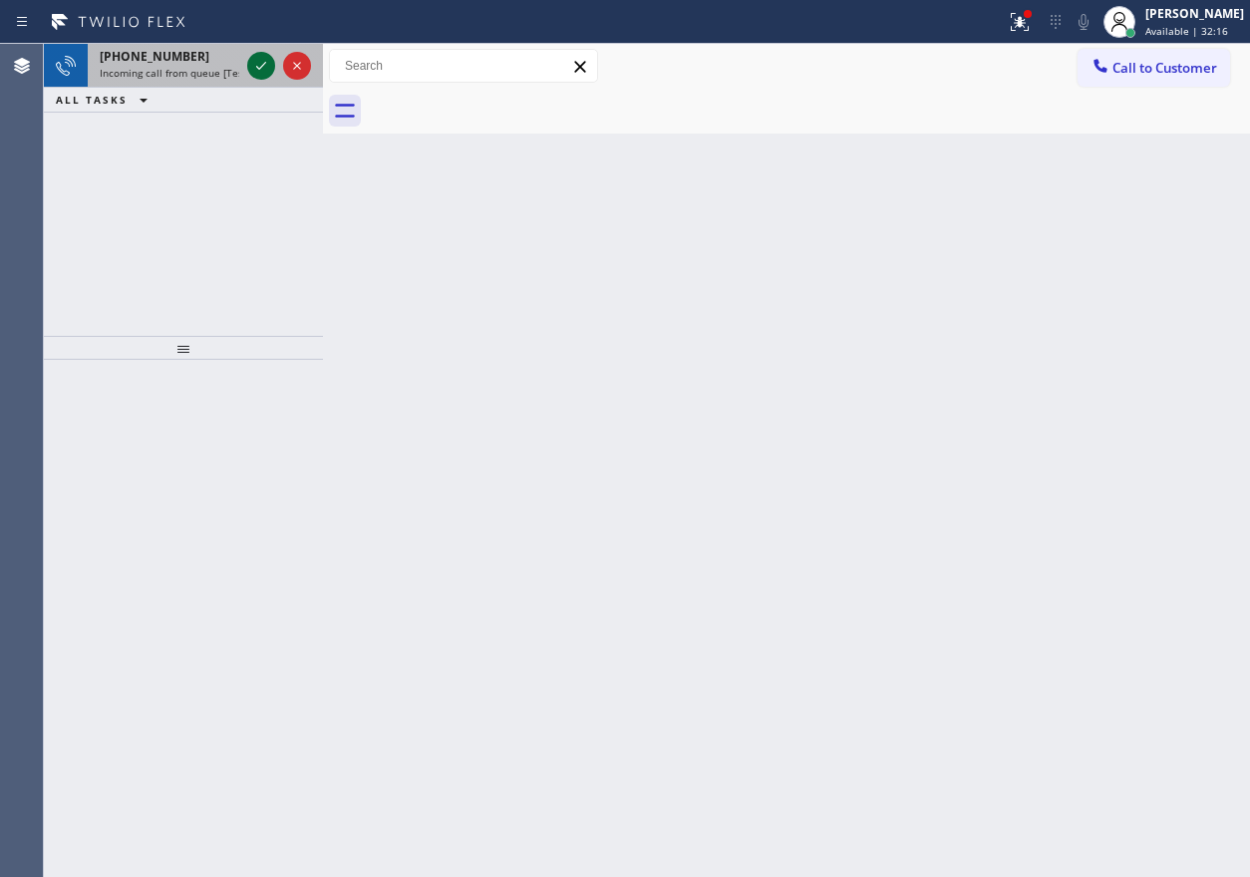
click at [257, 74] on icon at bounding box center [261, 66] width 24 height 24
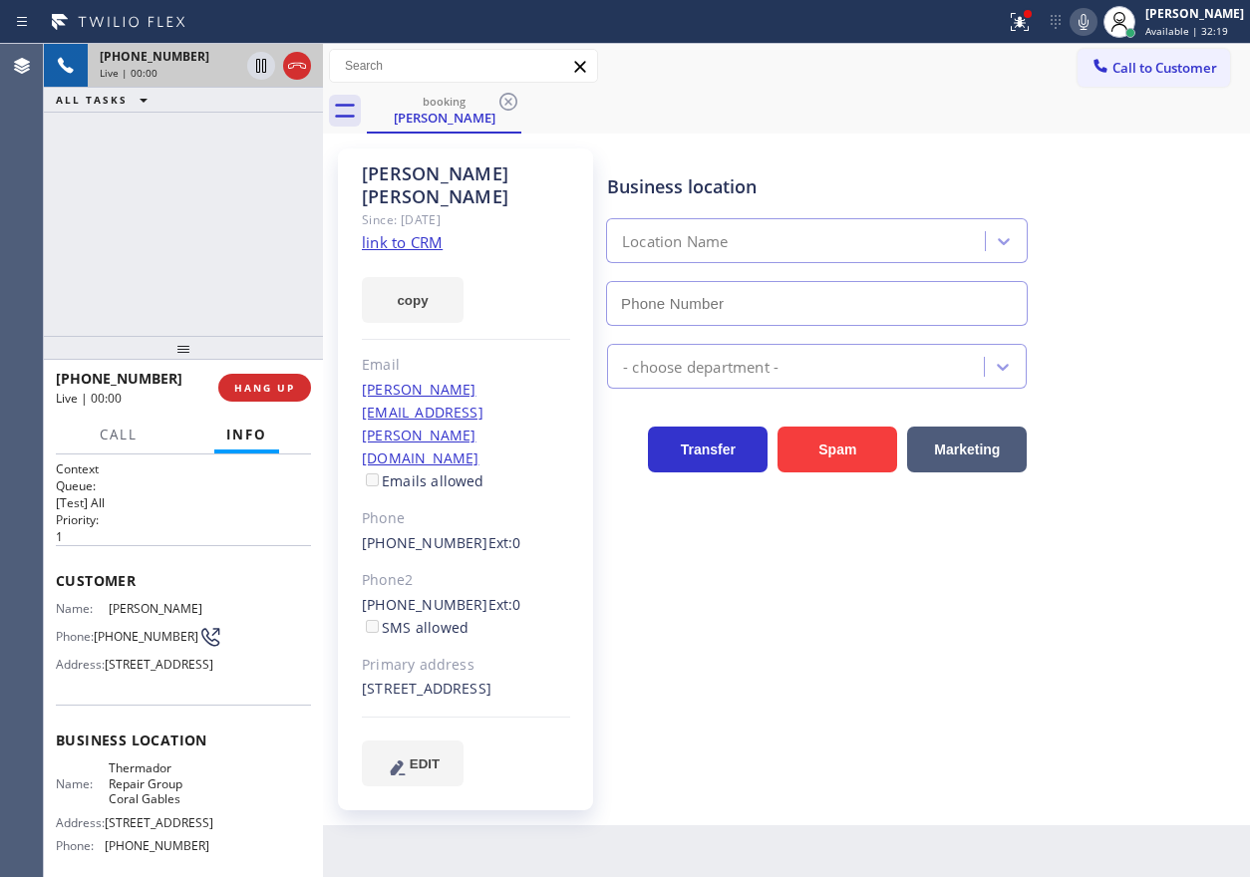
type input "[PHONE_NUMBER]"
click at [109, 807] on span "Thermador Repair Group Coral Gables" at bounding box center [159, 784] width 100 height 46
click at [856, 316] on input "[PHONE_NUMBER]" at bounding box center [817, 303] width 422 height 45
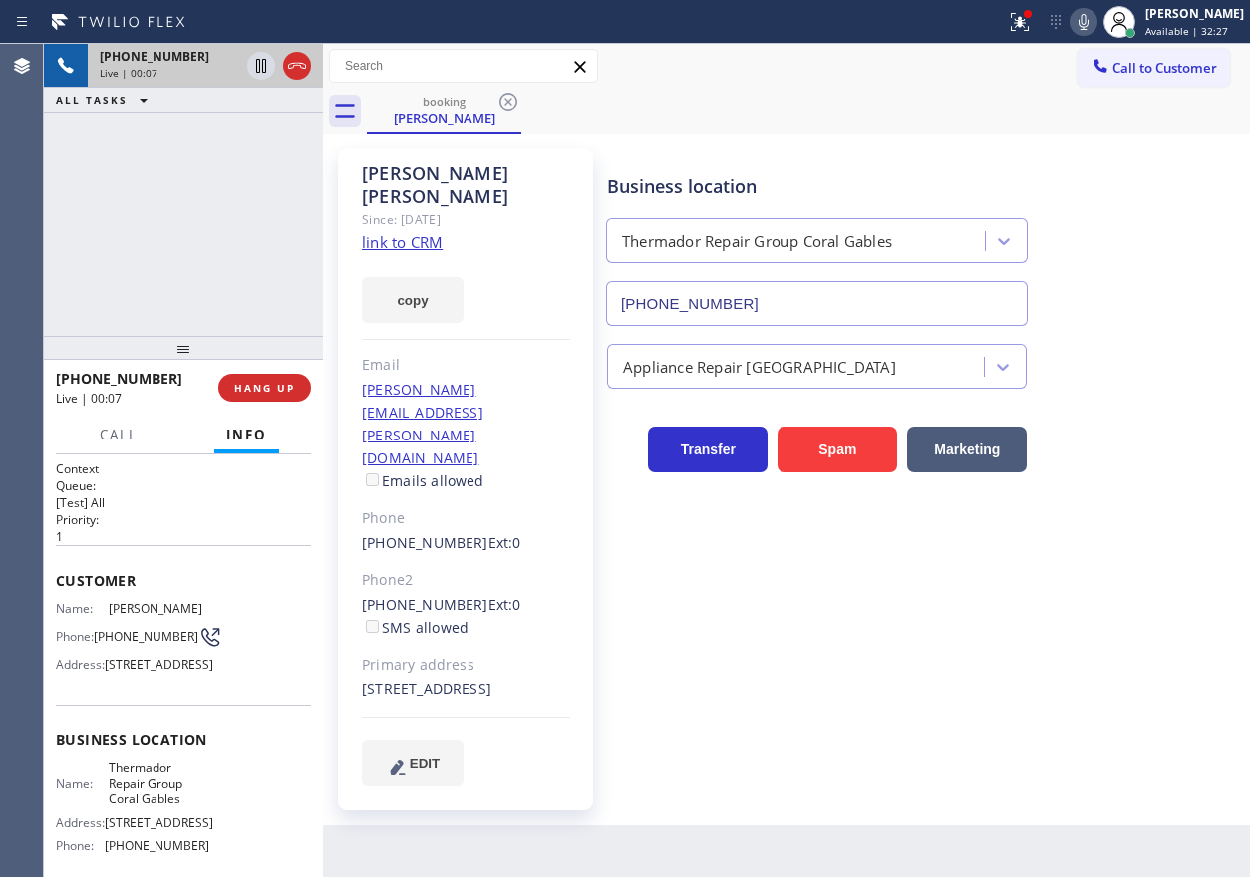
click at [856, 316] on input "[PHONE_NUMBER]" at bounding box center [817, 303] width 422 height 45
click at [419, 232] on link "link to CRM" at bounding box center [402, 242] width 81 height 20
click at [1096, 17] on icon at bounding box center [1084, 22] width 24 height 24
click at [262, 61] on icon at bounding box center [261, 66] width 10 height 14
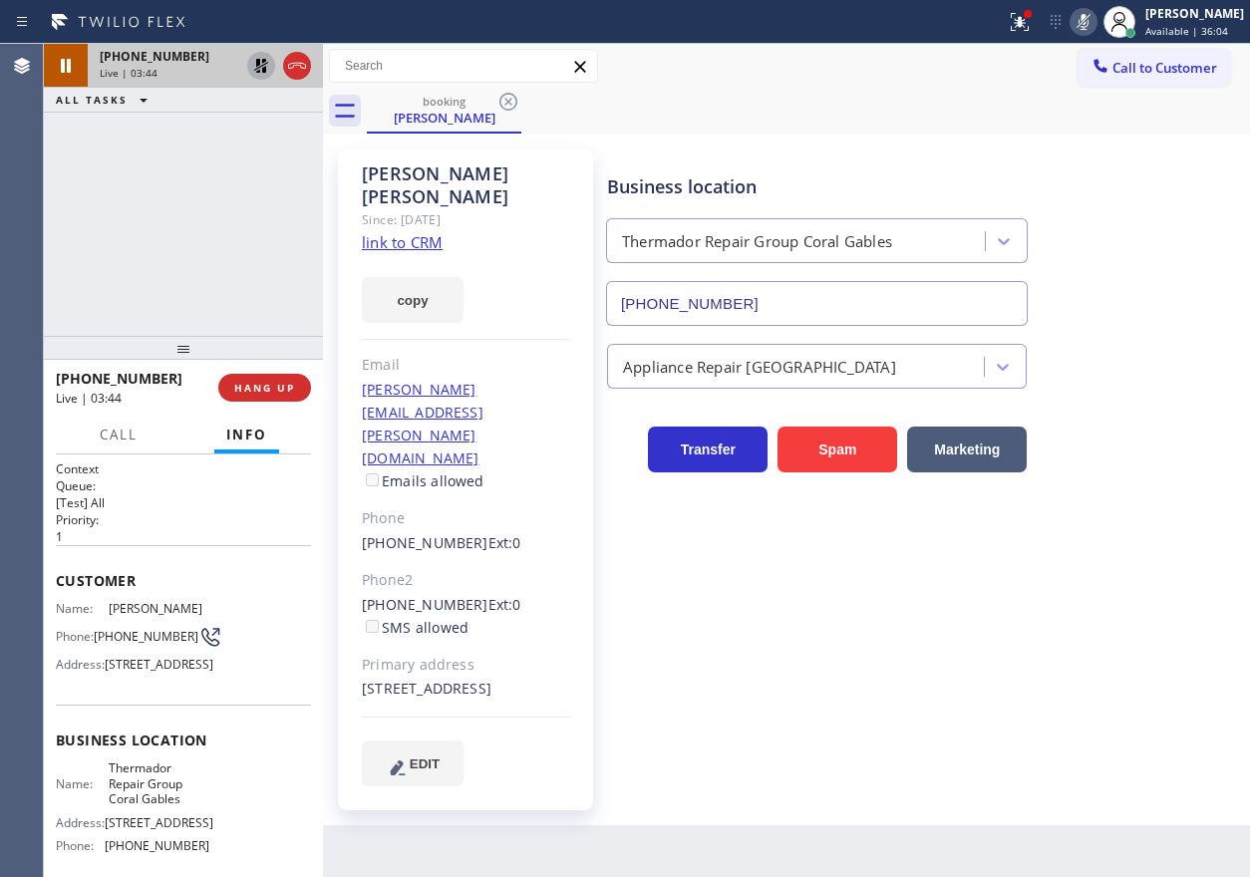
click at [252, 73] on icon at bounding box center [261, 66] width 24 height 24
click at [1096, 13] on icon at bounding box center [1084, 22] width 24 height 24
click at [1101, 225] on div "Business location Thermador Repair Group Coral Gables [PHONE_NUMBER]" at bounding box center [924, 236] width 642 height 180
click at [135, 644] on span "[PHONE_NUMBER]" at bounding box center [146, 636] width 105 height 15
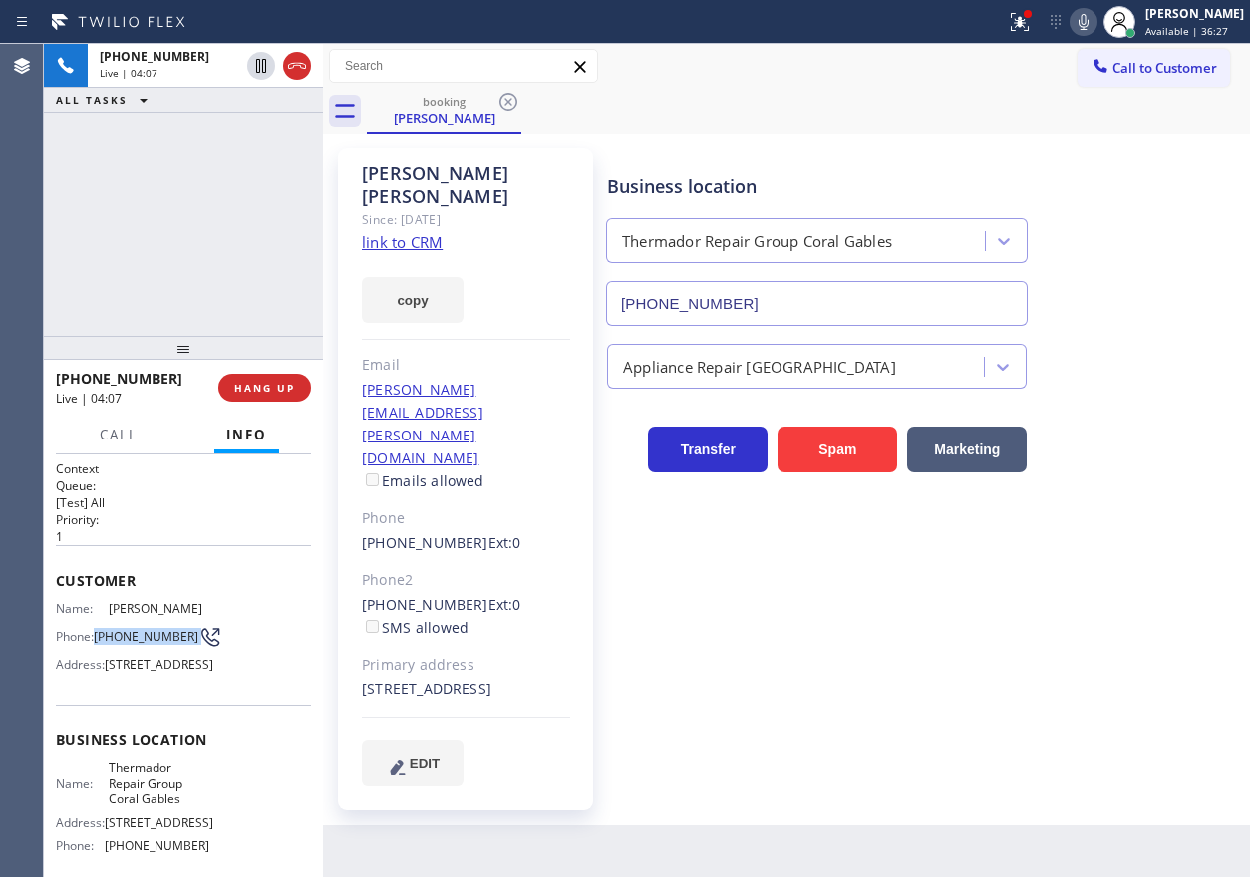
click at [135, 644] on span "[PHONE_NUMBER]" at bounding box center [146, 636] width 105 height 15
click at [1042, 482] on div "Business location Thermador Repair Group Coral Gables [PHONE_NUMBER] Appliance …" at bounding box center [924, 467] width 642 height 627
drag, startPoint x: 289, startPoint y: 386, endPoint x: 323, endPoint y: 380, distance: 34.4
click at [290, 386] on span "HANG UP" at bounding box center [264, 388] width 61 height 14
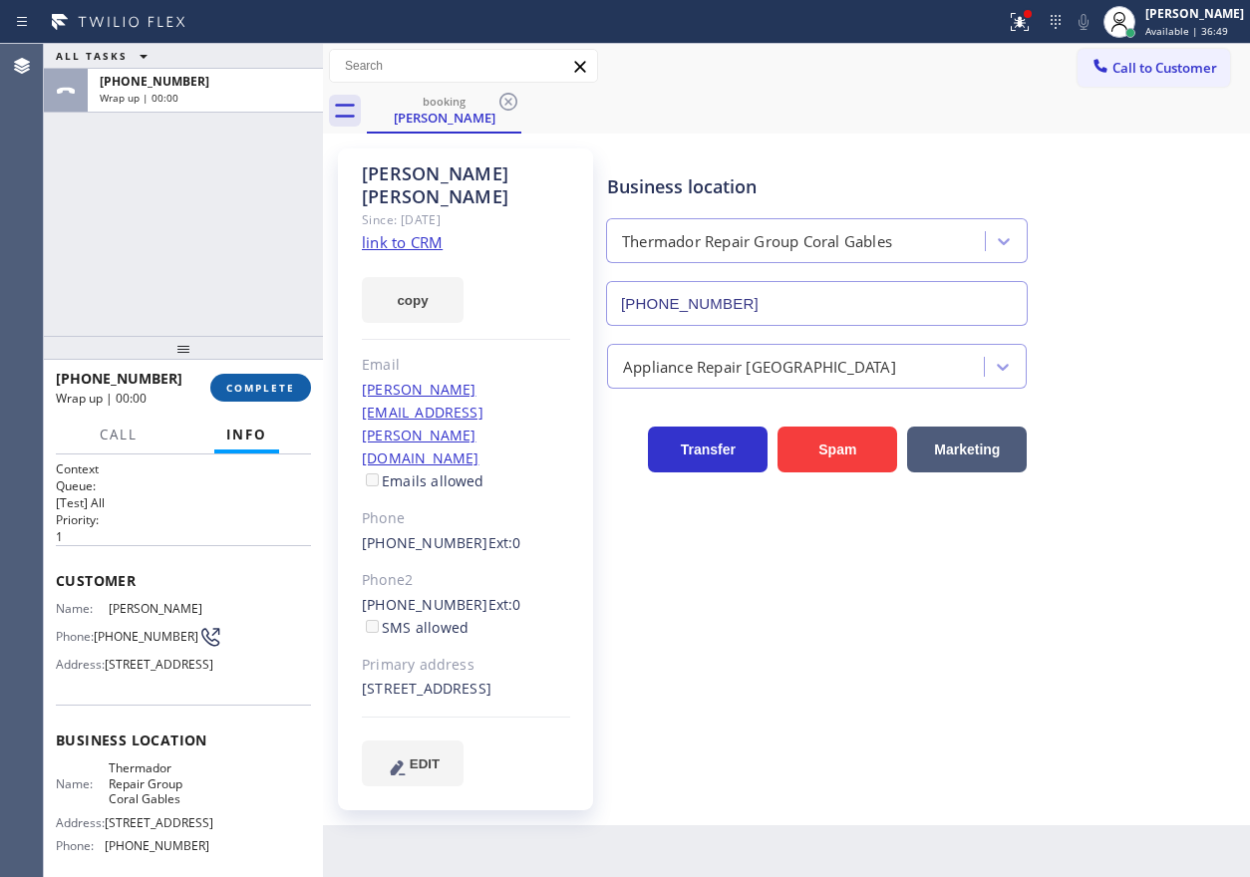
click at [298, 388] on button "COMPLETE" at bounding box center [260, 388] width 101 height 28
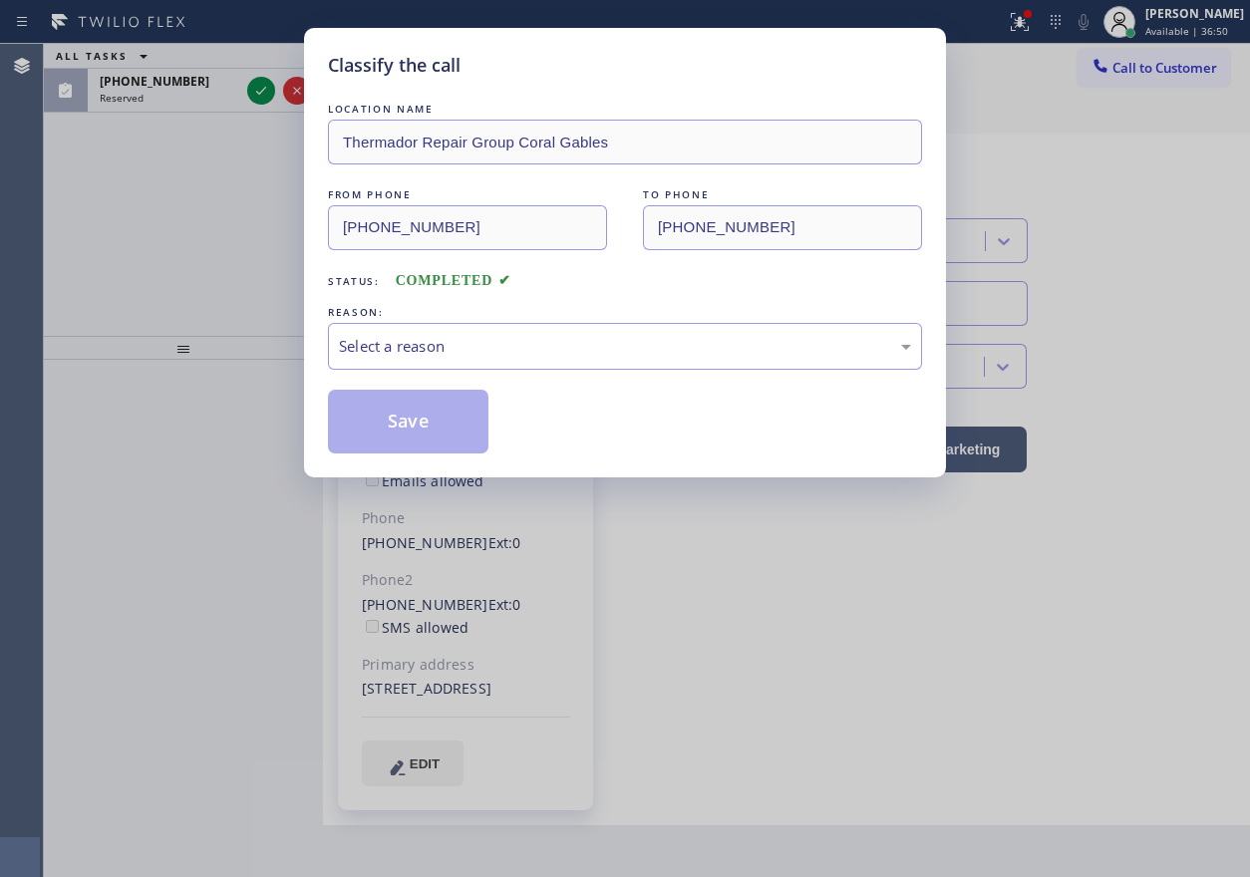
click at [460, 319] on div "REASON:" at bounding box center [625, 312] width 594 height 21
click at [472, 365] on div "Select a reason" at bounding box center [625, 346] width 594 height 47
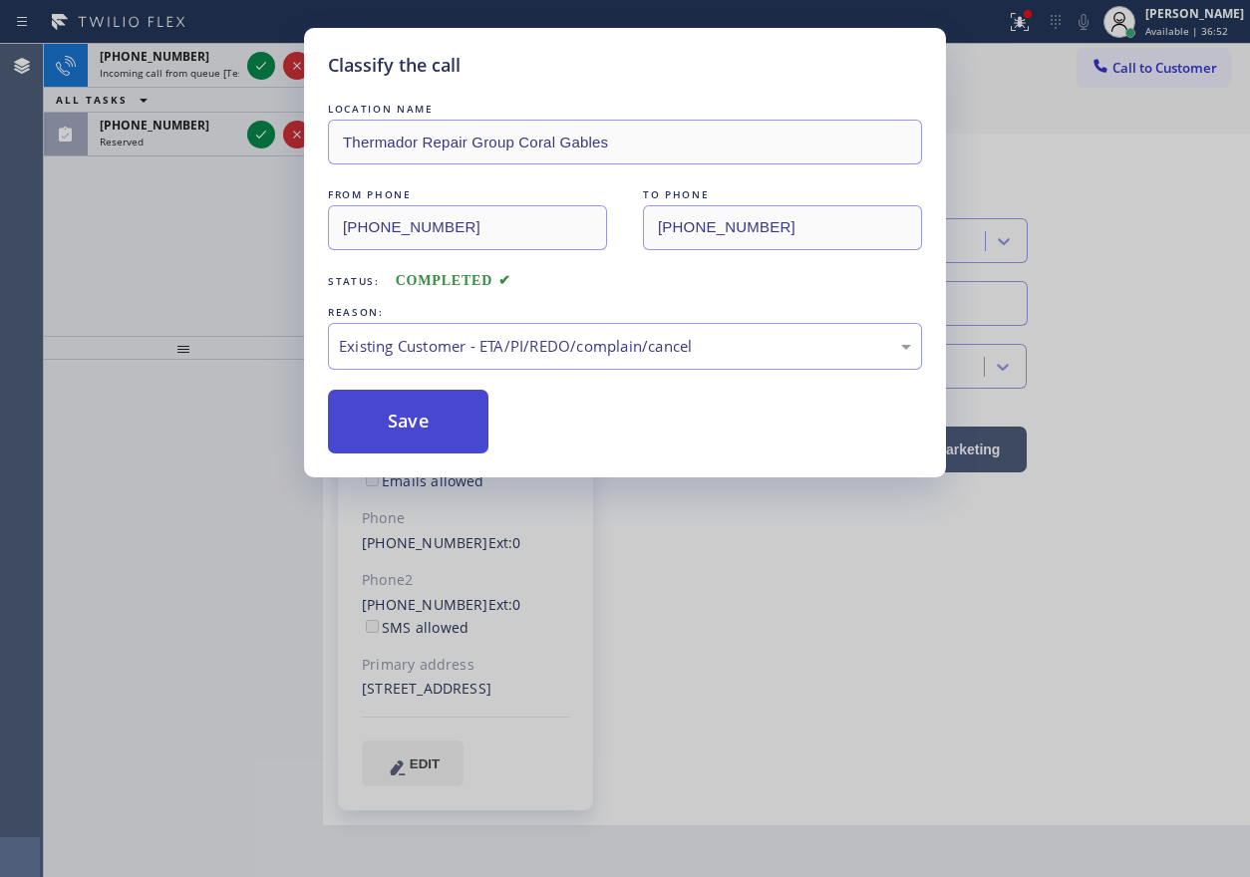
click at [430, 445] on button "Save" at bounding box center [408, 422] width 161 height 64
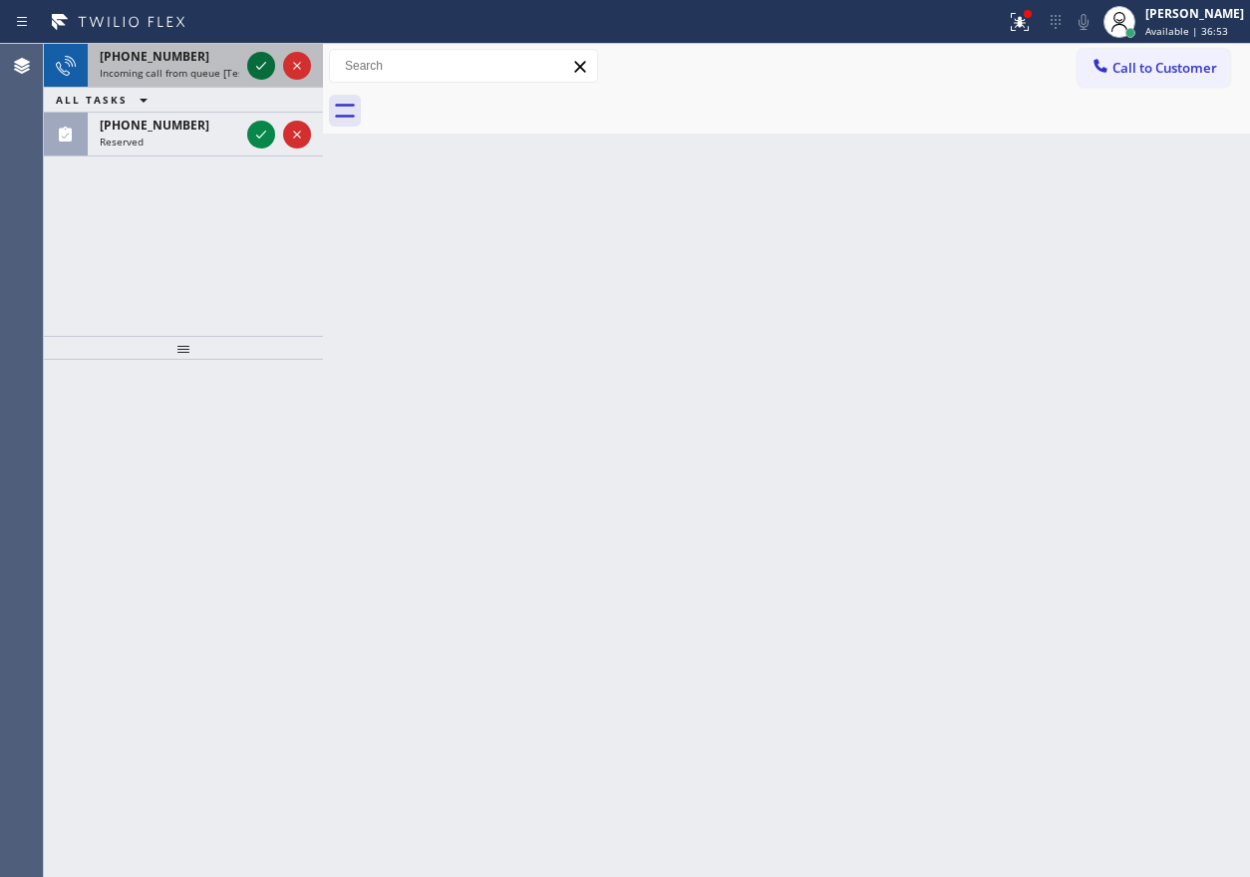
click at [258, 58] on icon at bounding box center [261, 66] width 24 height 24
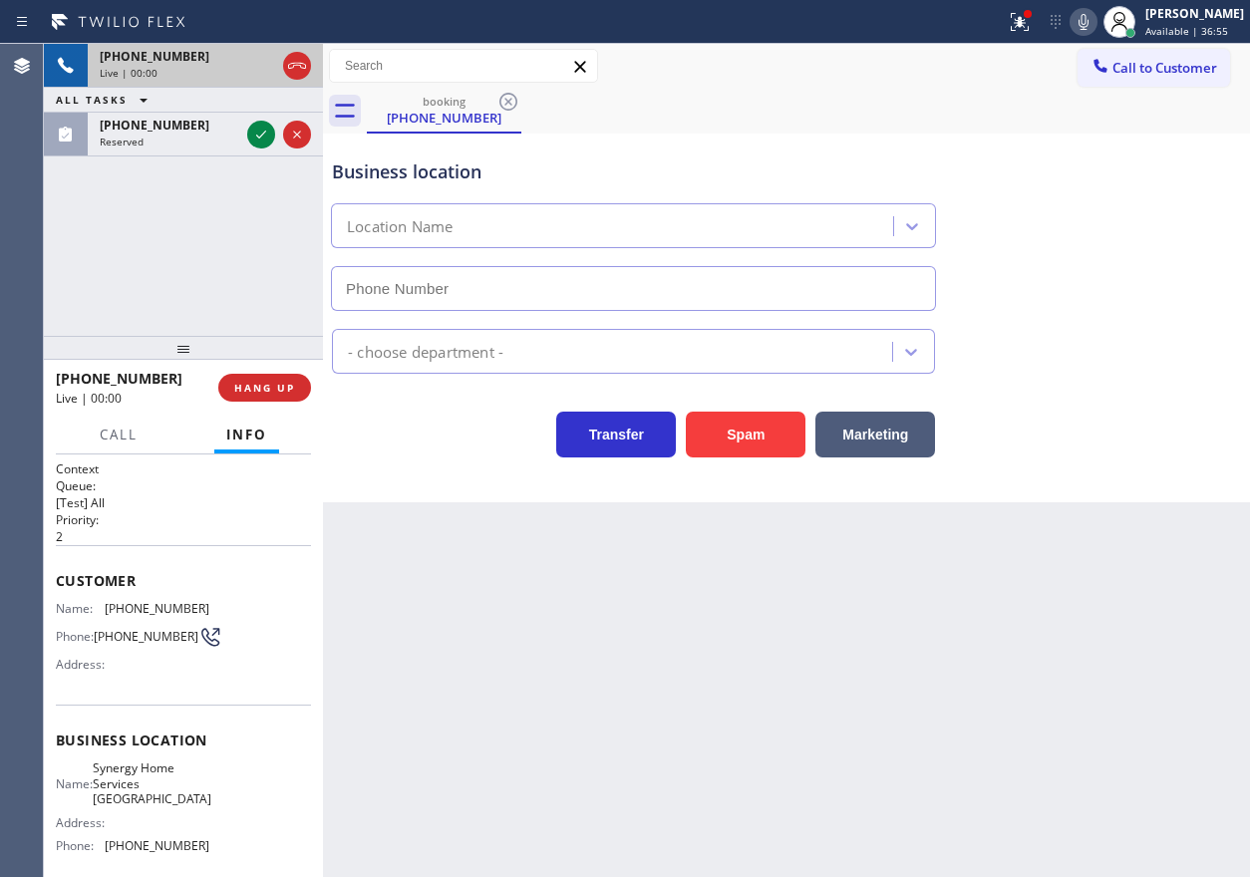
type input "[PHONE_NUMBER]"
click at [260, 388] on span "HANG UP" at bounding box center [264, 388] width 61 height 14
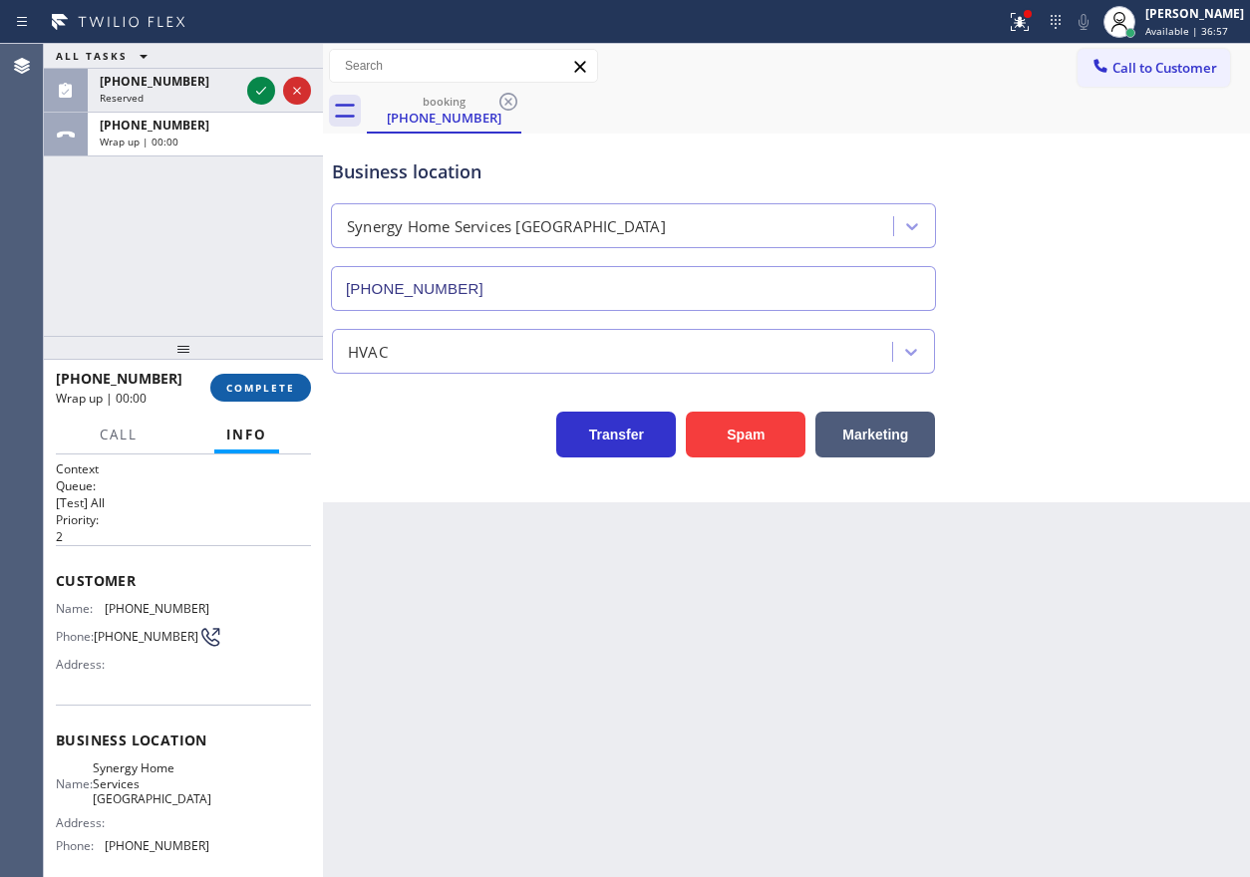
click at [260, 388] on span "COMPLETE" at bounding box center [260, 388] width 69 height 14
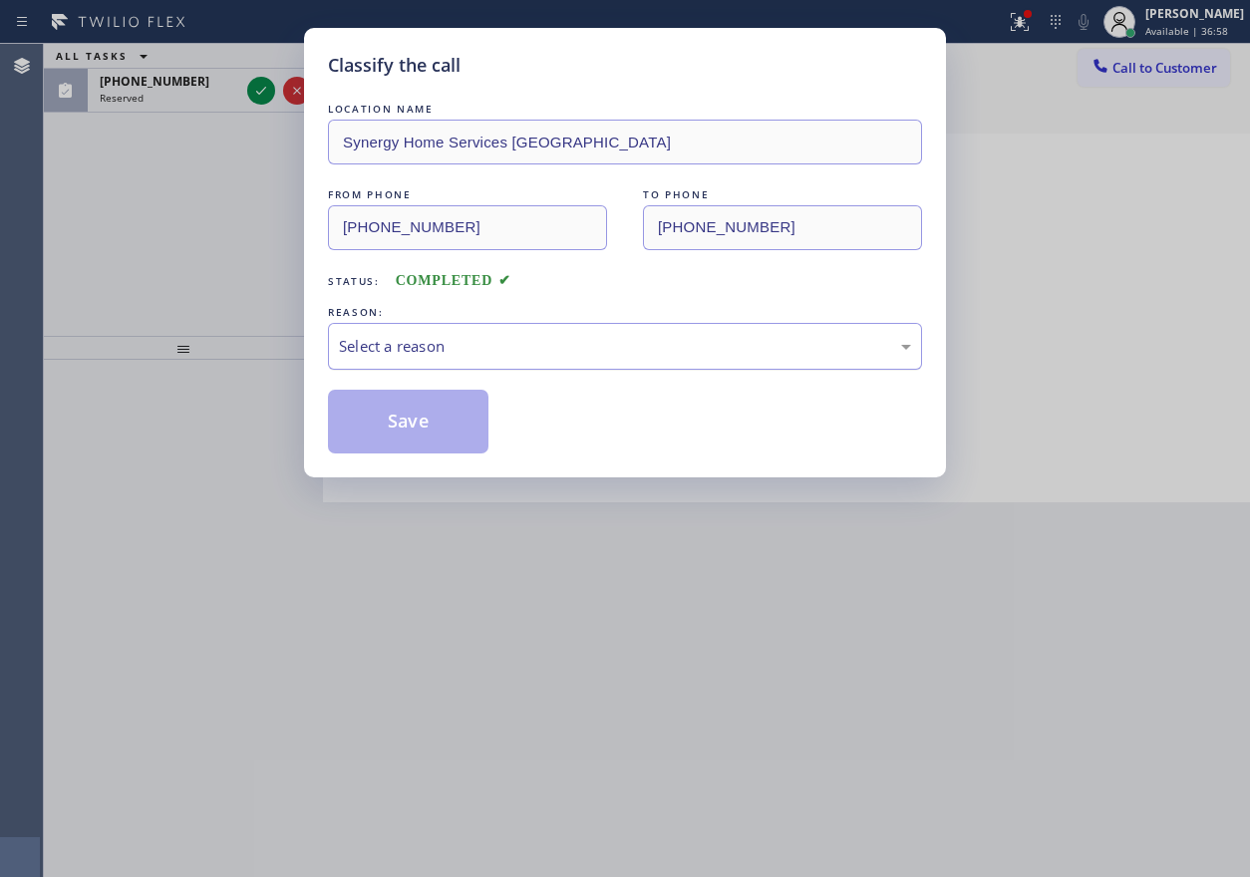
click at [442, 346] on div "Select a reason" at bounding box center [625, 346] width 572 height 23
click at [430, 439] on button "Save" at bounding box center [408, 422] width 161 height 64
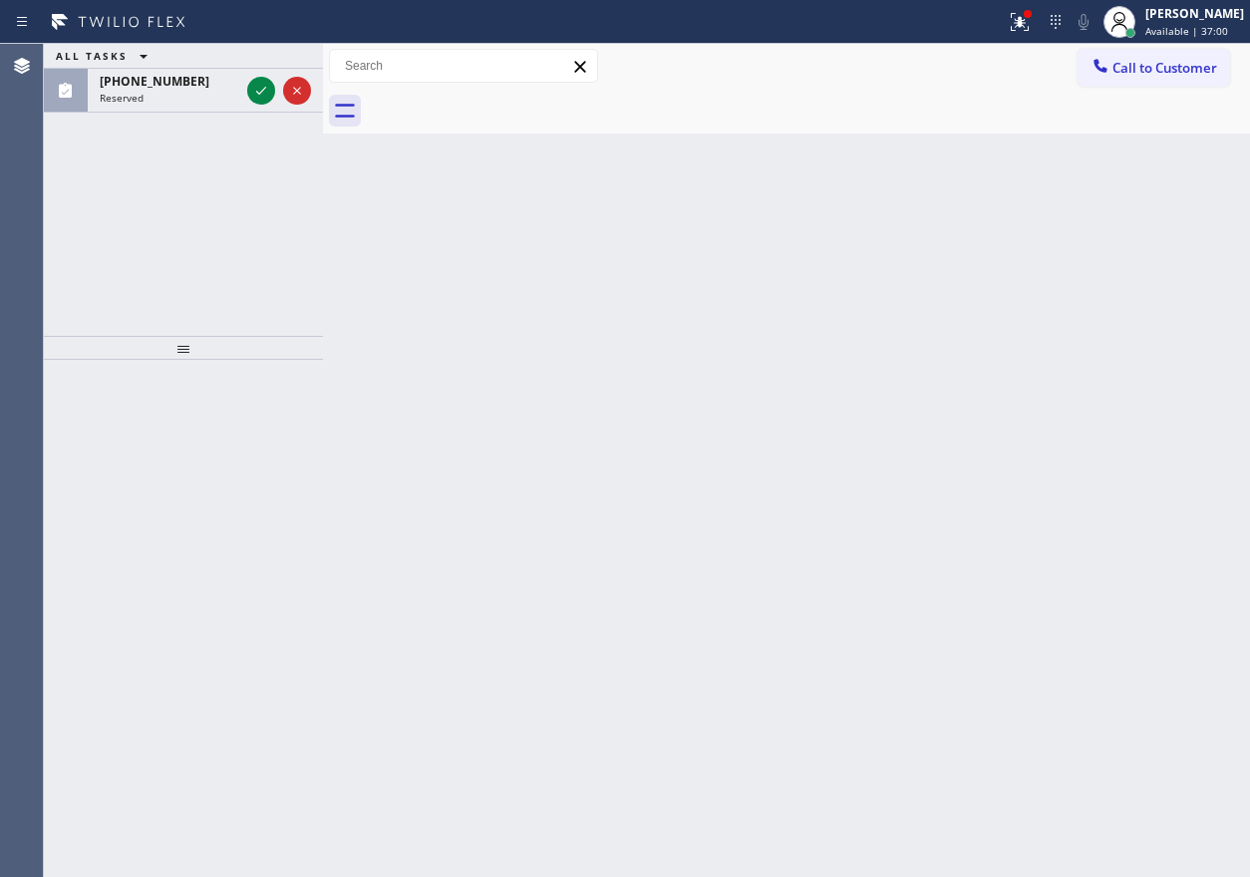
click at [260, 88] on icon at bounding box center [261, 91] width 24 height 24
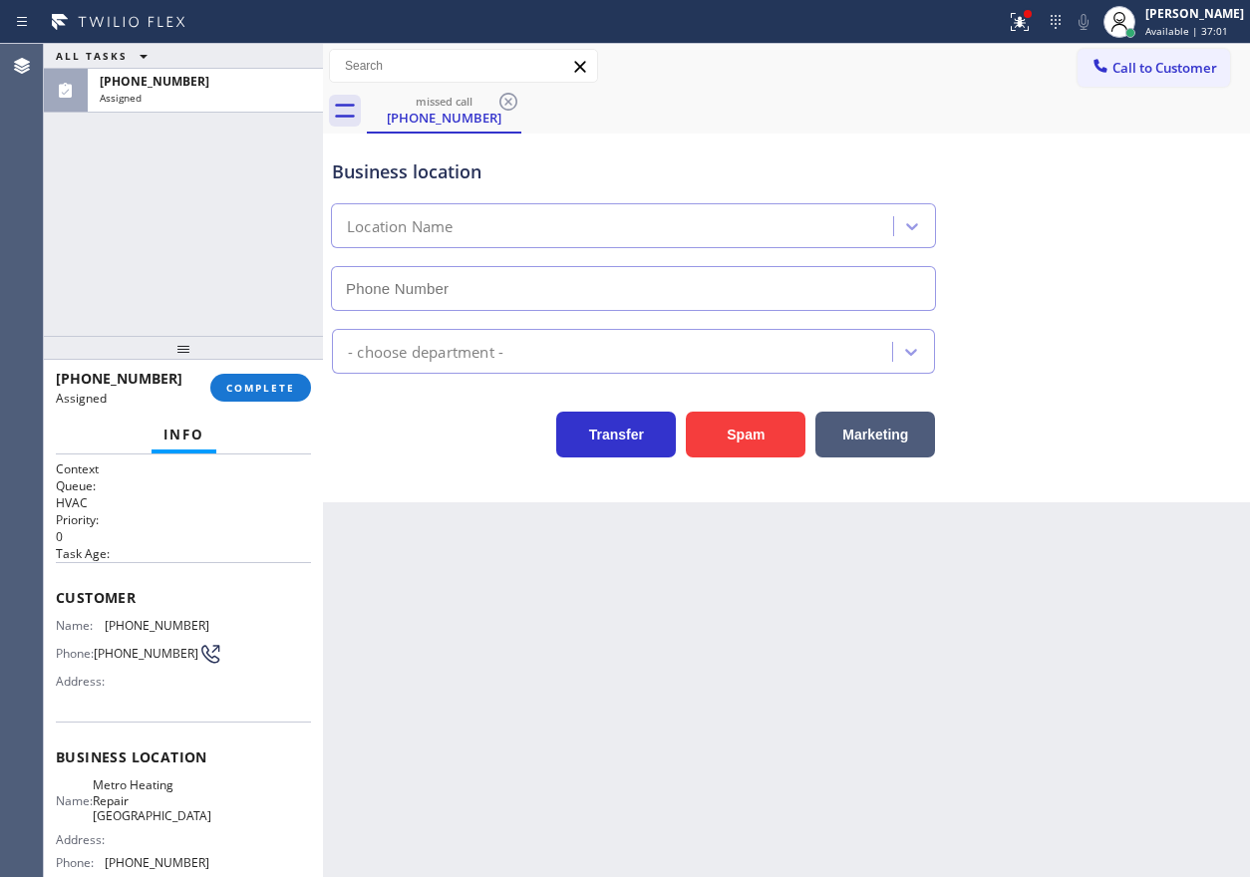
type input "[PHONE_NUMBER]"
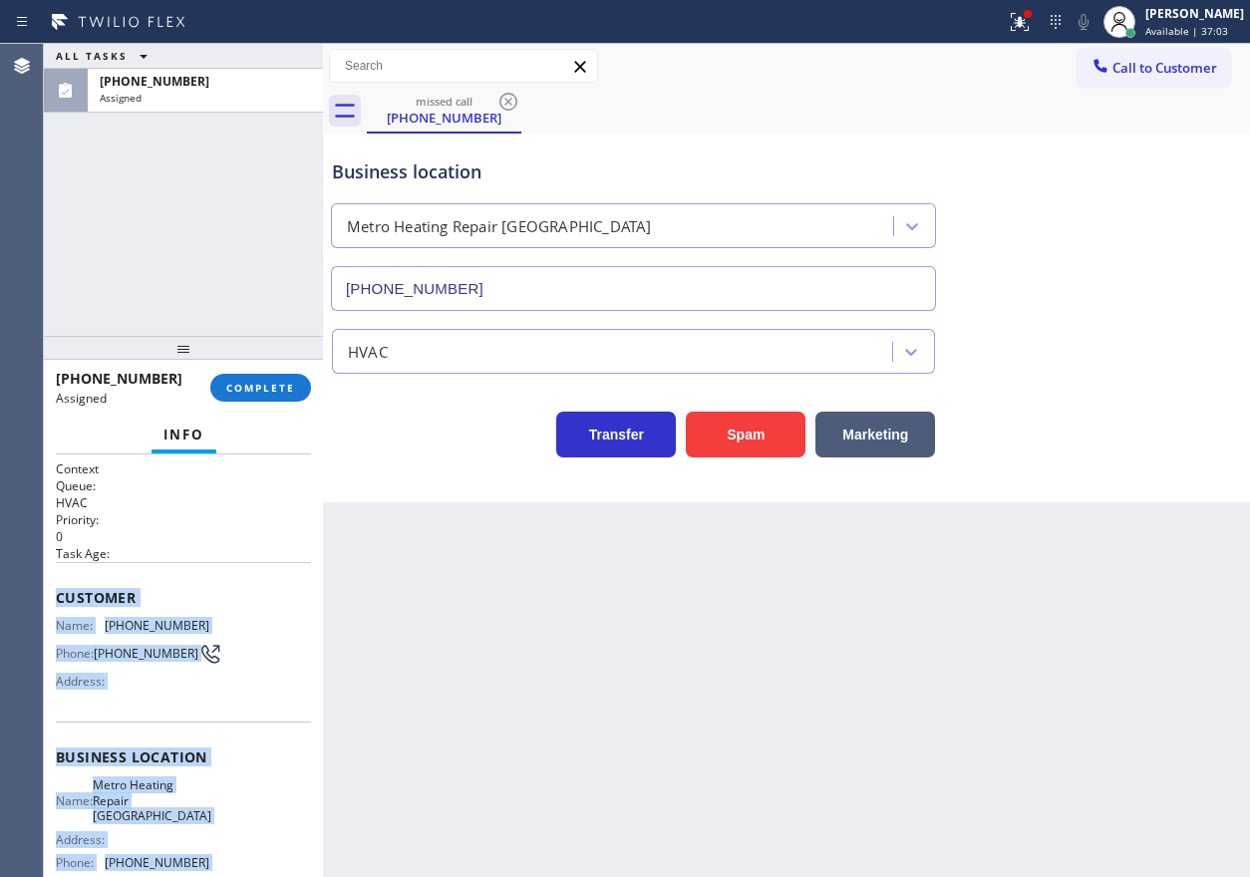
drag, startPoint x: 55, startPoint y: 636, endPoint x: 231, endPoint y: 923, distance: 337.0
click at [231, 876] on html "Status report Issues detected These issues could affect your workflow. Please c…" at bounding box center [625, 438] width 1250 height 877
click at [246, 379] on button "COMPLETE" at bounding box center [260, 388] width 101 height 28
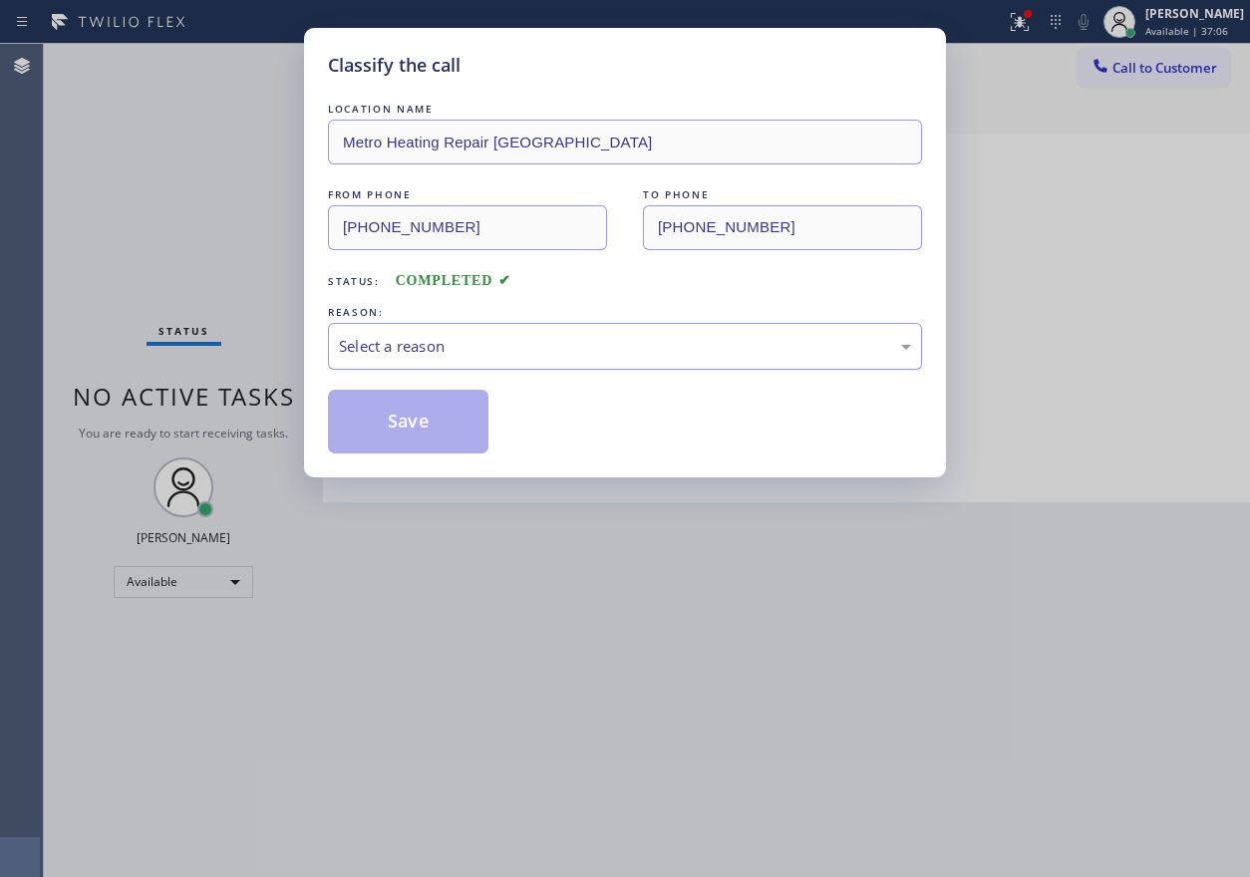
drag, startPoint x: 524, startPoint y: 337, endPoint x: 519, endPoint y: 360, distance: 23.5
click at [524, 339] on div "Select a reason" at bounding box center [625, 346] width 572 height 23
click at [422, 424] on button "Save" at bounding box center [408, 422] width 161 height 64
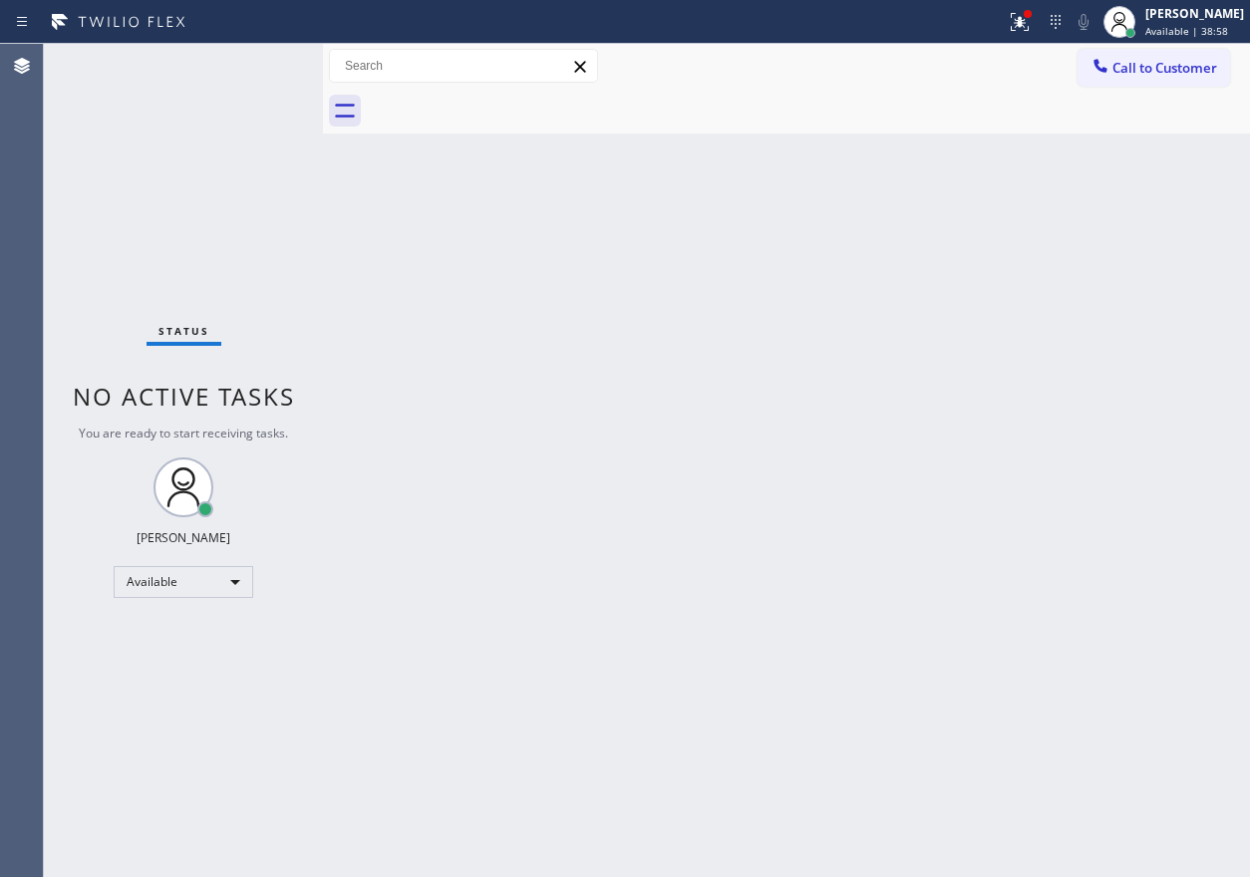
click at [1131, 375] on div "Back to Dashboard Change Sender ID Customers Technicians Select a contact Outbo…" at bounding box center [786, 460] width 927 height 833
click at [1105, 354] on div "Back to Dashboard Change Sender ID Customers Technicians Select a contact Outbo…" at bounding box center [786, 460] width 927 height 833
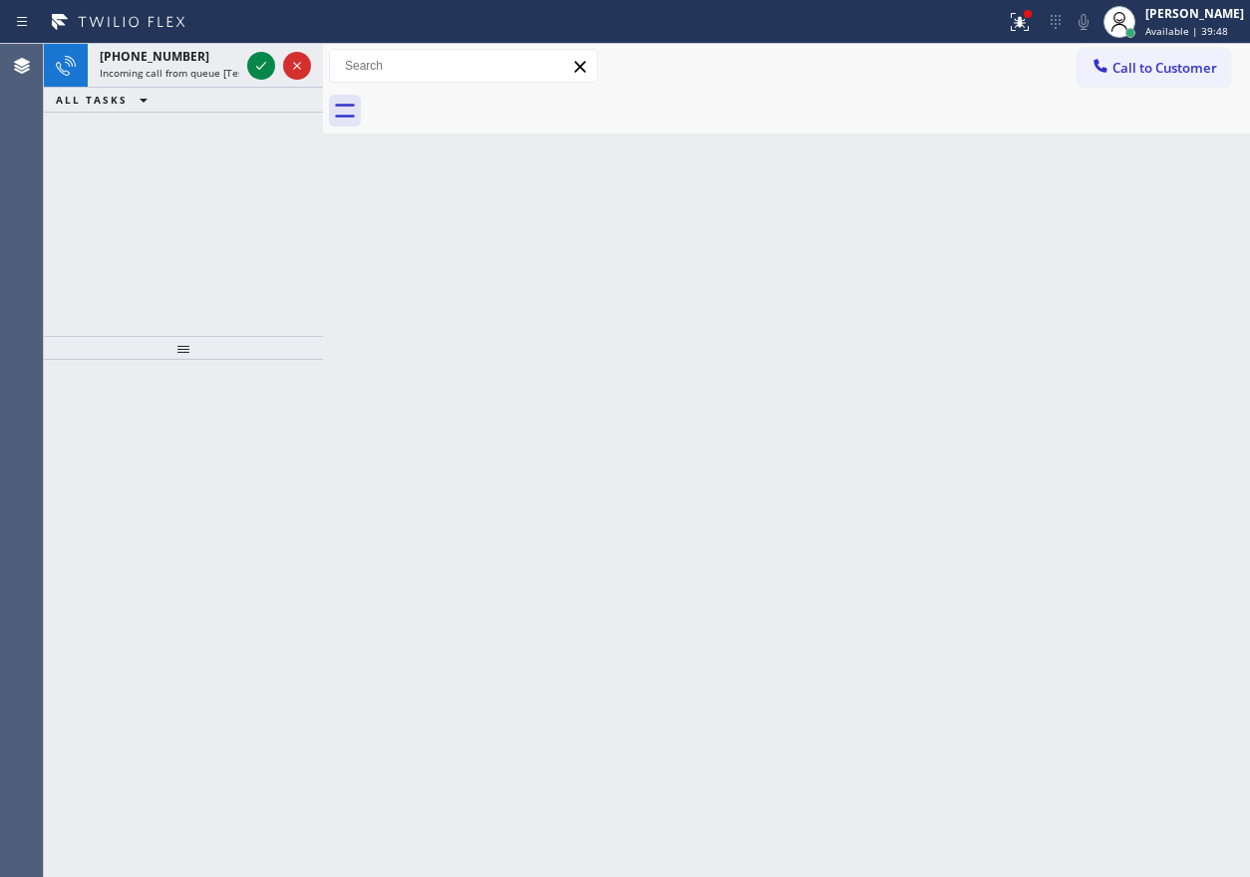
click at [1084, 301] on div "Back to Dashboard Change Sender ID Customers Technicians Select a contact Outbo…" at bounding box center [786, 460] width 927 height 833
click at [257, 64] on icon at bounding box center [261, 66] width 24 height 24
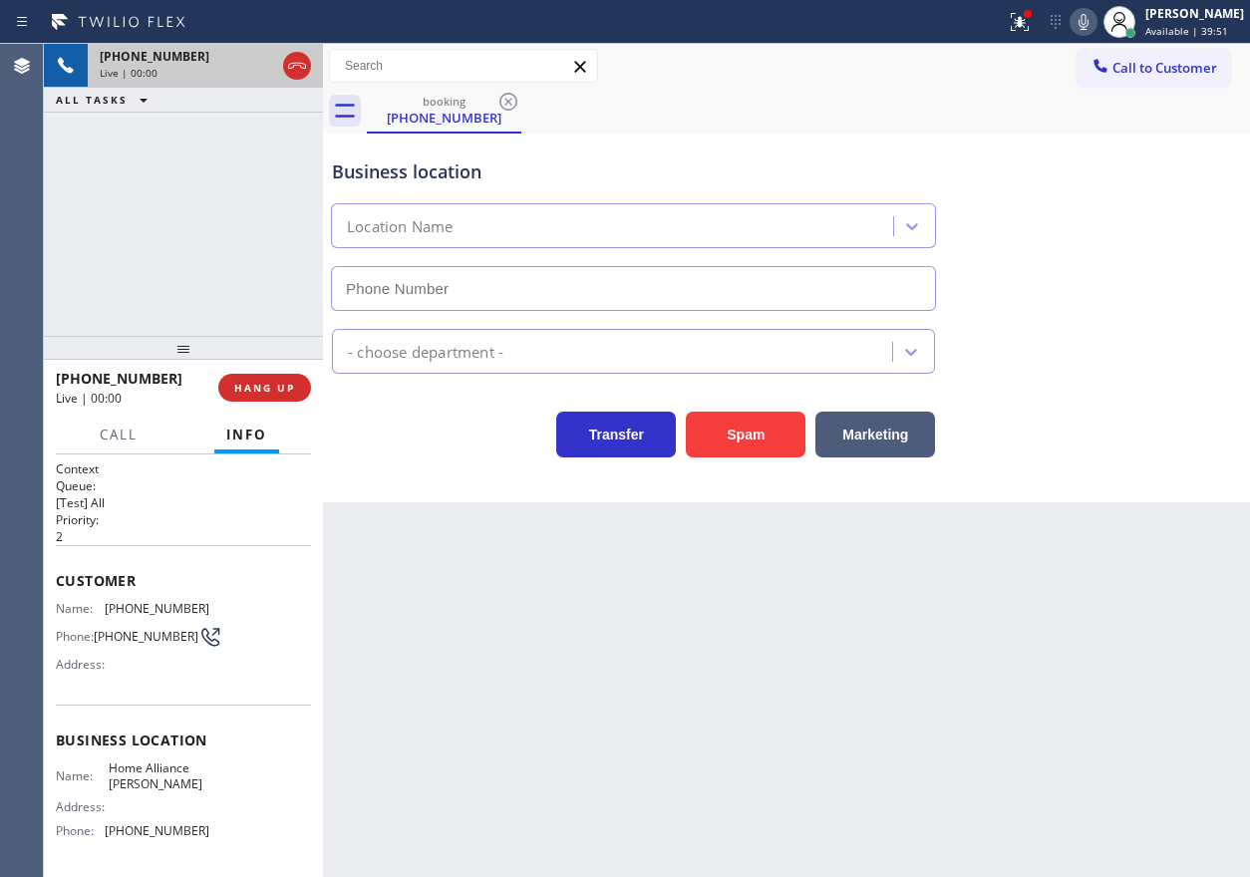
type input "[PHONE_NUMBER]"
click at [279, 392] on span "HANG UP" at bounding box center [264, 388] width 61 height 14
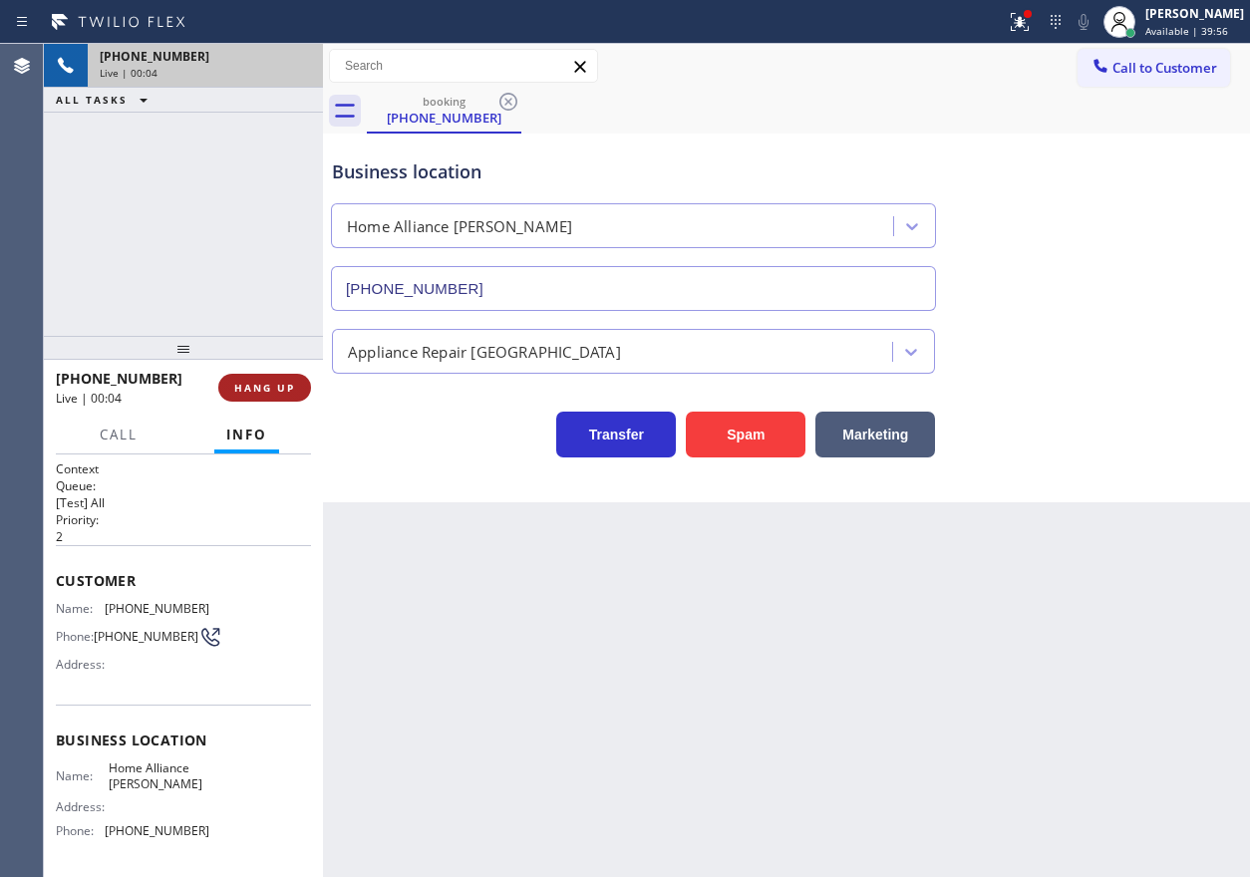
click at [279, 392] on span "HANG UP" at bounding box center [264, 388] width 61 height 14
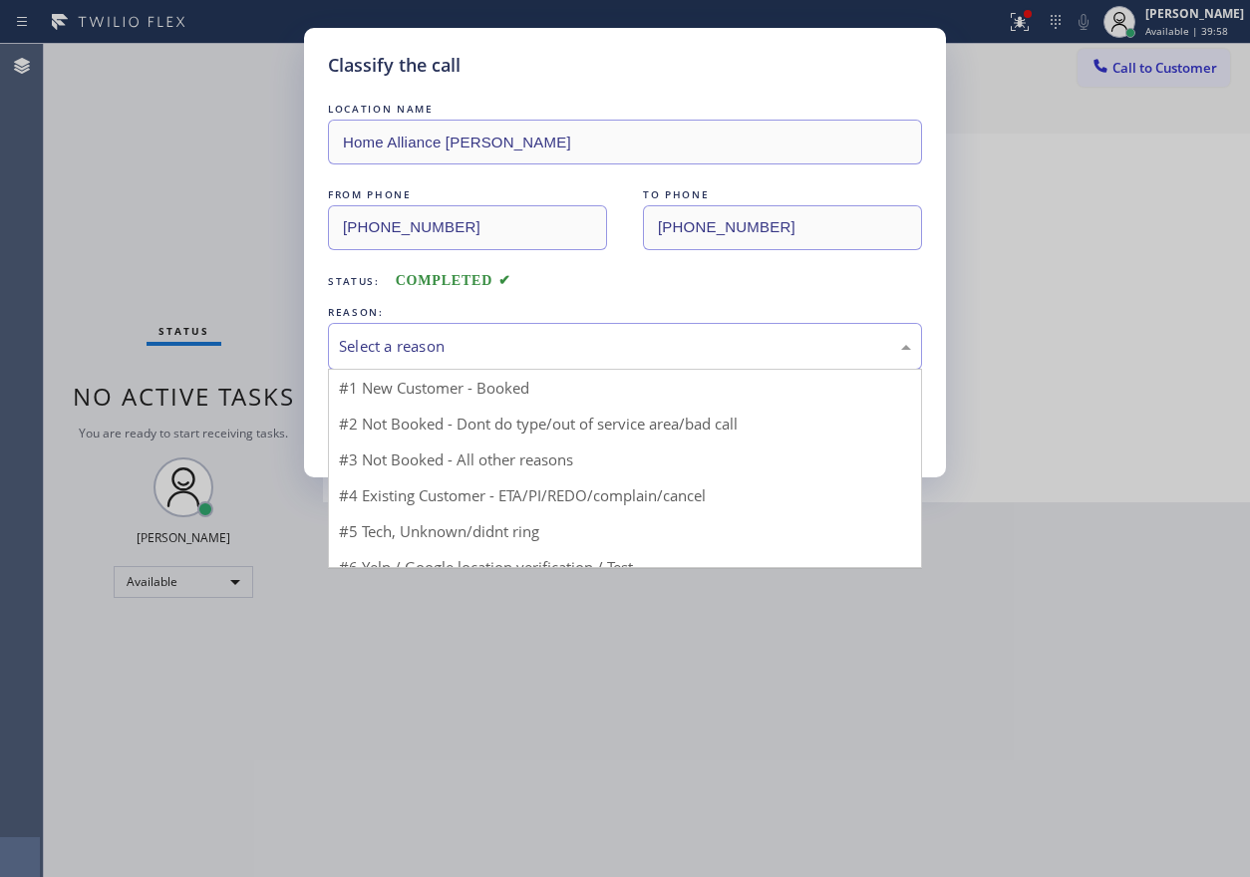
click at [465, 360] on div "Select a reason" at bounding box center [625, 346] width 594 height 47
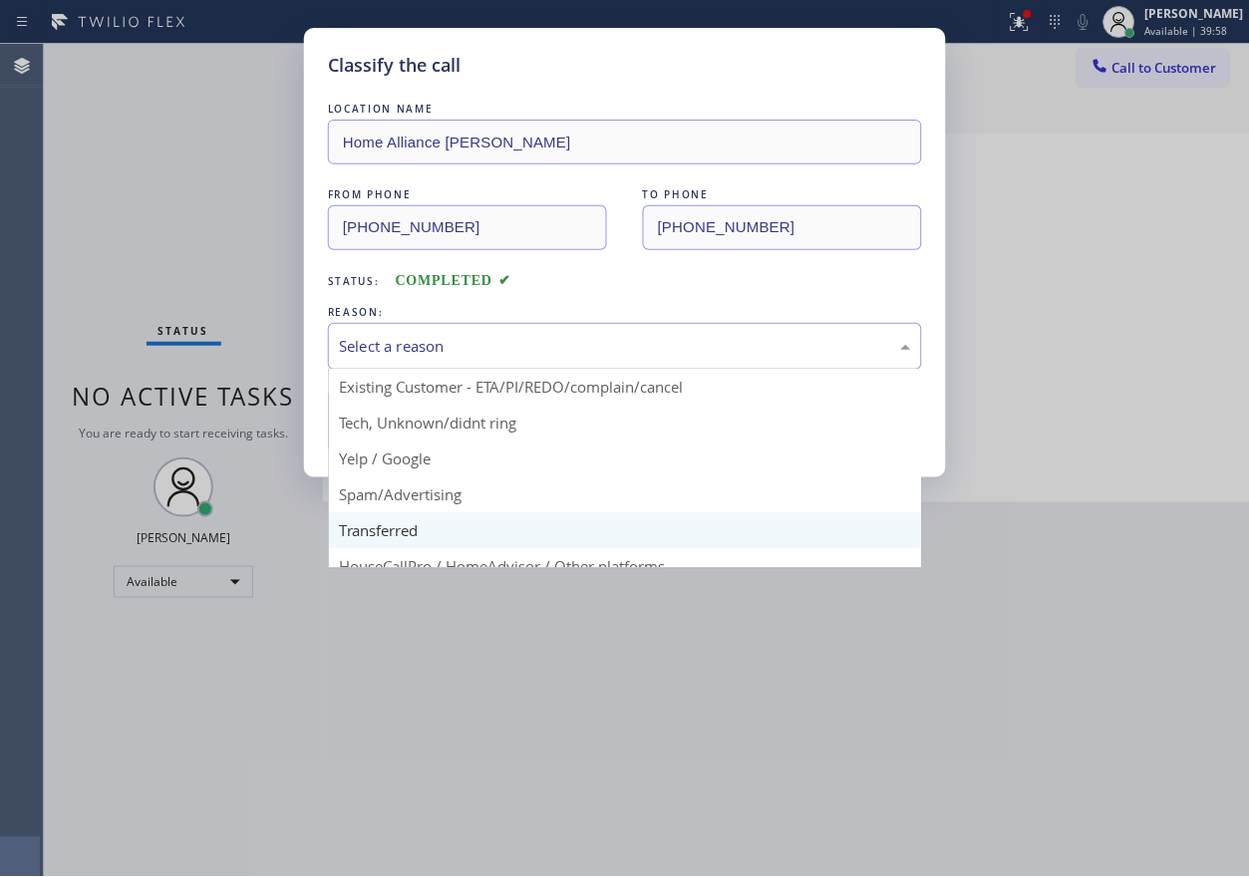
scroll to position [126, 0]
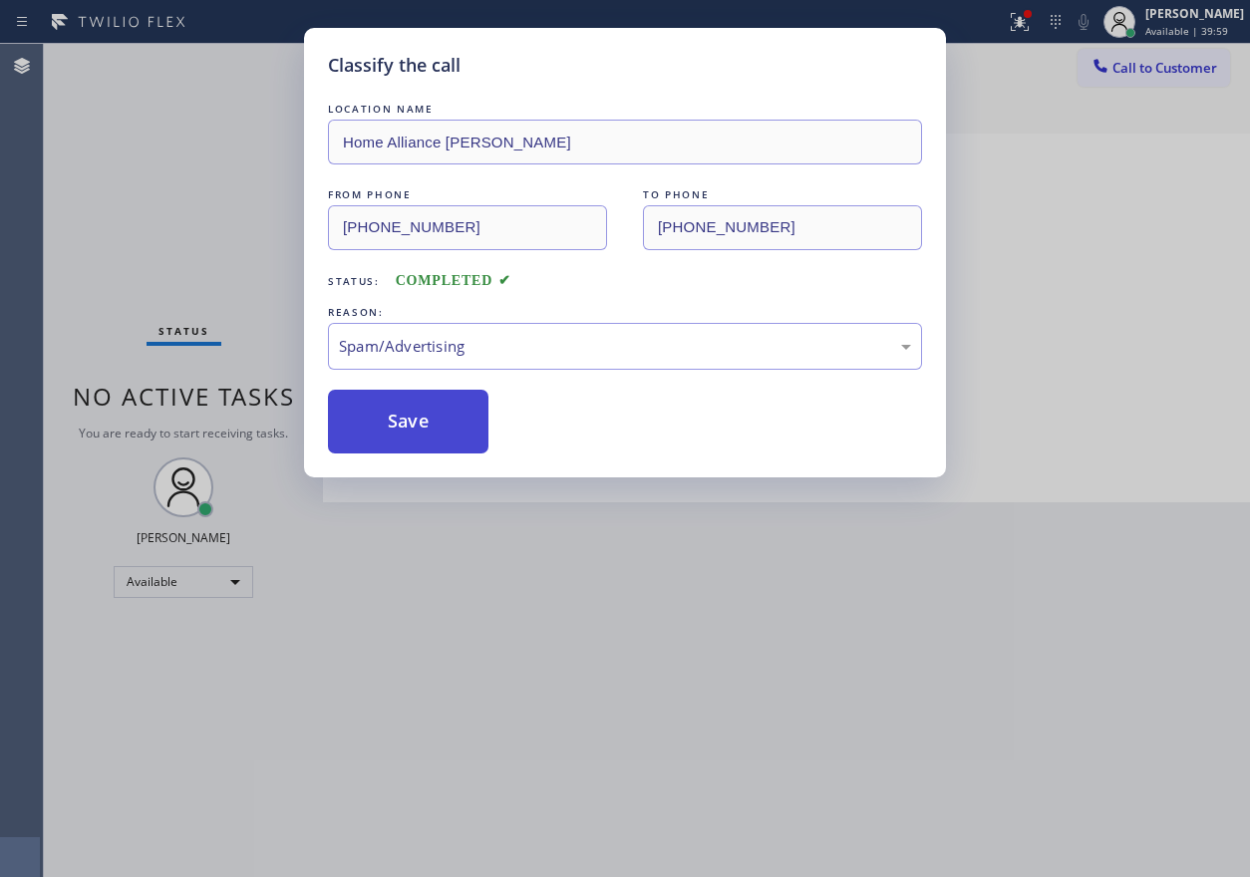
click at [410, 399] on button "Save" at bounding box center [408, 422] width 161 height 64
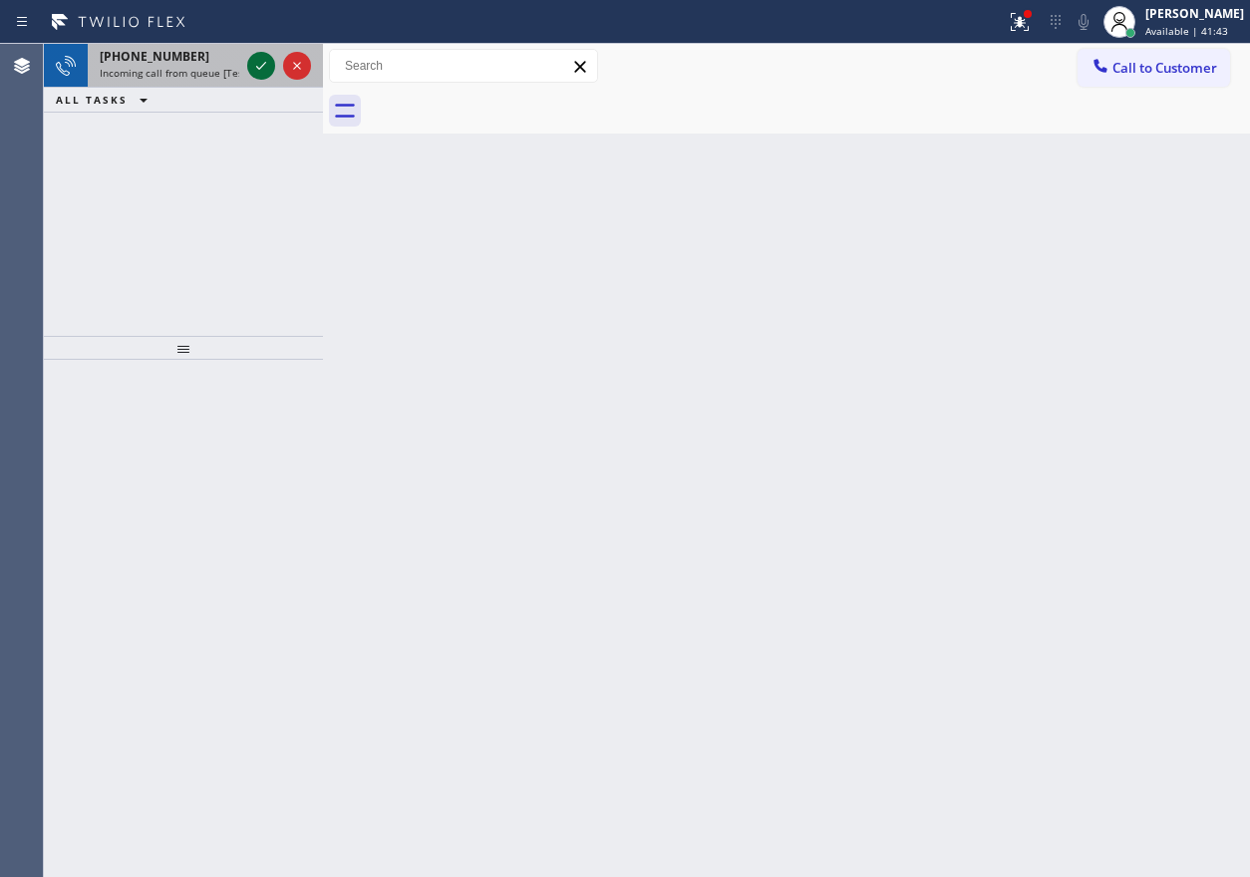
click at [259, 66] on icon at bounding box center [261, 66] width 24 height 24
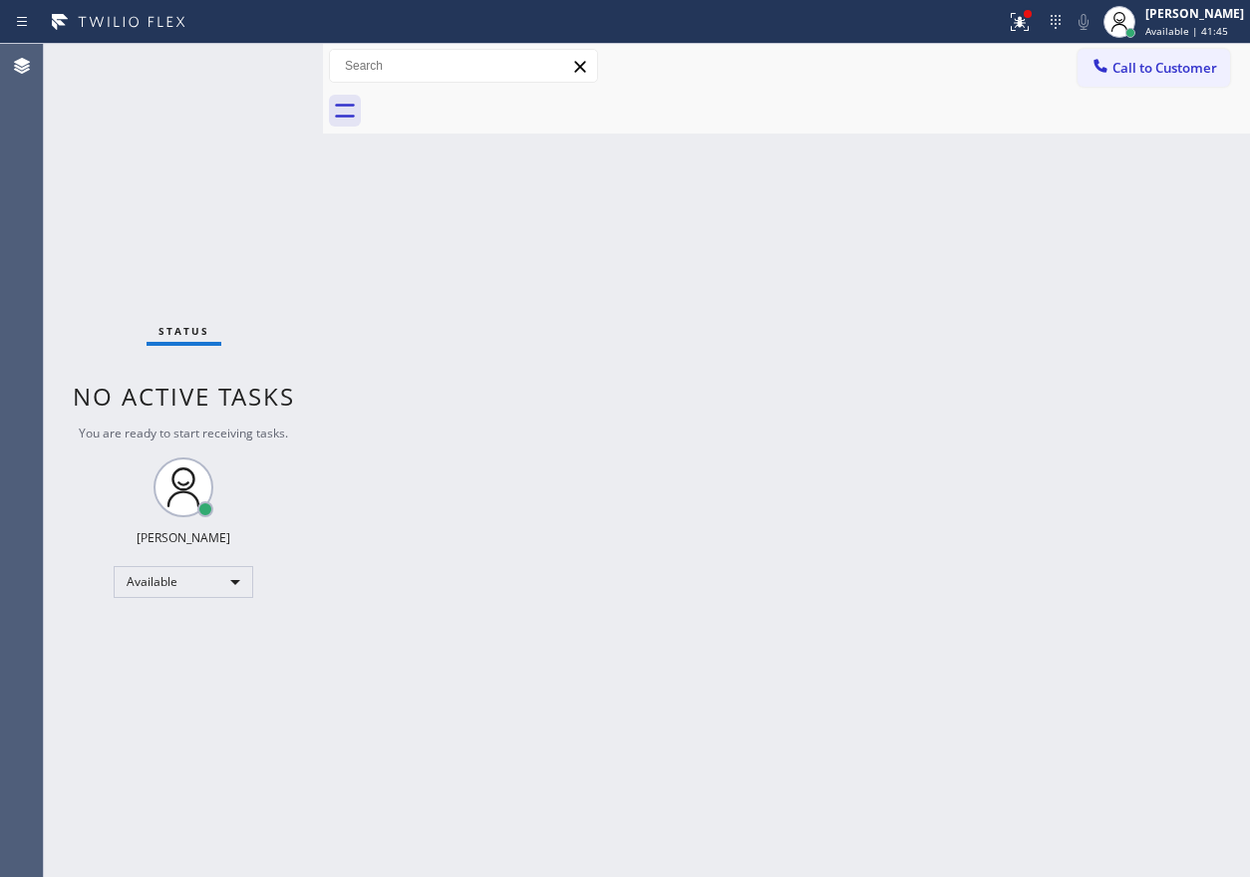
click at [681, 420] on div "Back to Dashboard Change Sender ID Customers Technicians Select a contact Outbo…" at bounding box center [786, 460] width 927 height 833
click at [261, 73] on div "Status No active tasks You are ready to start receiving tasks. [PERSON_NAME] Av…" at bounding box center [183, 460] width 279 height 833
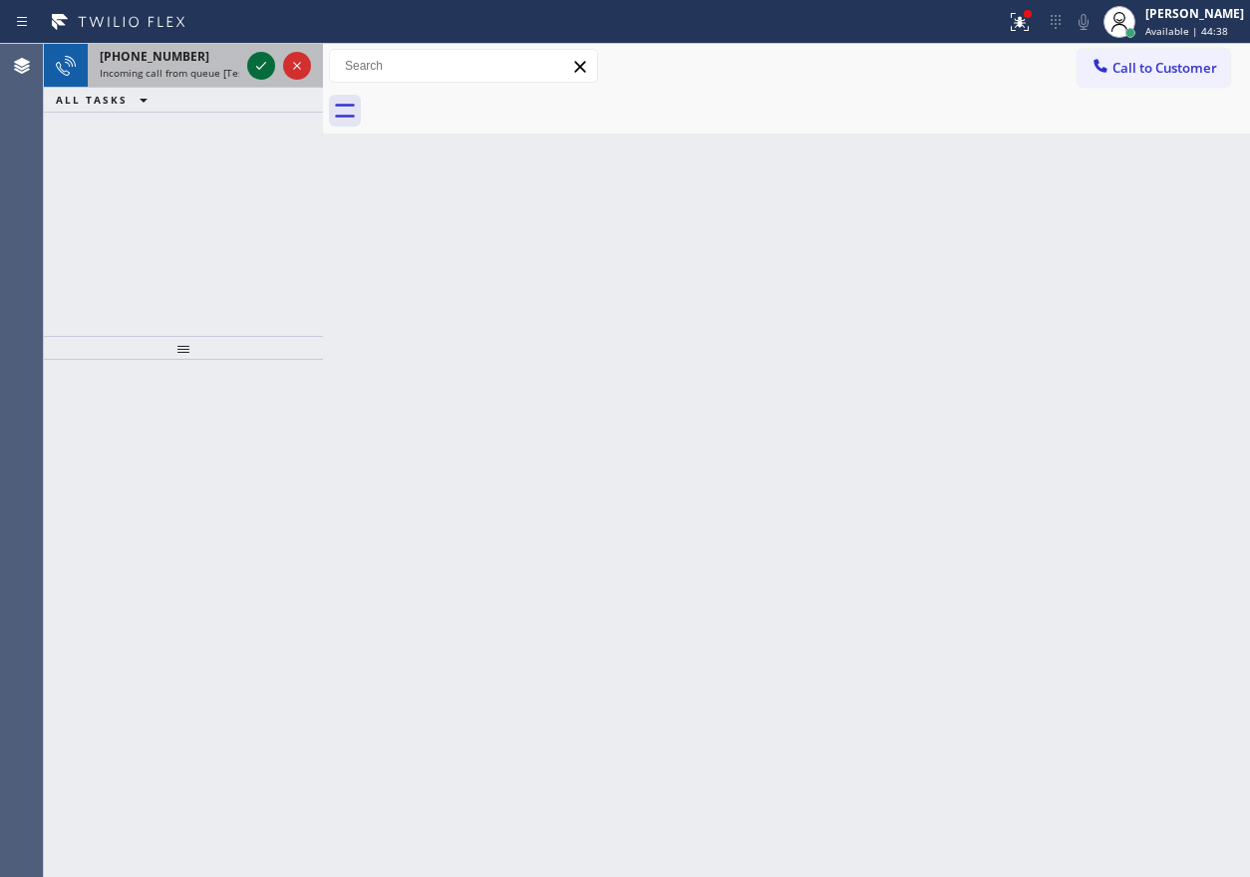
click at [262, 73] on icon at bounding box center [261, 66] width 24 height 24
click at [261, 58] on icon at bounding box center [261, 66] width 24 height 24
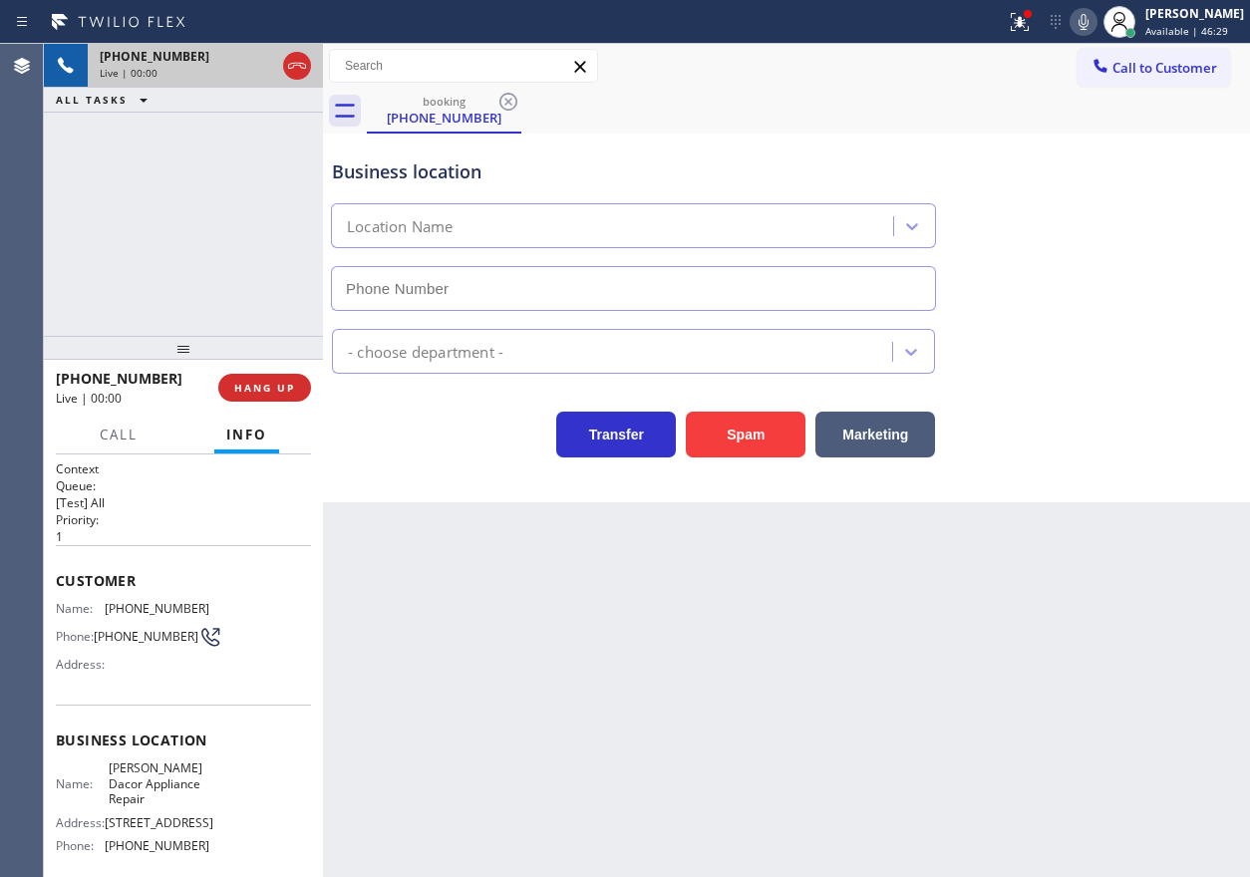
type input "[PHONE_NUMBER]"
click at [169, 776] on span "[PERSON_NAME] Dacor Appliance Repair" at bounding box center [159, 784] width 100 height 46
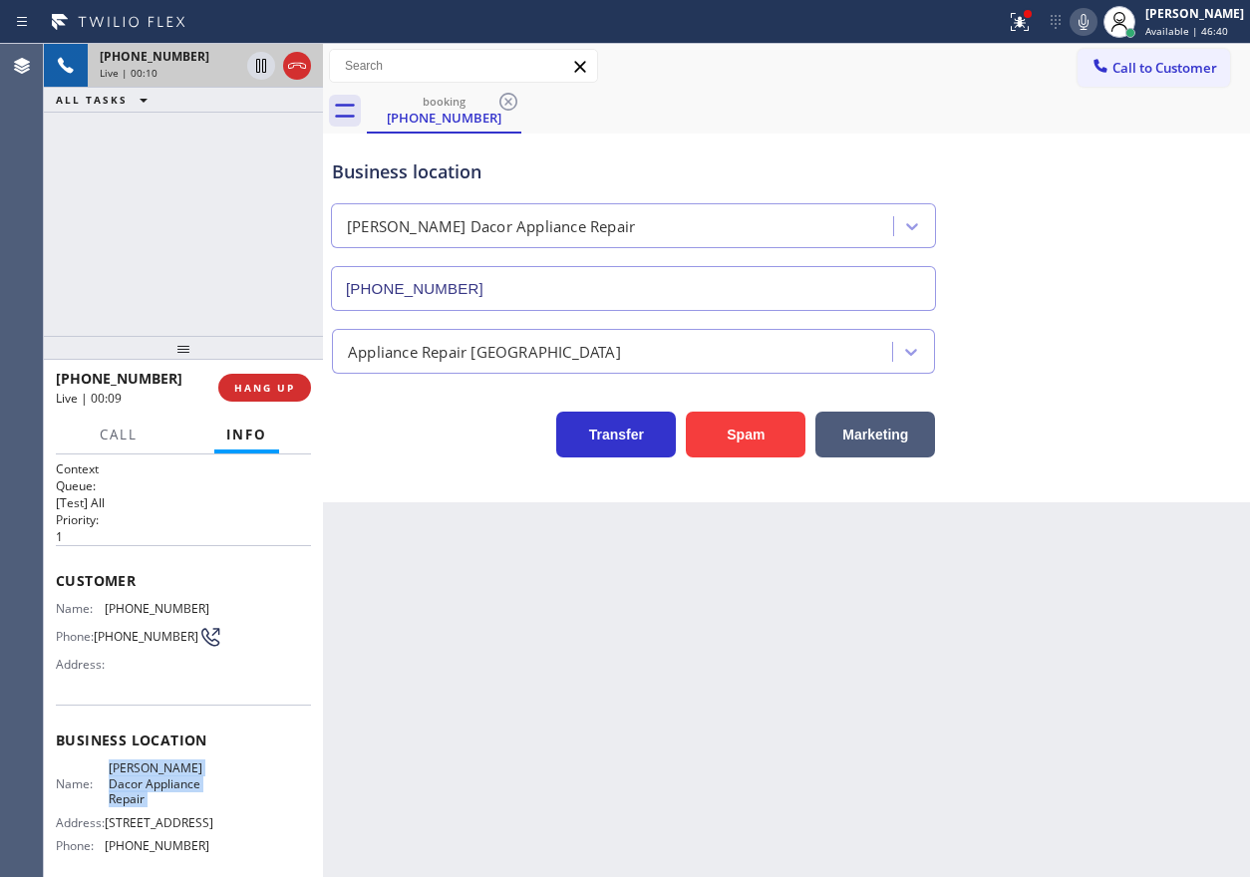
click at [169, 776] on span "[PERSON_NAME] Dacor Appliance Repair" at bounding box center [159, 784] width 100 height 46
click at [522, 308] on input "[PHONE_NUMBER]" at bounding box center [633, 288] width 605 height 45
click at [531, 296] on input "[PHONE_NUMBER]" at bounding box center [633, 288] width 605 height 45
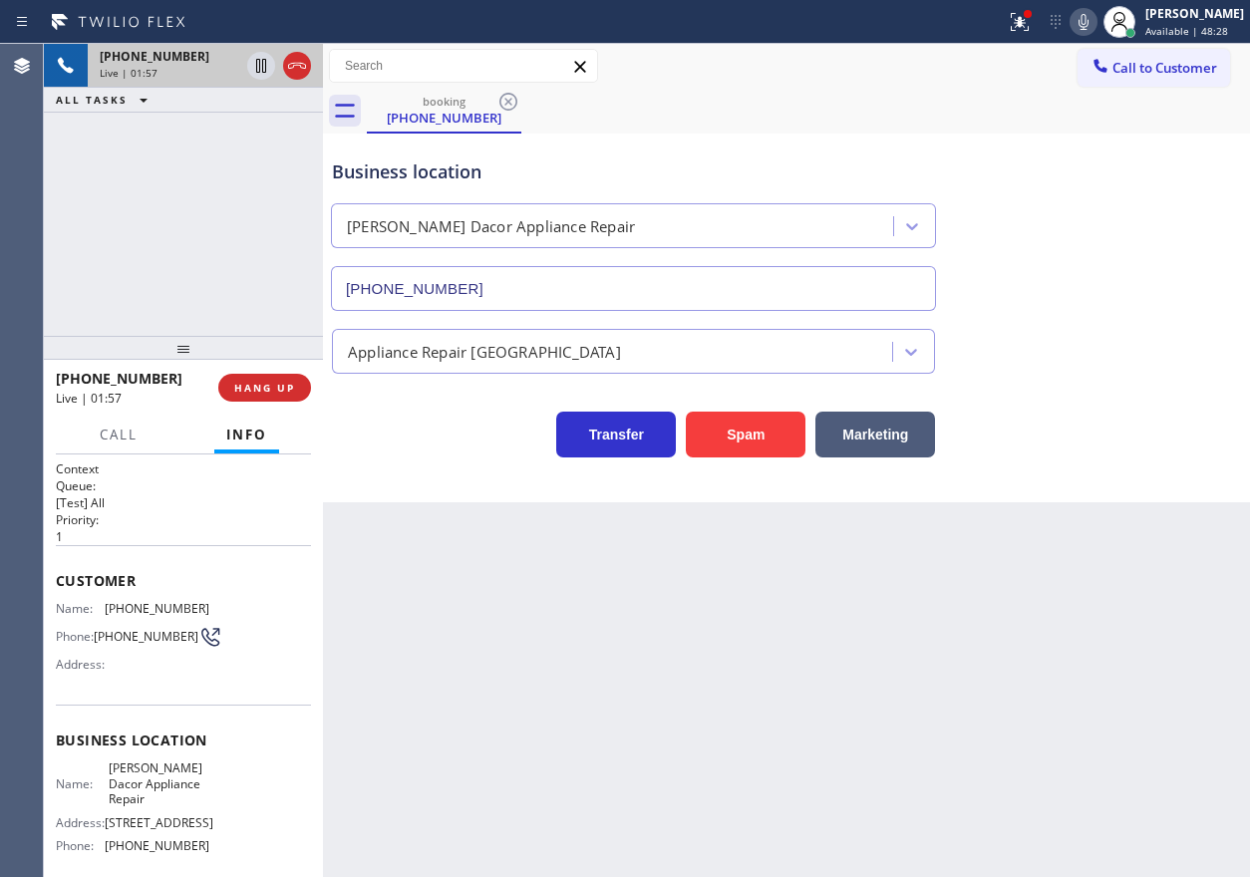
click at [1089, 21] on icon at bounding box center [1084, 22] width 10 height 16
click at [1042, 36] on button at bounding box center [1020, 22] width 44 height 44
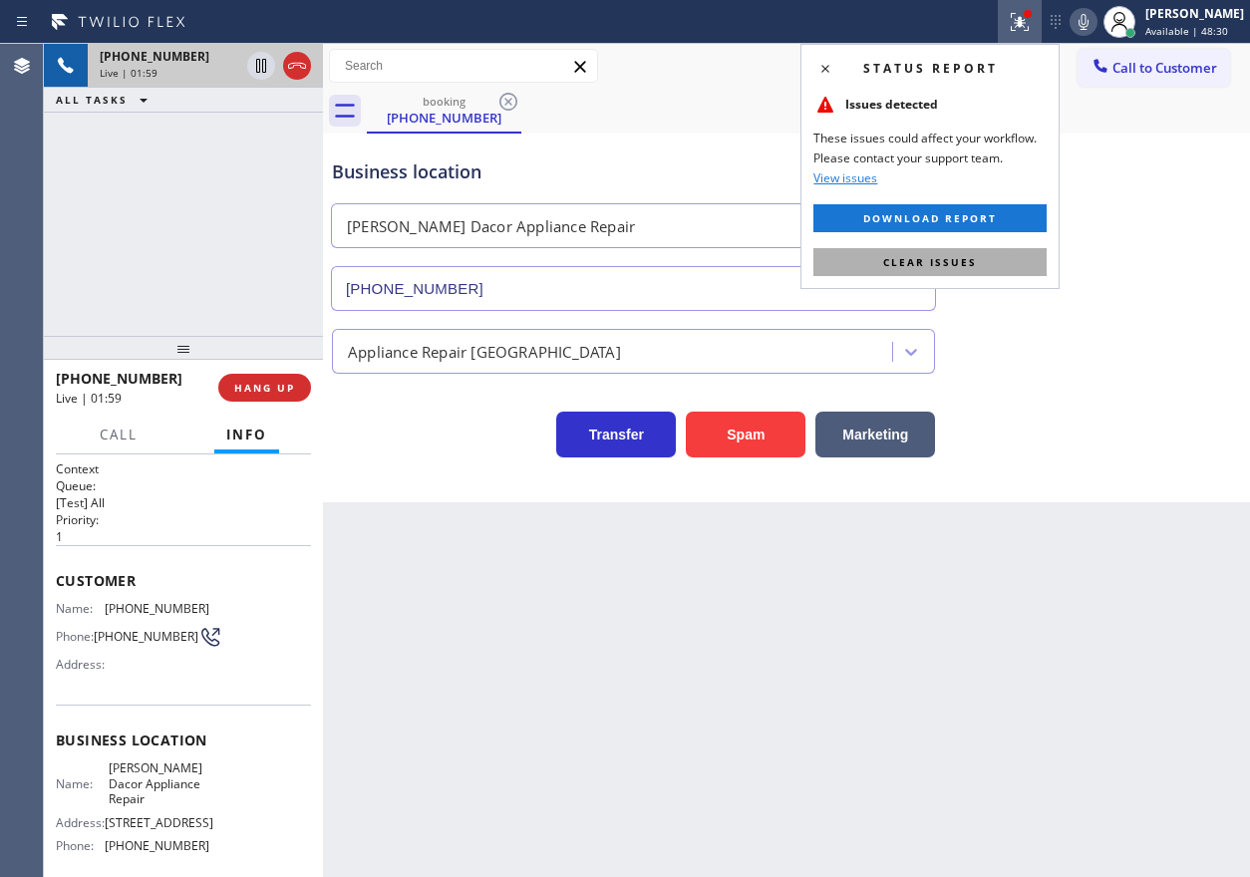
click at [956, 263] on span "Clear issues" at bounding box center [930, 262] width 94 height 14
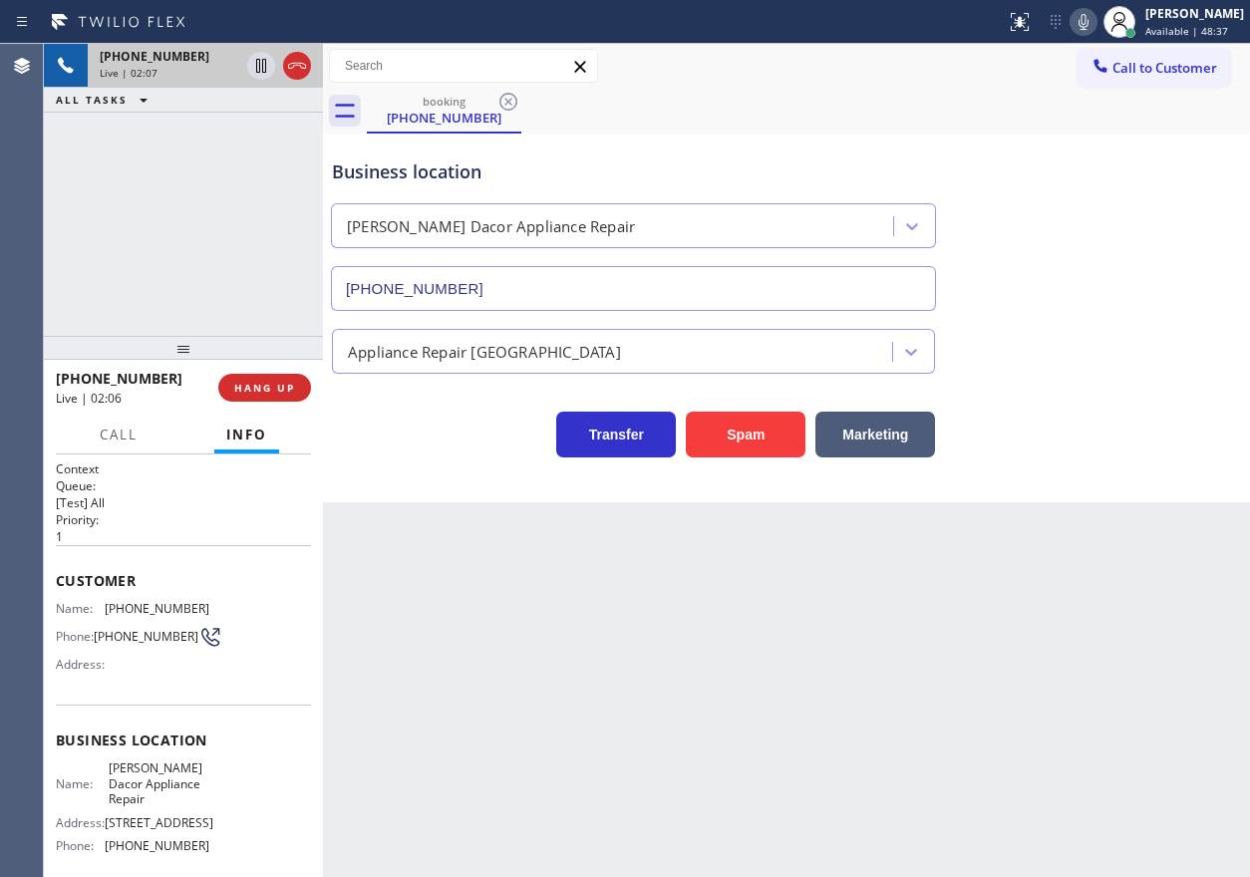
click at [1096, 19] on icon at bounding box center [1084, 22] width 24 height 24
click at [255, 69] on icon at bounding box center [261, 66] width 24 height 24
click at [260, 62] on icon at bounding box center [261, 66] width 14 height 14
click at [1096, 23] on icon at bounding box center [1084, 22] width 24 height 24
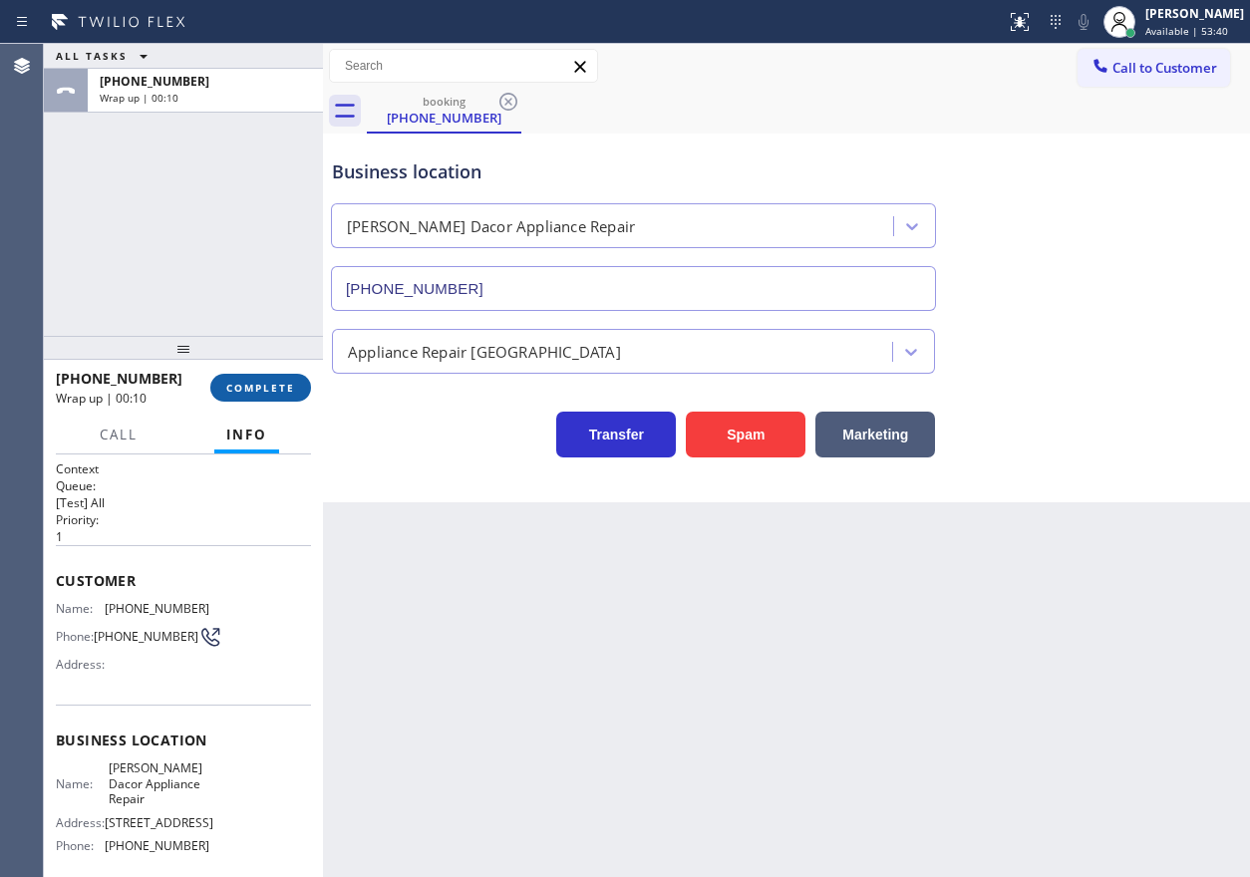
click at [273, 389] on span "COMPLETE" at bounding box center [260, 388] width 69 height 14
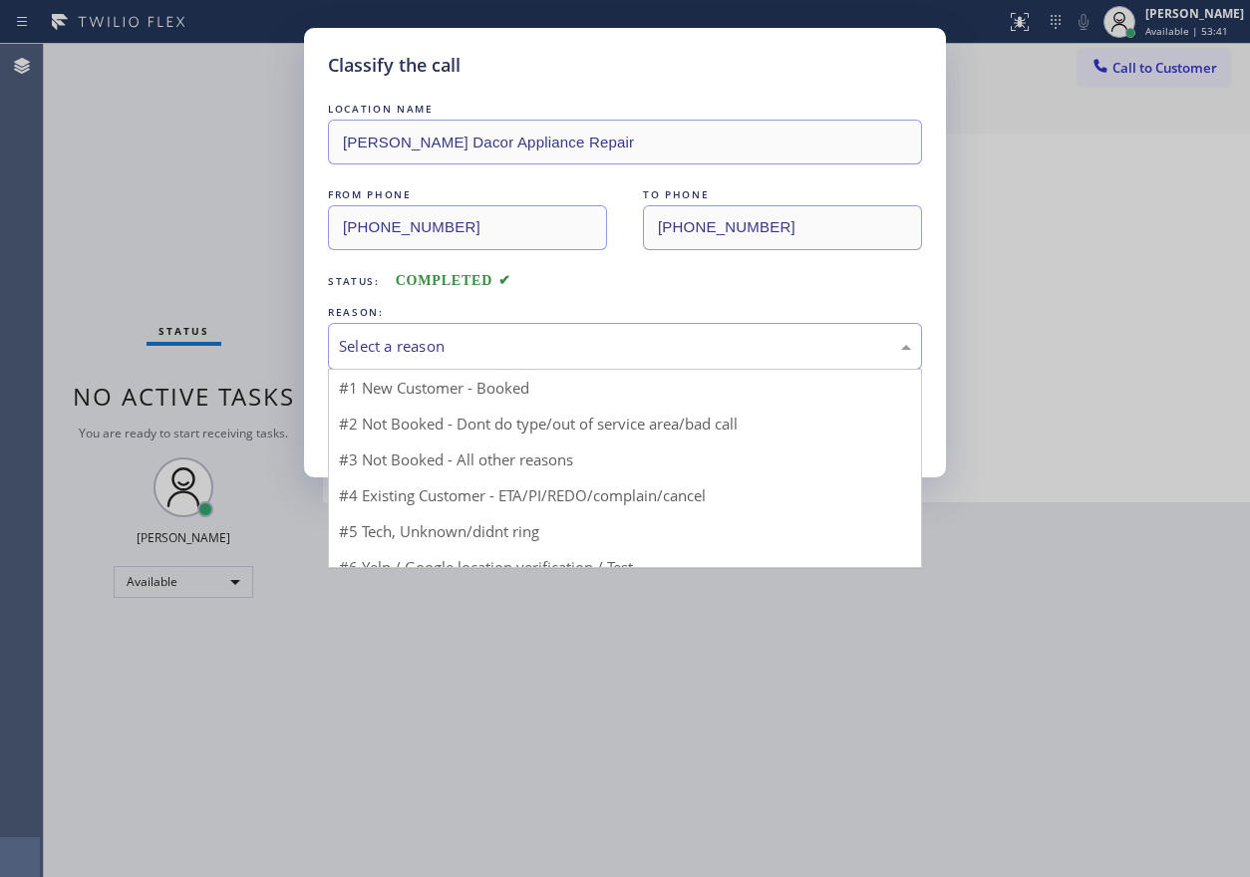
click at [515, 350] on div "Select a reason" at bounding box center [625, 346] width 572 height 23
drag, startPoint x: 478, startPoint y: 495, endPoint x: 420, endPoint y: 460, distance: 68.1
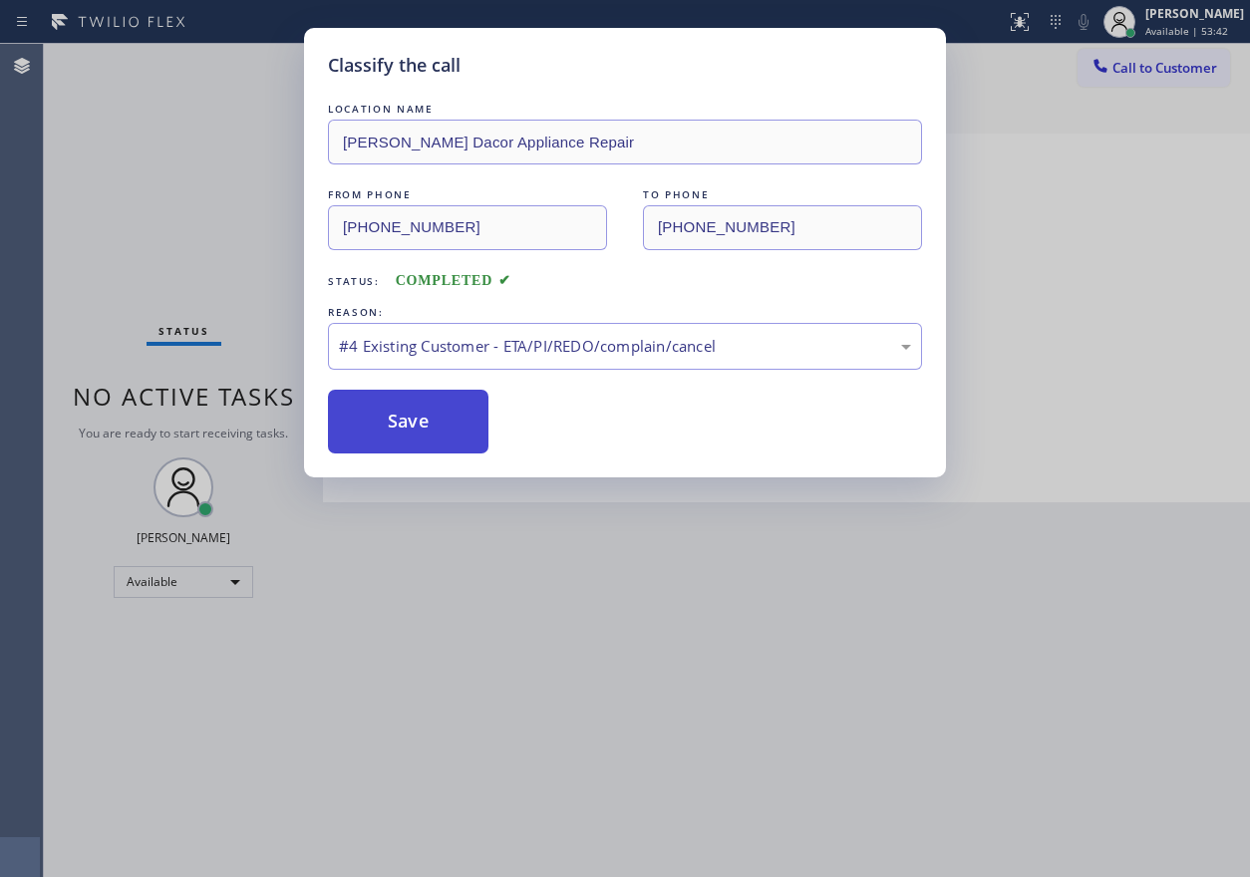
click at [397, 442] on button "Save" at bounding box center [408, 422] width 161 height 64
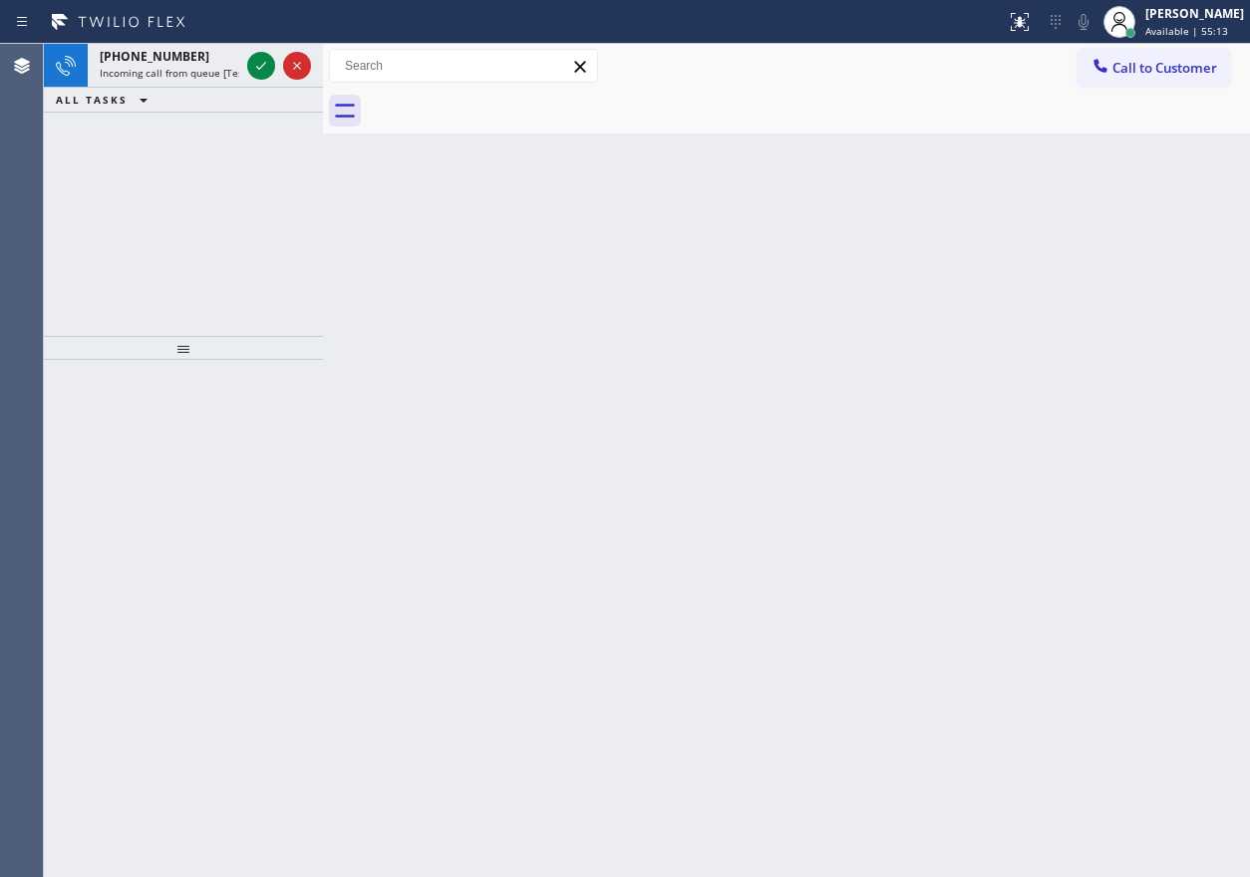
click at [1107, 391] on div "Back to Dashboard Change Sender ID Customers Technicians Select a contact Outbo…" at bounding box center [786, 460] width 927 height 833
click at [256, 69] on icon at bounding box center [261, 66] width 24 height 24
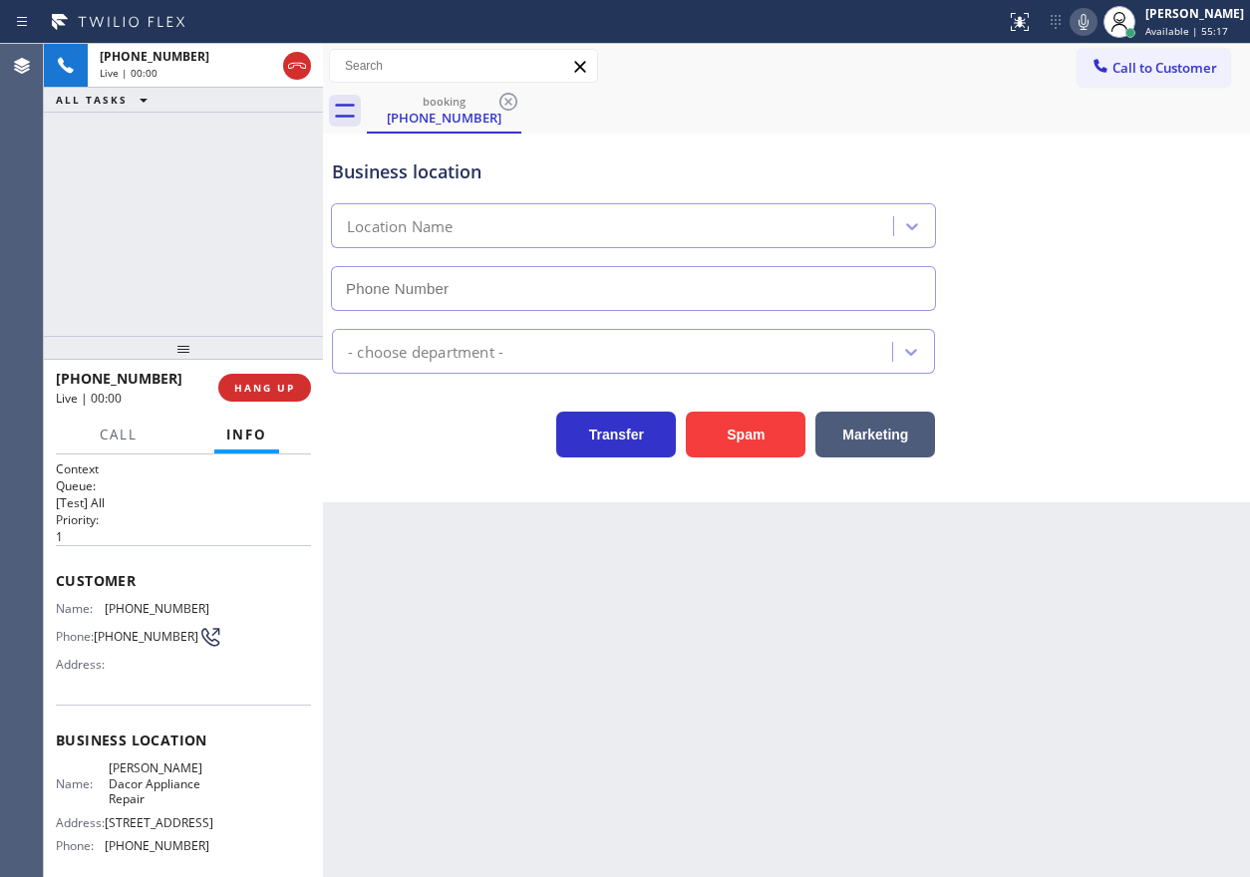
type input "[PHONE_NUMBER]"
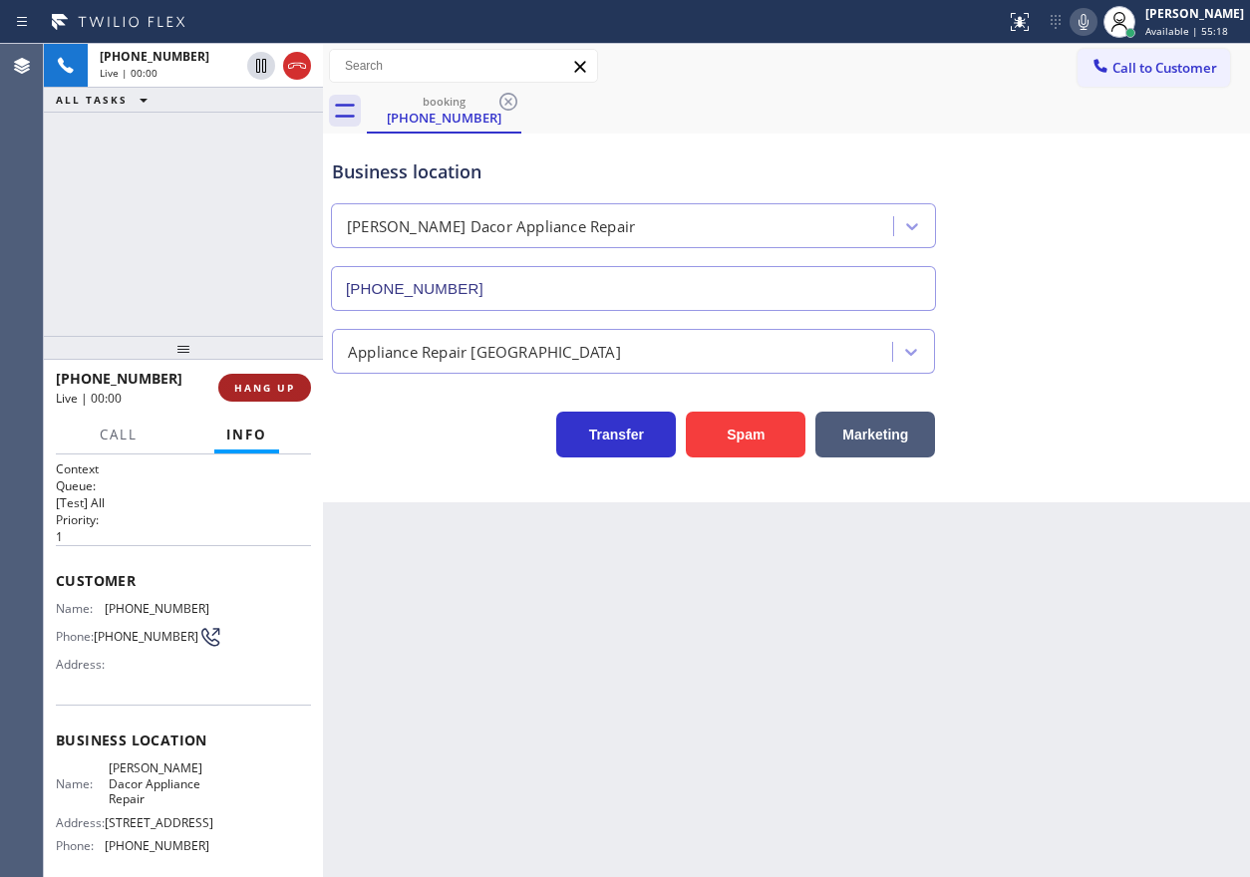
click at [283, 397] on button "HANG UP" at bounding box center [264, 388] width 93 height 28
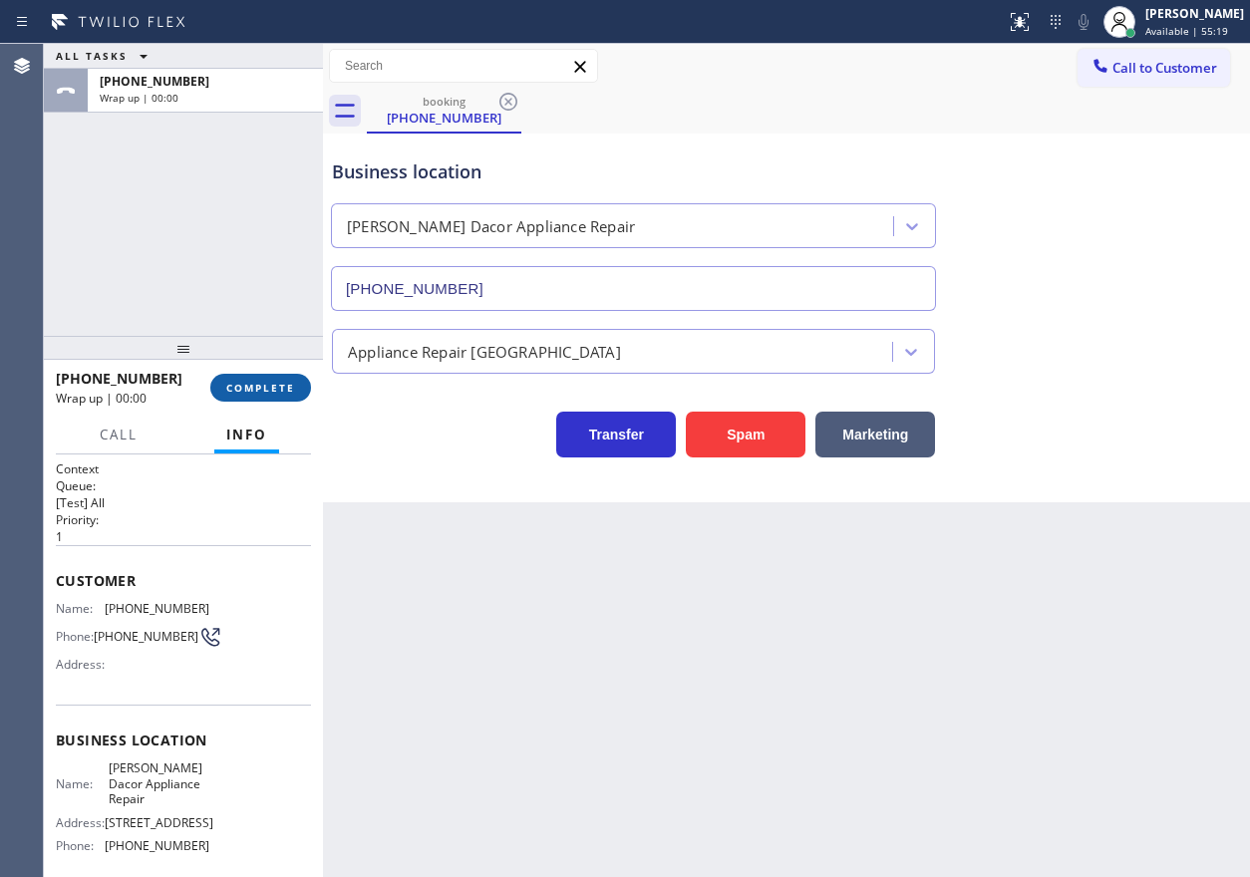
click at [283, 397] on button "COMPLETE" at bounding box center [260, 388] width 101 height 28
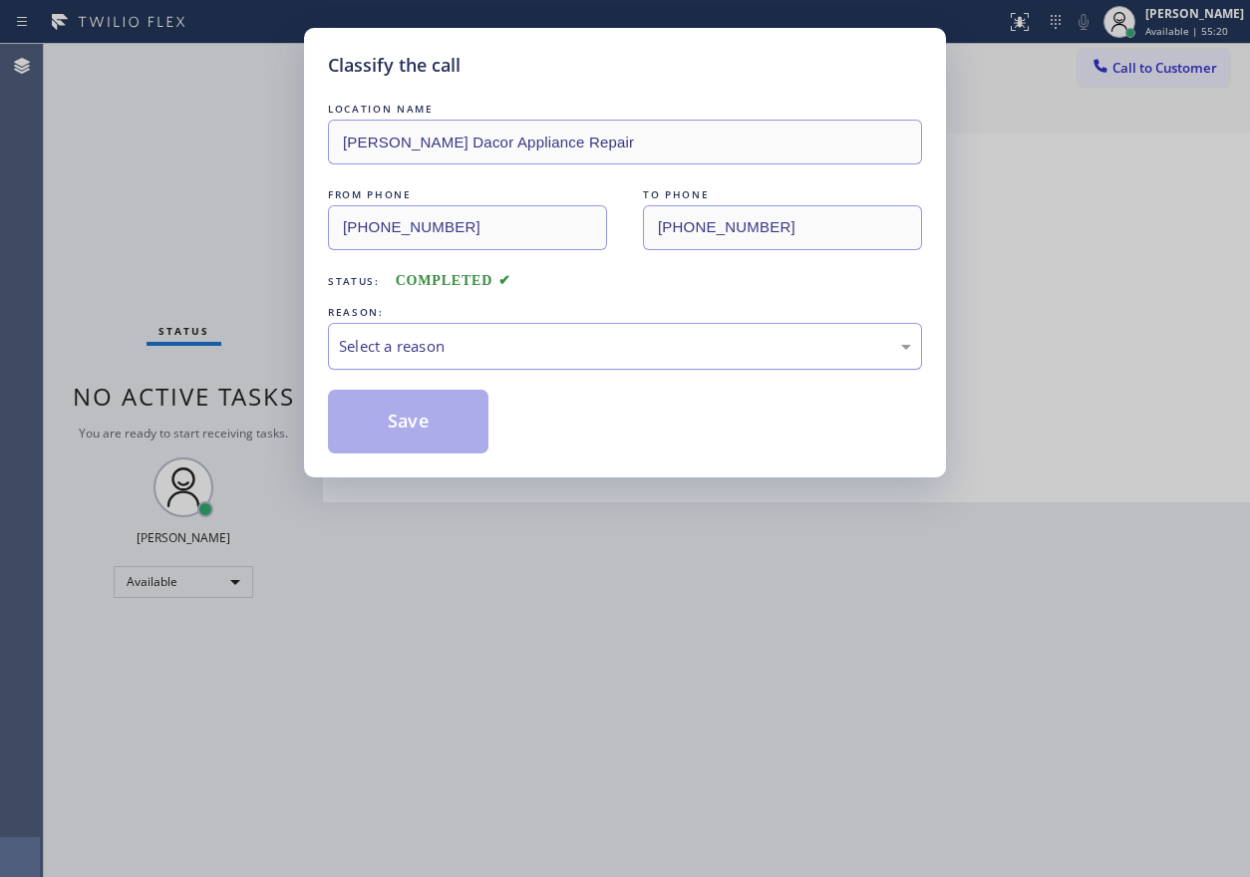
click at [578, 339] on div "Select a reason" at bounding box center [625, 346] width 572 height 23
click at [414, 434] on button "Save" at bounding box center [408, 422] width 161 height 64
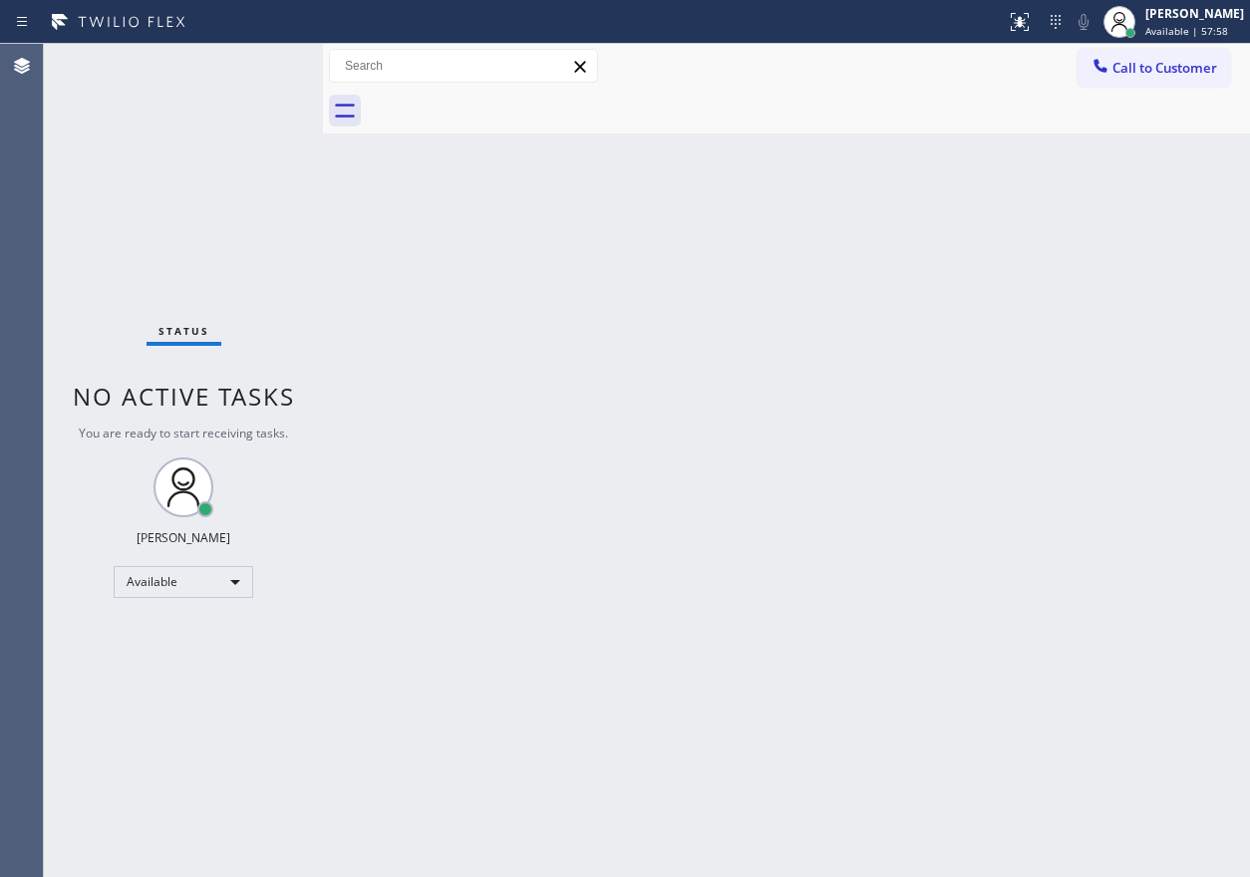
click at [1181, 426] on div "Back to Dashboard Change Sender ID Customers Technicians Select a contact Outbo…" at bounding box center [786, 460] width 927 height 833
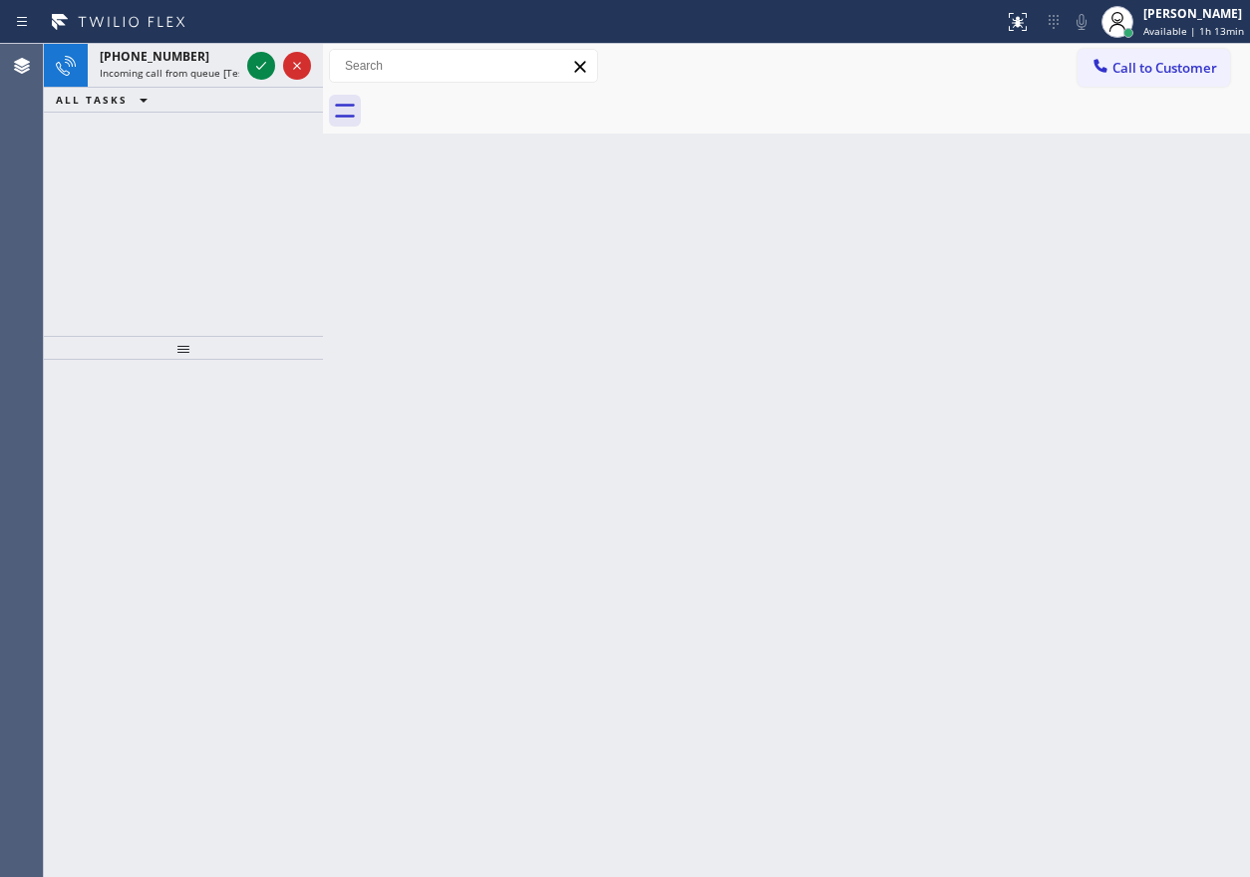
click at [1165, 301] on div "Back to Dashboard Change Sender ID Customers Technicians Select a contact Outbo…" at bounding box center [786, 460] width 927 height 833
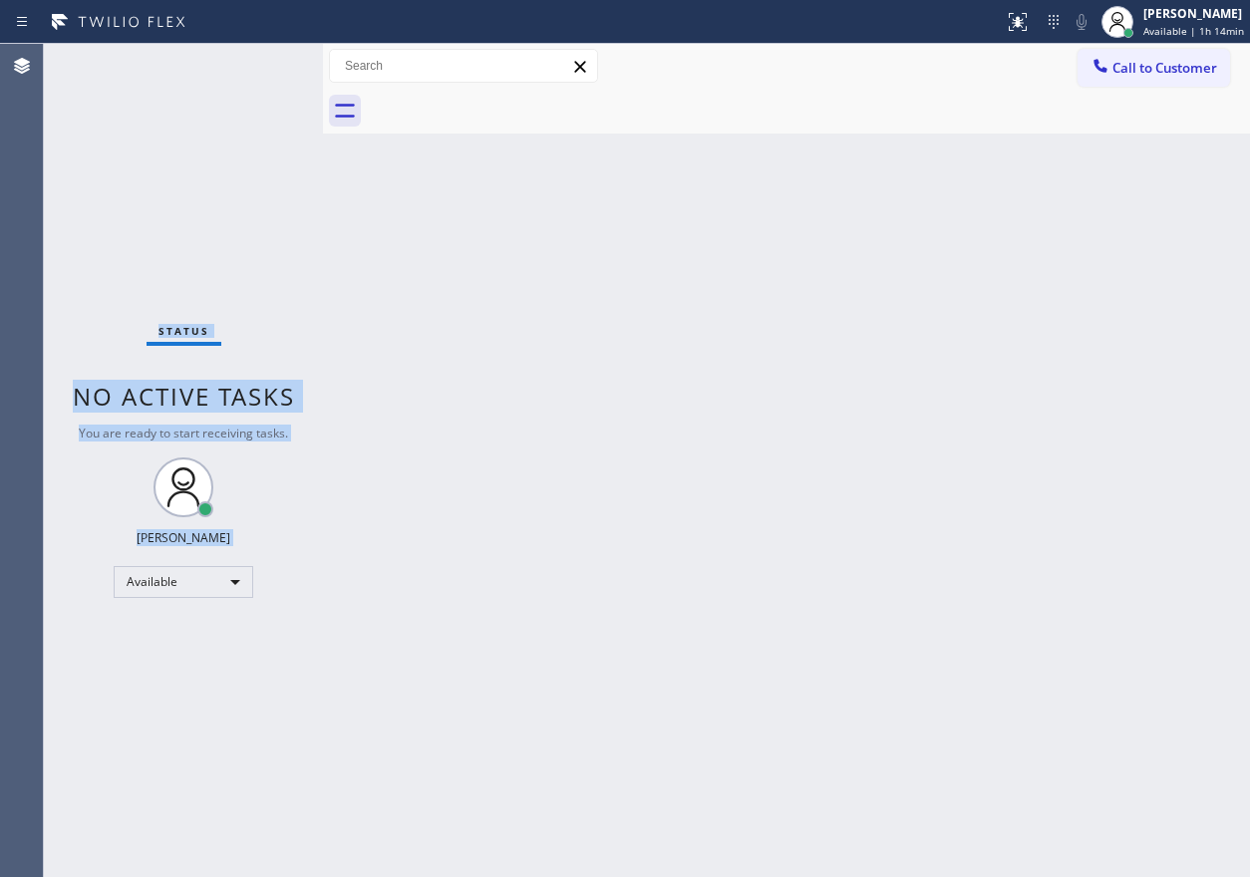
click at [267, 74] on div "Status No active tasks You are ready to start receiving tasks. [PERSON_NAME] Av…" at bounding box center [183, 460] width 279 height 833
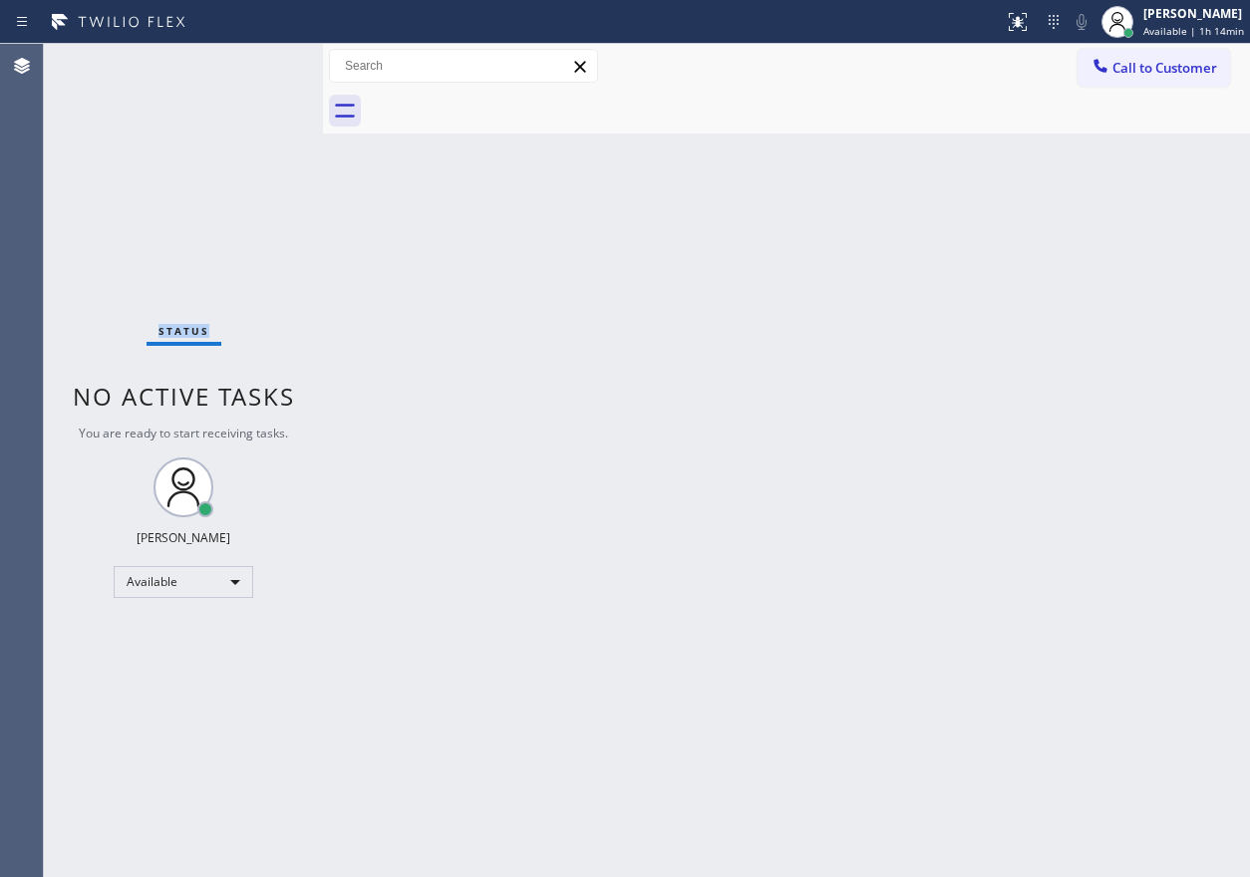
click at [267, 74] on div "Status No active tasks You are ready to start receiving tasks. [PERSON_NAME] Av…" at bounding box center [183, 460] width 279 height 833
click at [1071, 394] on div "Back to Dashboard Change Sender ID Customers Technicians Select a contact Outbo…" at bounding box center [786, 460] width 927 height 833
click at [1188, 1] on div "[PERSON_NAME] Available | 1h 18min" at bounding box center [1173, 22] width 155 height 44
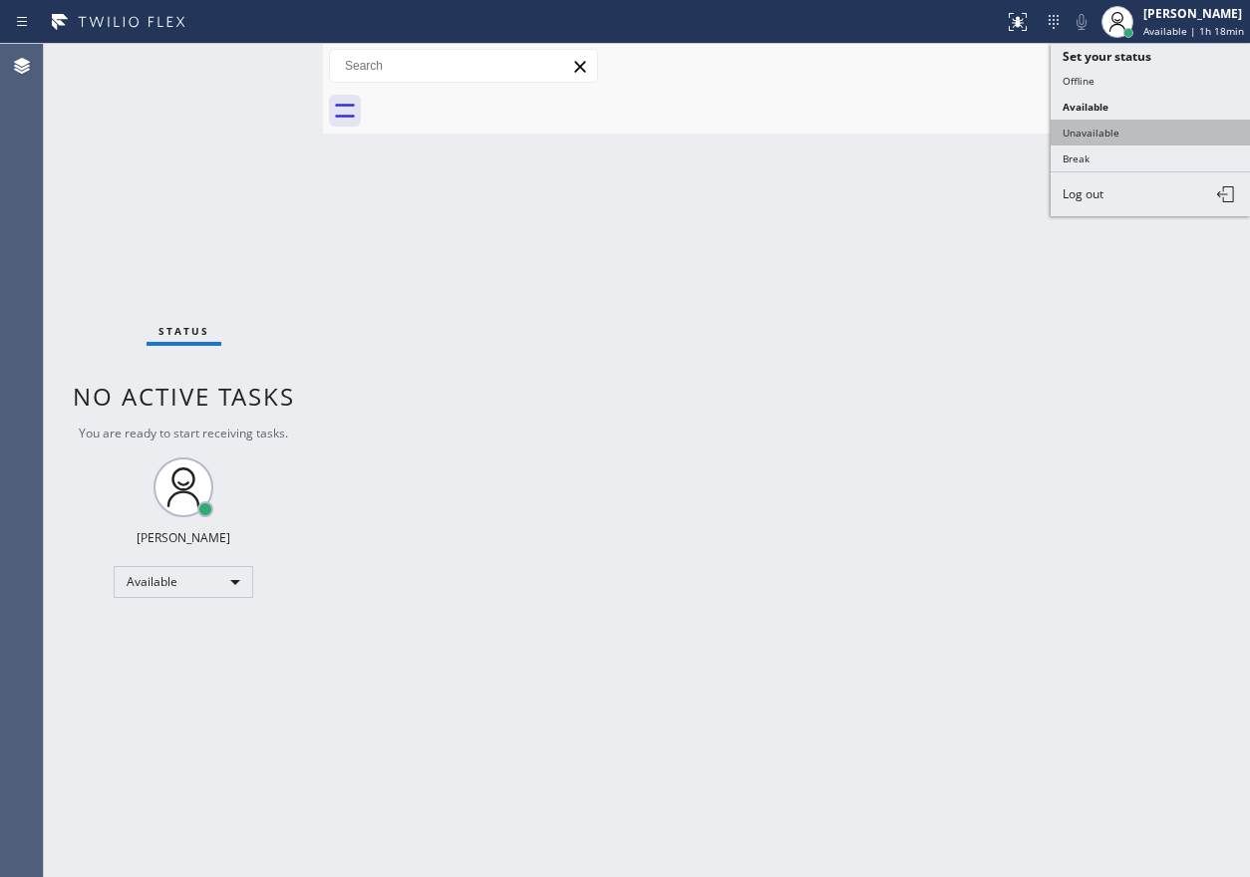
click at [1117, 139] on button "Unavailable" at bounding box center [1150, 133] width 199 height 26
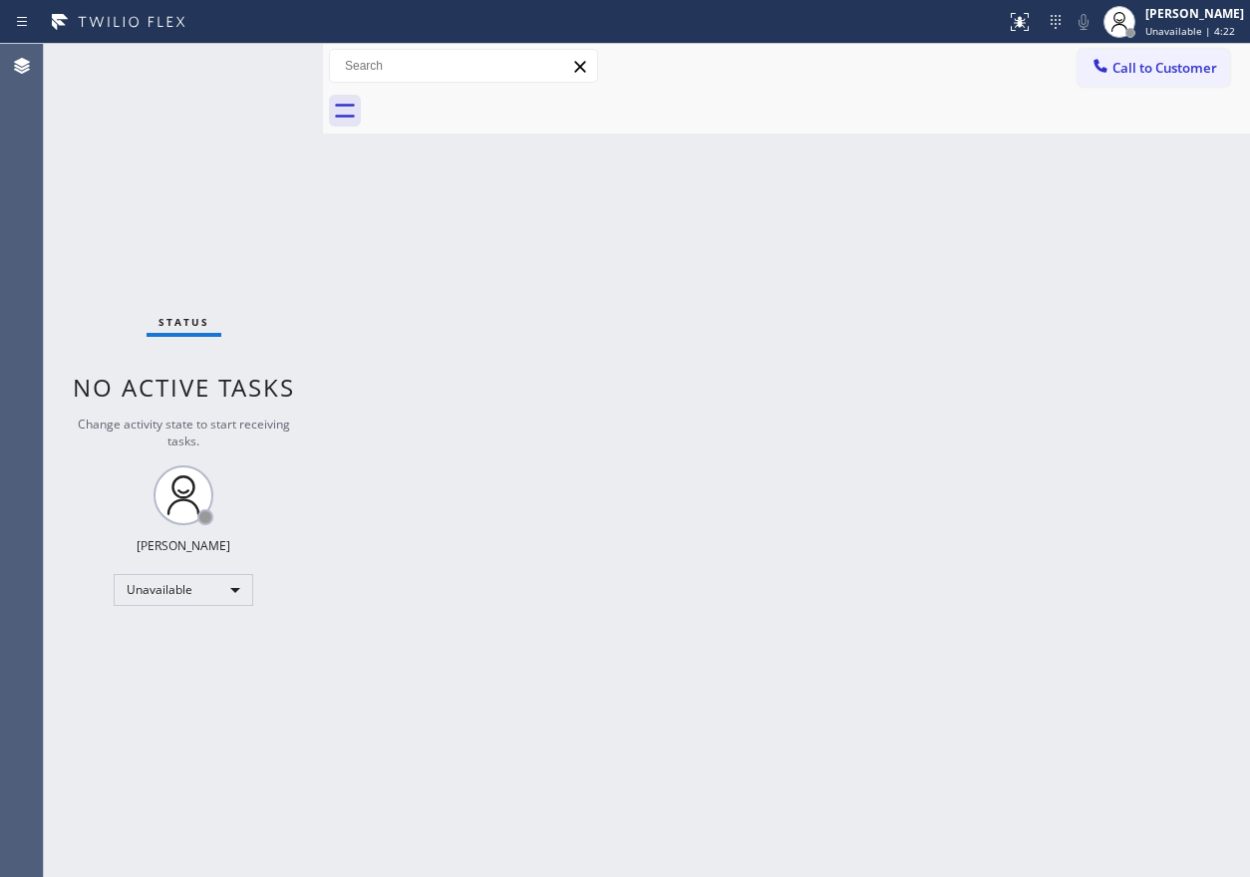
drag, startPoint x: 1222, startPoint y: 9, endPoint x: 1174, endPoint y: 93, distance: 96.4
click at [1222, 9] on div "[PERSON_NAME]" at bounding box center [1194, 13] width 99 height 17
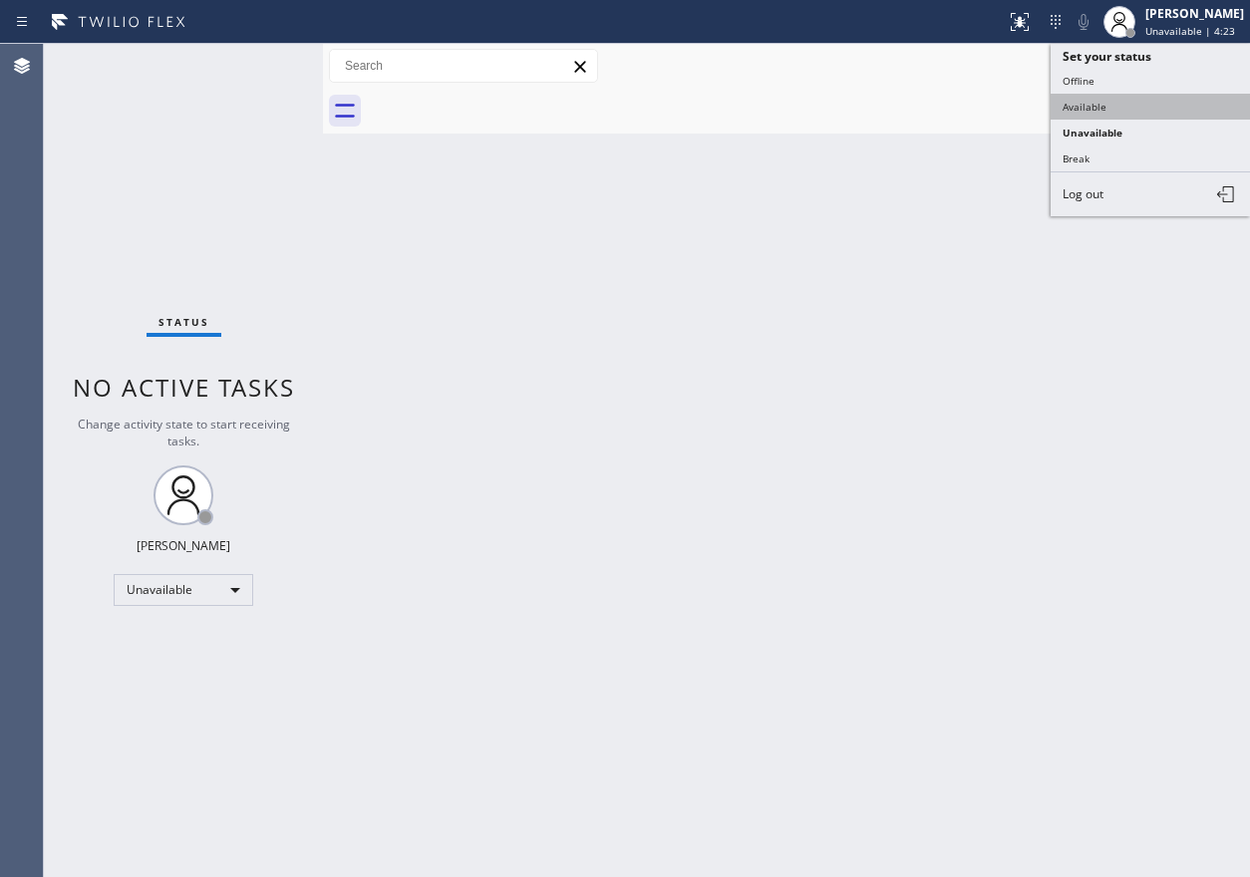
click at [1163, 112] on button "Available" at bounding box center [1150, 107] width 199 height 26
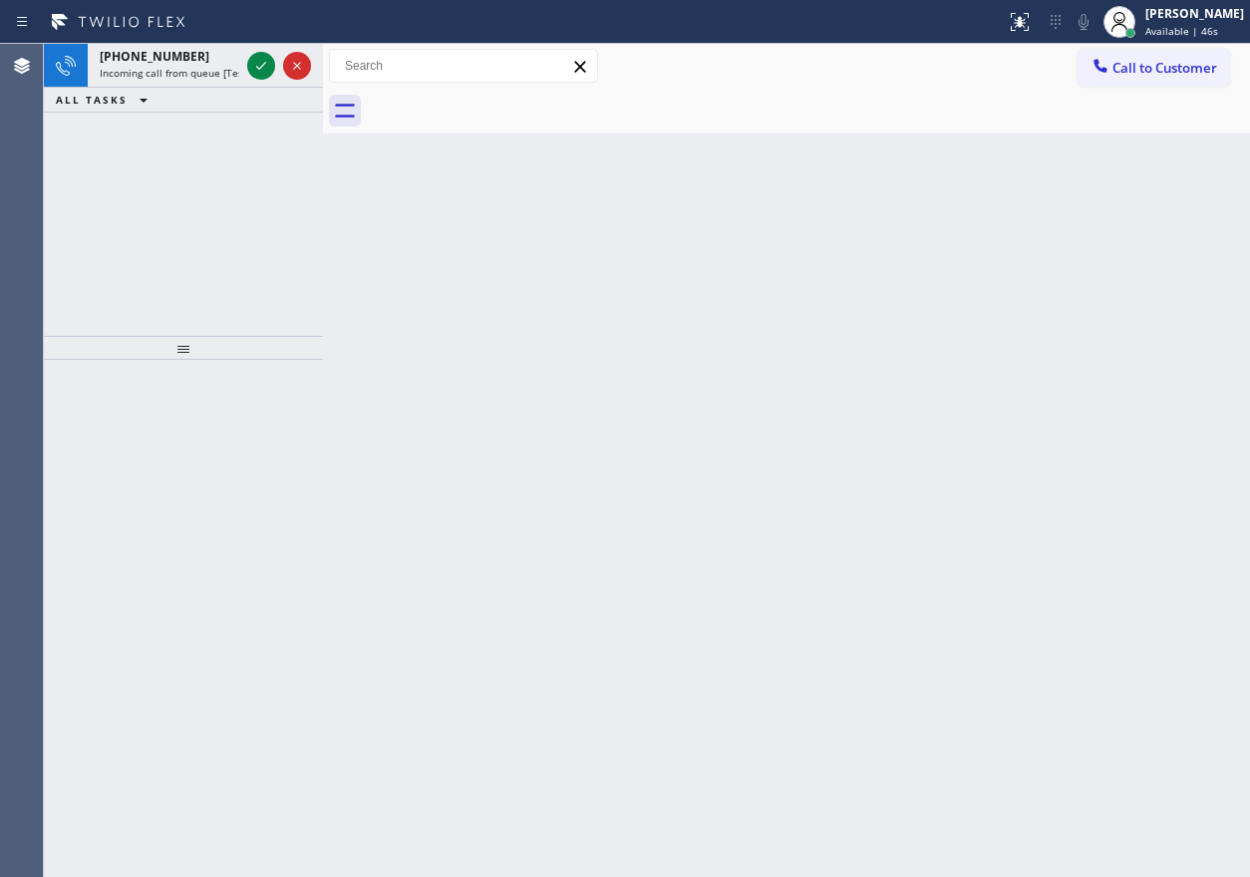
click at [1091, 413] on div "Back to Dashboard Change Sender ID Customers Technicians Select a contact Outbo…" at bounding box center [786, 460] width 927 height 833
click at [252, 65] on icon at bounding box center [261, 66] width 24 height 24
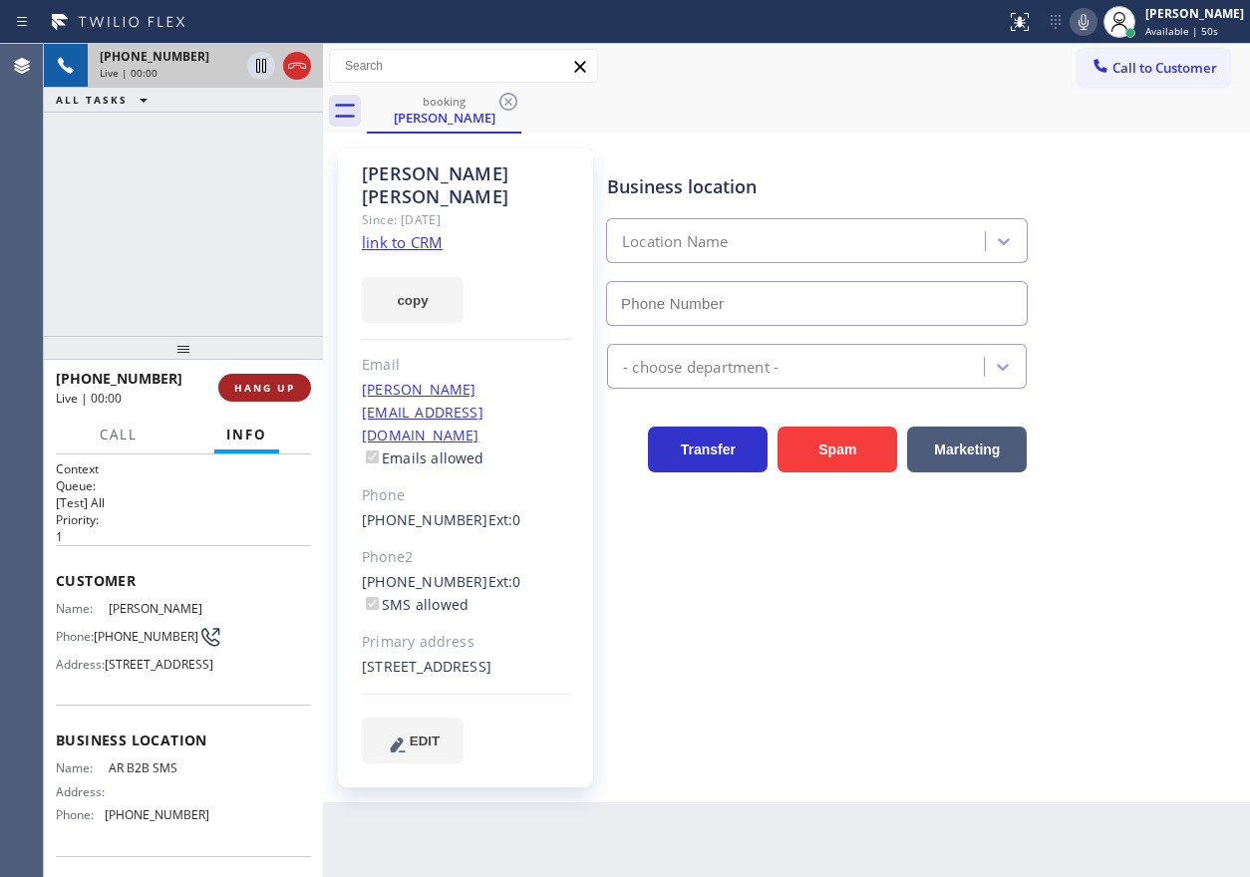
type input "[PHONE_NUMBER]"
click at [245, 383] on span "HANG UP" at bounding box center [264, 388] width 61 height 14
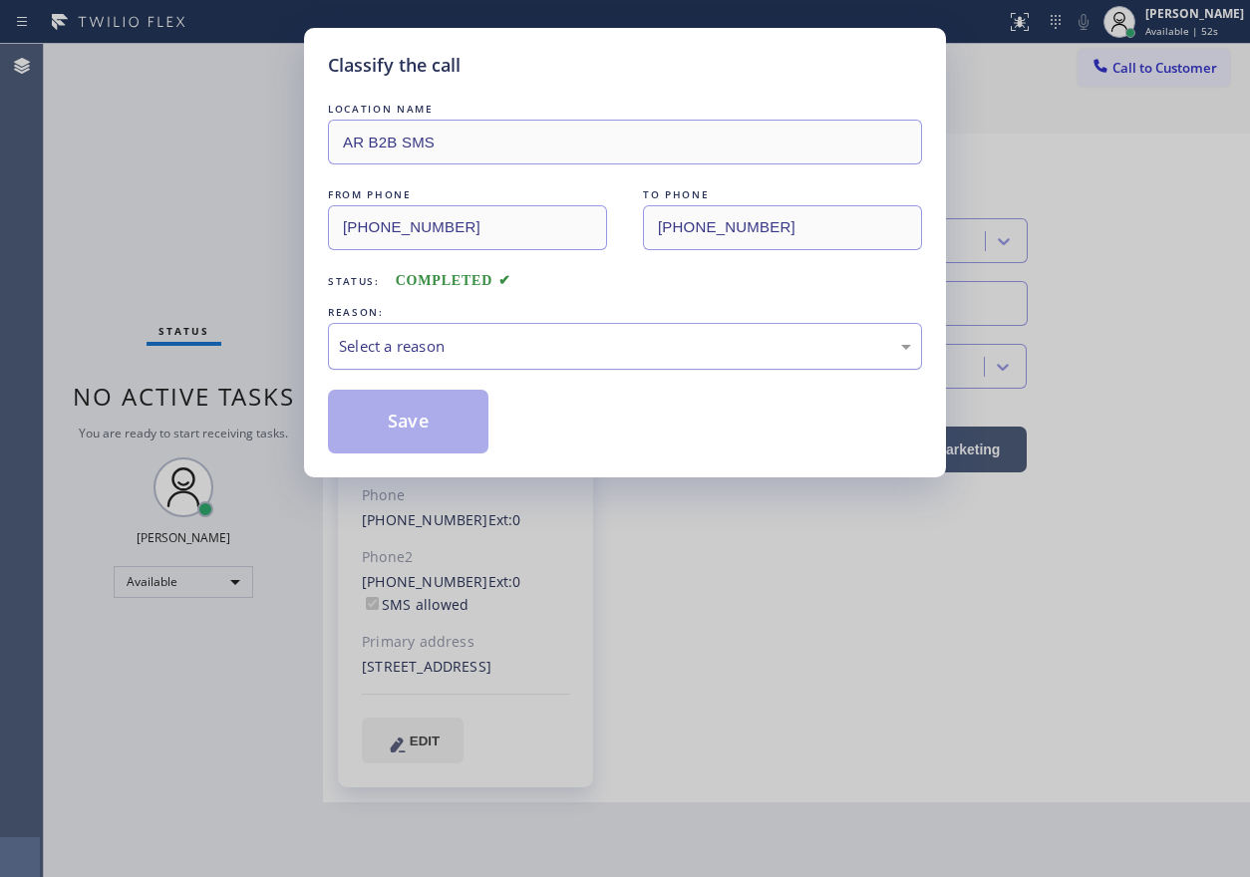
click at [424, 361] on div "Select a reason" at bounding box center [625, 346] width 594 height 47
click at [413, 436] on button "Save" at bounding box center [408, 422] width 161 height 64
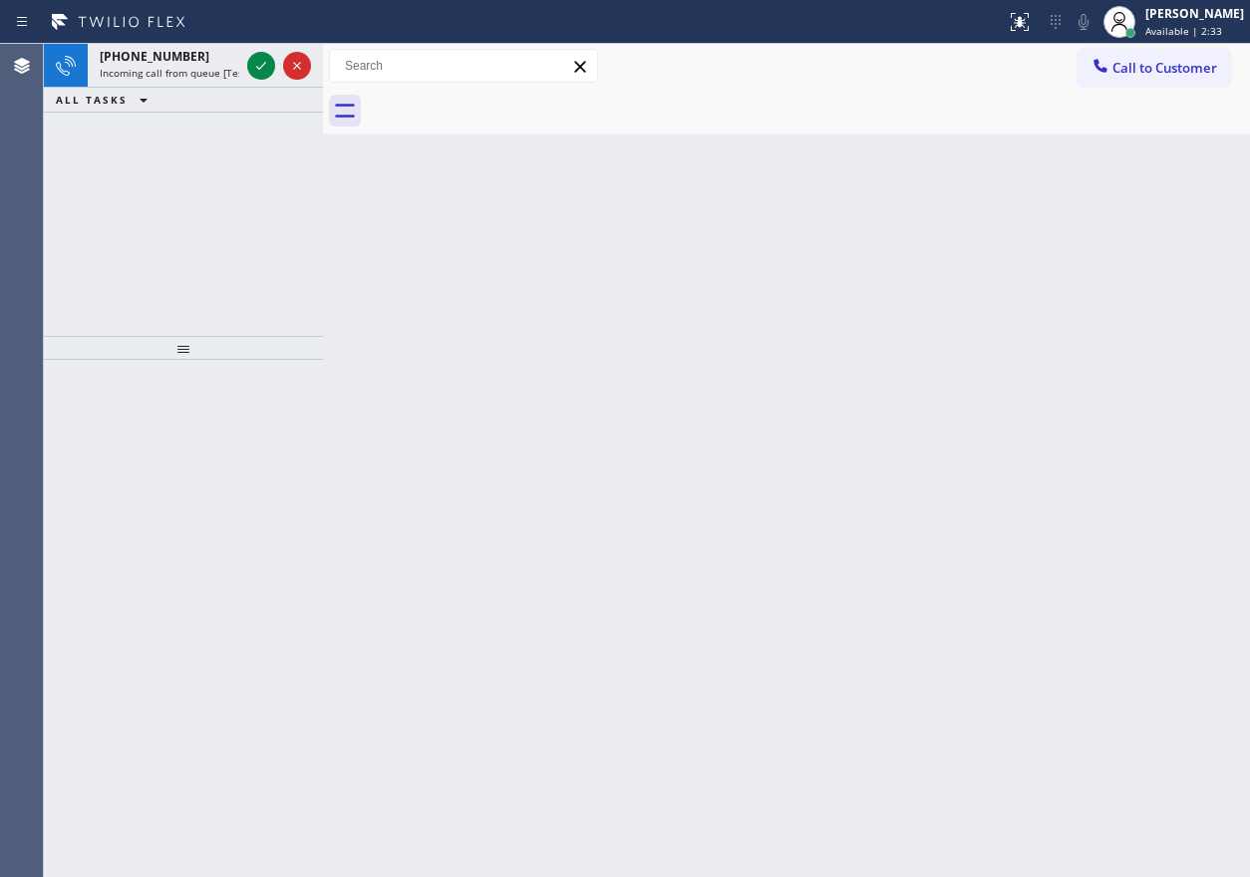
click at [1081, 467] on div "Back to Dashboard Change Sender ID Customers Technicians Select a contact Outbo…" at bounding box center [786, 460] width 927 height 833
click at [257, 72] on icon at bounding box center [261, 66] width 24 height 24
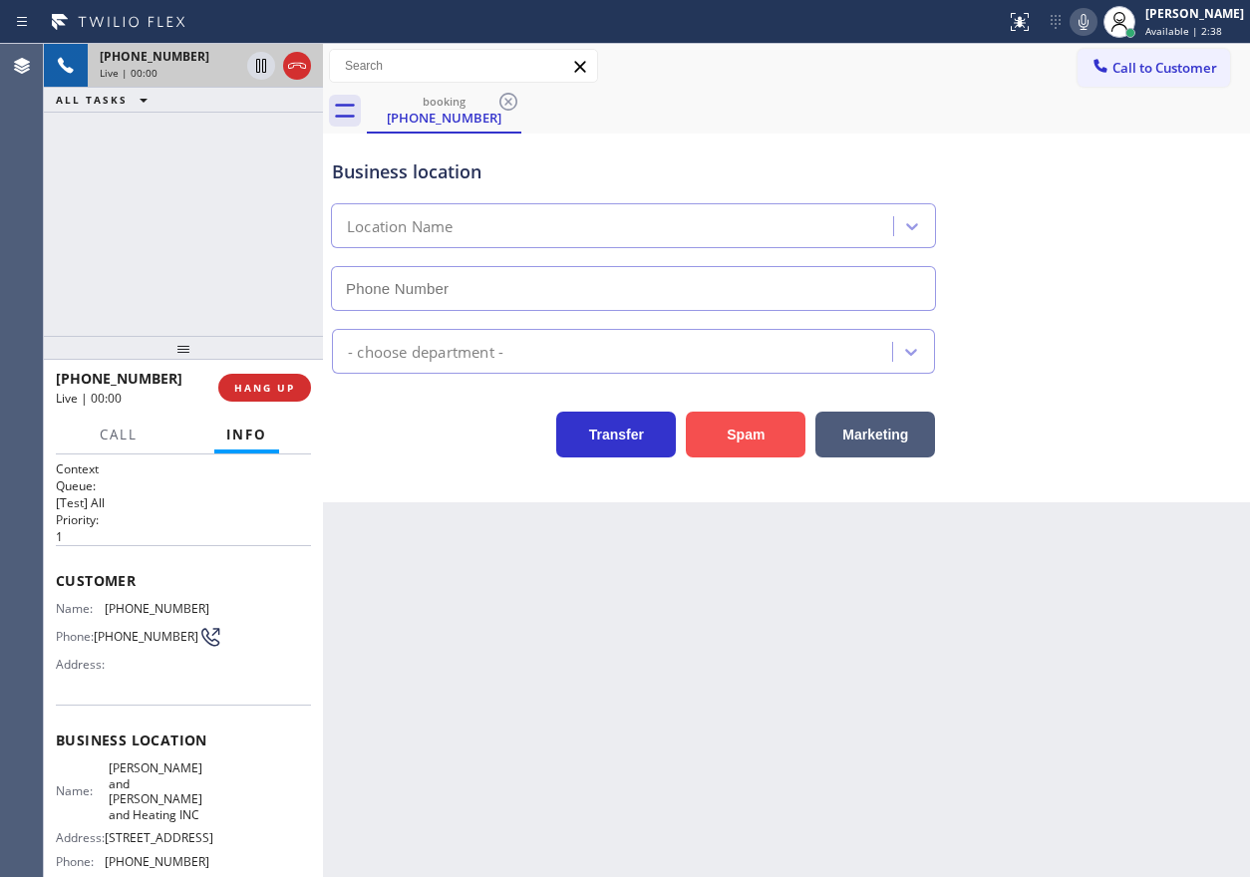
click at [774, 436] on button "Spam" at bounding box center [746, 435] width 120 height 46
type input "[PHONE_NUMBER]"
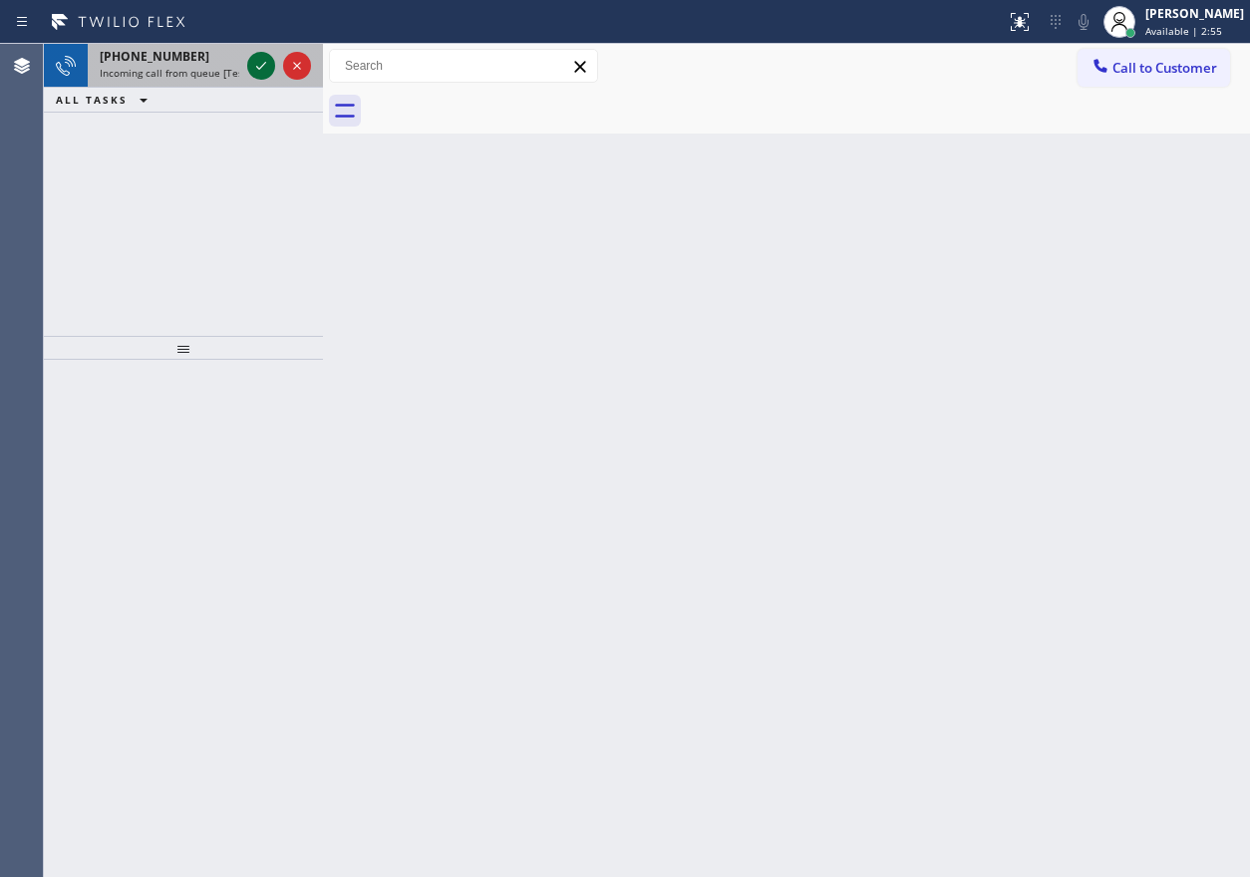
click at [262, 70] on icon at bounding box center [261, 66] width 24 height 24
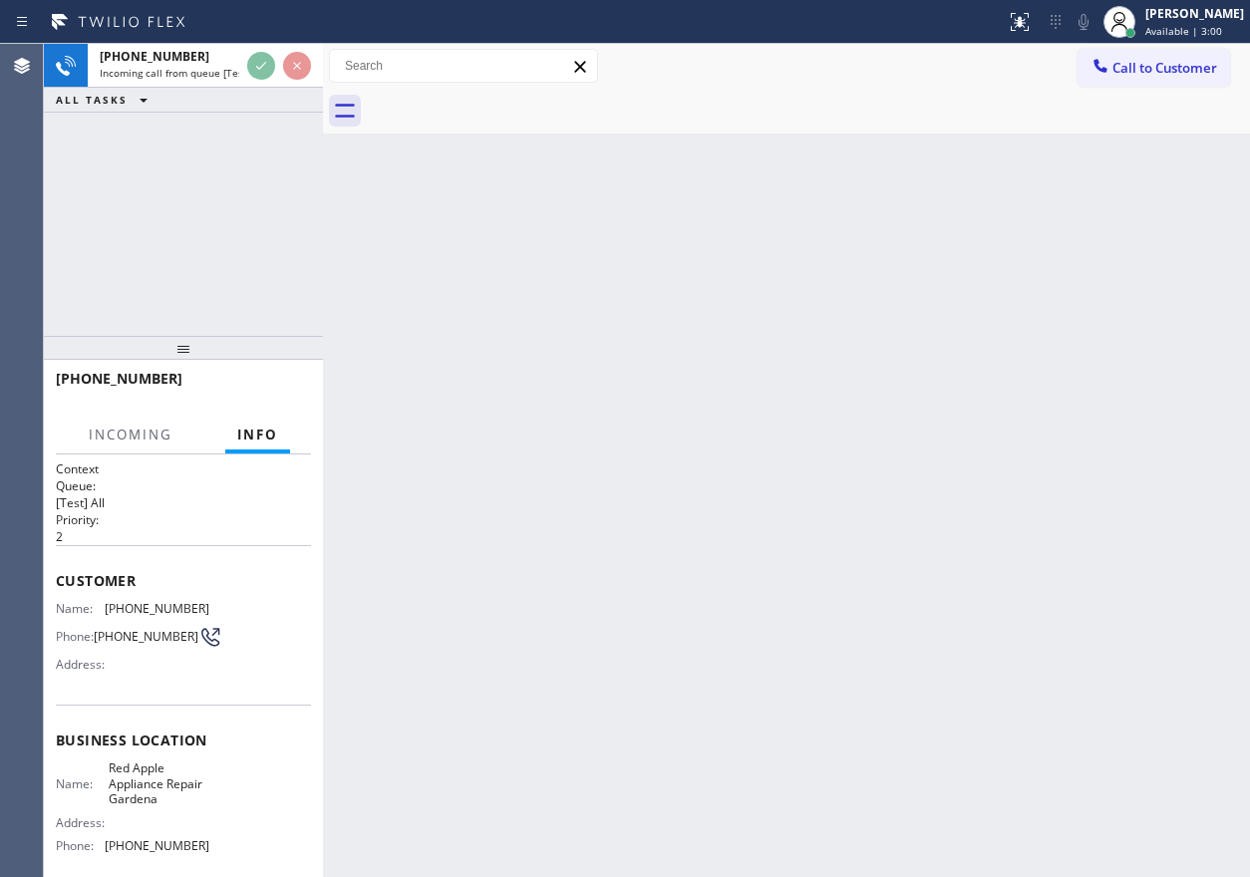
click at [672, 478] on div "Back to Dashboard Change Sender ID Customers Technicians Select a contact Outbo…" at bounding box center [786, 460] width 927 height 833
click at [486, 368] on div "Back to Dashboard Change Sender ID Customers Technicians Select a contact Outbo…" at bounding box center [786, 460] width 927 height 833
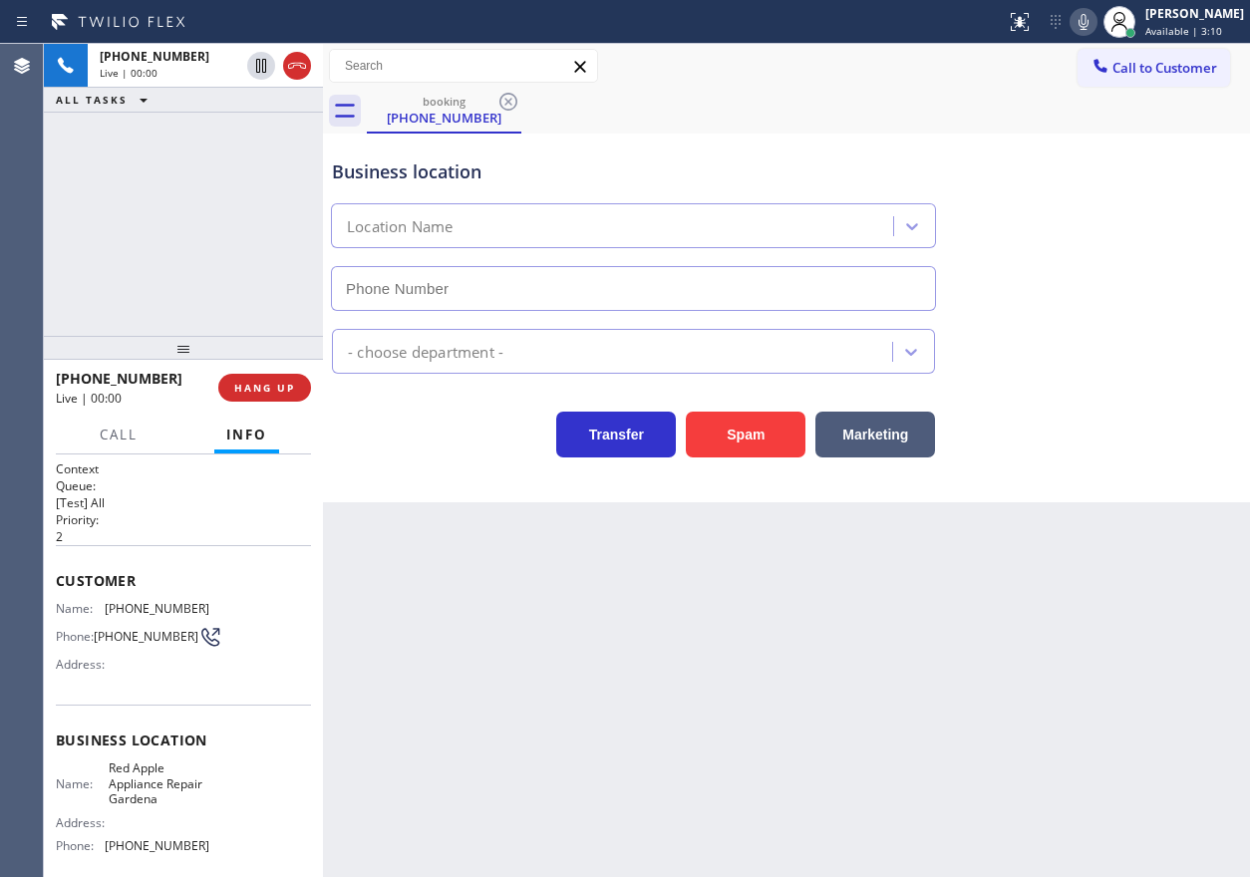
type input "[PHONE_NUMBER]"
drag, startPoint x: 755, startPoint y: 437, endPoint x: 736, endPoint y: 841, distance: 405.2
click at [755, 437] on button "Spam" at bounding box center [746, 435] width 120 height 46
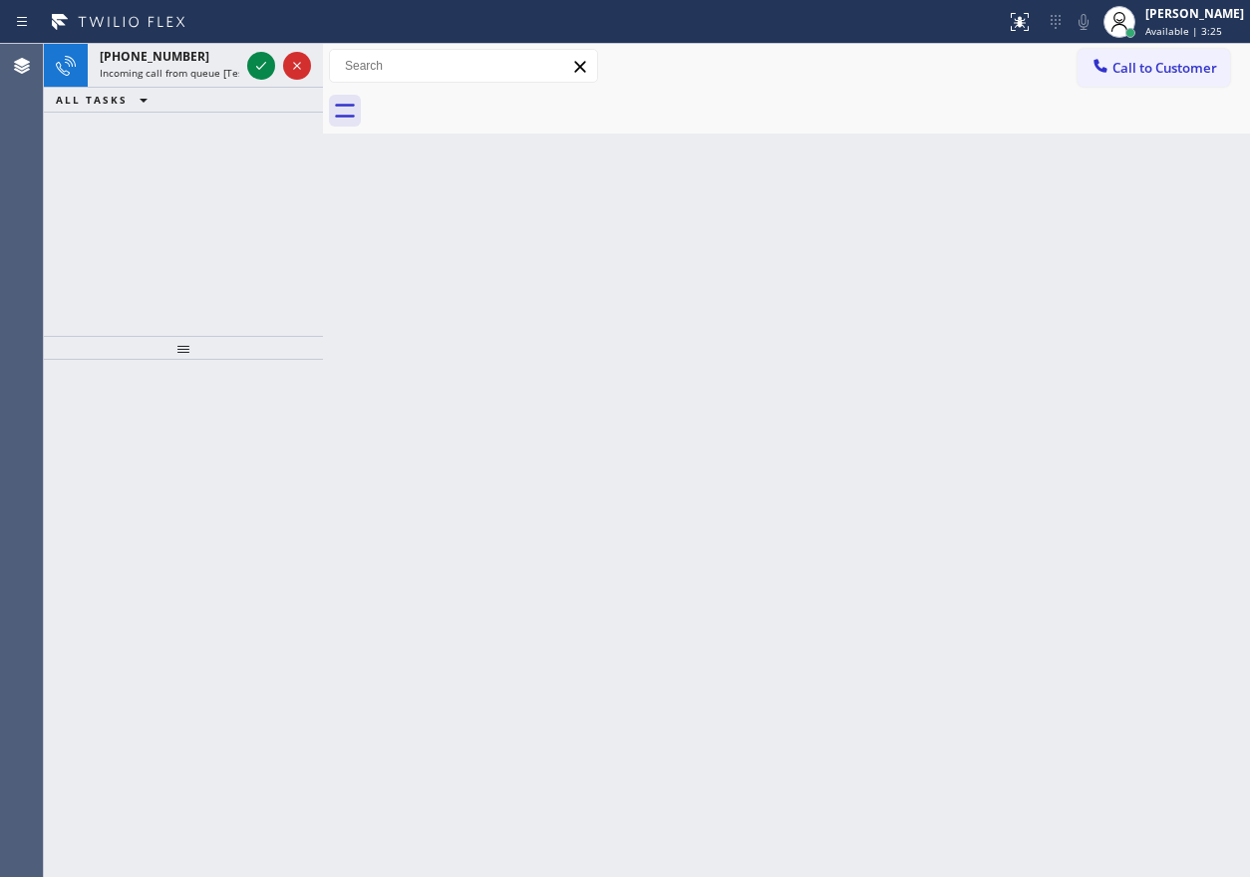
drag, startPoint x: 1195, startPoint y: 387, endPoint x: 1066, endPoint y: 322, distance: 144.9
click at [1195, 387] on div "Back to Dashboard Change Sender ID Customers Technicians Select a contact Outbo…" at bounding box center [786, 460] width 927 height 833
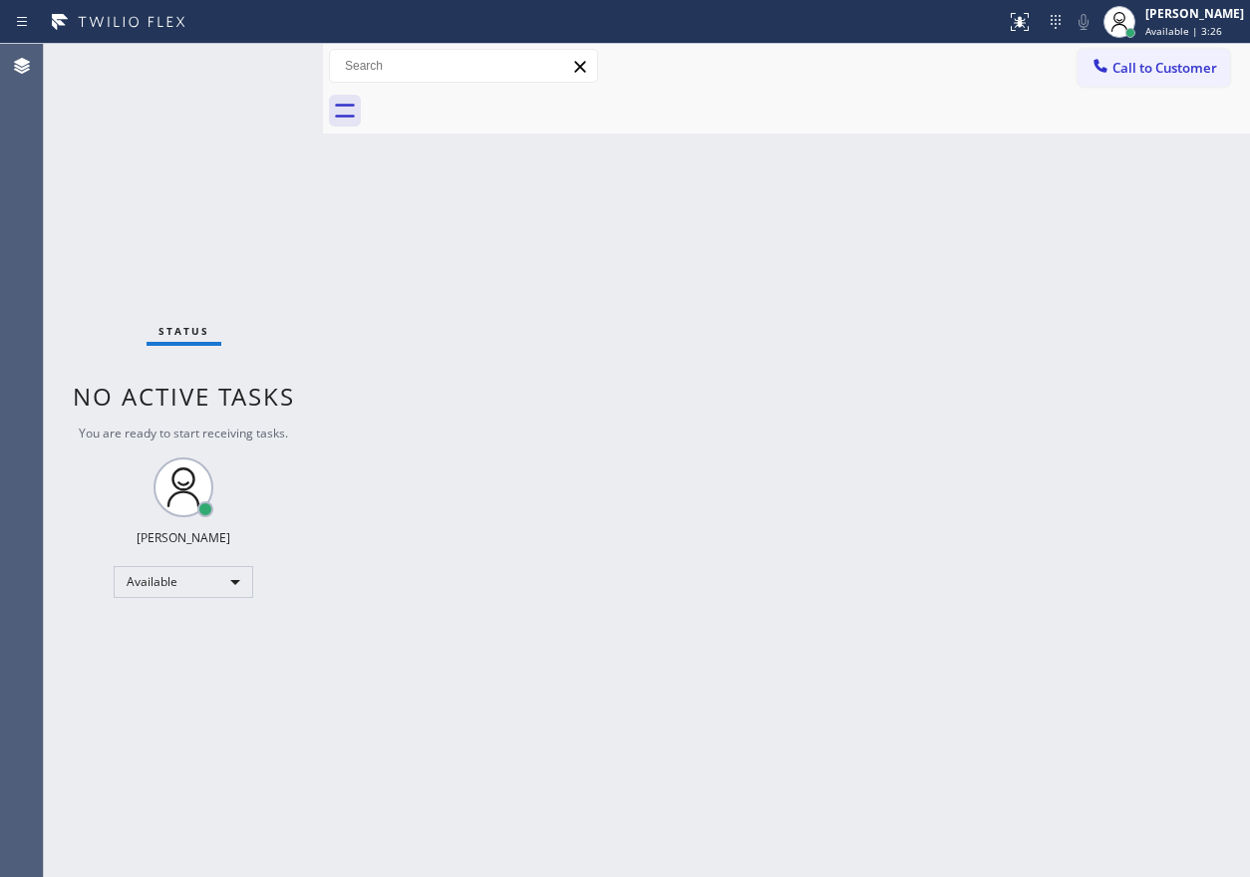
click at [265, 62] on div "Status No active tasks You are ready to start receiving tasks. [PERSON_NAME] Av…" at bounding box center [183, 460] width 279 height 833
click at [1080, 301] on div "Back to Dashboard Change Sender ID Customers Technicians Select a contact Outbo…" at bounding box center [786, 460] width 927 height 833
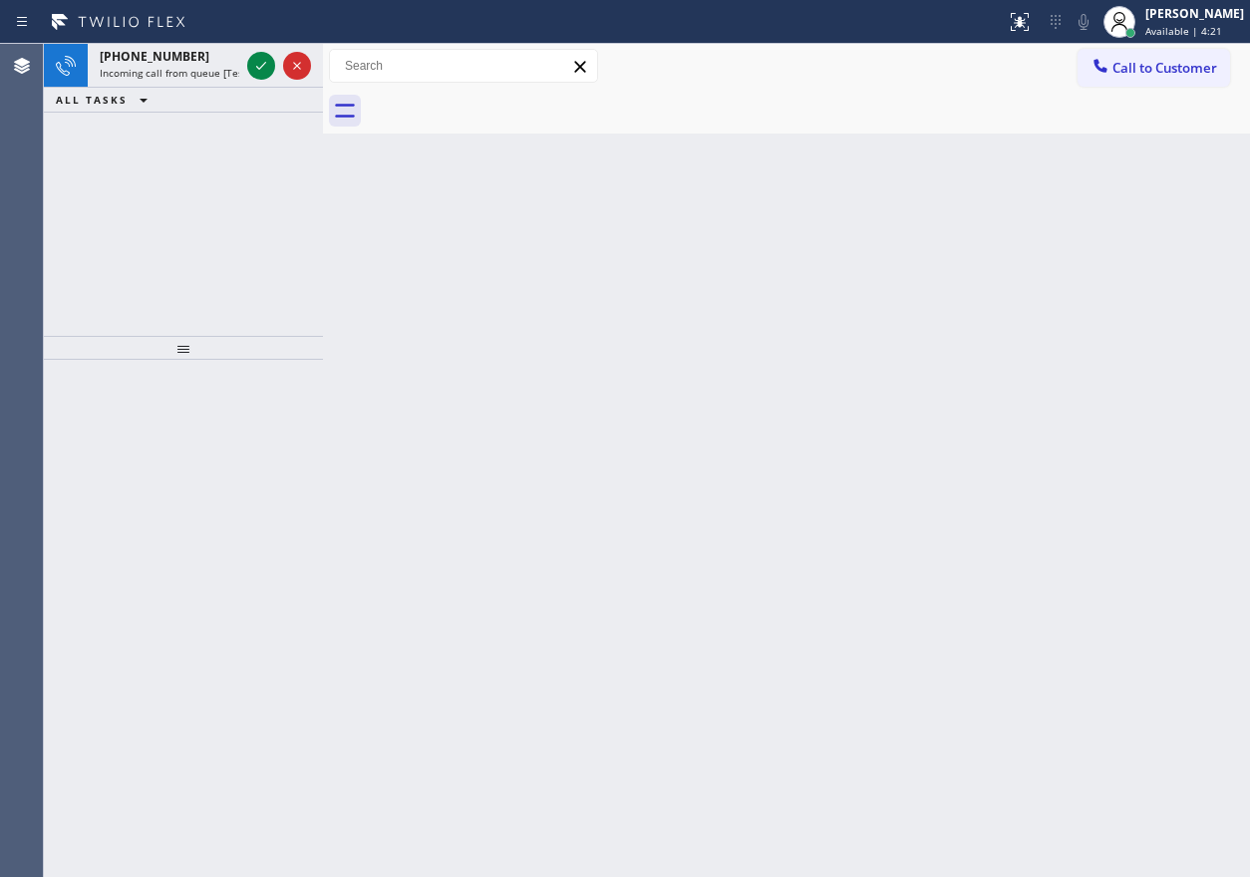
click at [1184, 463] on div "Back to Dashboard Change Sender ID Customers Technicians Select a contact Outbo…" at bounding box center [786, 460] width 927 height 833
click at [264, 65] on icon at bounding box center [261, 66] width 24 height 24
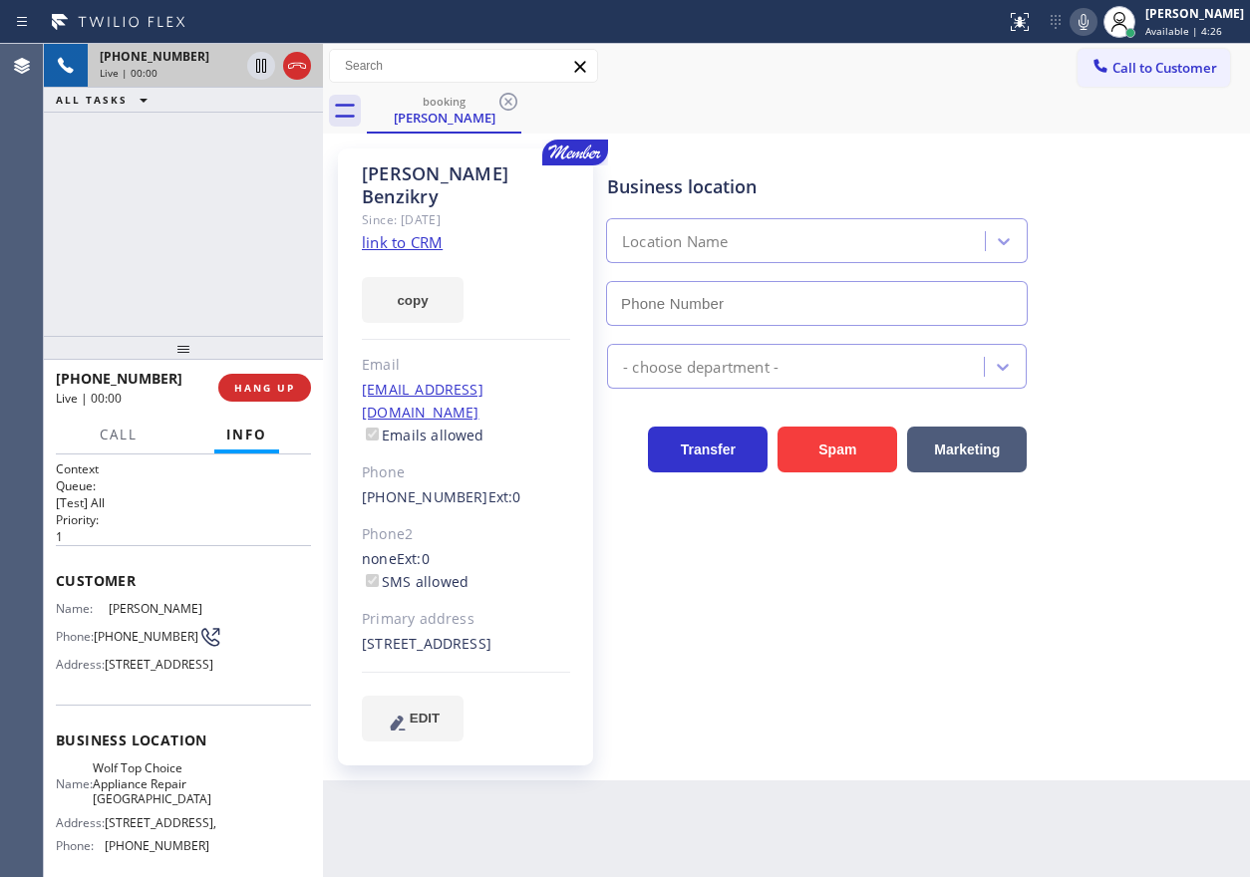
type input "[PHONE_NUMBER]"
click at [421, 232] on link "link to CRM" at bounding box center [402, 242] width 81 height 20
click at [169, 807] on span "Wolf Top Choice Appliance Repair [GEOGRAPHIC_DATA]" at bounding box center [152, 784] width 119 height 46
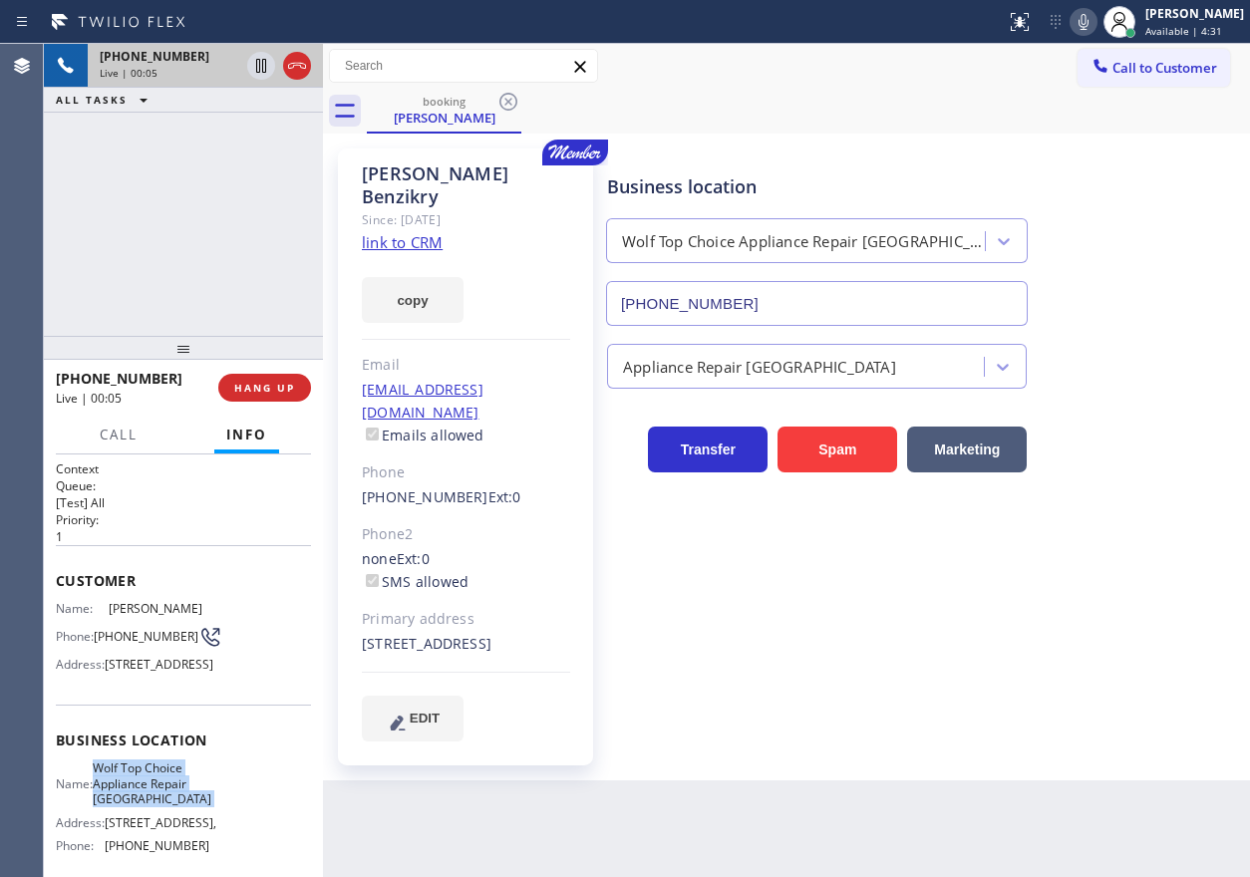
click at [169, 807] on span "Wolf Top Choice Appliance Repair [GEOGRAPHIC_DATA]" at bounding box center [152, 784] width 119 height 46
click at [771, 307] on input "[PHONE_NUMBER]" at bounding box center [817, 303] width 422 height 45
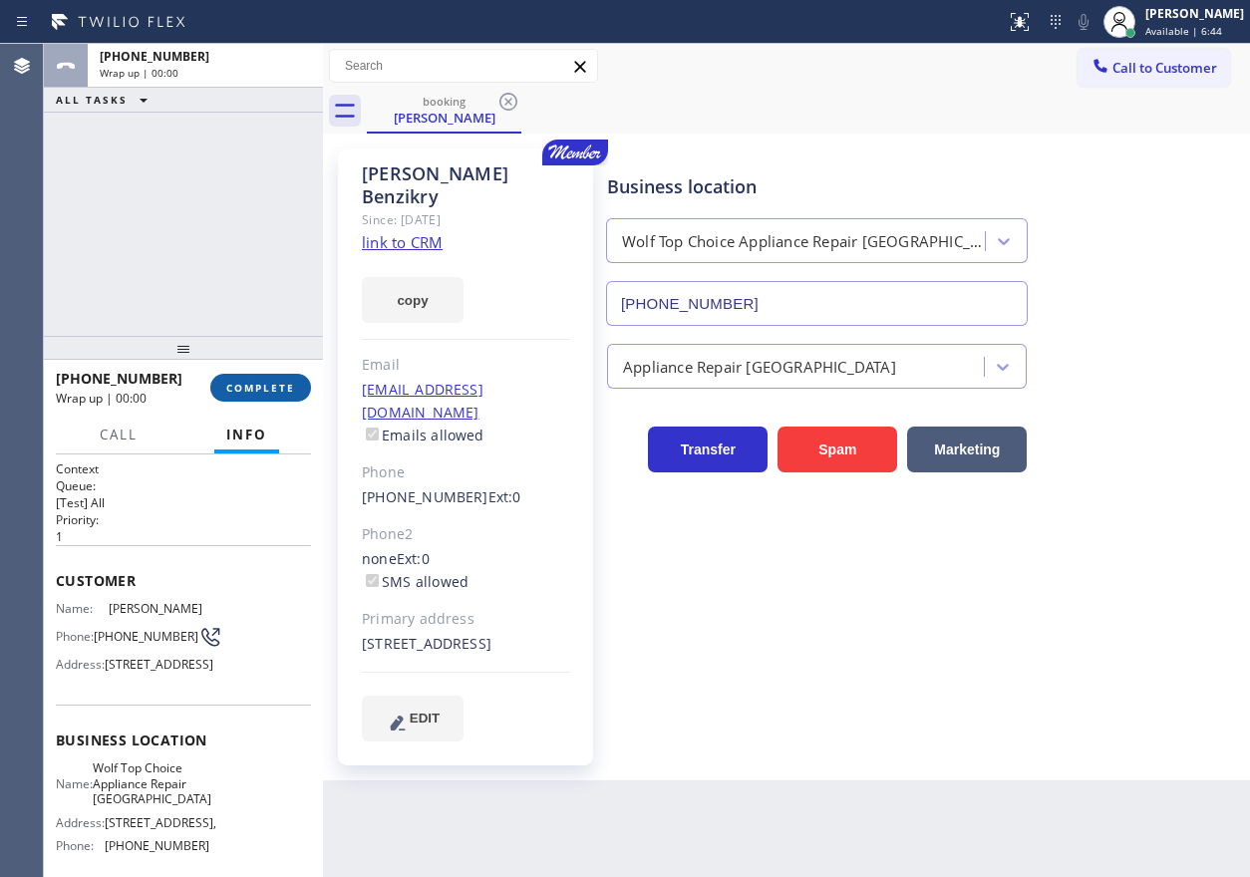
click at [246, 391] on span "COMPLETE" at bounding box center [260, 388] width 69 height 14
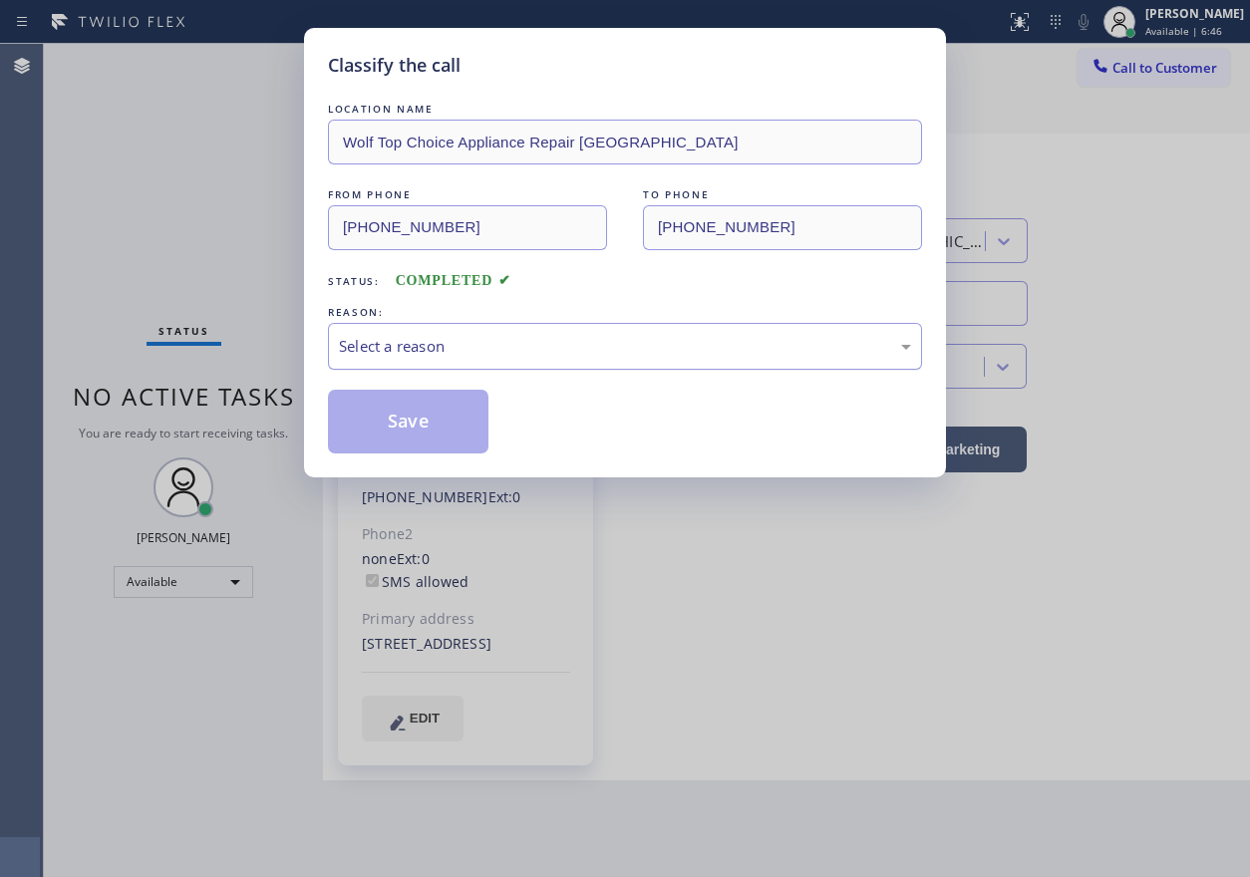
click at [550, 357] on div "Select a reason" at bounding box center [625, 346] width 594 height 47
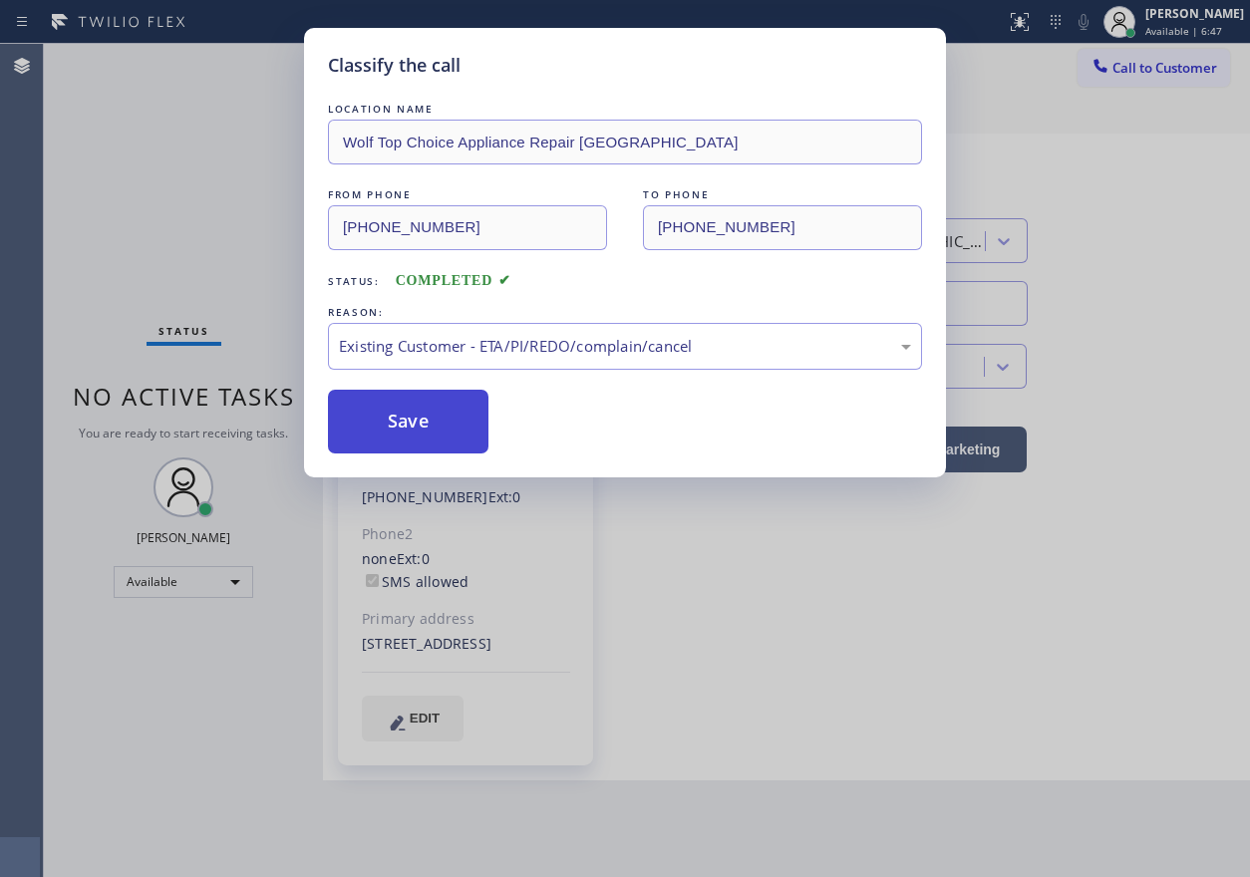
click at [427, 434] on button "Save" at bounding box center [408, 422] width 161 height 64
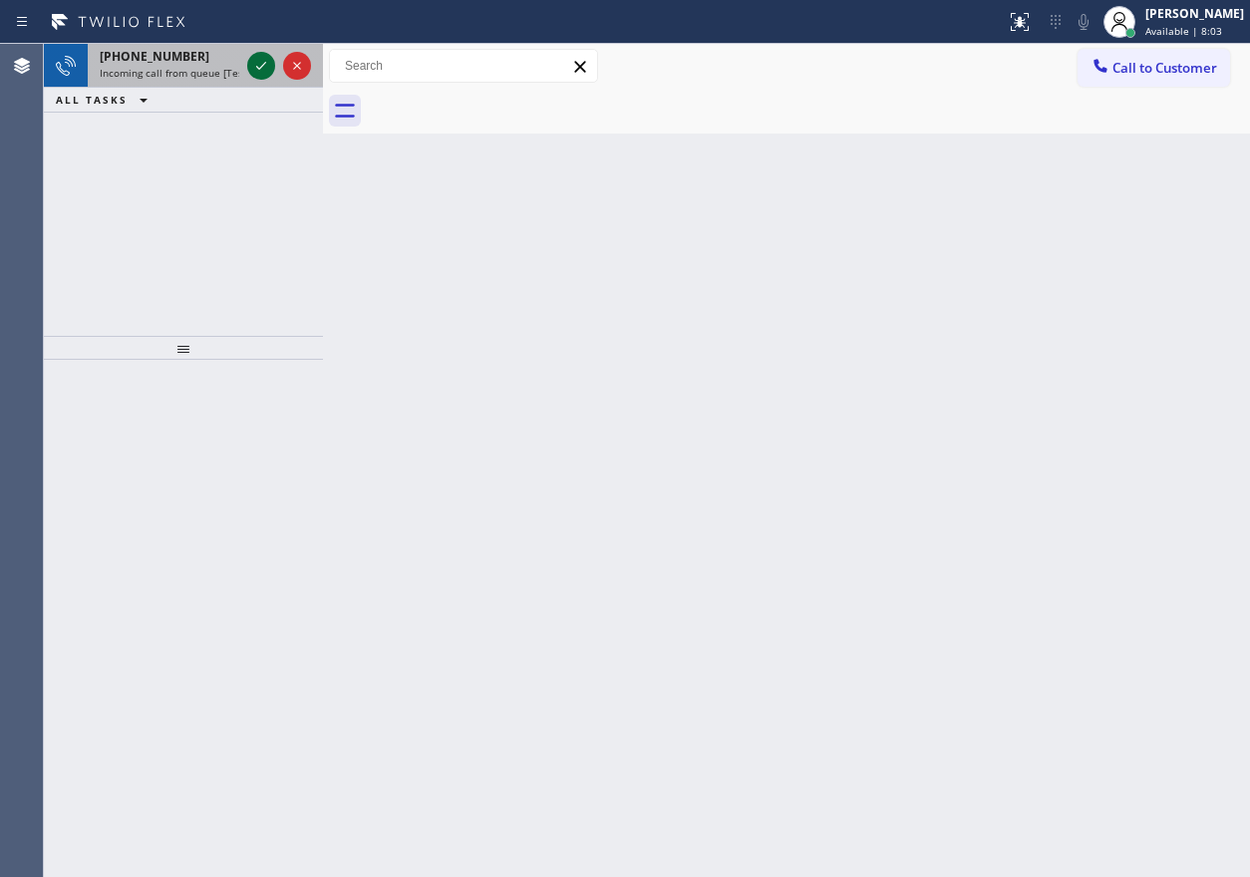
click at [261, 68] on icon at bounding box center [261, 66] width 10 height 8
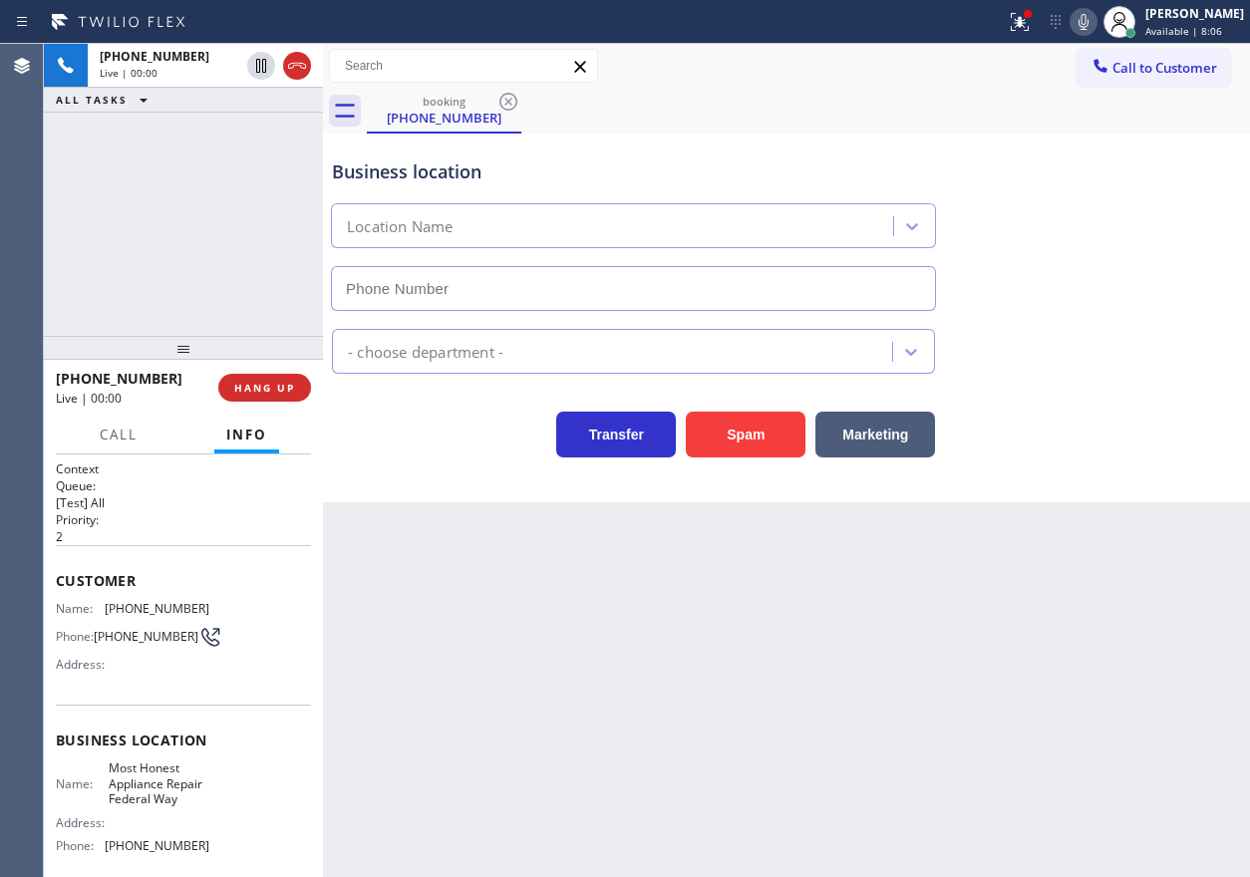
type input "[PHONE_NUMBER]"
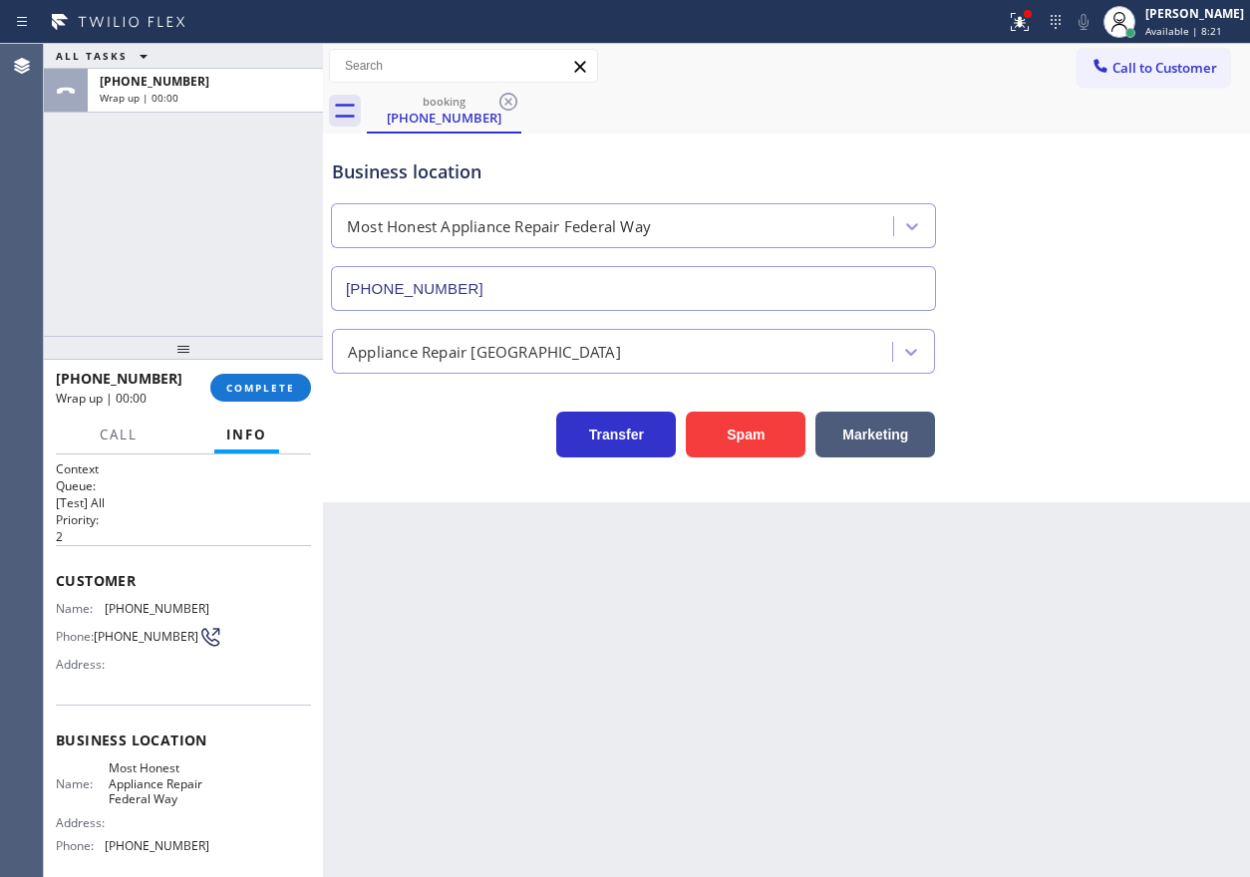
drag, startPoint x: 280, startPoint y: 390, endPoint x: 518, endPoint y: 294, distance: 256.8
click at [280, 389] on span "COMPLETE" at bounding box center [260, 388] width 69 height 14
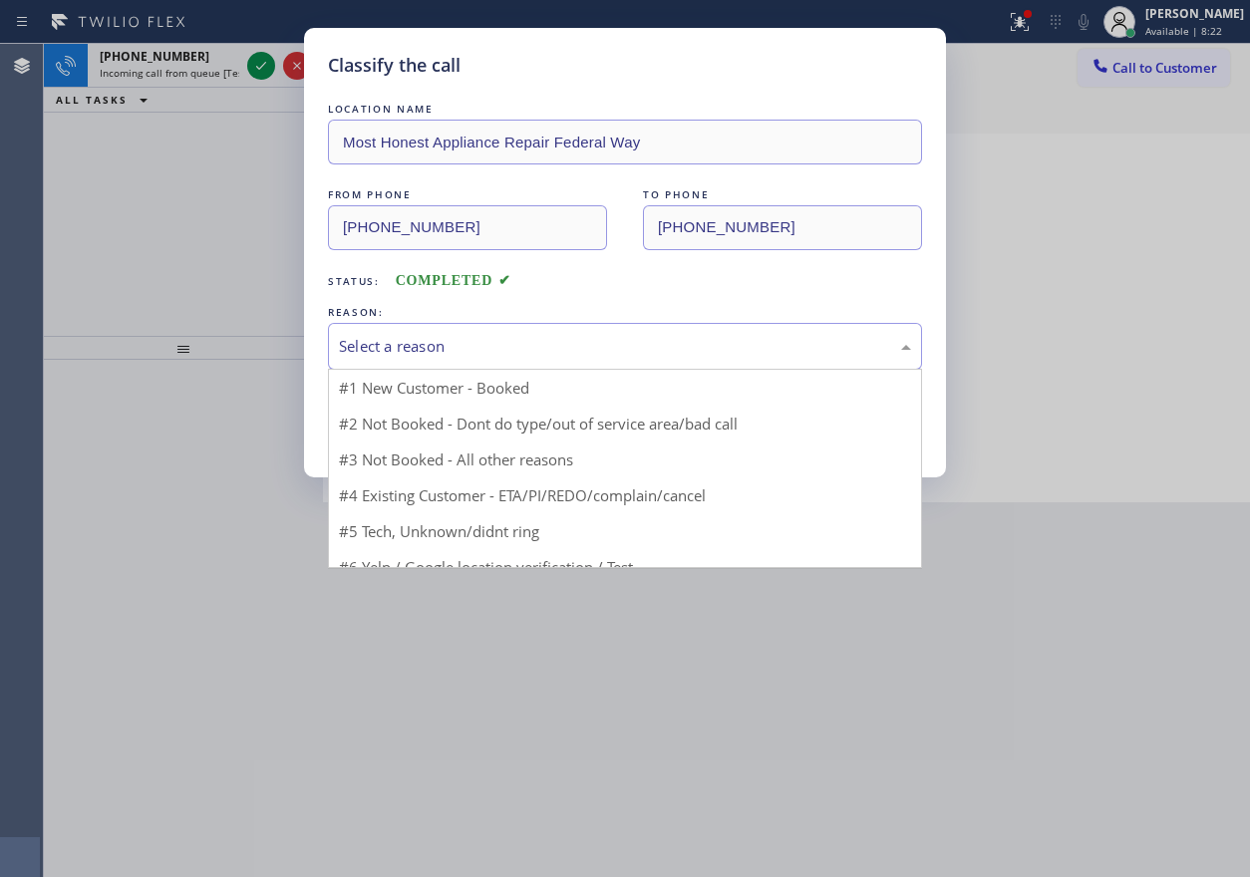
click at [548, 355] on div "Select a reason" at bounding box center [625, 346] width 572 height 23
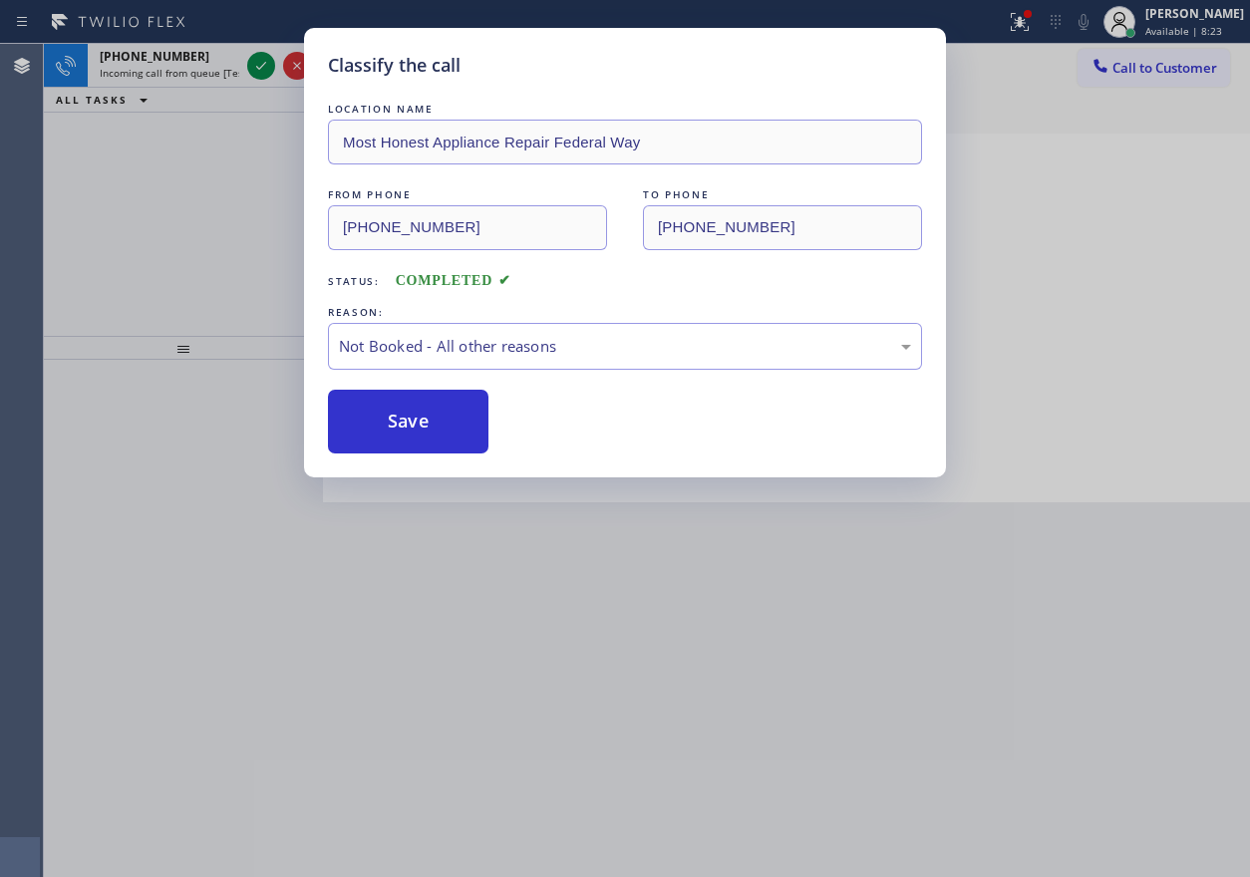
click at [391, 427] on button "Save" at bounding box center [408, 422] width 161 height 64
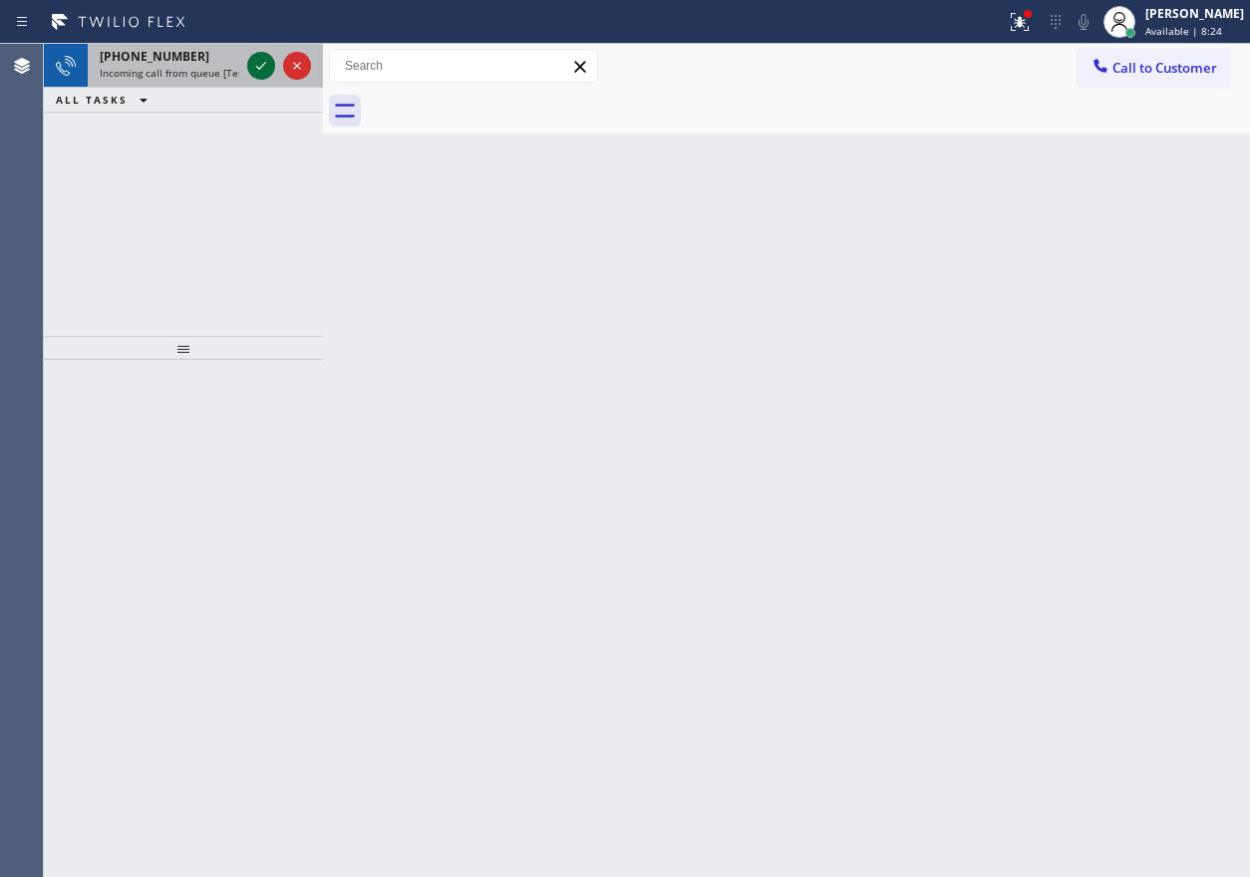
click at [265, 61] on icon at bounding box center [261, 66] width 24 height 24
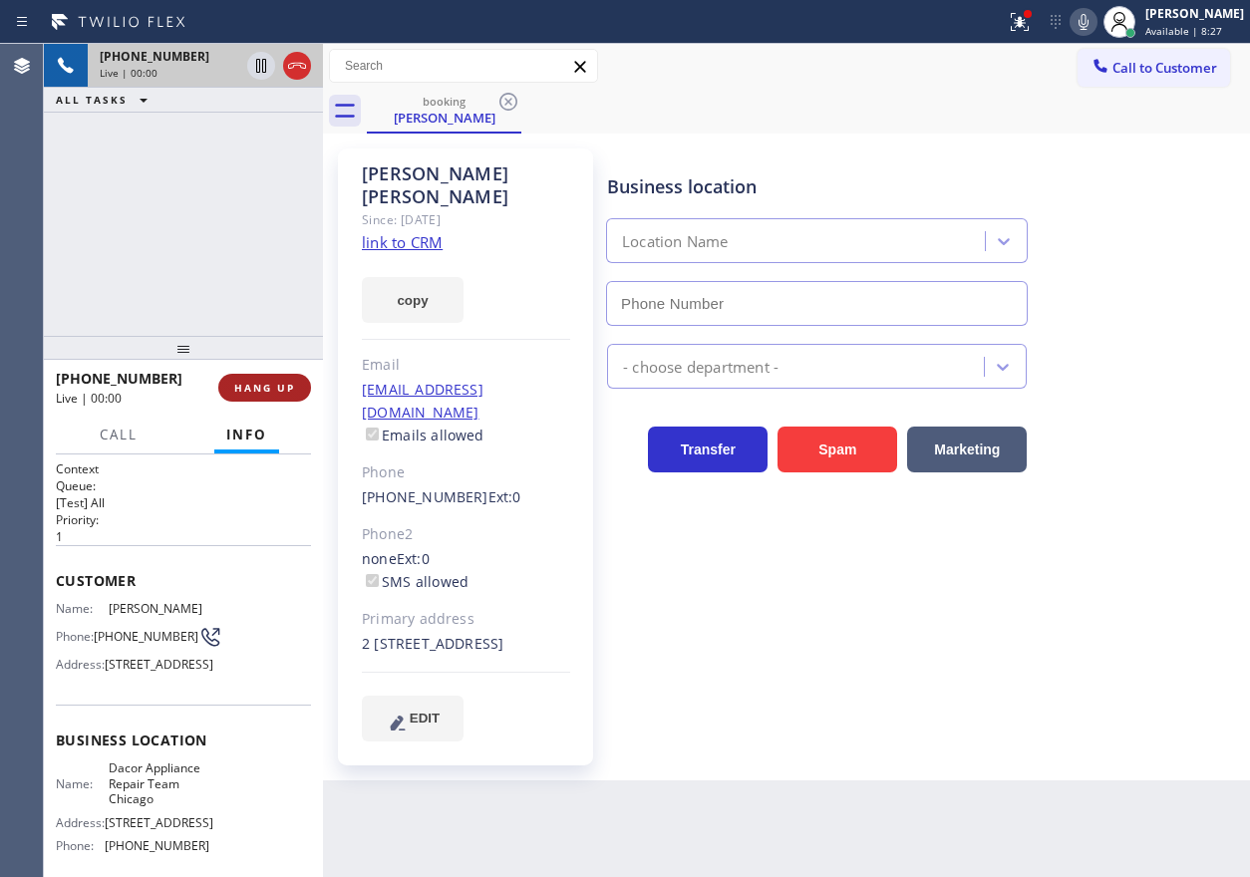
click at [265, 388] on span "HANG UP" at bounding box center [264, 388] width 61 height 14
type input "[PHONE_NUMBER]"
click at [265, 388] on span "HANG UP" at bounding box center [264, 388] width 61 height 14
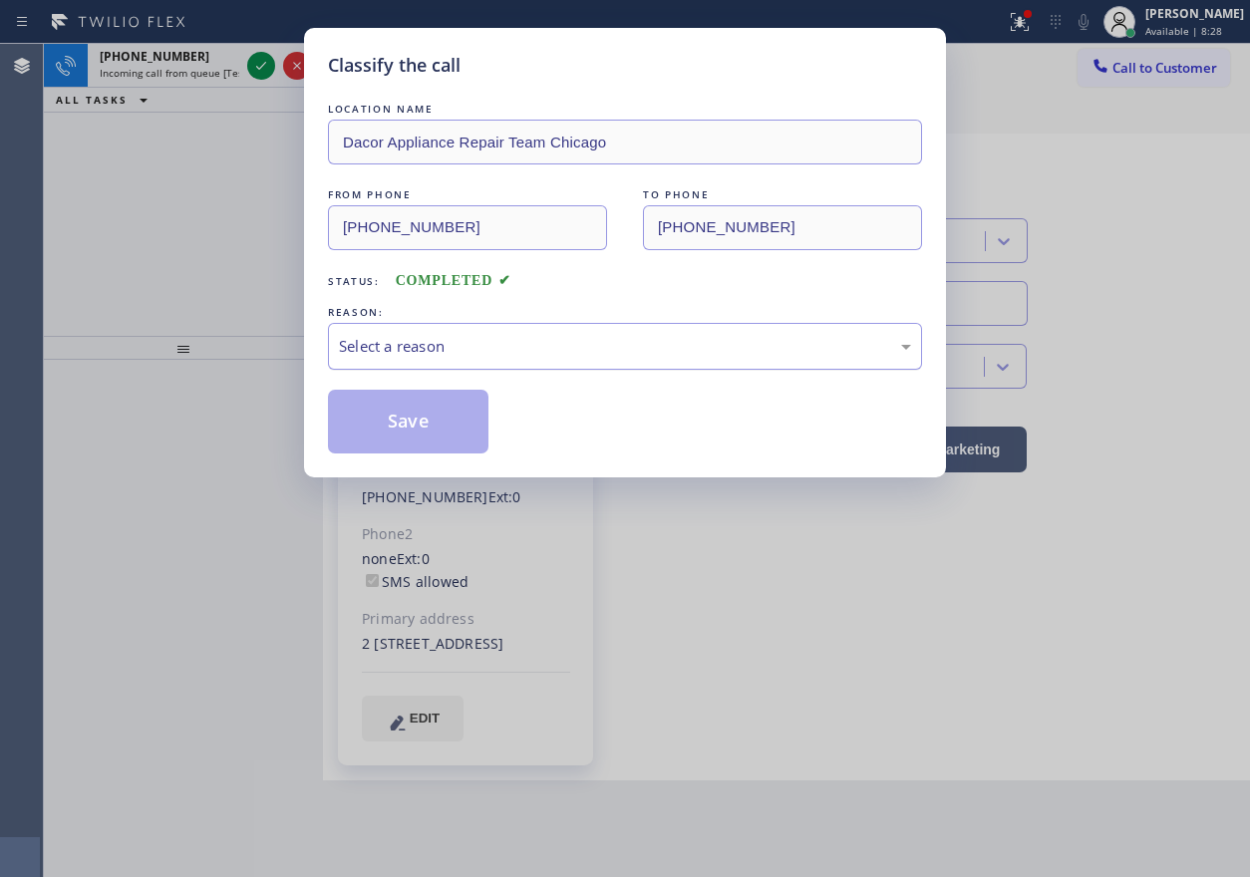
click at [476, 346] on div "Select a reason" at bounding box center [625, 346] width 572 height 23
click at [448, 418] on button "Save" at bounding box center [408, 422] width 161 height 64
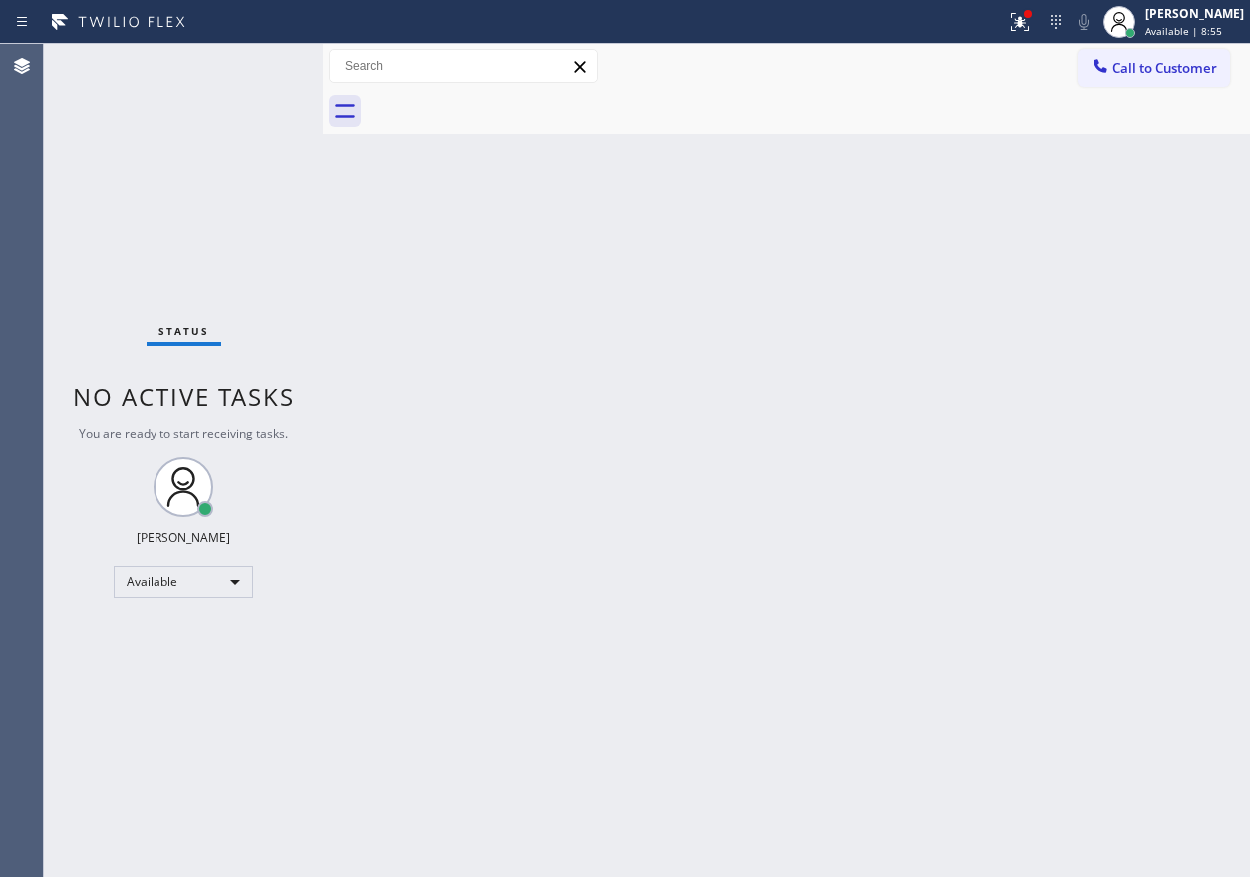
click at [1212, 321] on div "Back to Dashboard Change Sender ID Customers Technicians Select a contact Outbo…" at bounding box center [786, 460] width 927 height 833
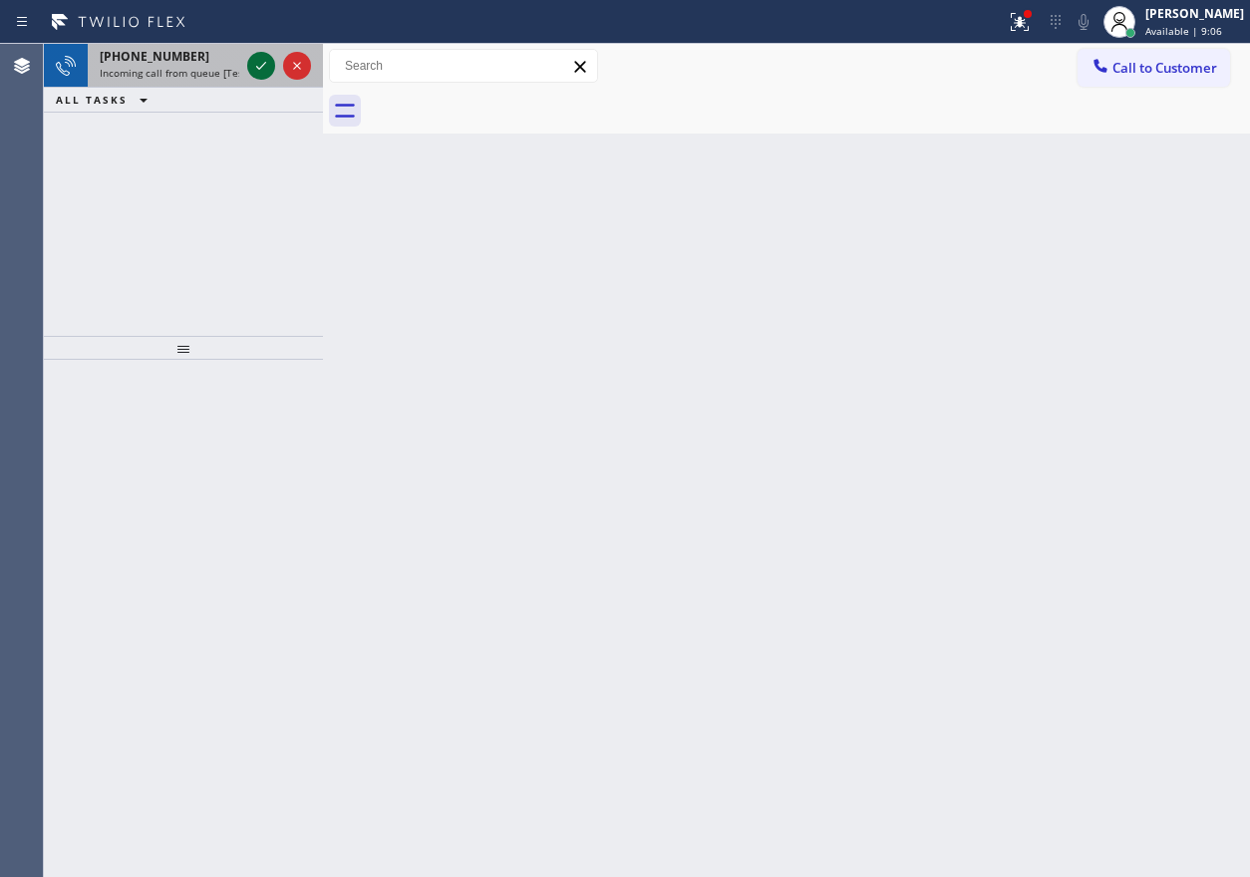
click at [263, 58] on icon at bounding box center [261, 66] width 24 height 24
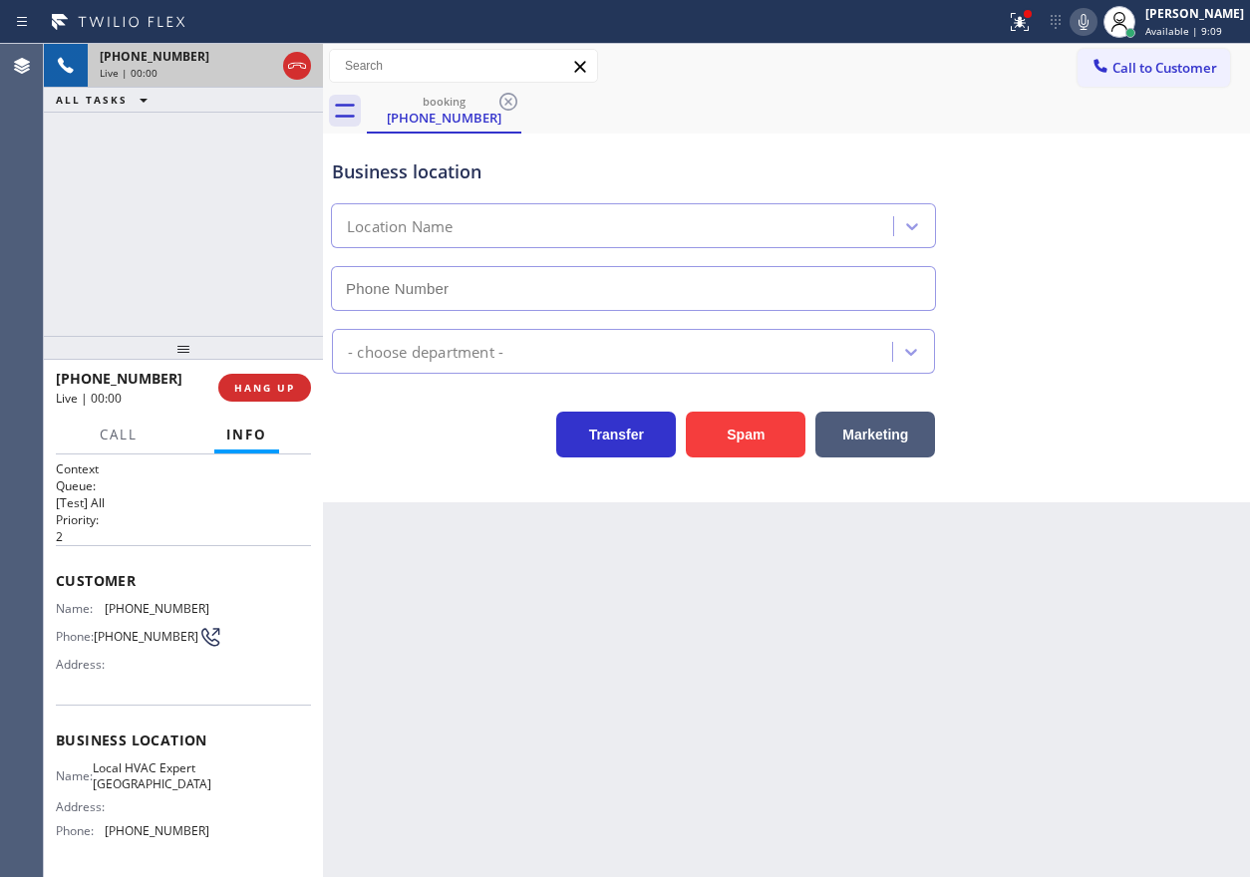
type input "[PHONE_NUMBER]"
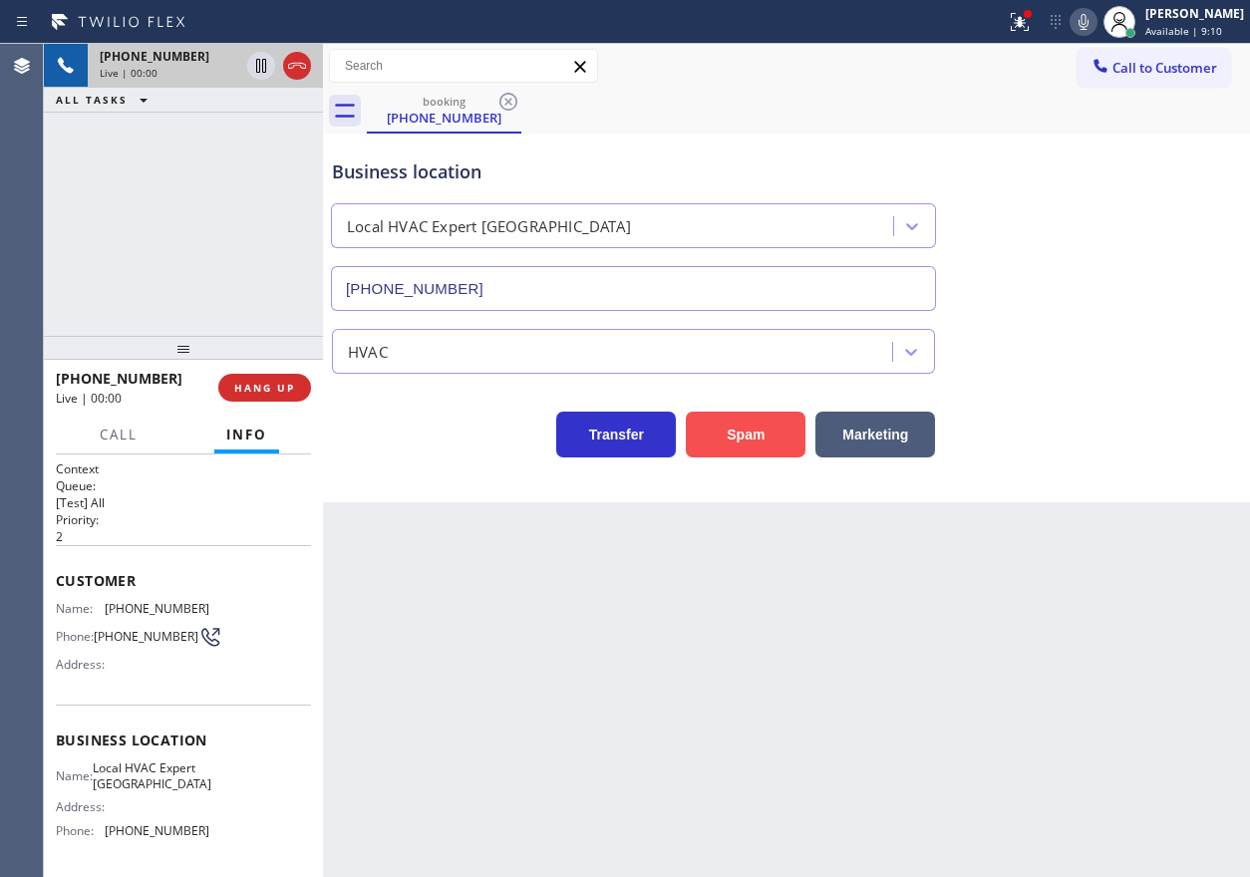
click at [749, 441] on button "Spam" at bounding box center [746, 435] width 120 height 46
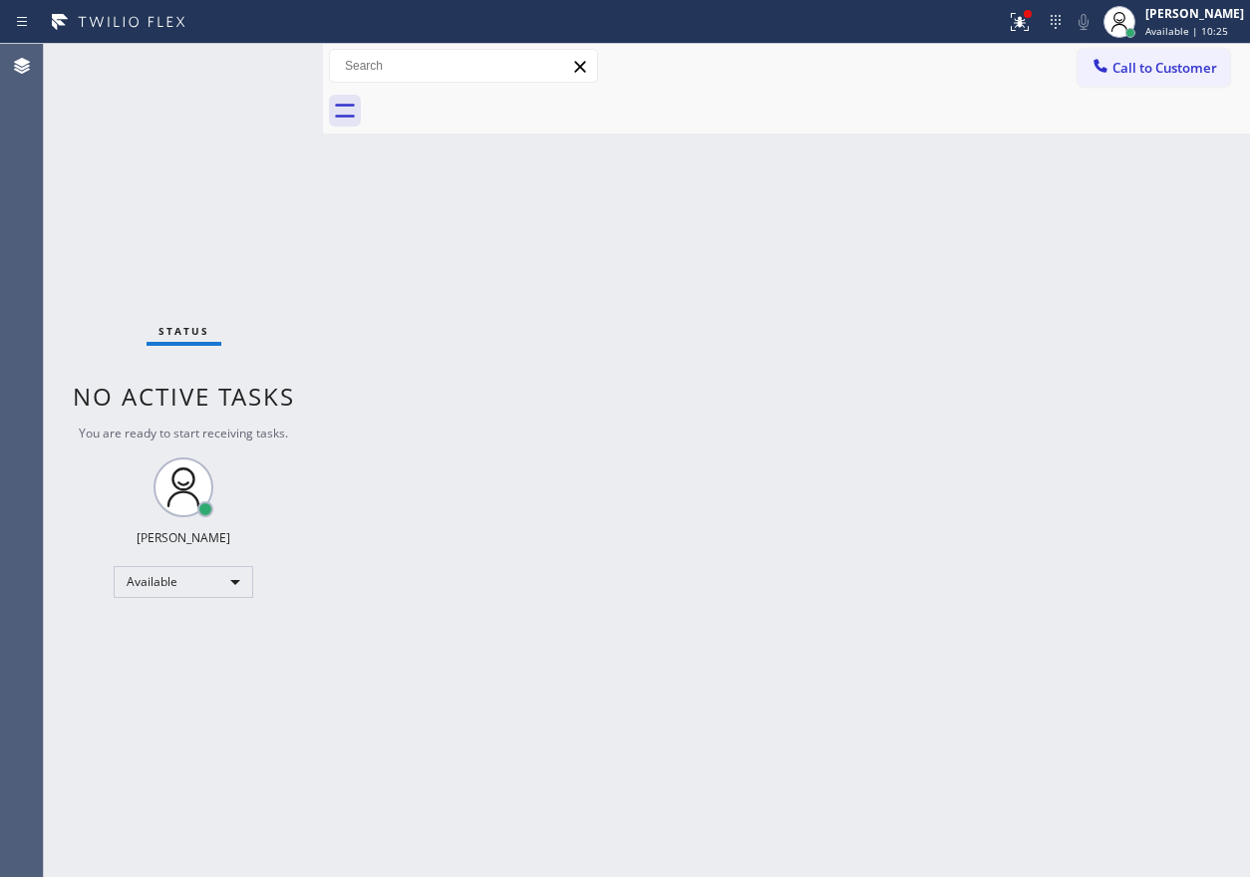
click at [539, 426] on div "Back to Dashboard Change Sender ID Customers Technicians Select a contact Outbo…" at bounding box center [786, 460] width 927 height 833
click at [250, 67] on div "Status No active tasks You are ready to start receiving tasks. [PERSON_NAME] Av…" at bounding box center [183, 460] width 279 height 833
click at [251, 67] on div "Status No active tasks You are ready to start receiving tasks. [PERSON_NAME] Av…" at bounding box center [183, 460] width 279 height 833
click at [1003, 380] on div "Back to Dashboard Change Sender ID Customers Technicians Select a contact Outbo…" at bounding box center [786, 460] width 927 height 833
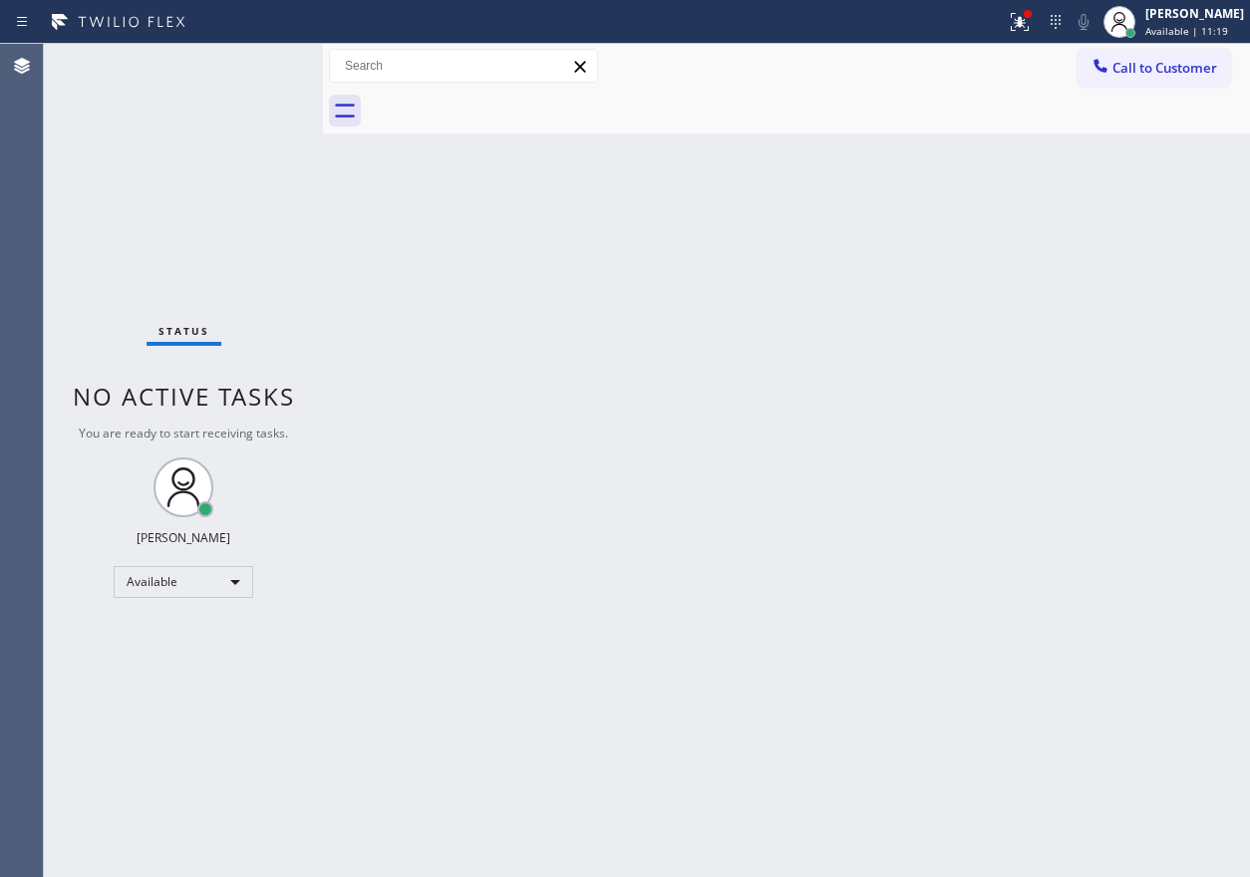
click at [266, 64] on div "Status No active tasks You are ready to start receiving tasks. [PERSON_NAME] Av…" at bounding box center [183, 460] width 279 height 833
click at [1140, 484] on div "Back to Dashboard Change Sender ID Customers Technicians Select a contact Outbo…" at bounding box center [786, 460] width 927 height 833
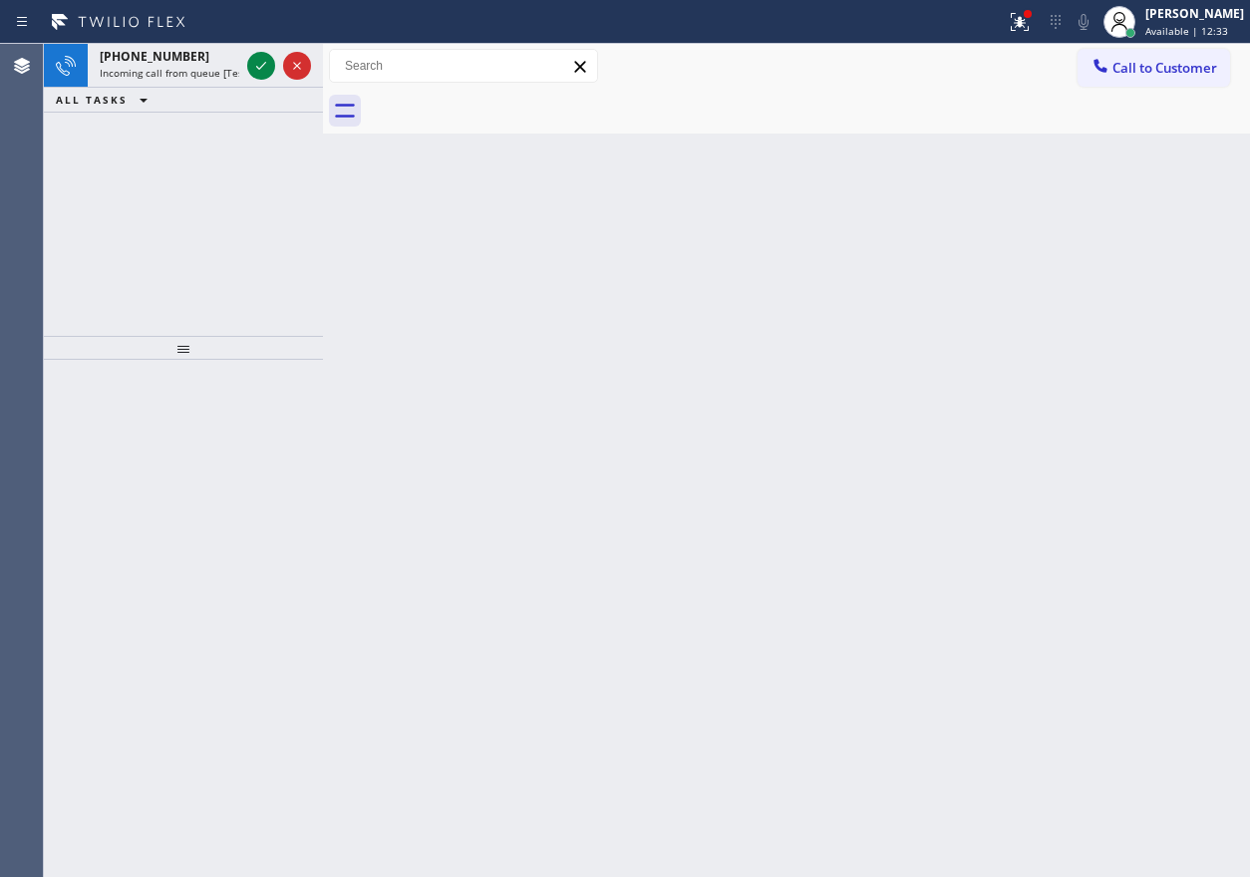
click at [1034, 459] on div "Back to Dashboard Change Sender ID Customers Technicians Select a contact Outbo…" at bounding box center [786, 460] width 927 height 833
click at [259, 66] on icon at bounding box center [261, 66] width 24 height 24
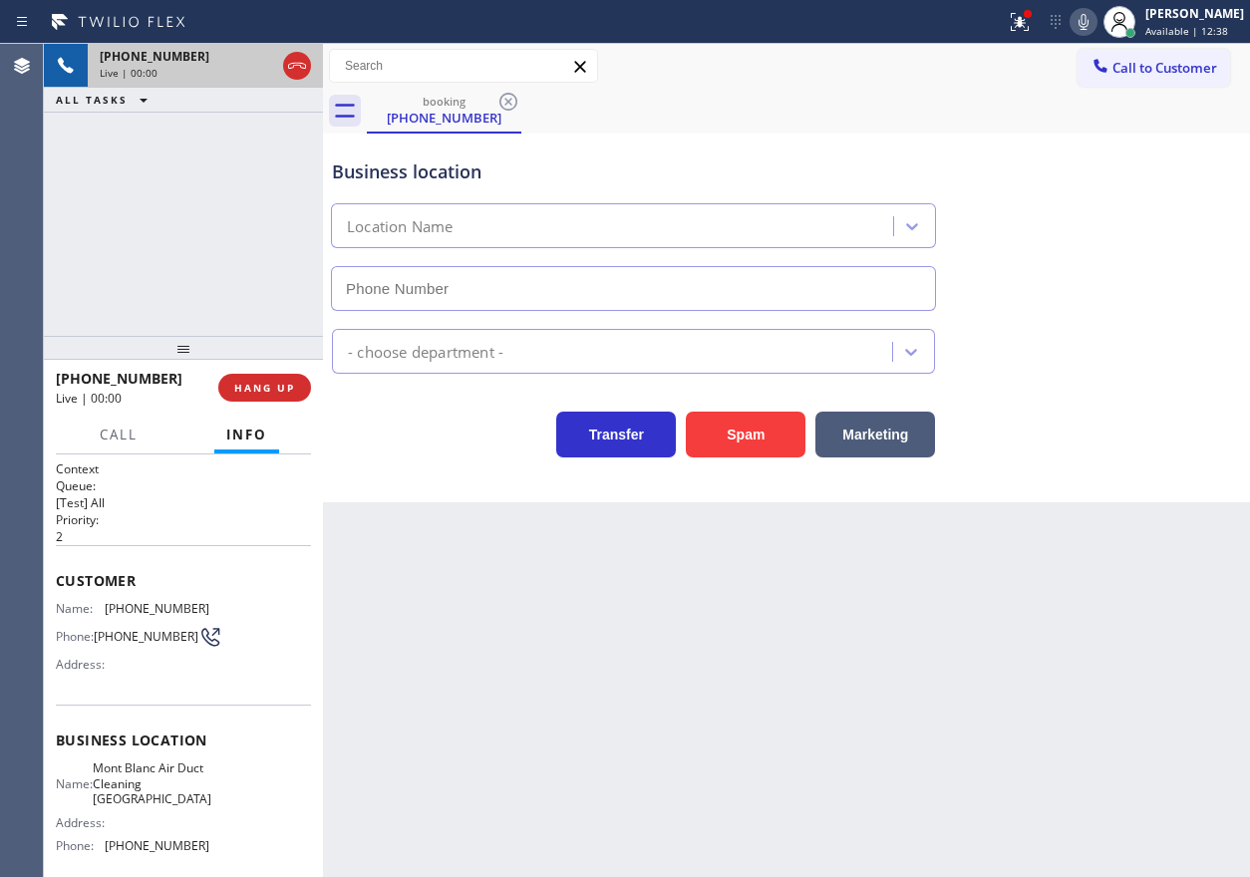
type input "[PHONE_NUMBER]"
click at [725, 436] on button "Spam" at bounding box center [746, 435] width 120 height 46
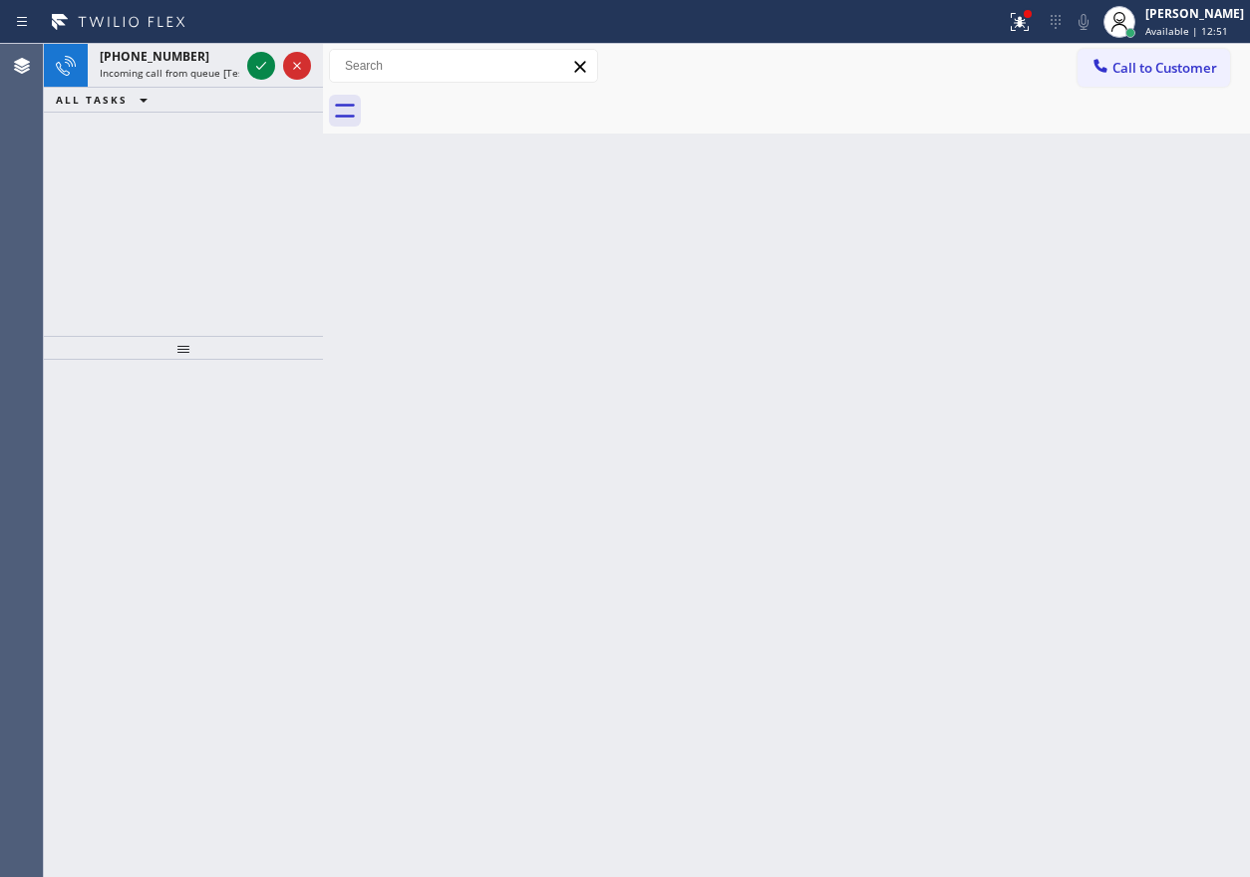
click at [1187, 330] on div "Back to Dashboard Change Sender ID Customers Technicians Select a contact Outbo…" at bounding box center [786, 460] width 927 height 833
click at [259, 72] on icon at bounding box center [261, 66] width 24 height 24
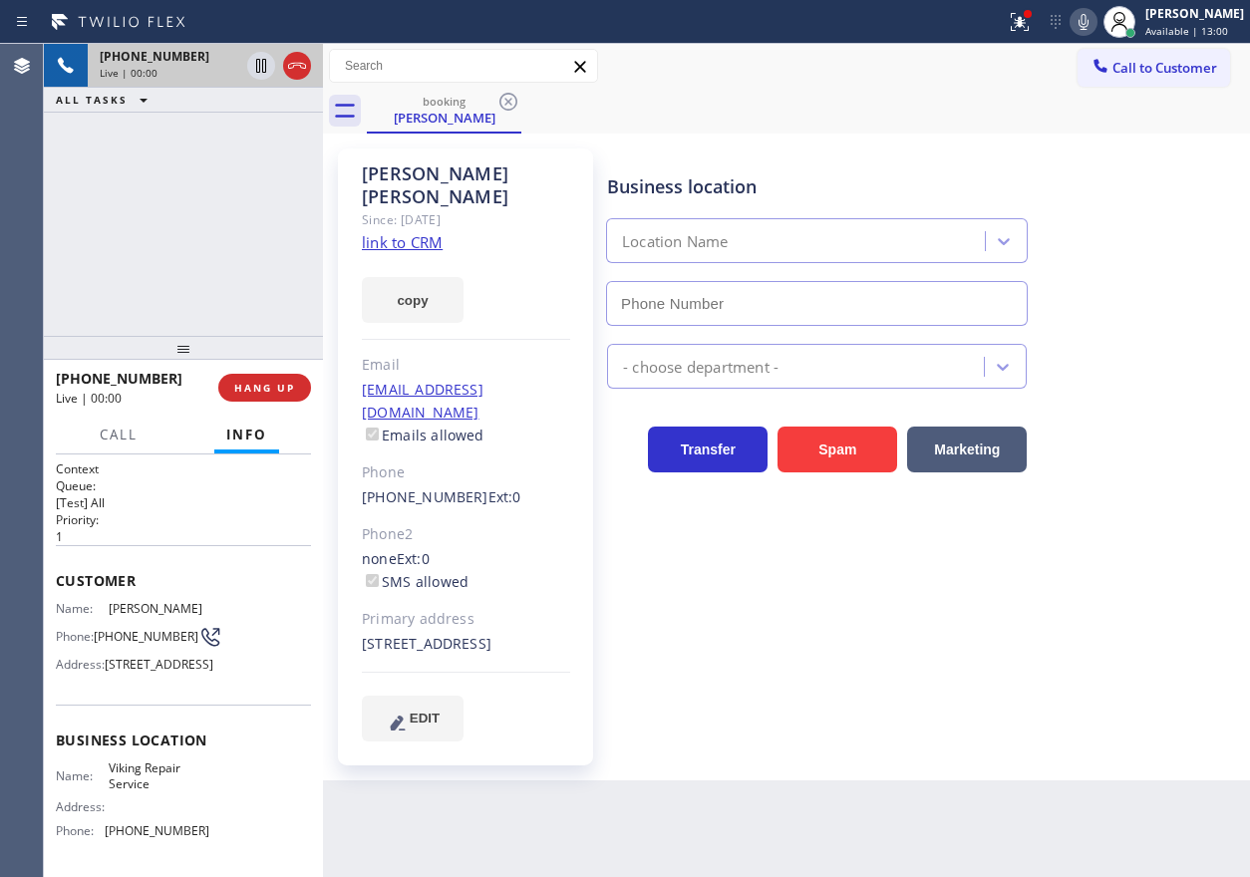
type input "[PHONE_NUMBER]"
click at [131, 792] on span "Viking Repair Service" at bounding box center [159, 776] width 100 height 31
click at [777, 296] on input "[PHONE_NUMBER]" at bounding box center [817, 303] width 422 height 45
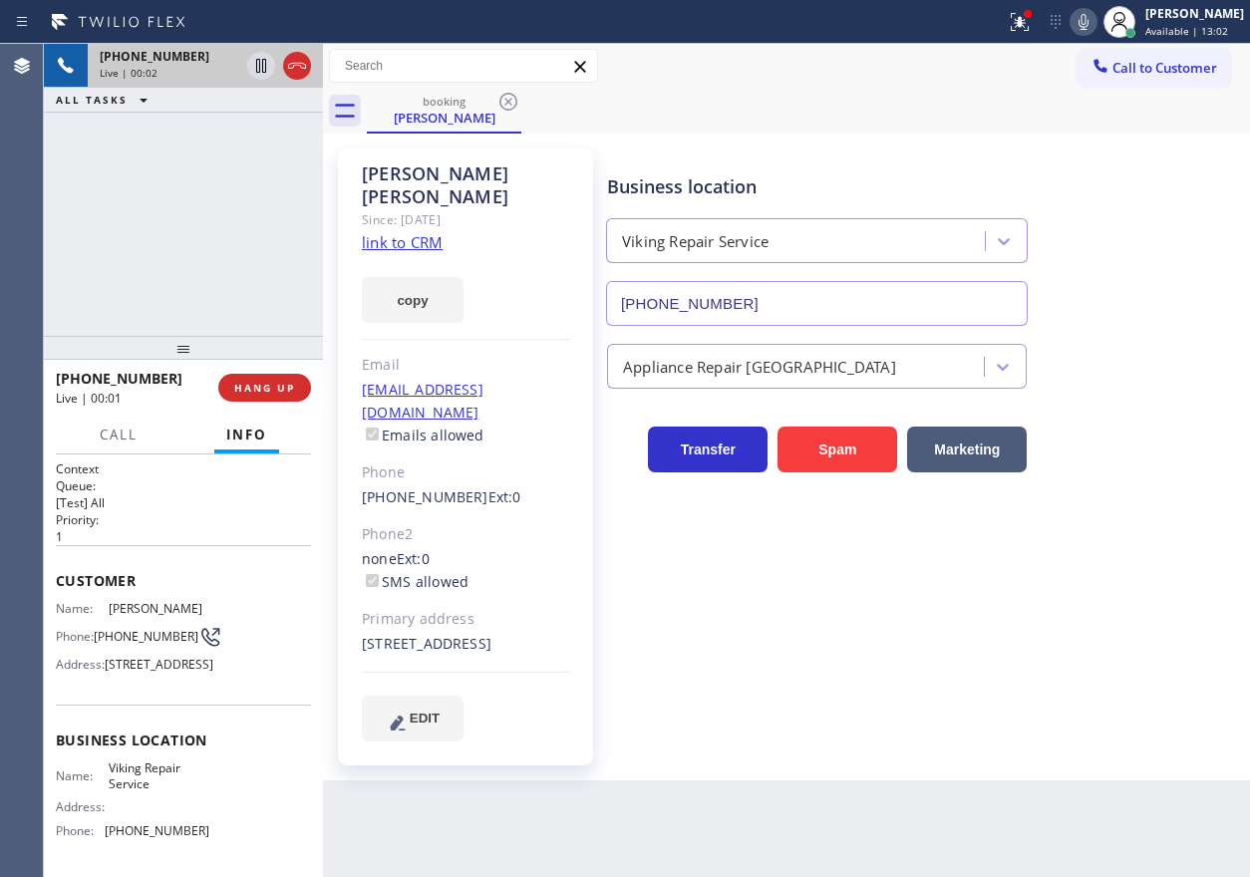
click at [777, 296] on input "[PHONE_NUMBER]" at bounding box center [817, 303] width 422 height 45
click at [414, 232] on link "link to CRM" at bounding box center [402, 242] width 81 height 20
click at [259, 66] on icon at bounding box center [261, 66] width 10 height 14
click at [1094, 30] on icon at bounding box center [1084, 22] width 24 height 24
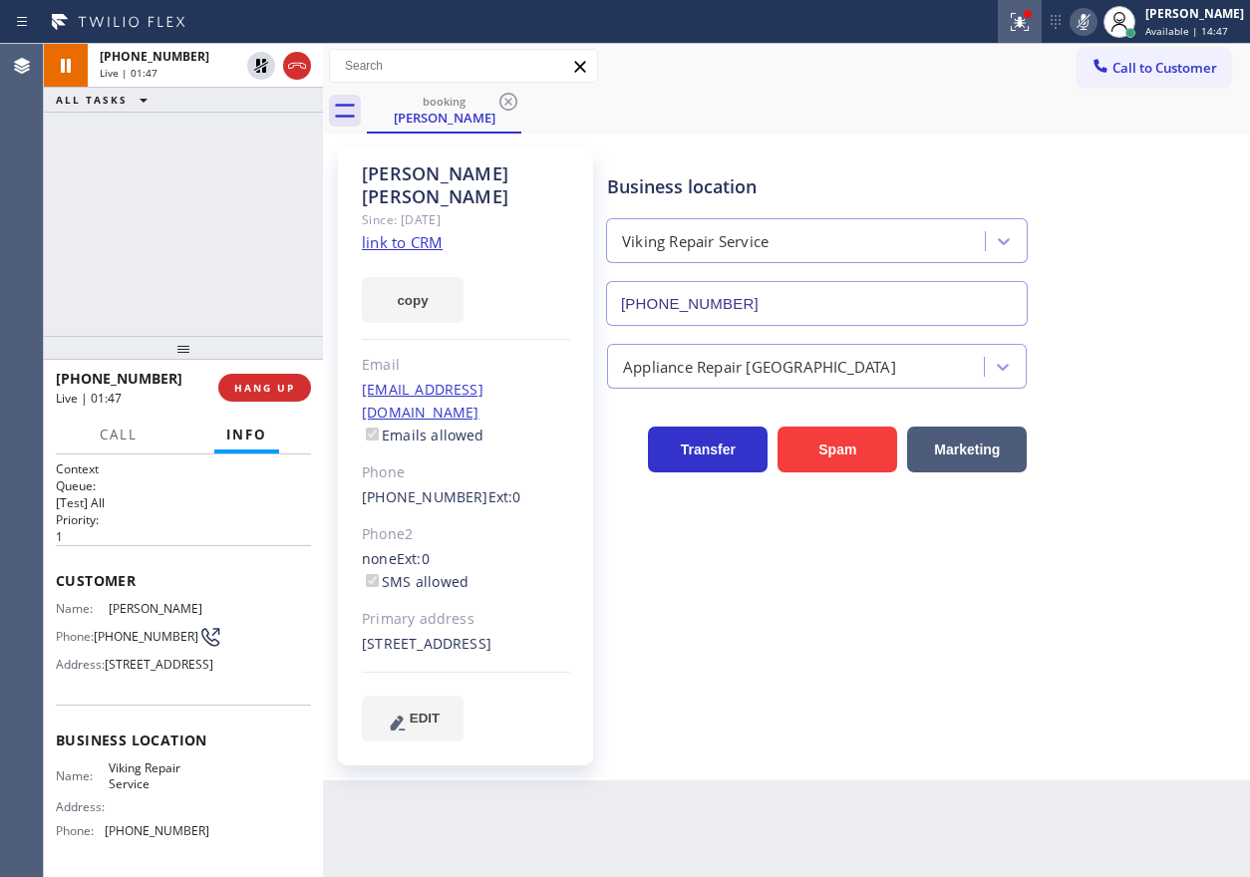
click at [1032, 30] on icon at bounding box center [1020, 22] width 24 height 24
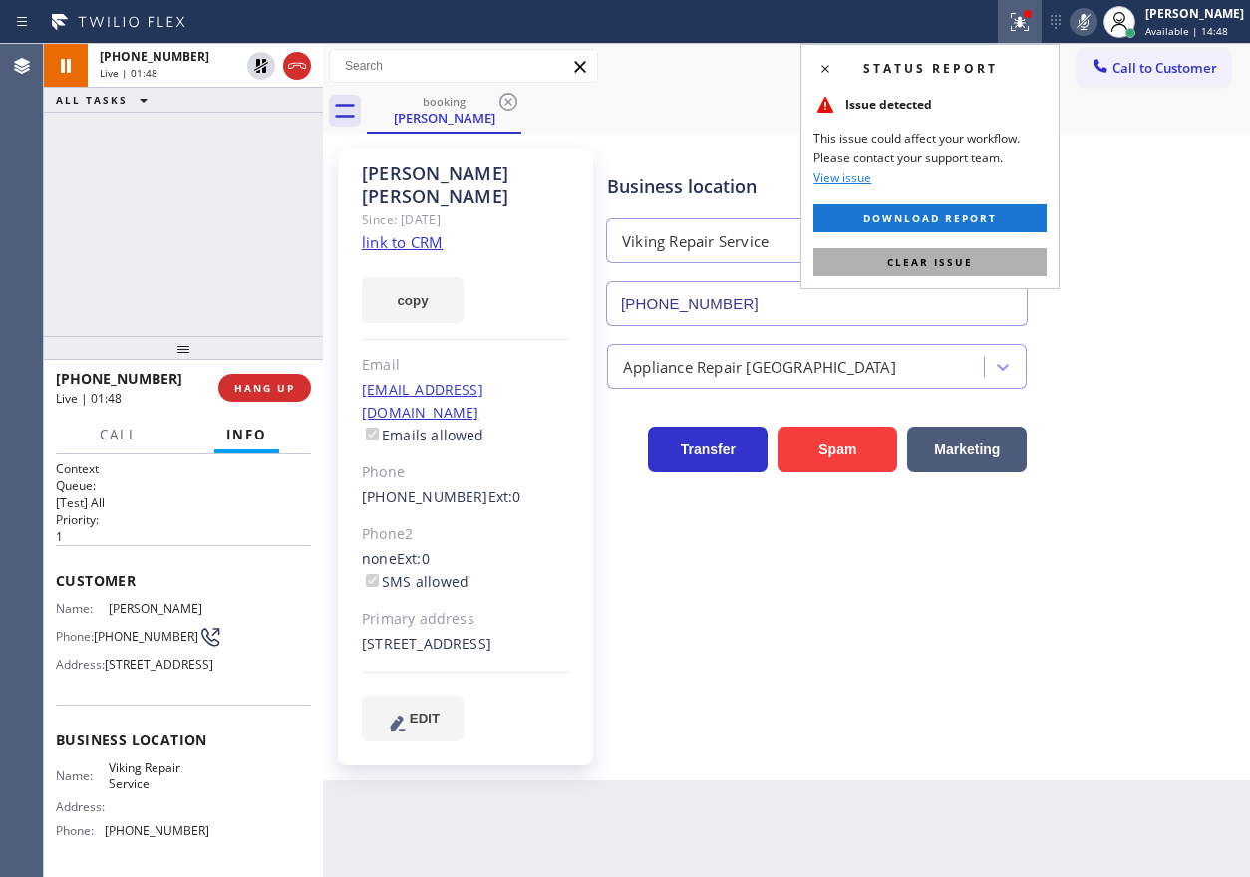
click at [977, 261] on button "Clear issue" at bounding box center [929, 262] width 233 height 28
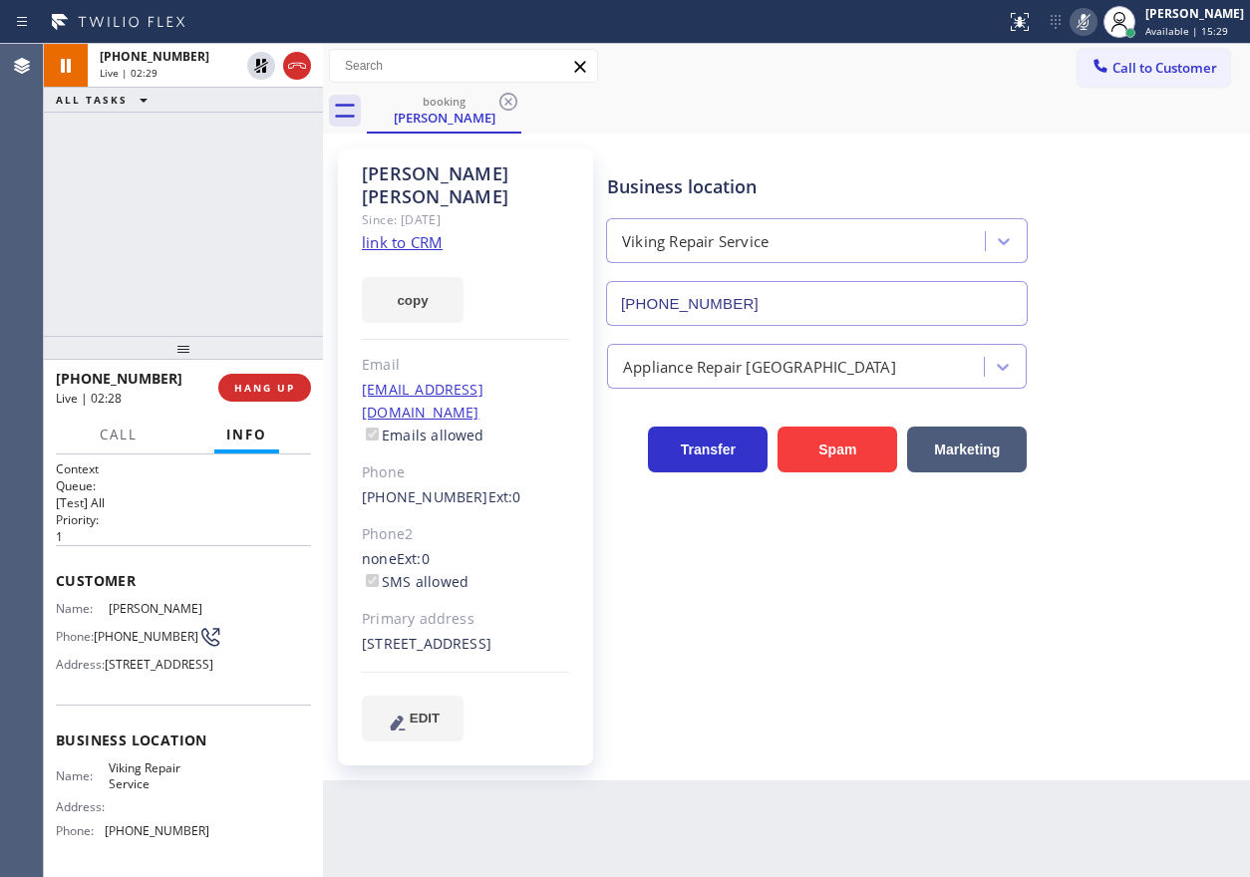
click at [1111, 253] on div "Business location Viking Repair Service [PHONE_NUMBER]" at bounding box center [924, 236] width 642 height 180
click at [257, 72] on icon at bounding box center [261, 66] width 14 height 14
click at [1091, 26] on icon at bounding box center [1084, 22] width 24 height 24
click at [117, 443] on span "Call" at bounding box center [119, 435] width 38 height 18
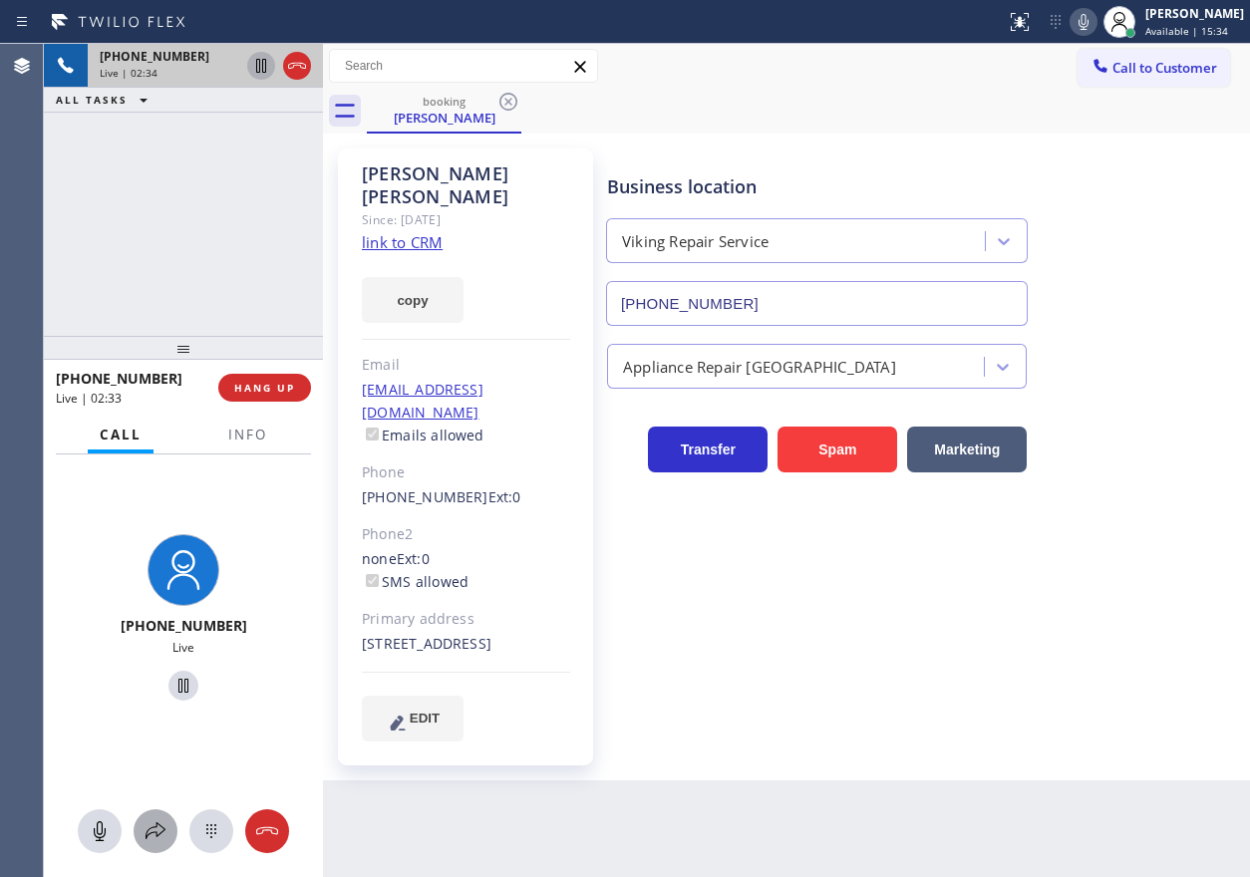
click at [159, 831] on icon at bounding box center [156, 831] width 24 height 24
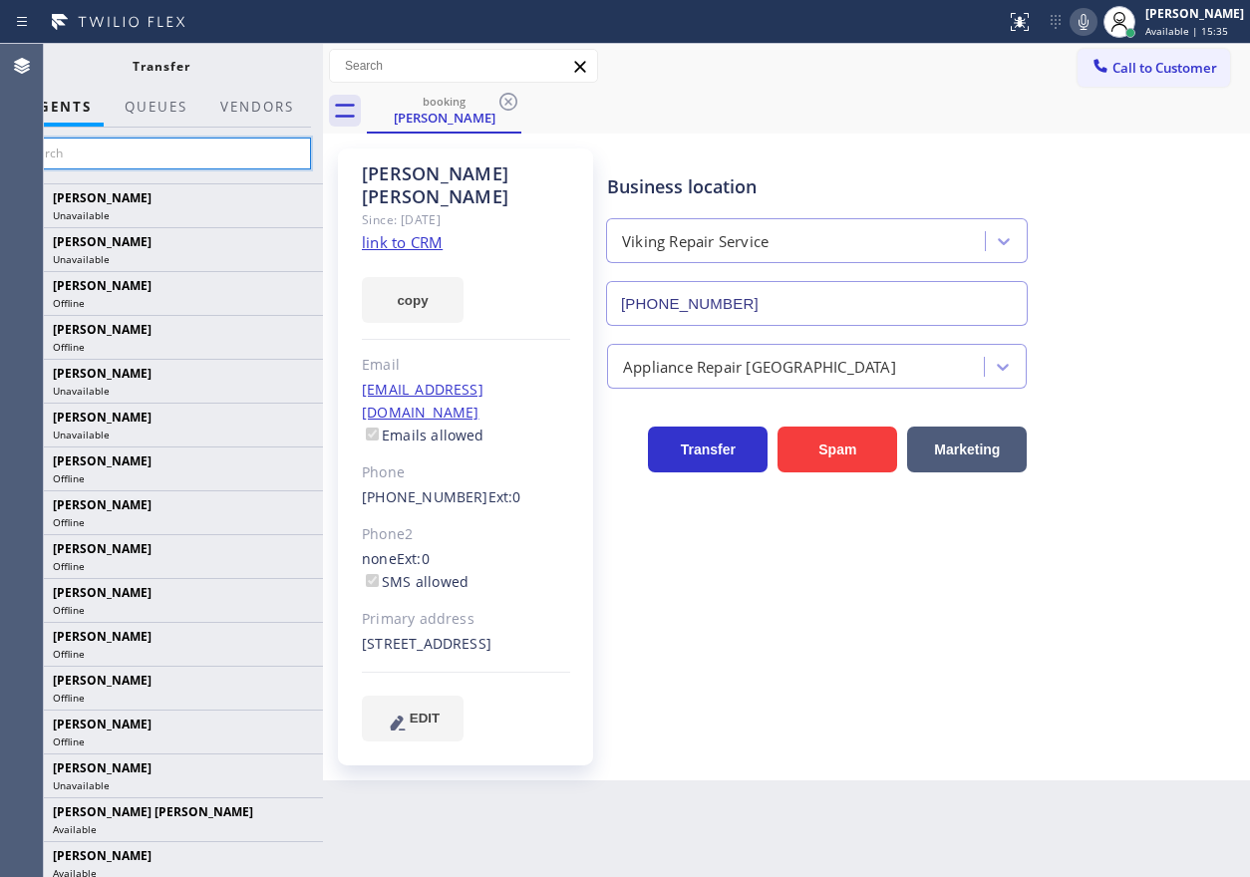
click at [142, 147] on input "text" at bounding box center [161, 154] width 300 height 32
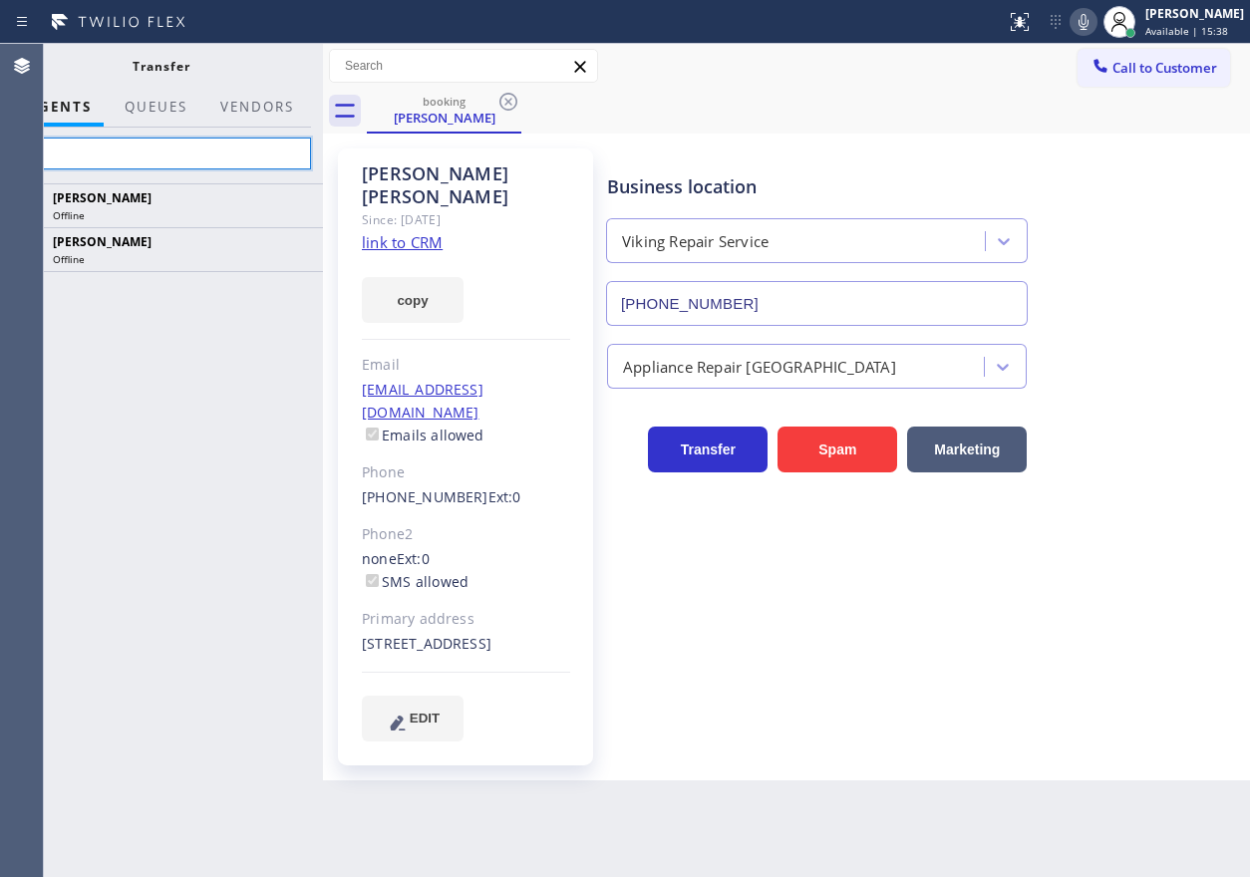
type input "a"
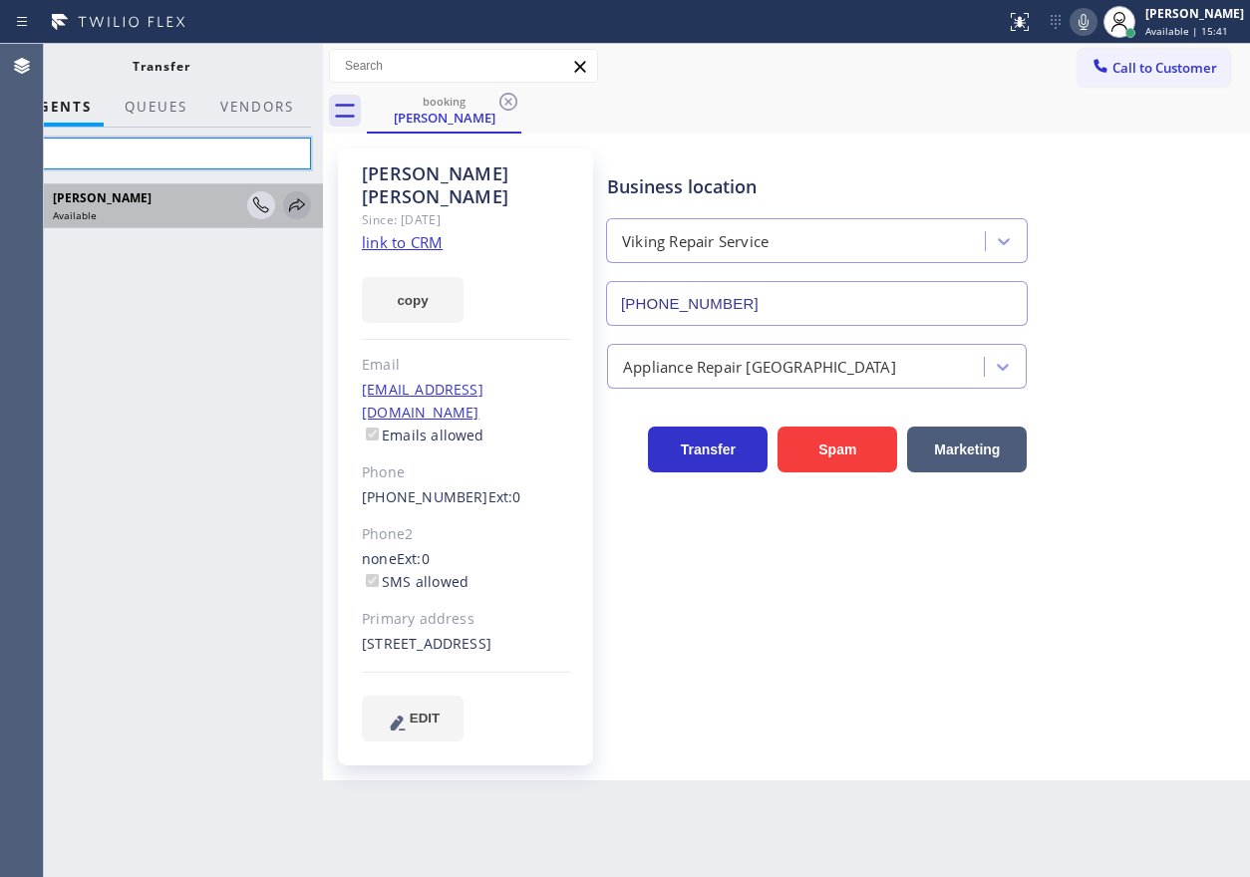
type input "axe"
click at [292, 201] on icon at bounding box center [297, 205] width 24 height 24
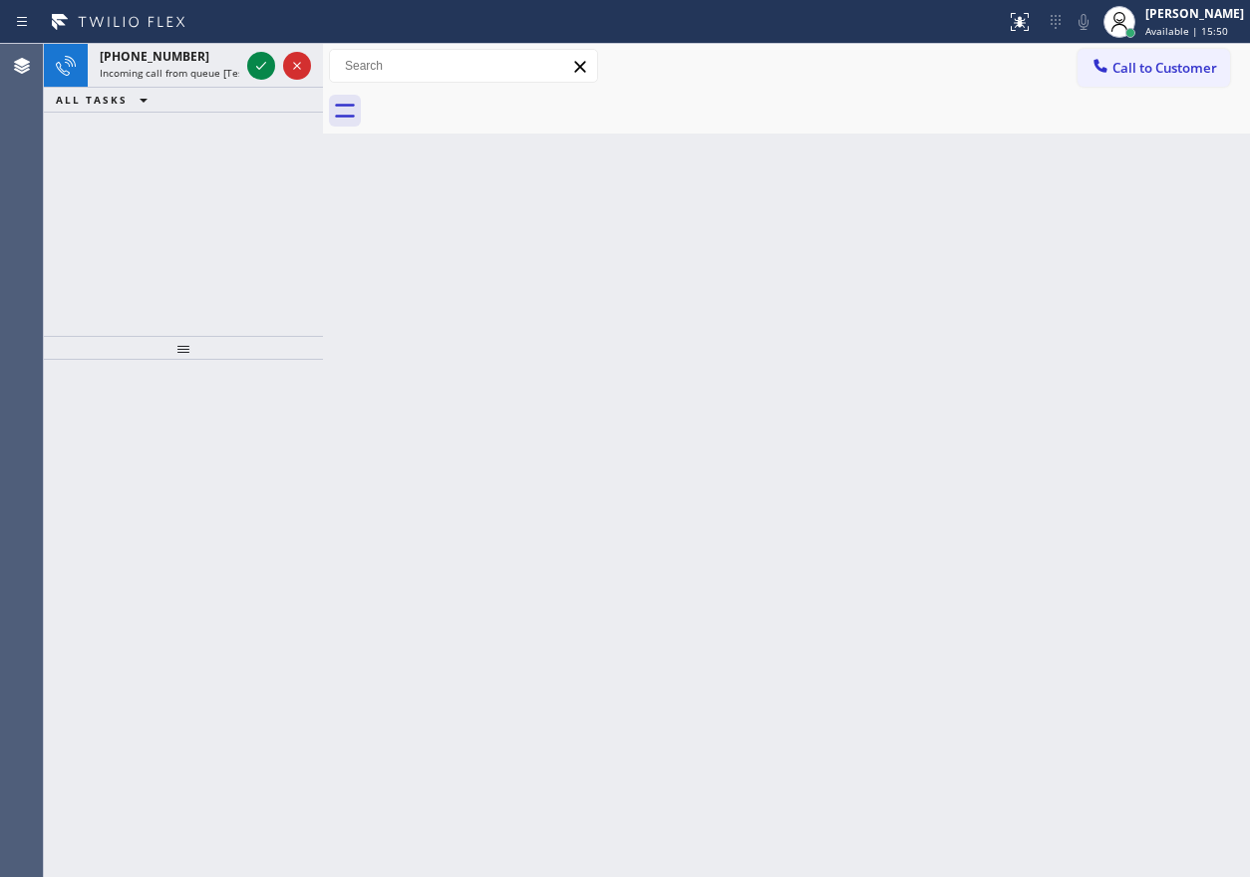
click at [1087, 180] on div "Back to Dashboard Change Sender ID Customers Technicians Select a contact Outbo…" at bounding box center [786, 460] width 927 height 833
click at [257, 55] on icon at bounding box center [261, 66] width 24 height 24
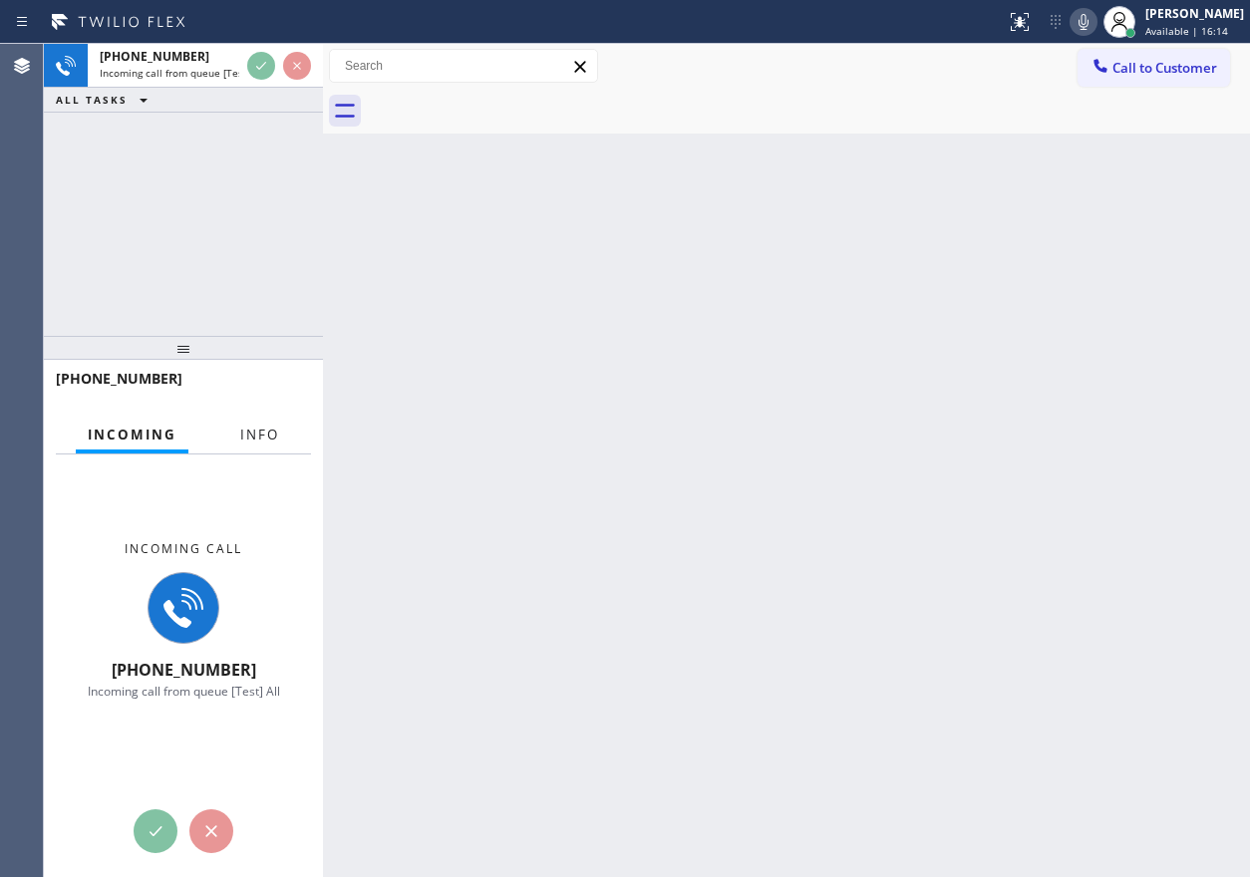
click at [270, 423] on button "Info" at bounding box center [259, 435] width 63 height 39
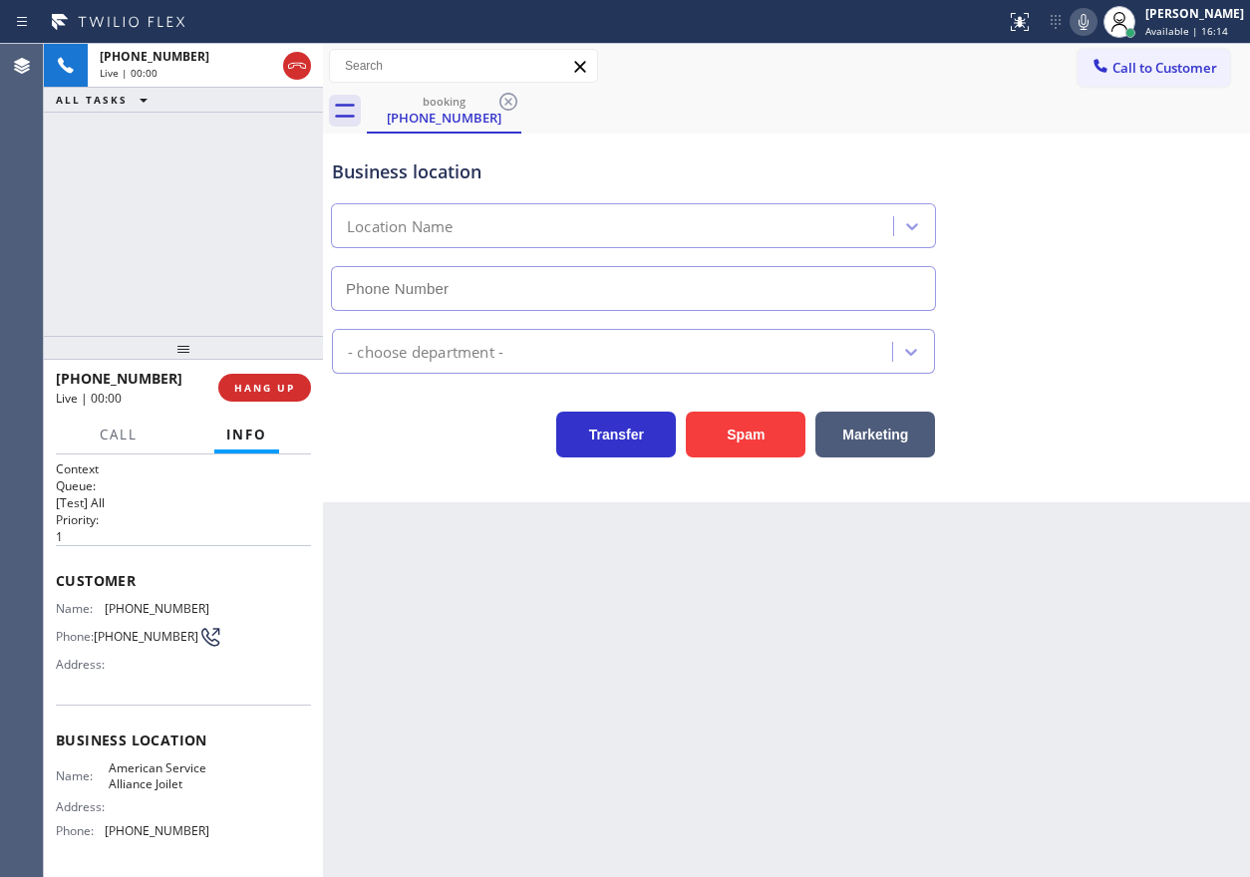
type input "[PHONE_NUMBER]"
click at [290, 385] on span "HANG UP" at bounding box center [264, 388] width 61 height 14
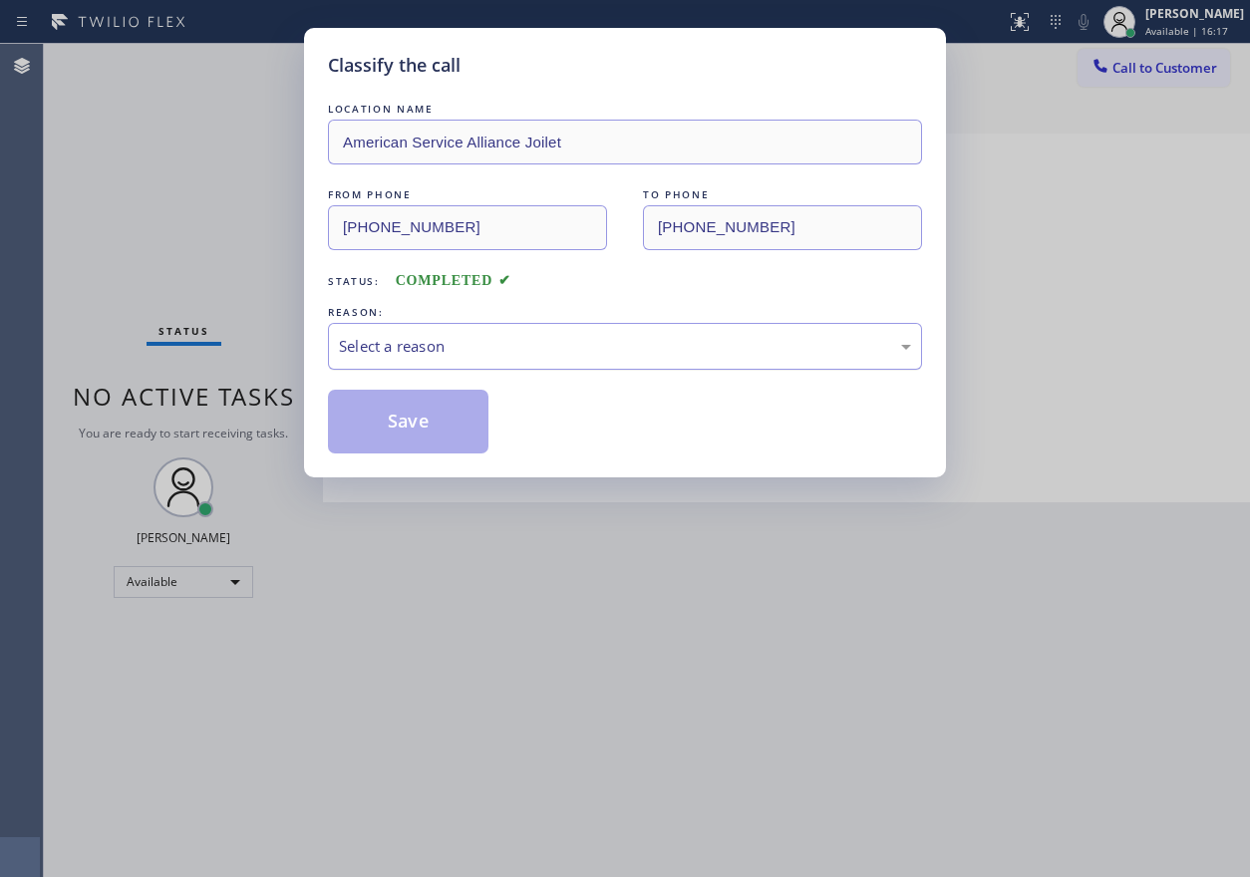
click at [520, 335] on div "Select a reason" at bounding box center [625, 346] width 572 height 23
click at [431, 406] on button "Save" at bounding box center [408, 422] width 161 height 64
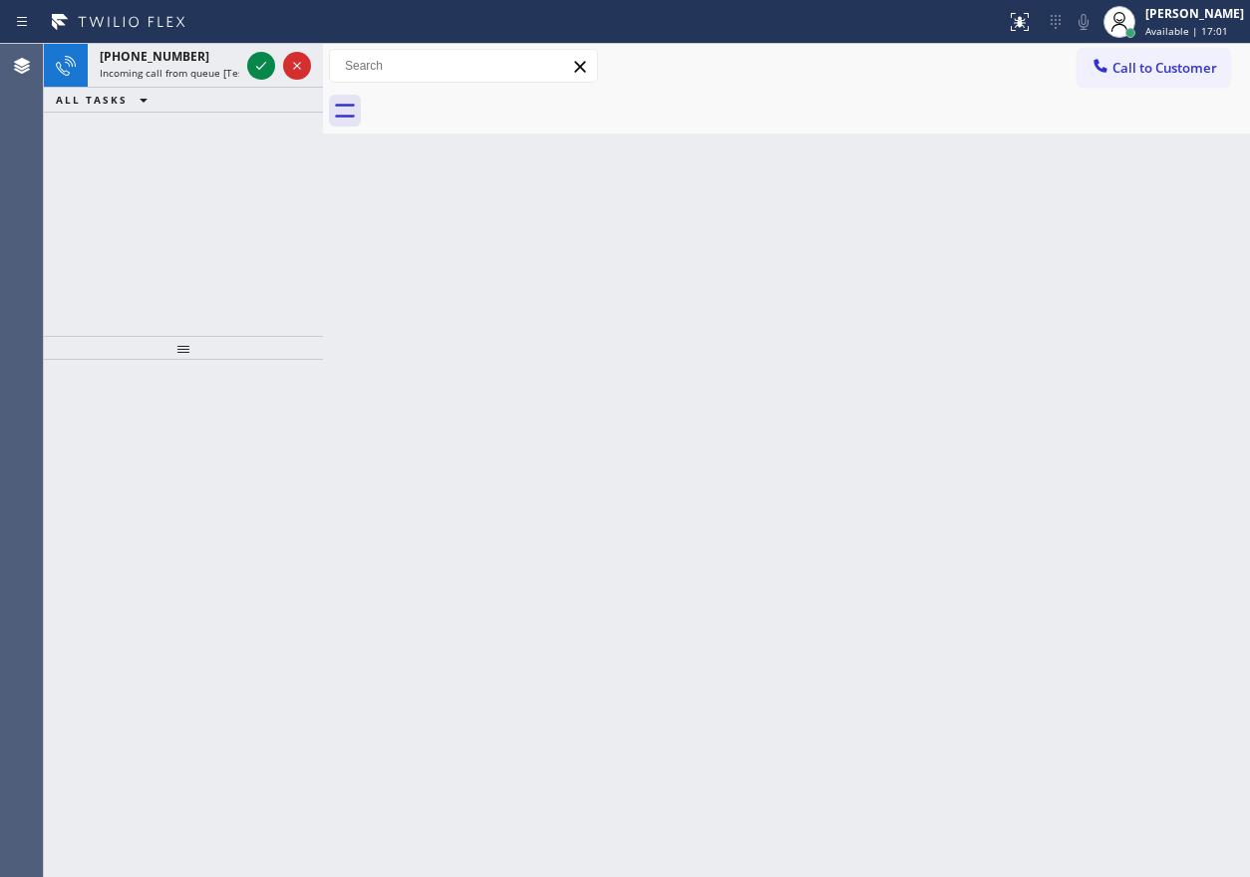
click at [1092, 463] on div "Back to Dashboard Change Sender ID Customers Technicians Select a contact Outbo…" at bounding box center [786, 460] width 927 height 833
drag, startPoint x: 1107, startPoint y: 406, endPoint x: 713, endPoint y: 273, distance: 415.5
click at [1106, 406] on div "Back to Dashboard Change Sender ID Customers Technicians Select a contact Outbo…" at bounding box center [786, 460] width 927 height 833
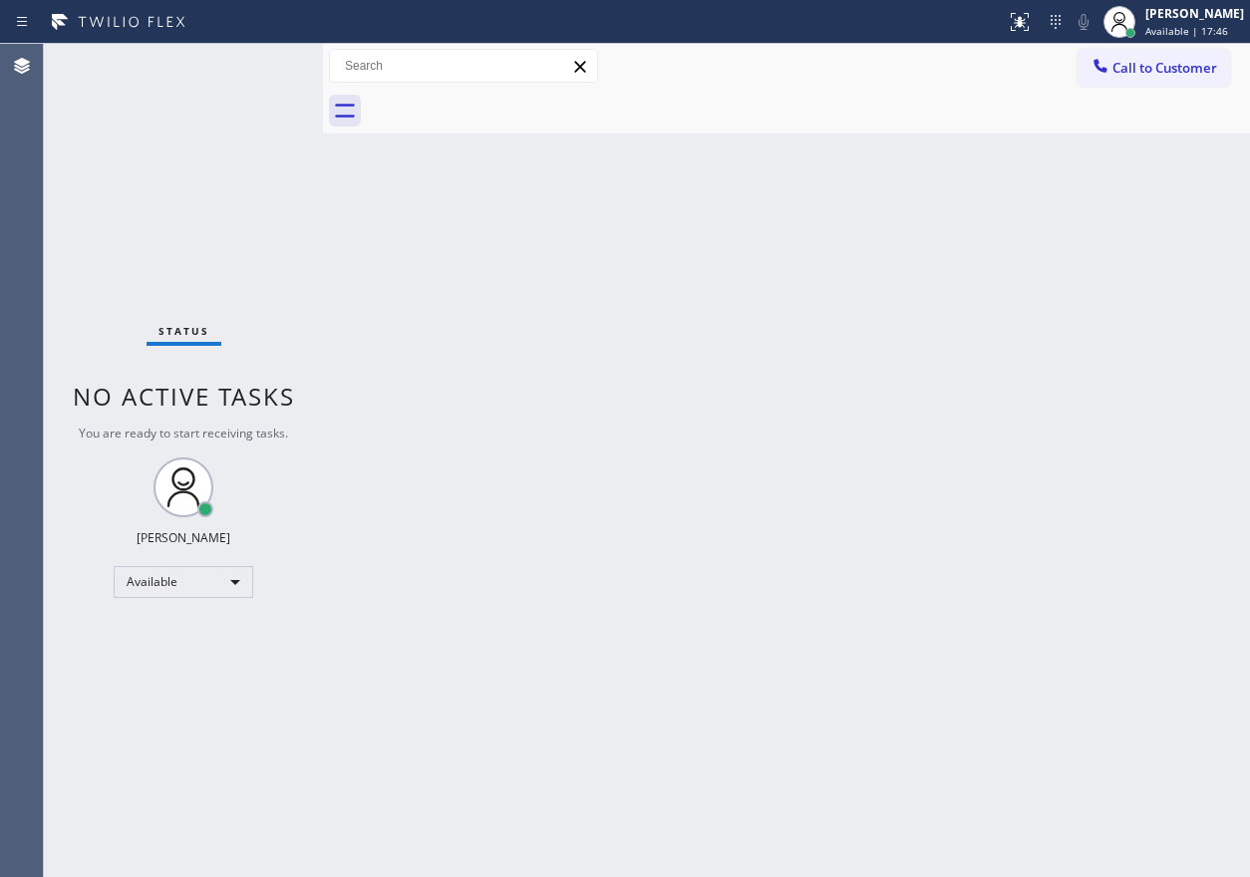
click at [255, 63] on div "Status No active tasks You are ready to start receiving tasks. [PERSON_NAME] Av…" at bounding box center [183, 460] width 279 height 833
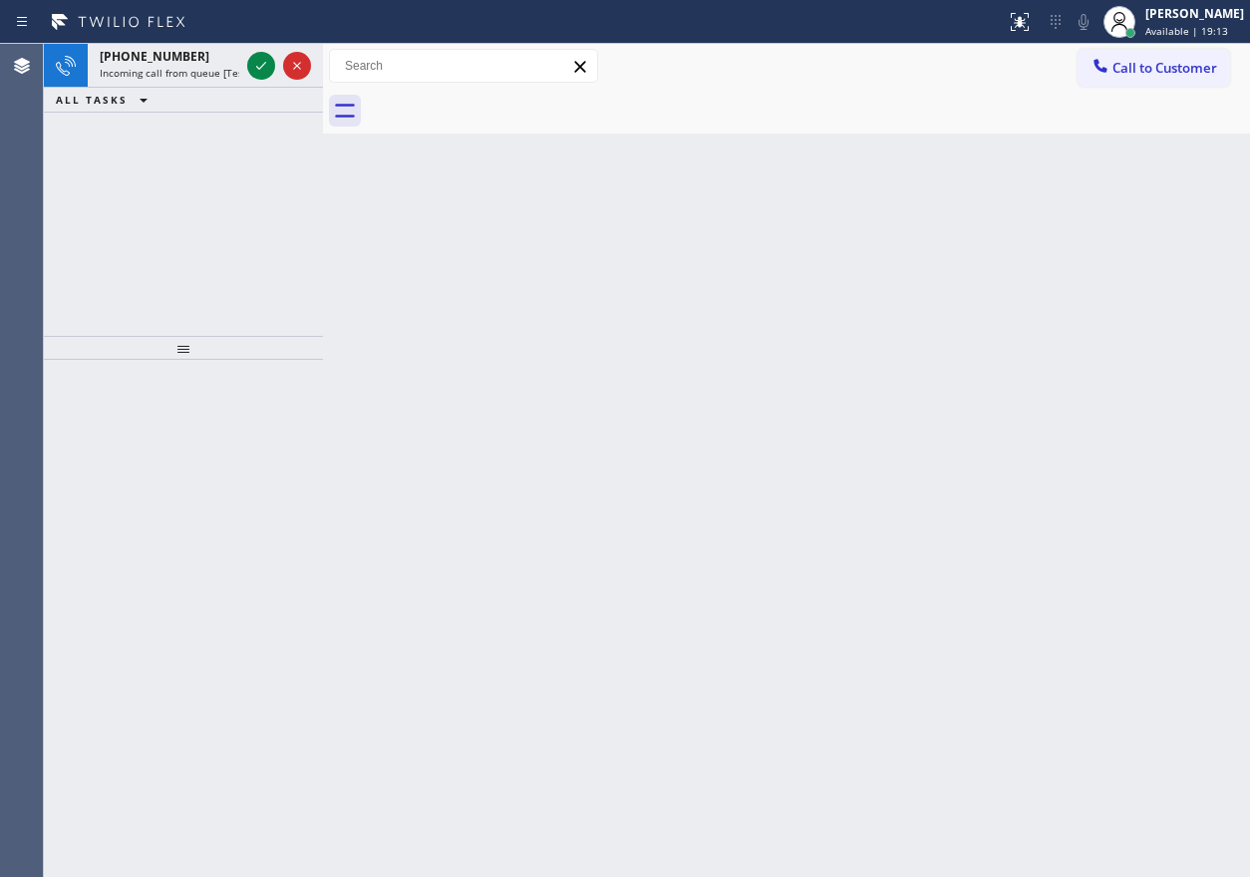
click at [1098, 404] on div "Back to Dashboard Change Sender ID Customers Technicians Select a contact Outbo…" at bounding box center [786, 460] width 927 height 833
drag, startPoint x: 1085, startPoint y: 340, endPoint x: 634, endPoint y: 229, distance: 464.0
click at [1085, 340] on div "Back to Dashboard Change Sender ID Customers Technicians Select a contact Outbo…" at bounding box center [786, 460] width 927 height 833
click at [271, 57] on icon at bounding box center [261, 66] width 24 height 24
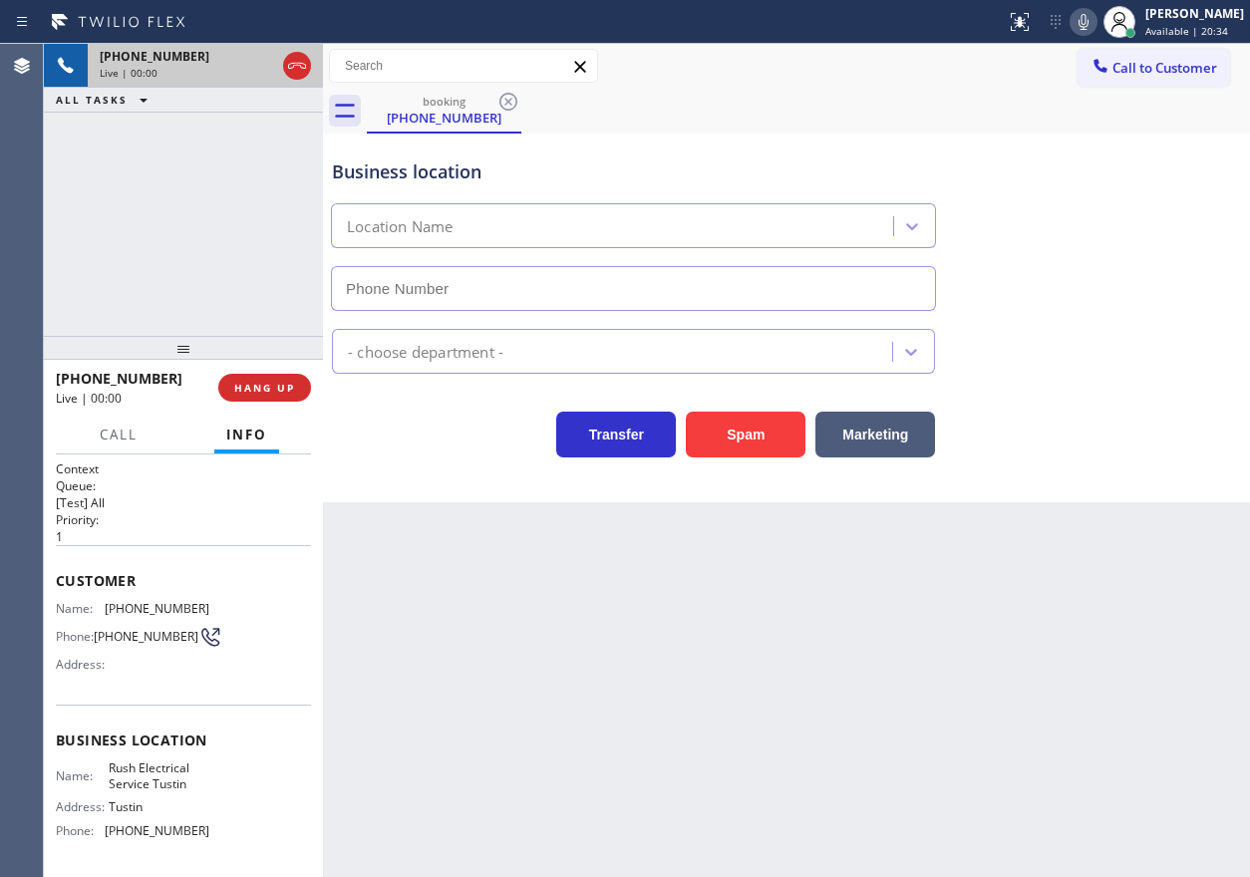
type input "[PHONE_NUMBER]"
click at [730, 438] on button "Spam" at bounding box center [746, 435] width 120 height 46
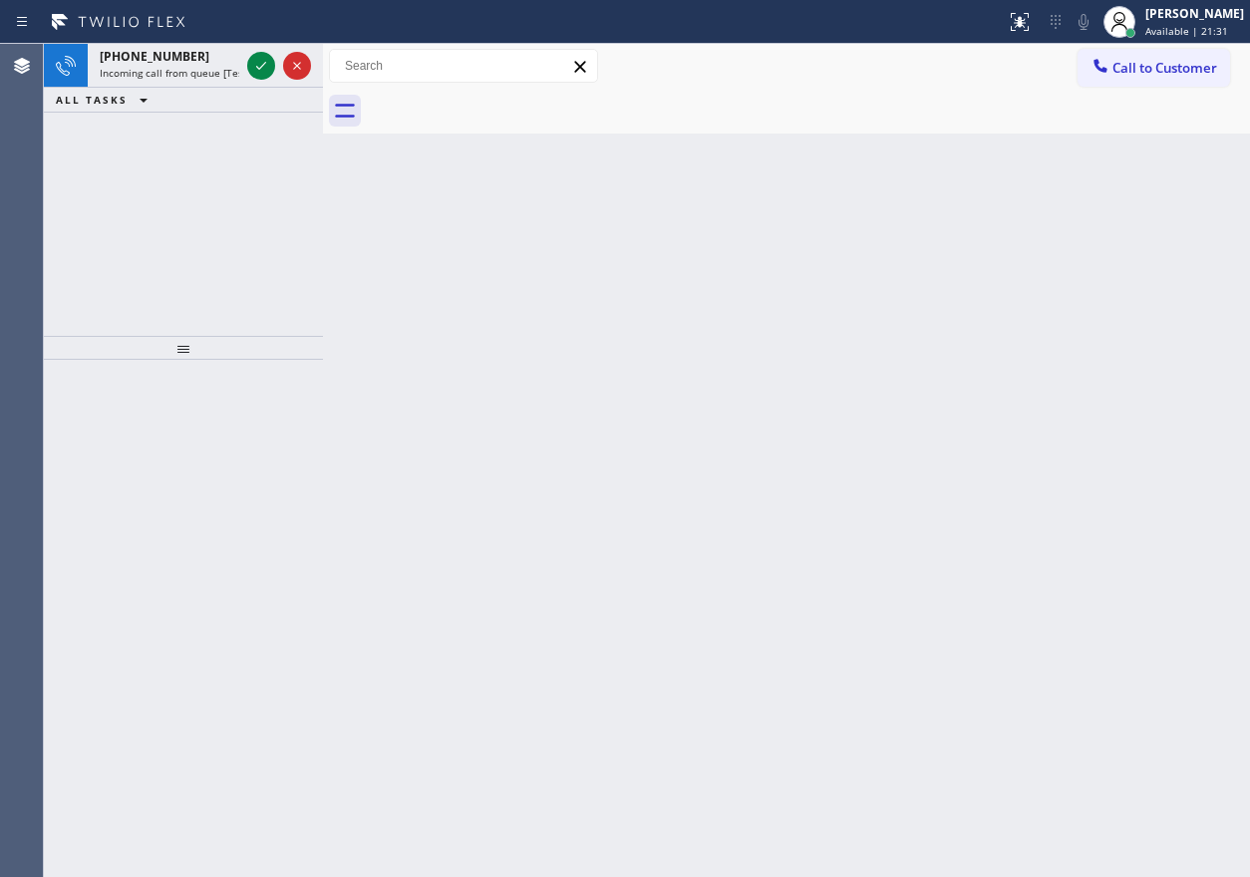
click at [1058, 415] on div "Back to Dashboard Change Sender ID Customers Technicians Select a contact Outbo…" at bounding box center [786, 460] width 927 height 833
click at [259, 71] on icon at bounding box center [261, 66] width 24 height 24
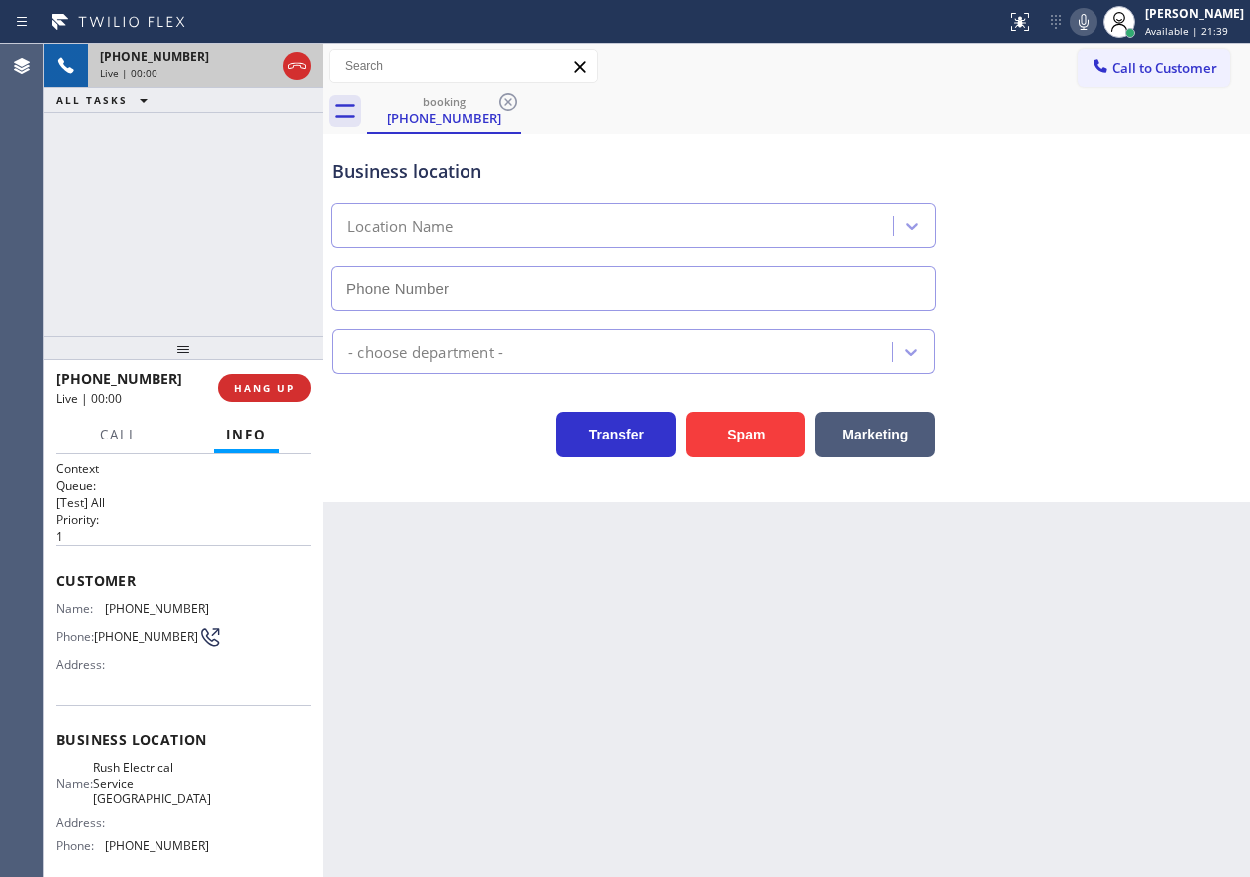
type input "[PHONE_NUMBER]"
click at [292, 397] on button "HANG UP" at bounding box center [264, 388] width 93 height 28
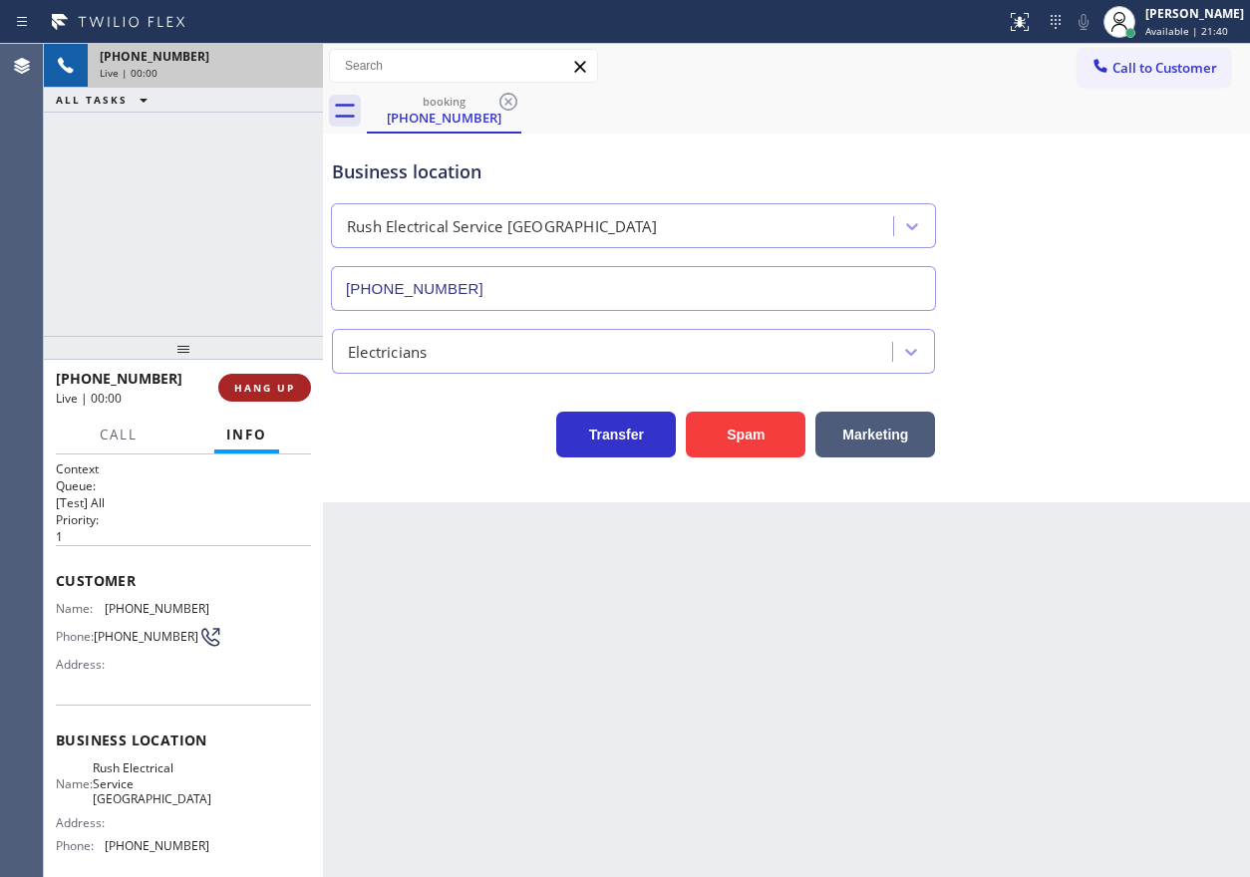
click at [292, 394] on span "HANG UP" at bounding box center [264, 388] width 61 height 14
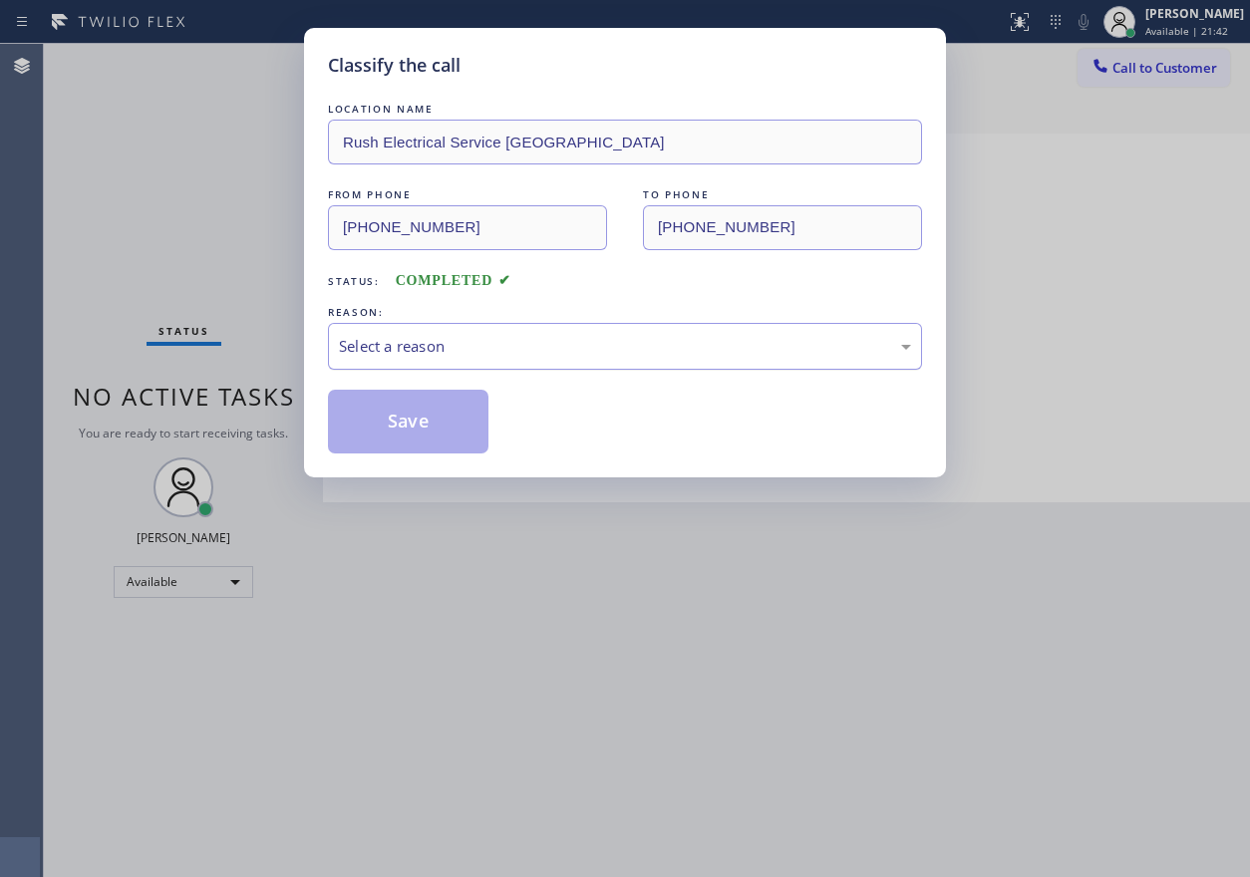
click at [529, 344] on div "Select a reason" at bounding box center [625, 346] width 572 height 23
click at [434, 400] on button "Save" at bounding box center [408, 422] width 161 height 64
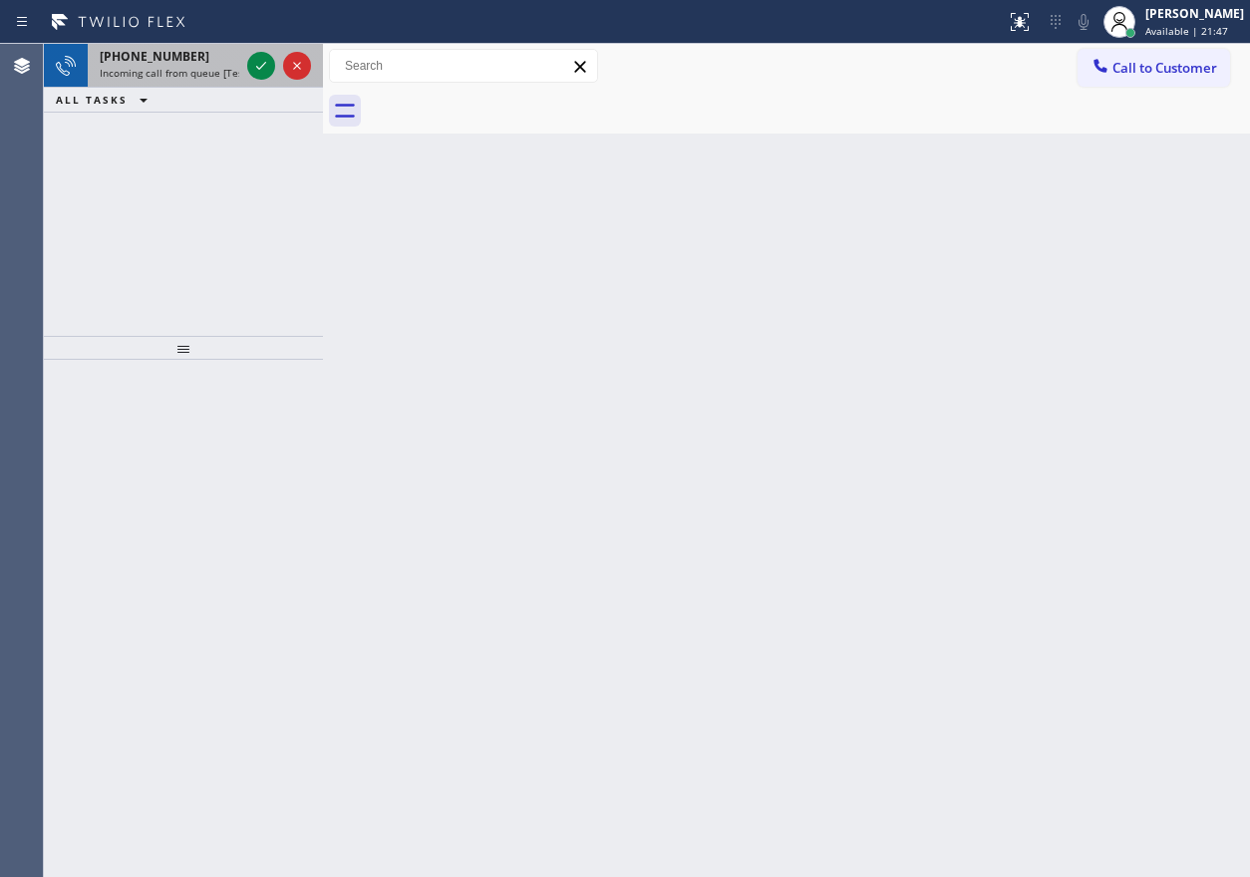
click at [180, 62] on span "[PHONE_NUMBER]" at bounding box center [155, 56] width 110 height 17
click at [191, 63] on div "[PHONE_NUMBER]" at bounding box center [170, 56] width 140 height 17
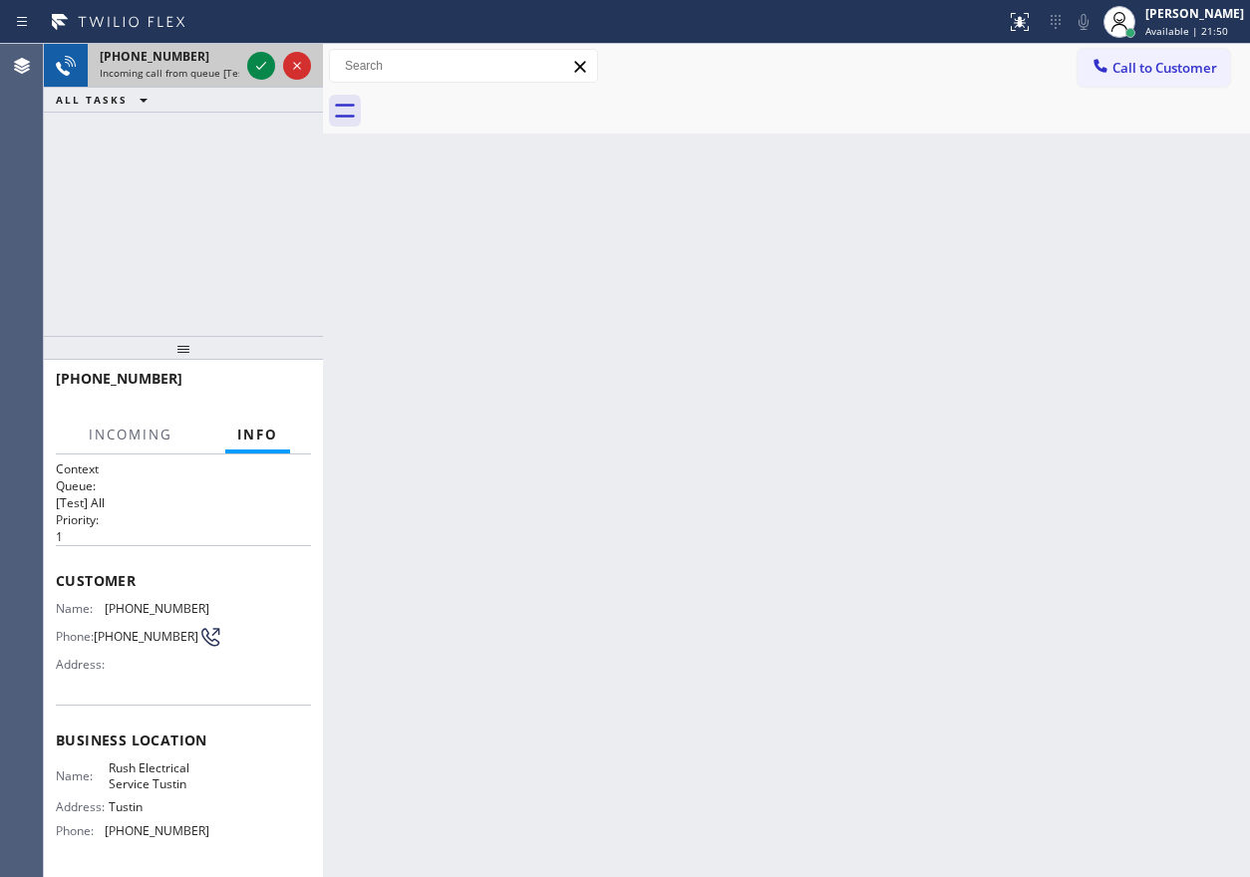
click at [191, 63] on div "[PHONE_NUMBER]" at bounding box center [170, 56] width 140 height 17
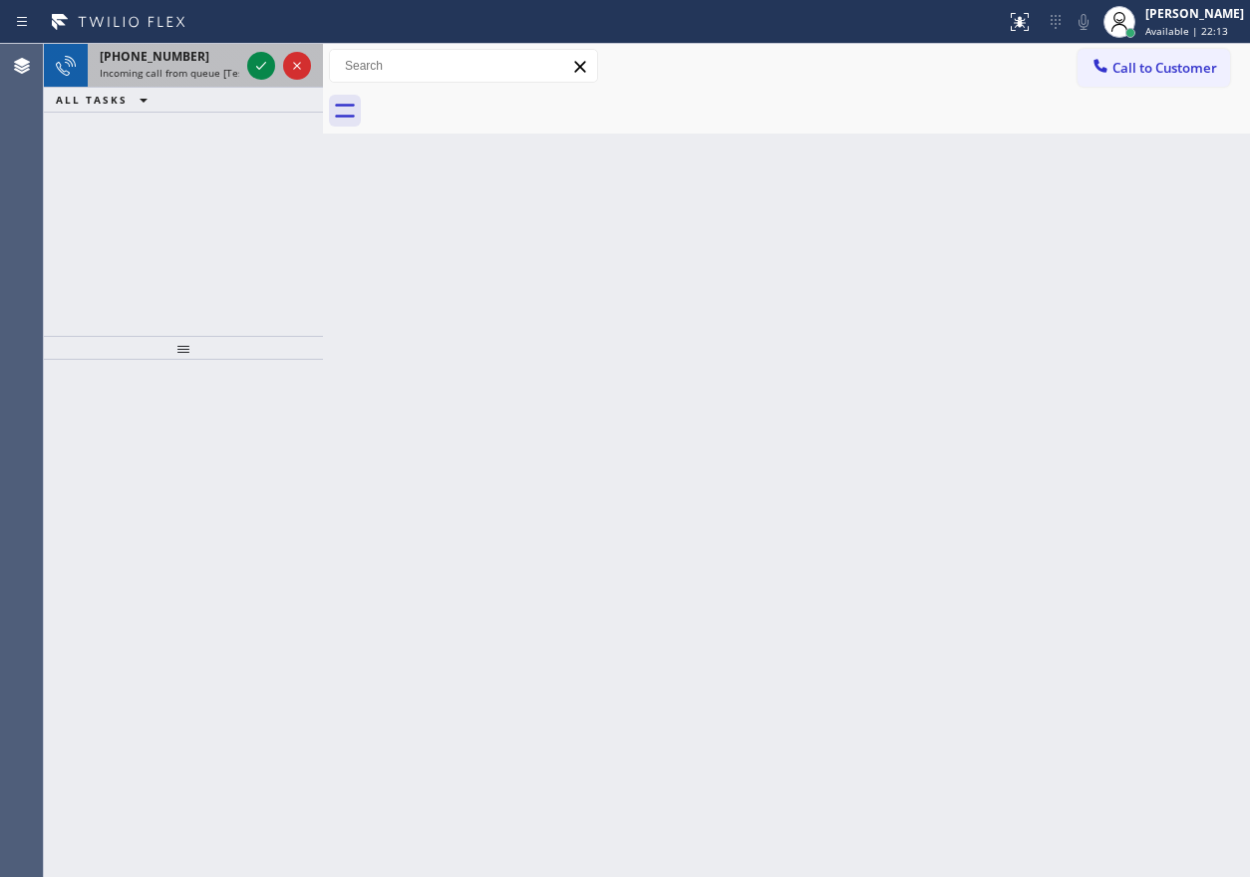
click at [87, 68] on div at bounding box center [66, 66] width 44 height 44
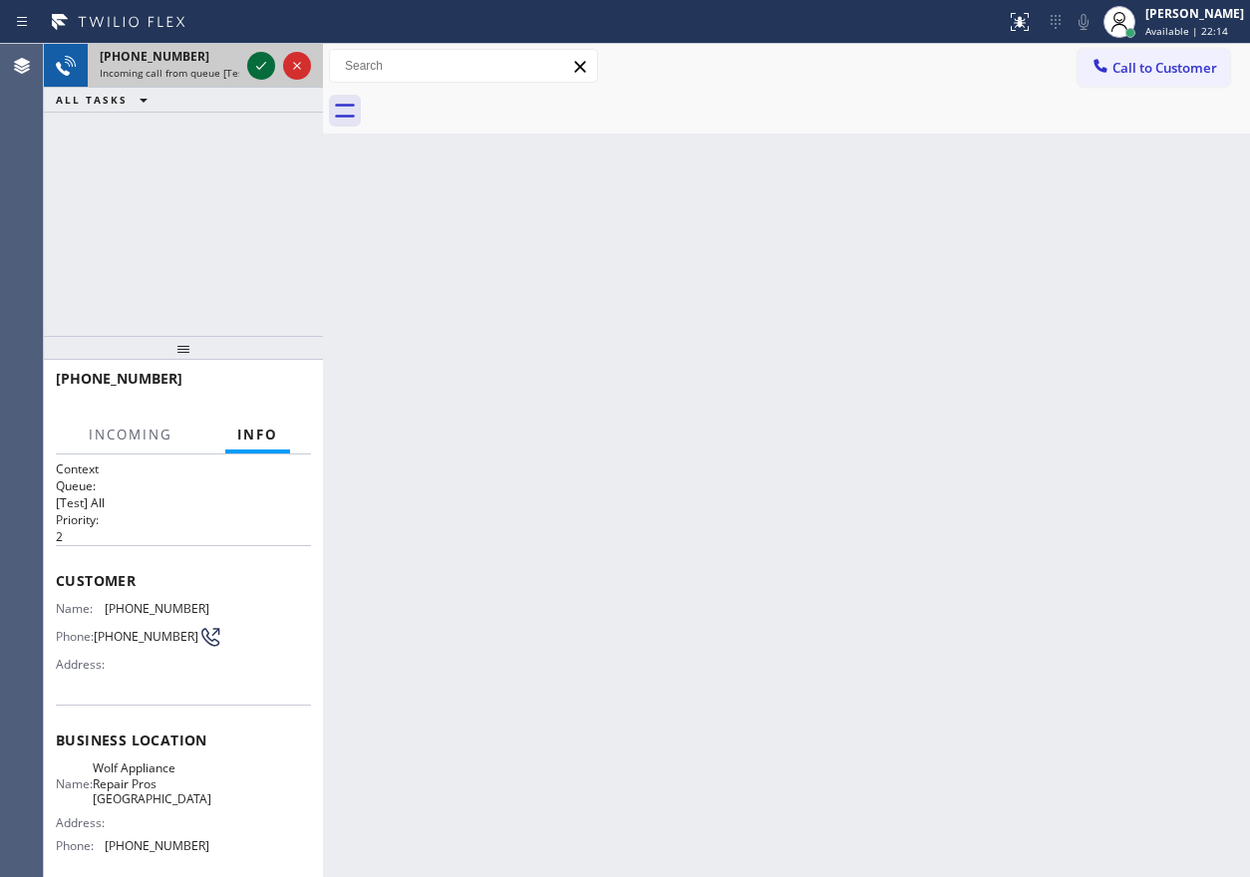
click at [258, 68] on icon at bounding box center [261, 66] width 10 height 8
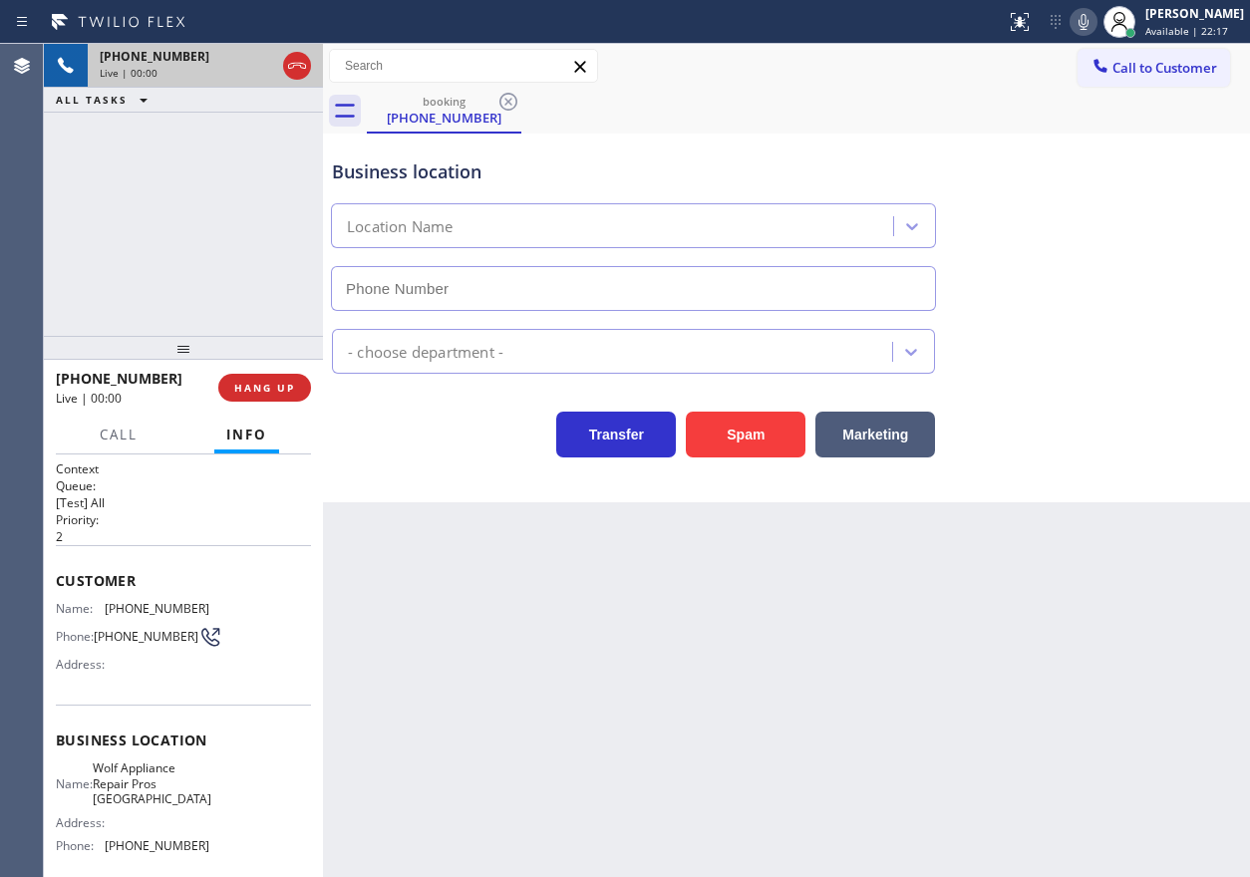
type input "[PHONE_NUMBER]"
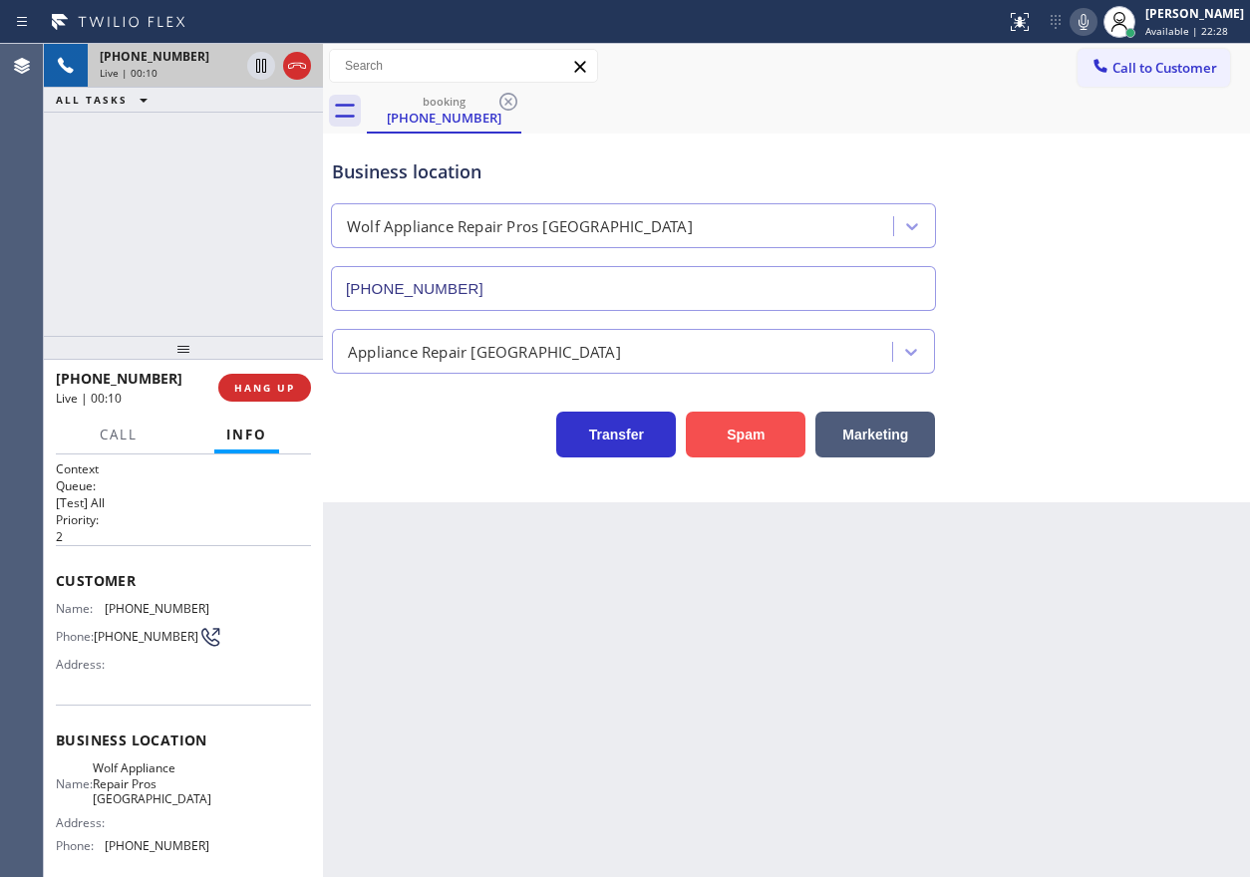
click at [731, 433] on button "Spam" at bounding box center [746, 435] width 120 height 46
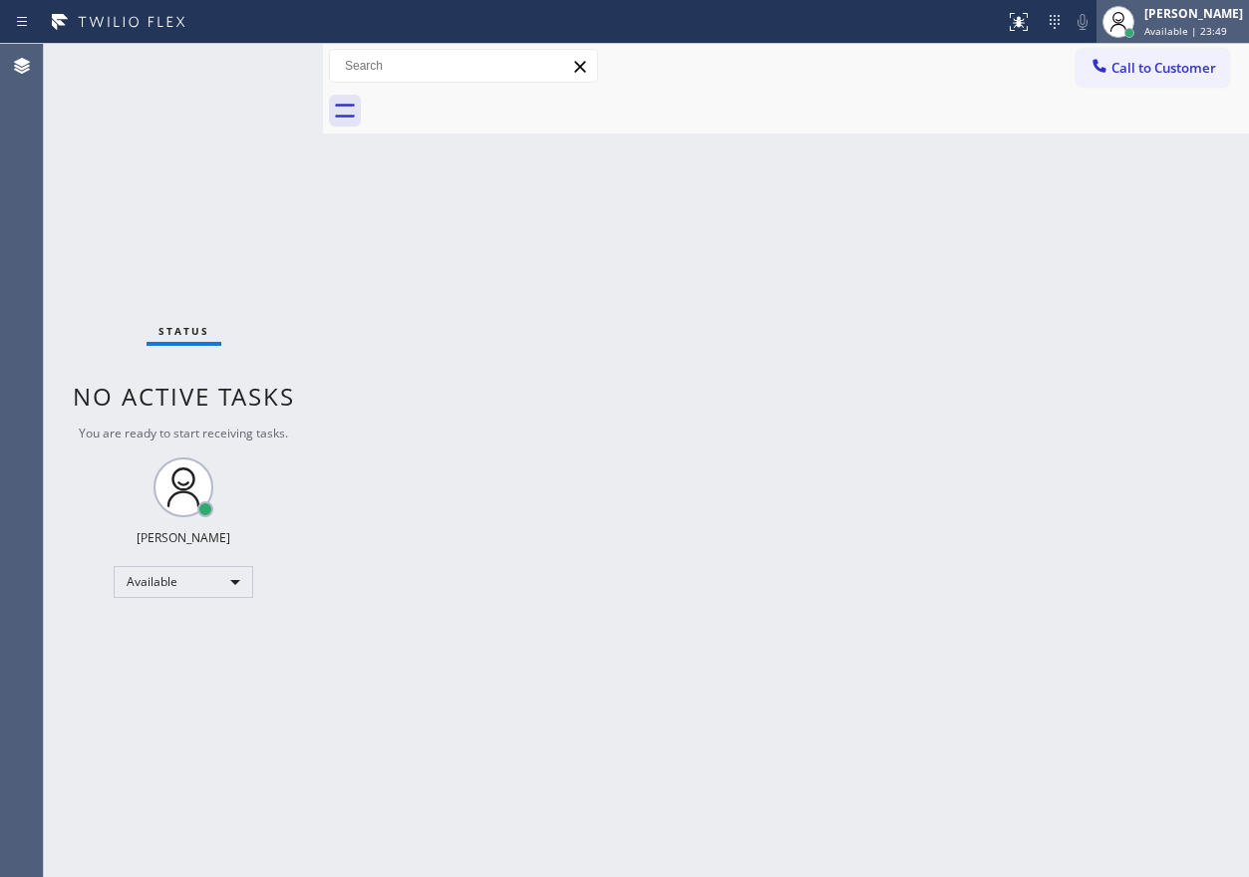
click at [1221, 33] on span "Available | 23:49" at bounding box center [1185, 31] width 83 height 14
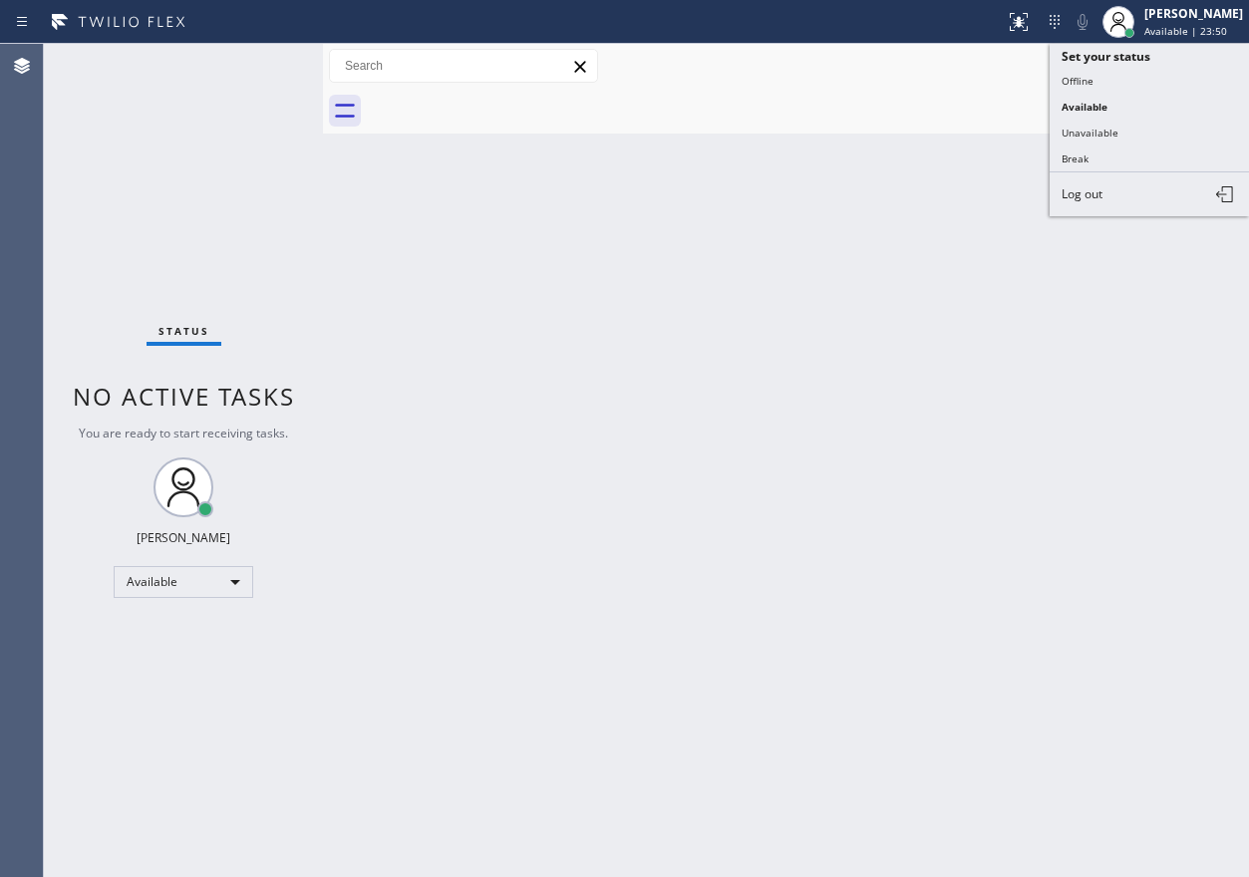
drag, startPoint x: 1063, startPoint y: 156, endPoint x: 965, endPoint y: 300, distance: 174.5
click at [1063, 156] on button "Break" at bounding box center [1149, 159] width 199 height 26
